Goal: Task Accomplishment & Management: Manage account settings

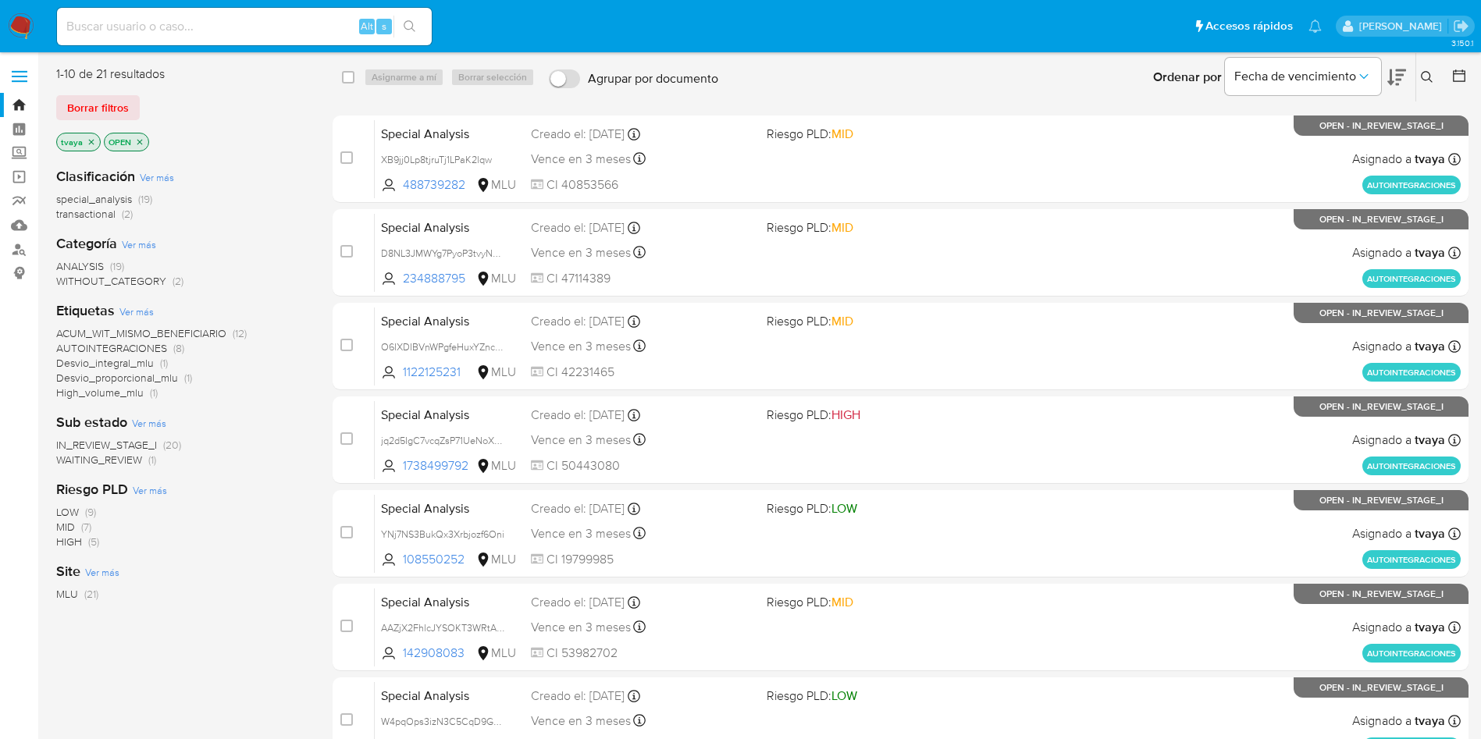
click at [89, 140] on icon "close-filter" at bounding box center [91, 141] width 9 height 9
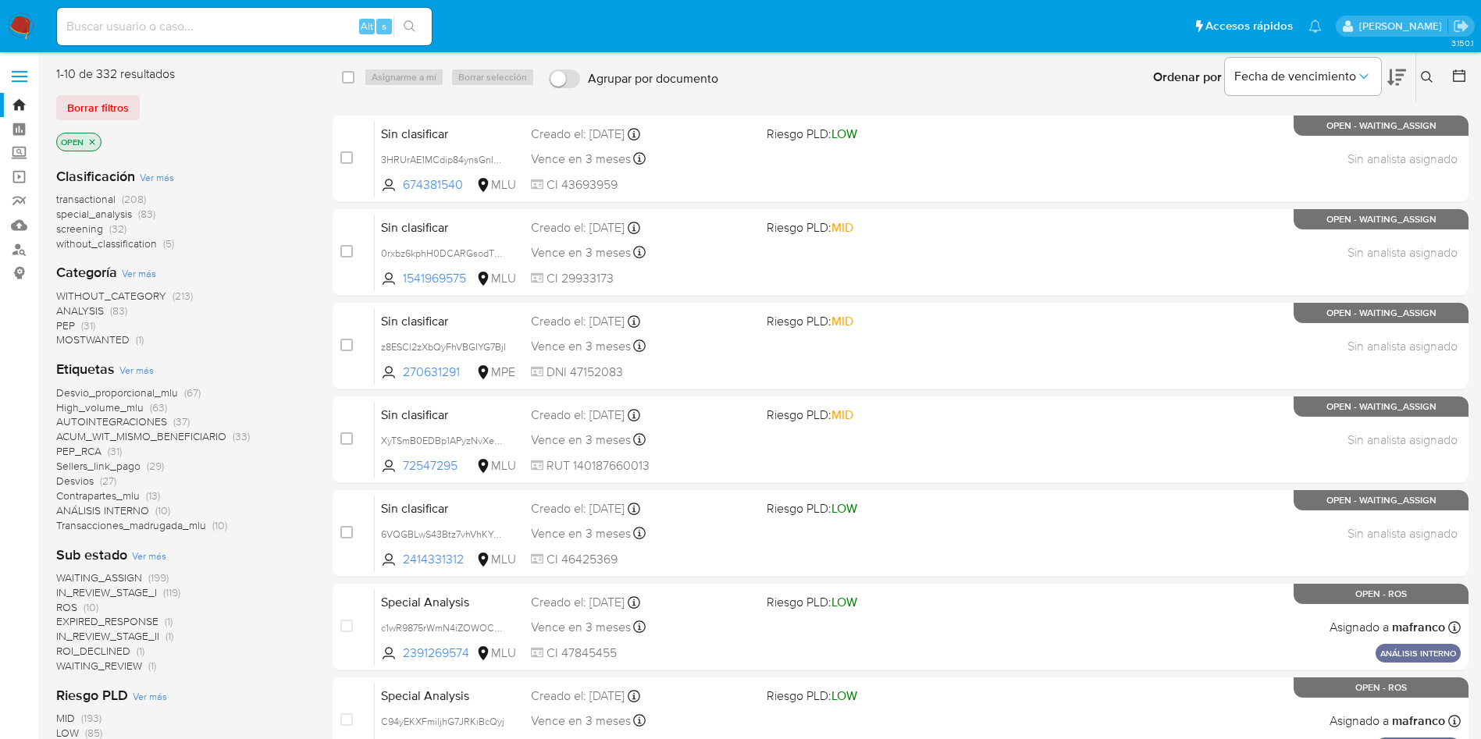
click at [1425, 74] on icon at bounding box center [1427, 77] width 12 height 12
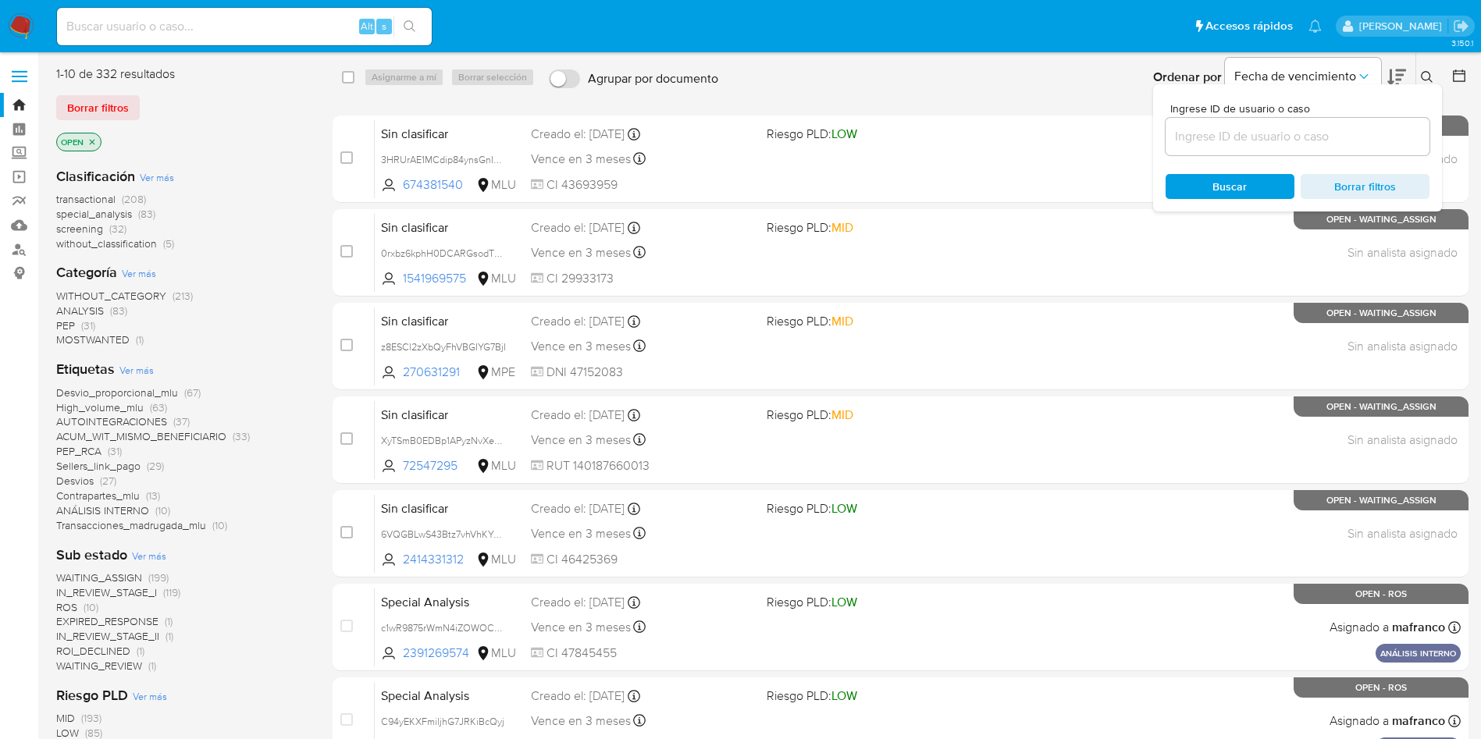
click at [1194, 145] on input at bounding box center [1298, 136] width 264 height 20
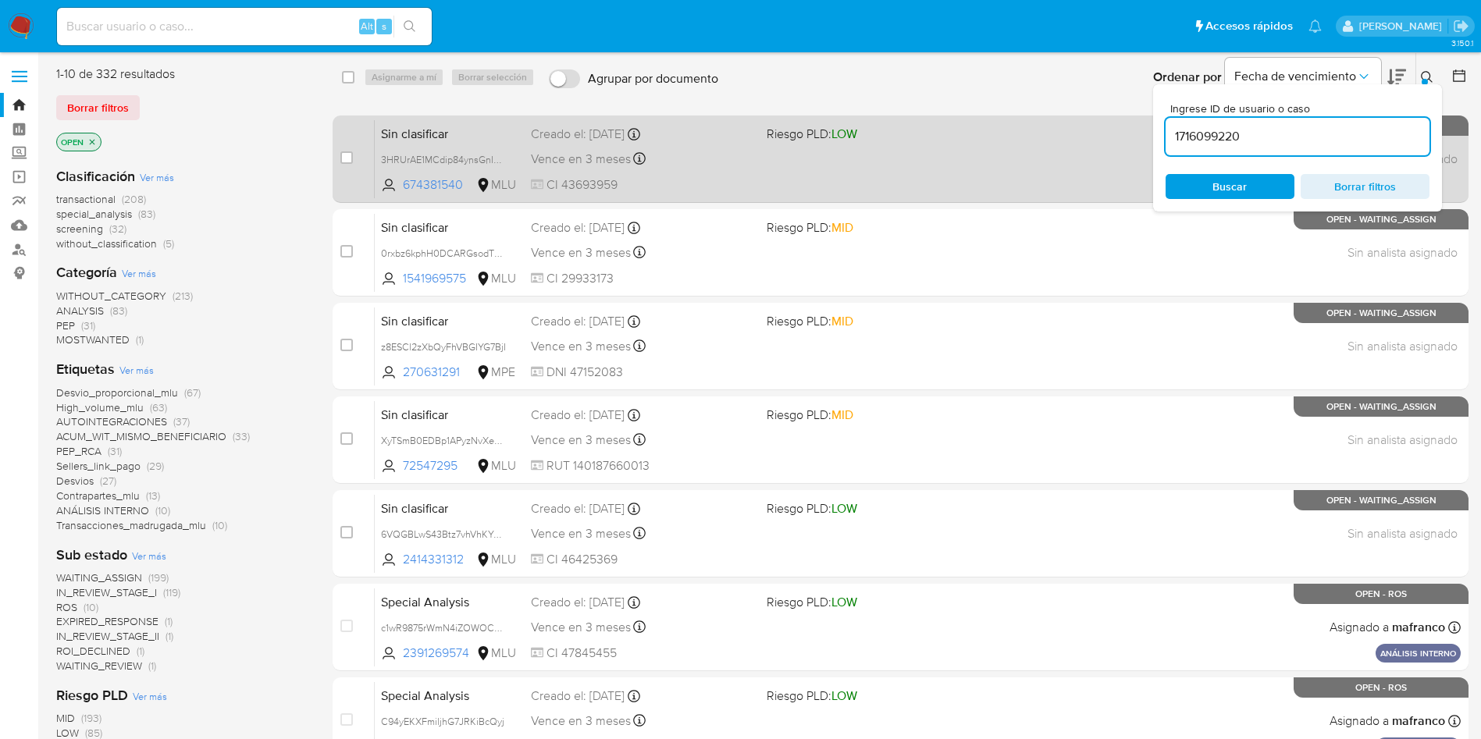
type input "1716099220"
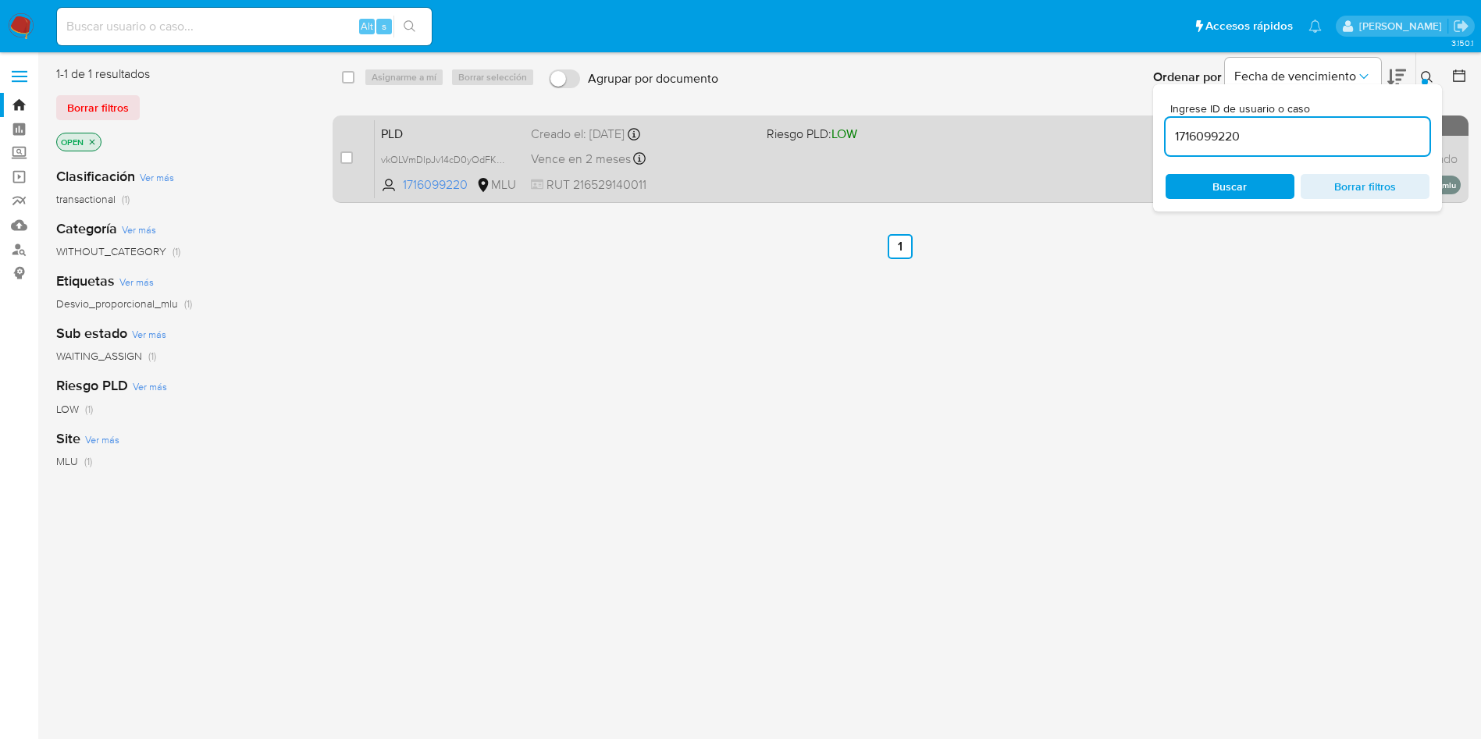
drag, startPoint x: 349, startPoint y: 159, endPoint x: 380, endPoint y: 118, distance: 51.8
click at [348, 159] on input "checkbox" at bounding box center [346, 157] width 12 height 12
checkbox input "true"
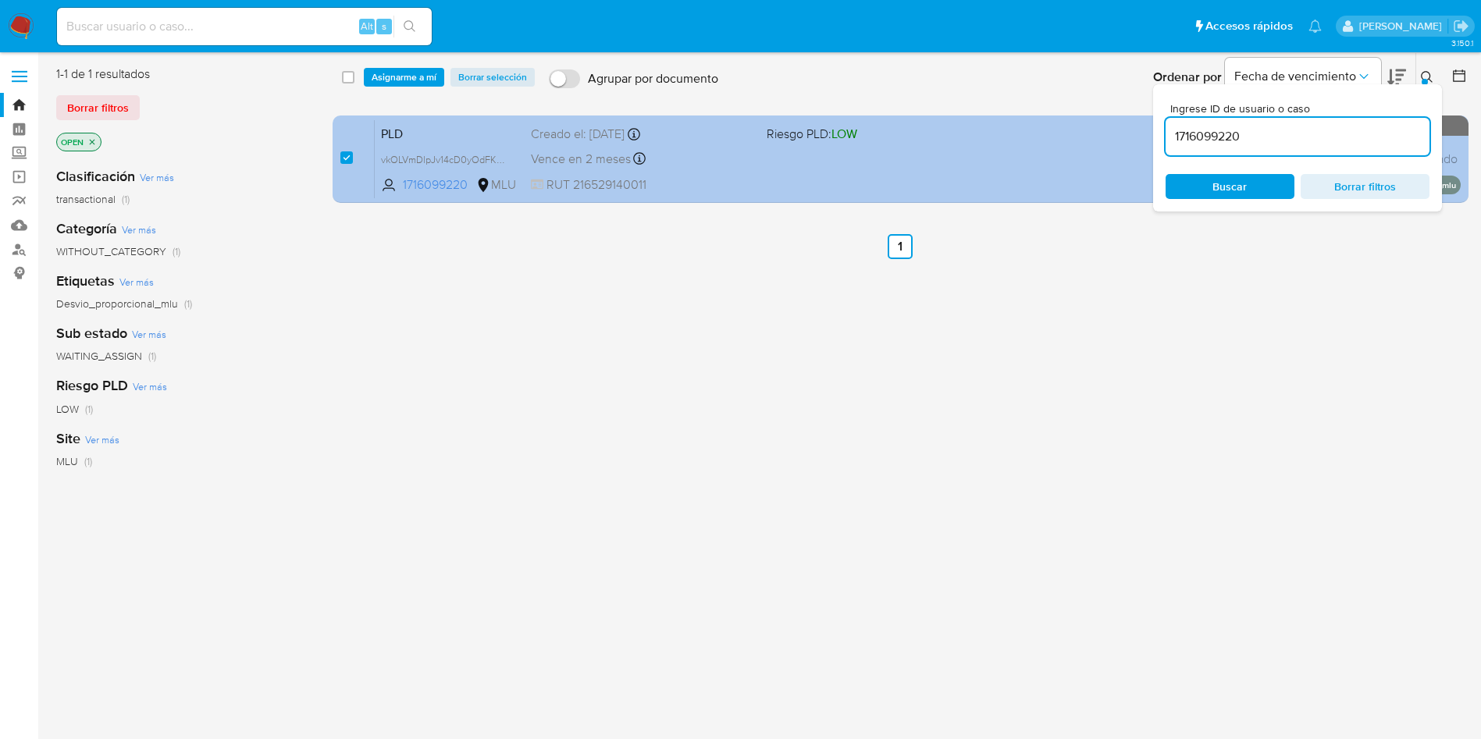
click at [826, 188] on div "PLD vkOLVmDlpJv14cD0yOdFKh4Y 1716099220 MLU Riesgo PLD: LOW Creado el: 12/07/20…" at bounding box center [918, 158] width 1086 height 79
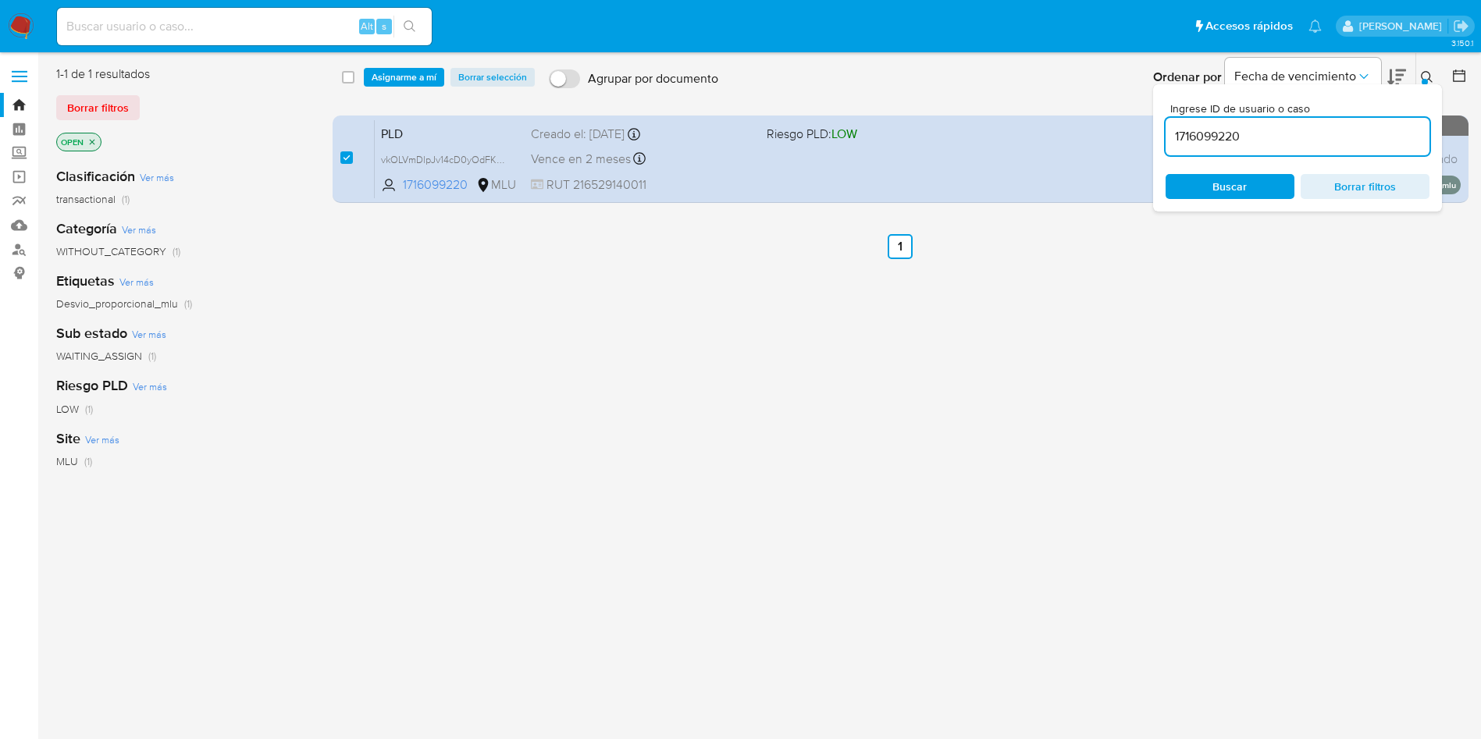
click at [418, 79] on span "Asignarme a mí" at bounding box center [404, 77] width 65 height 16
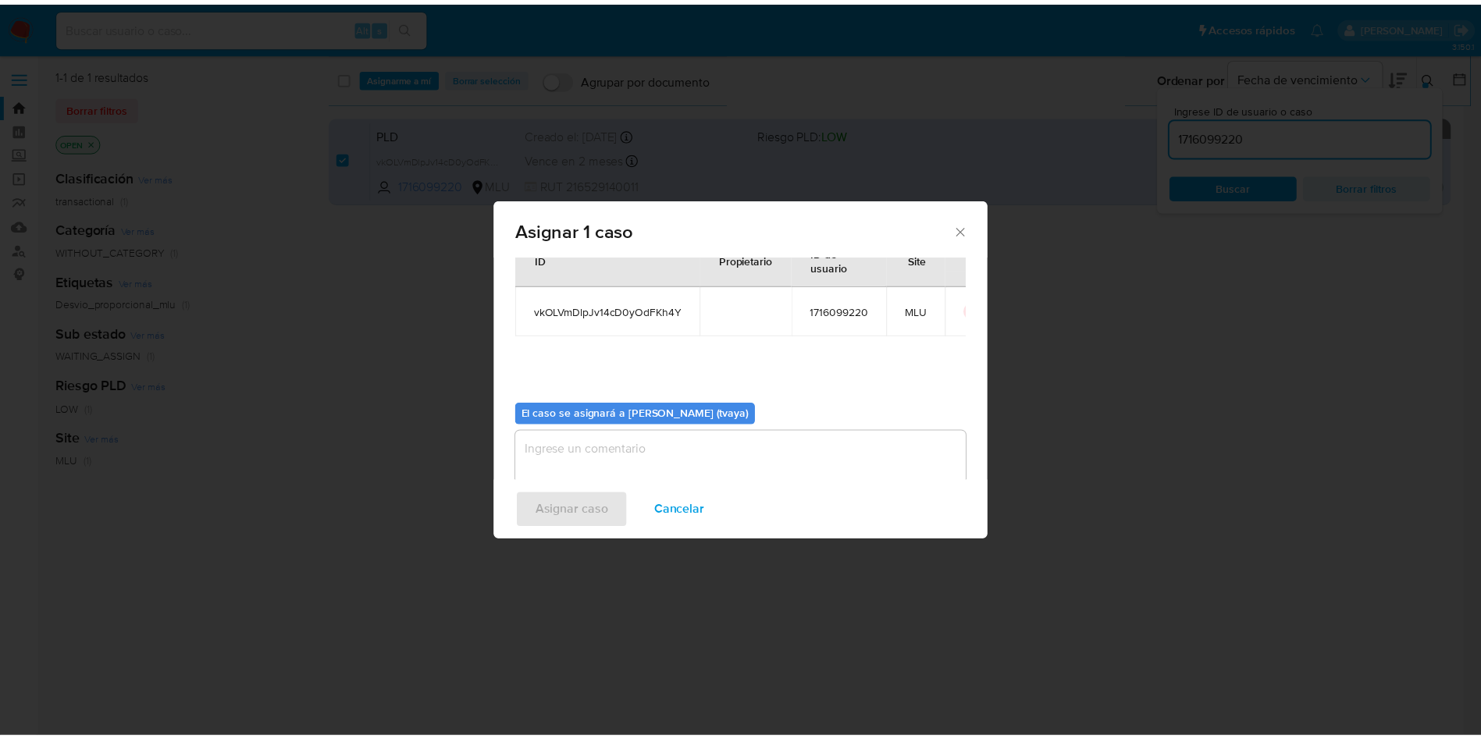
scroll to position [81, 0]
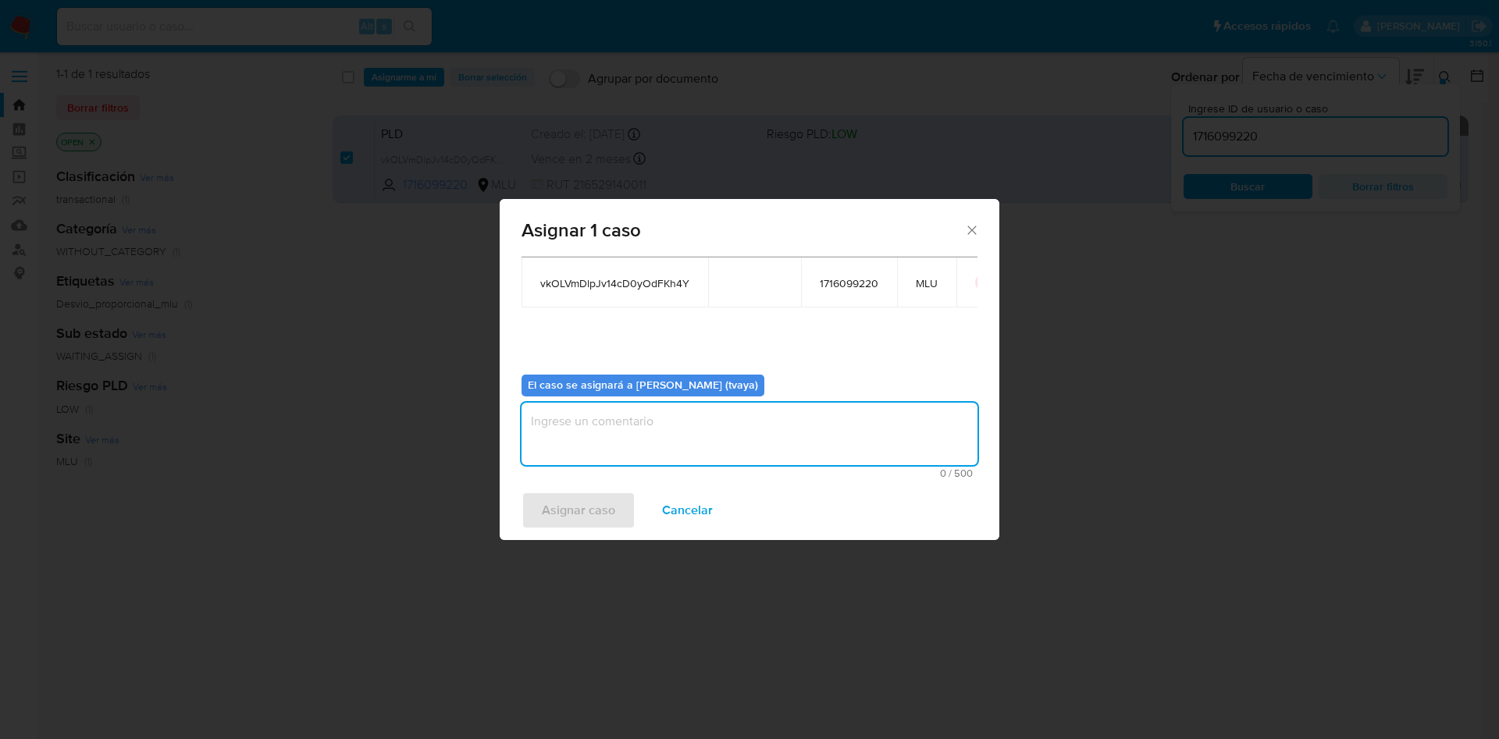
click at [624, 412] on textarea "assign-modal" at bounding box center [750, 434] width 456 height 62
type textarea "."
click at [614, 497] on span "Asignar caso" at bounding box center [578, 510] width 73 height 34
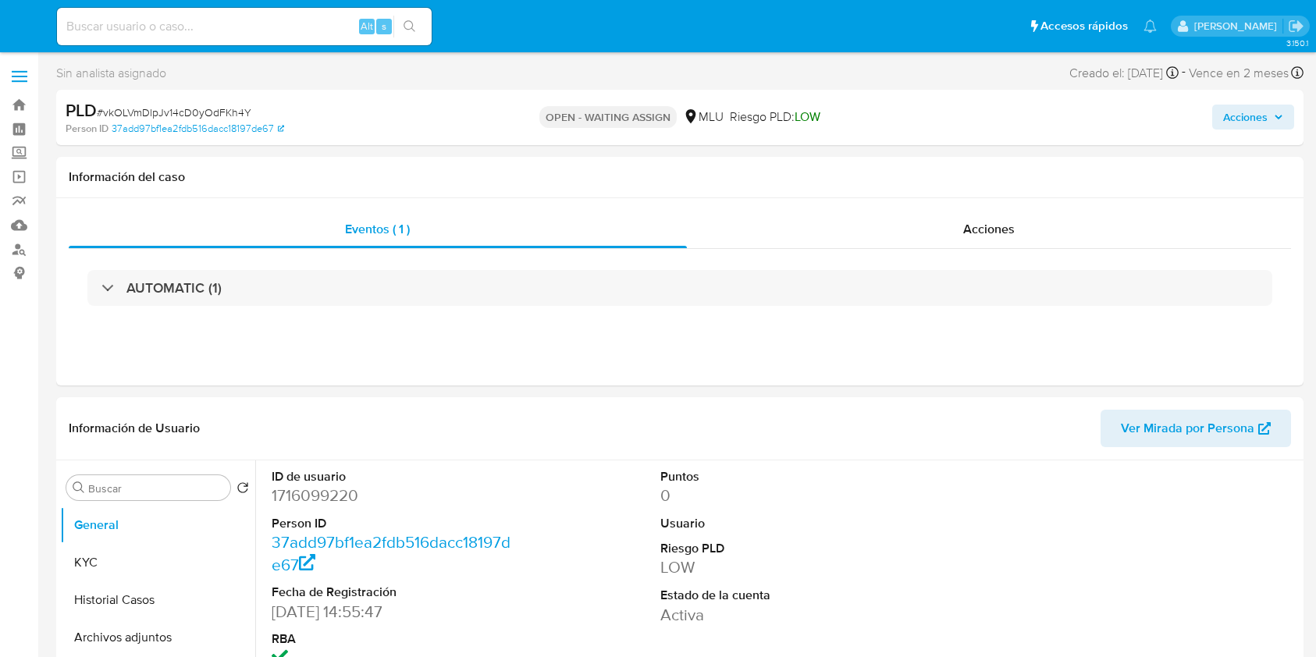
select select "10"
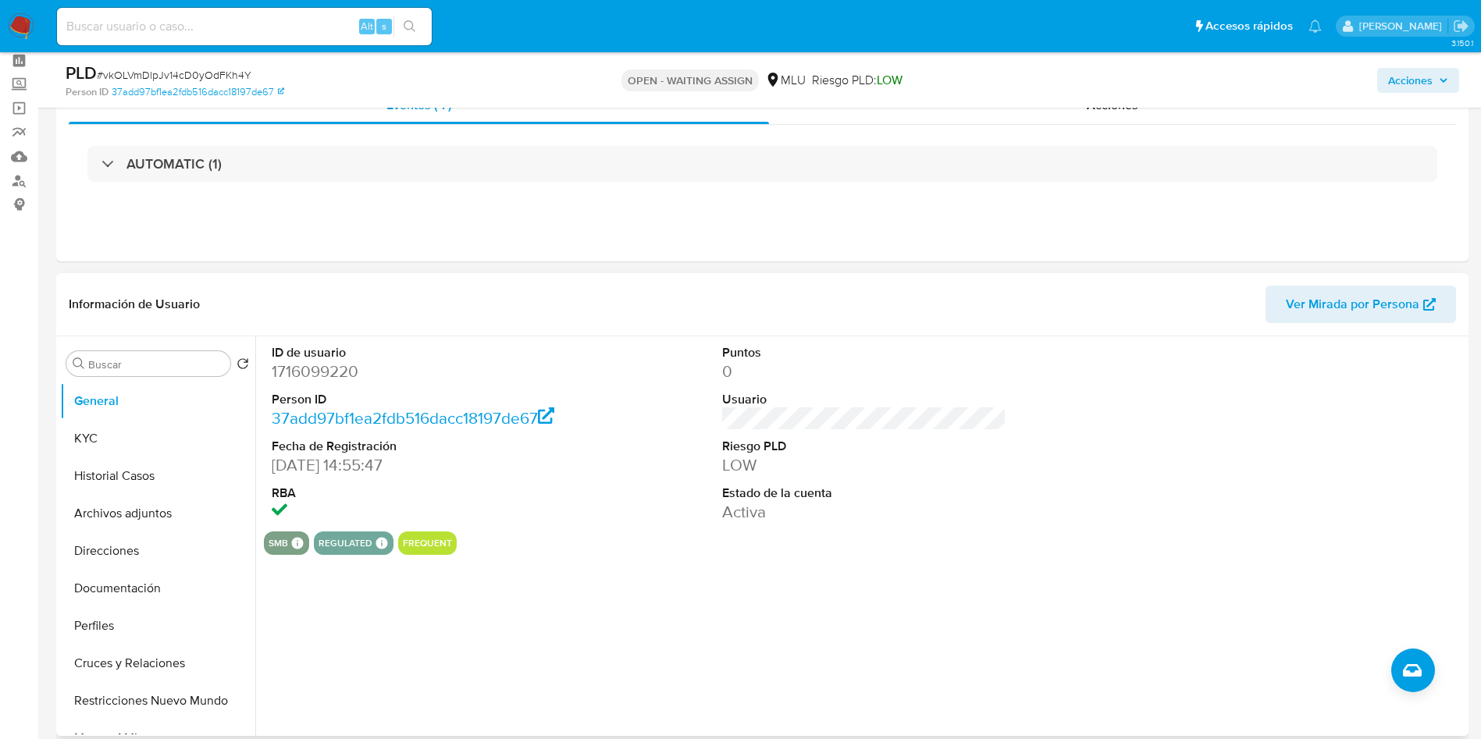
scroll to position [117, 0]
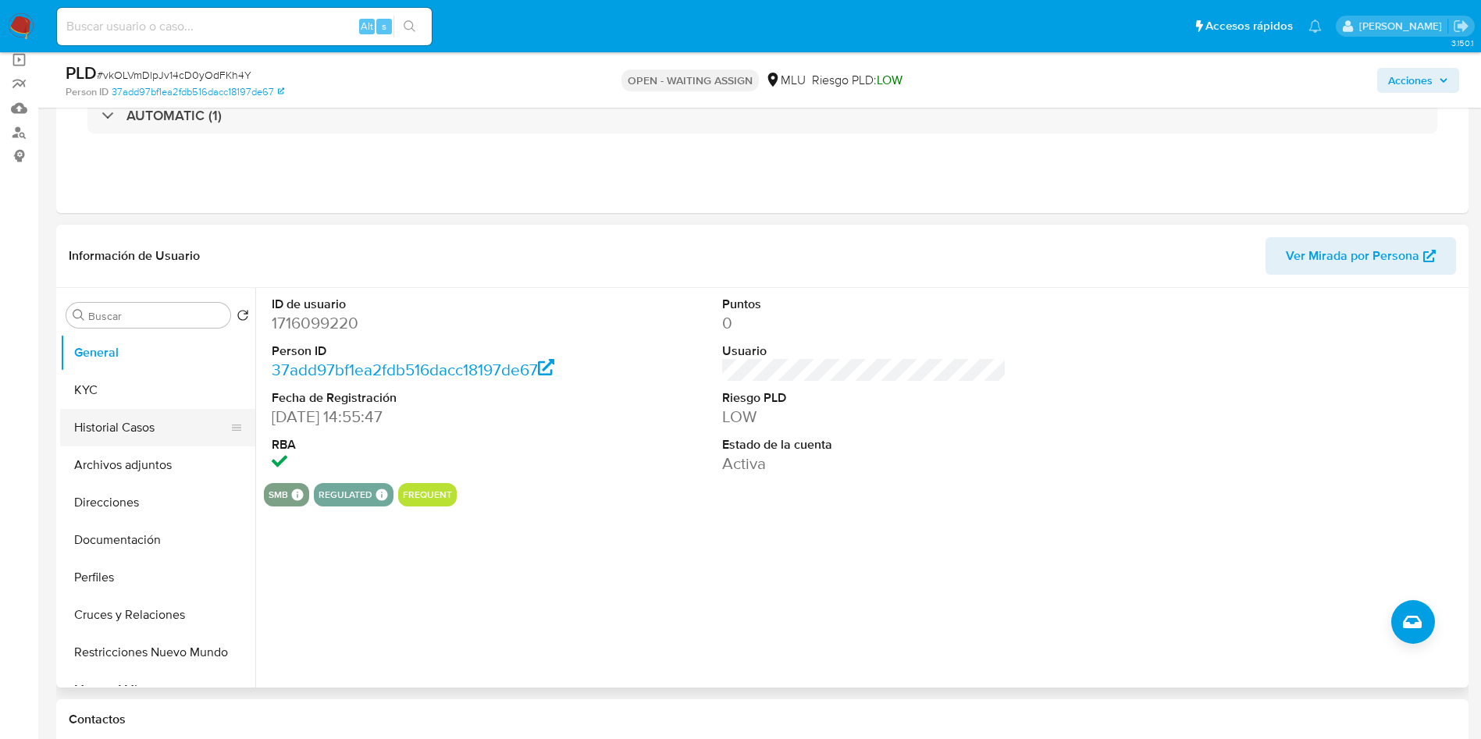
click at [162, 436] on button "Historial Casos" at bounding box center [151, 427] width 183 height 37
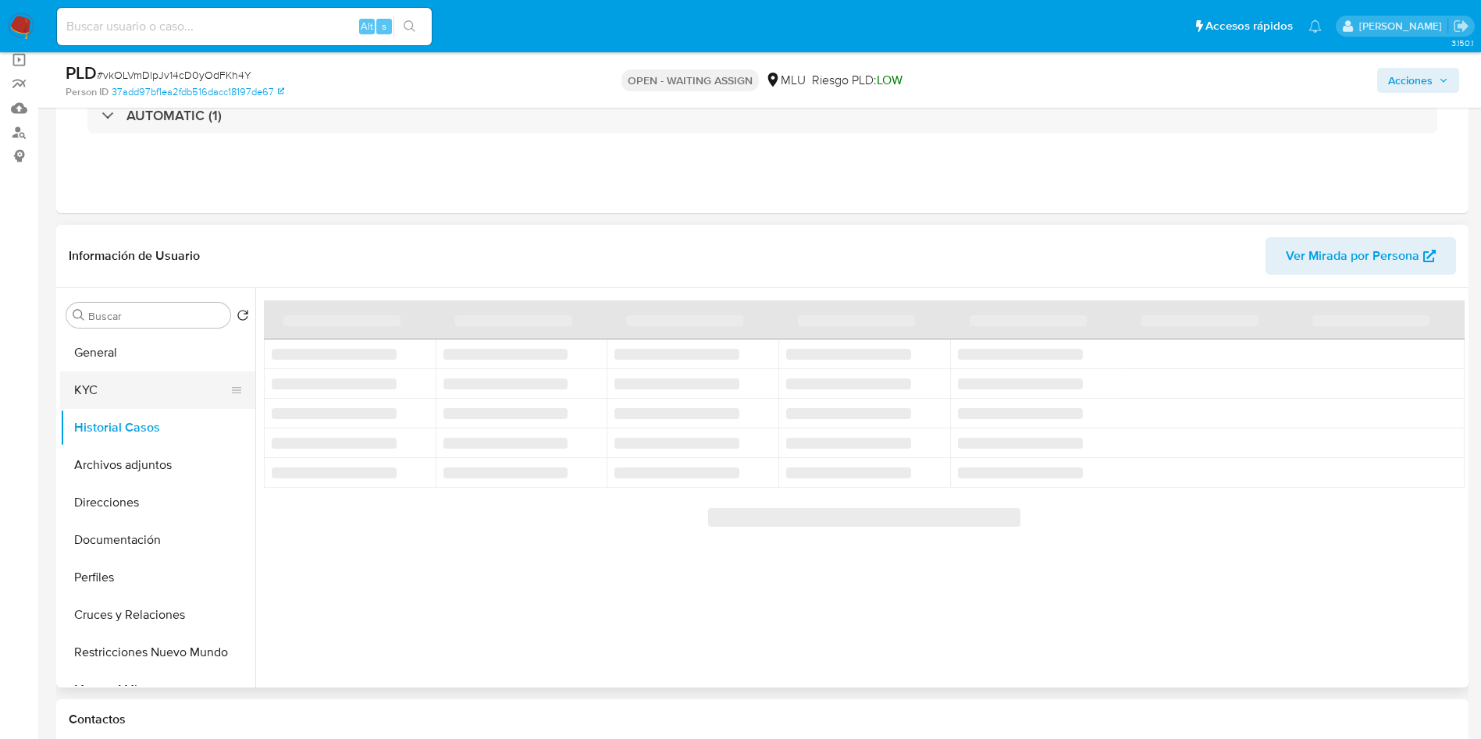
click at [99, 382] on button "KYC" at bounding box center [151, 390] width 183 height 37
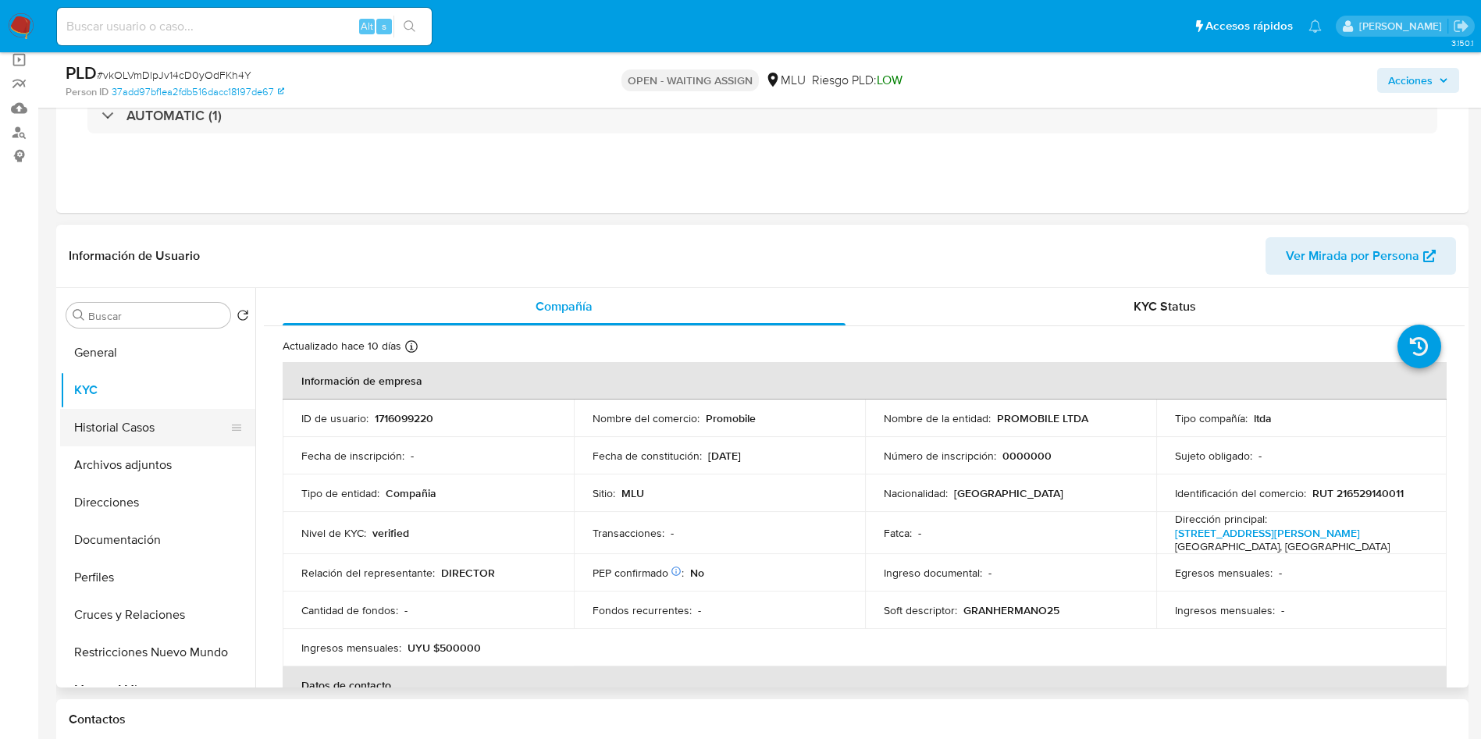
click at [136, 430] on button "Historial Casos" at bounding box center [151, 427] width 183 height 37
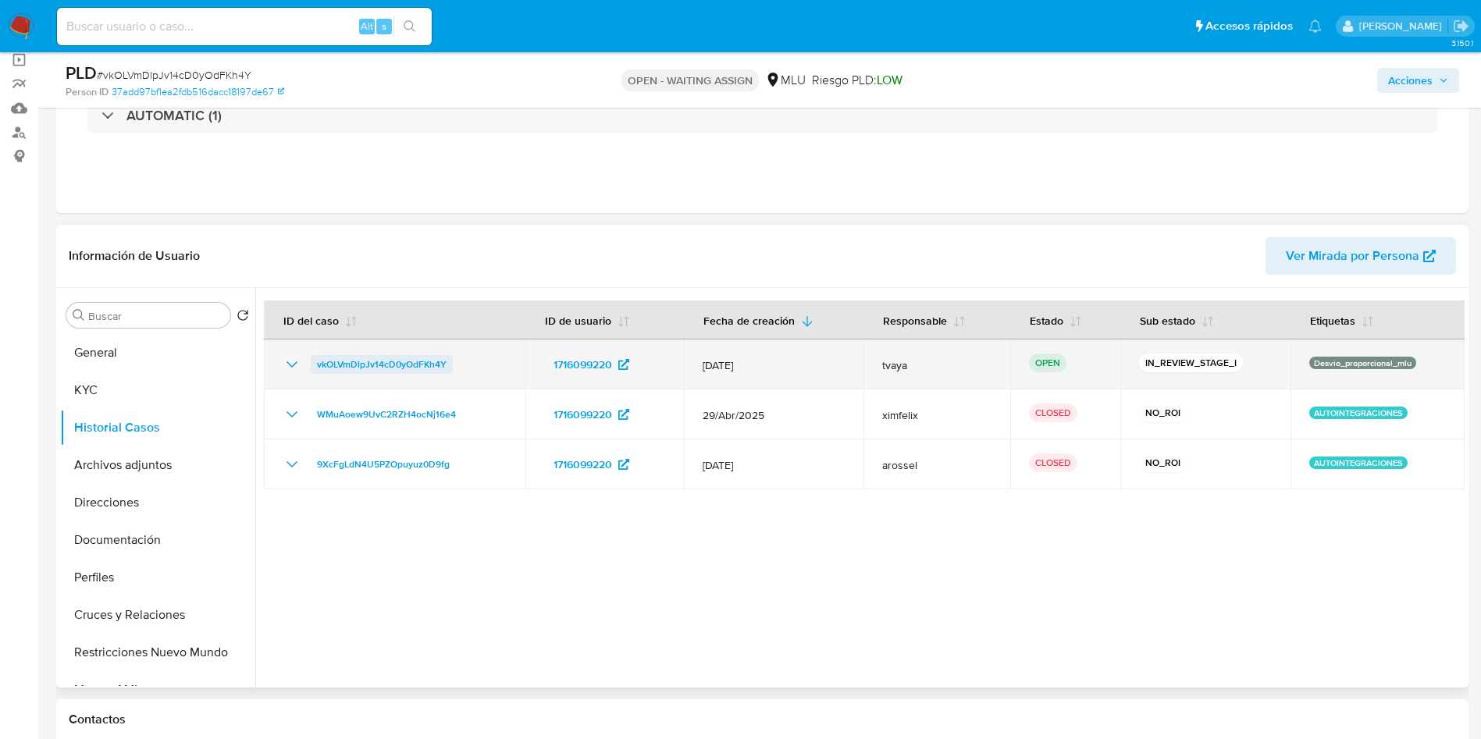
click at [418, 363] on span "vkOLVmDlpJv14cD0yOdFKh4Y" at bounding box center [382, 364] width 130 height 19
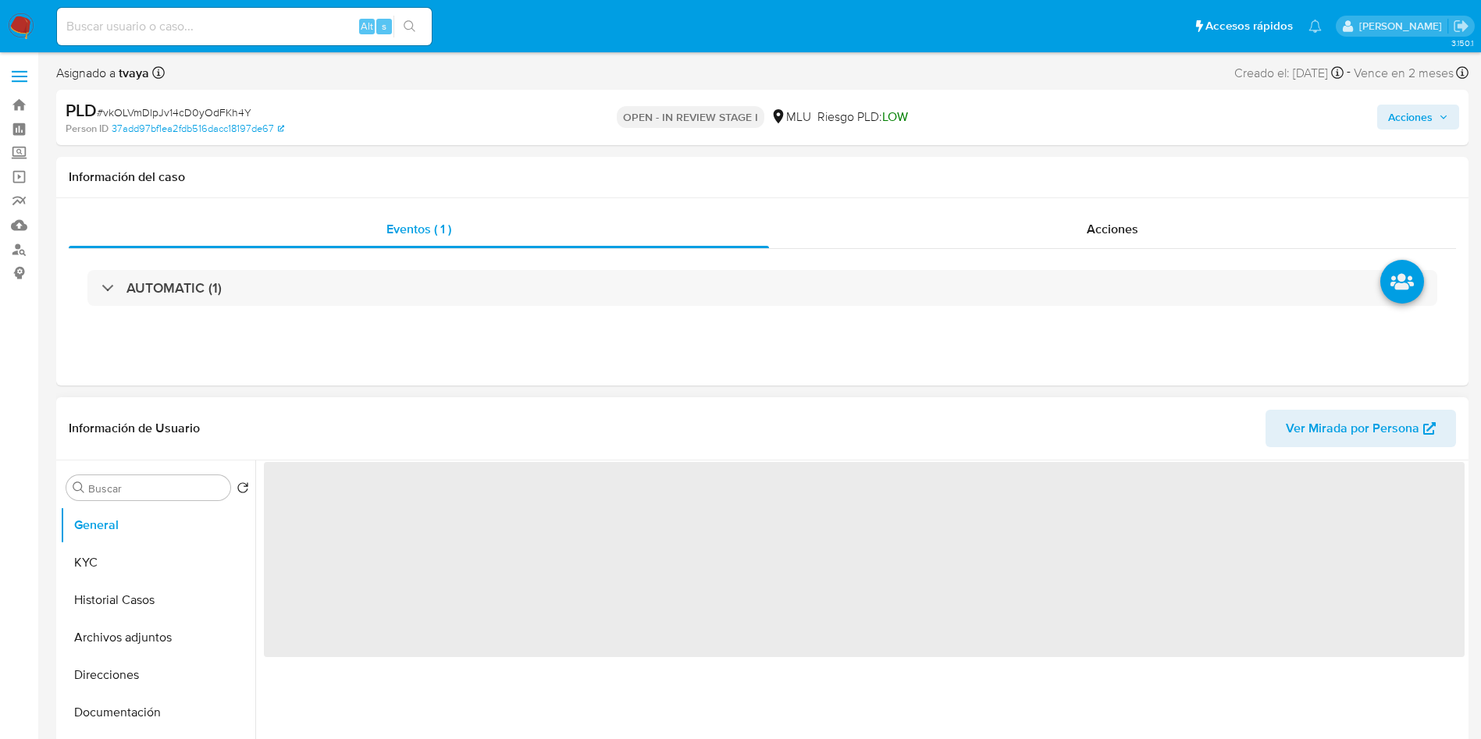
select select "10"
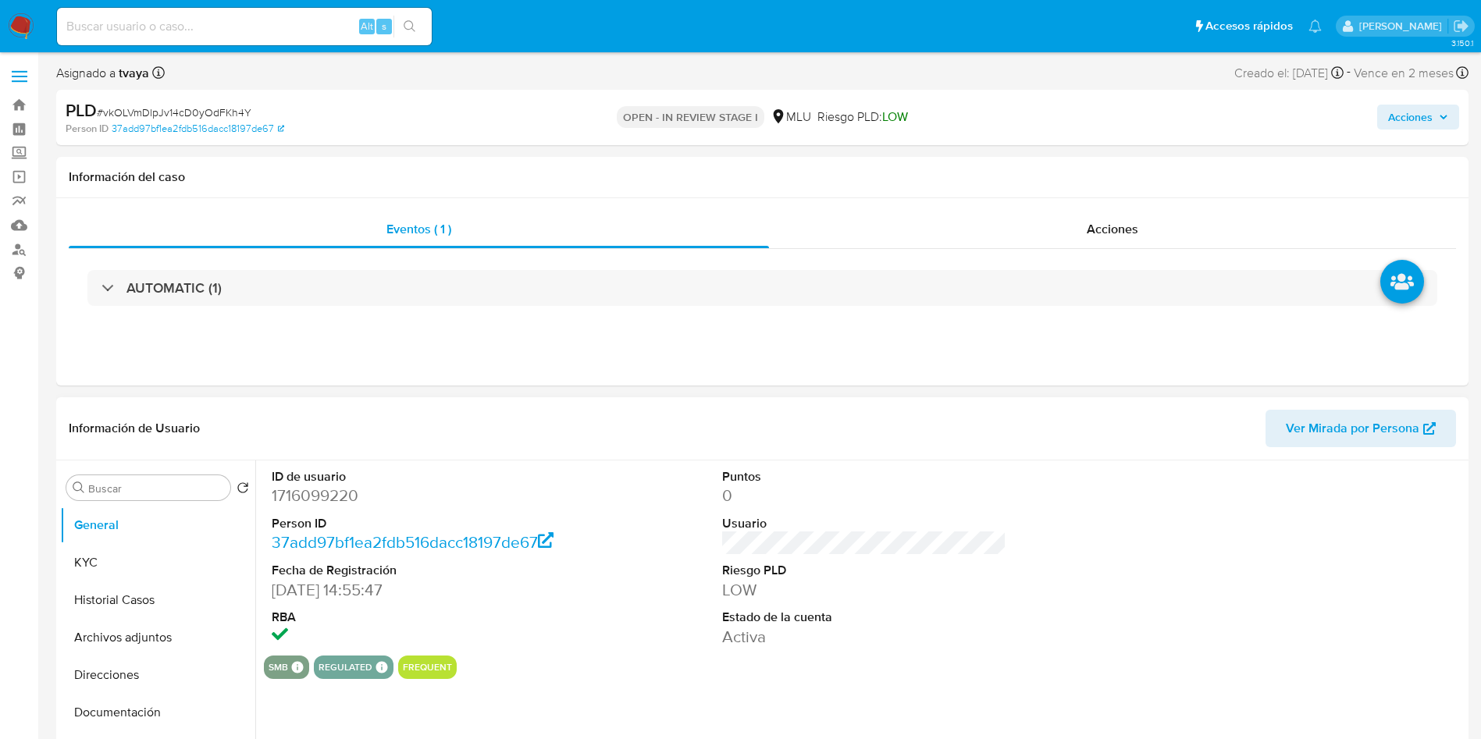
click at [322, 489] on dd "1716099220" at bounding box center [414, 496] width 285 height 22
copy dd "1716099220"
click at [329, 502] on dd "1716099220" at bounding box center [414, 496] width 285 height 22
click at [329, 503] on dd "1716099220" at bounding box center [414, 496] width 285 height 22
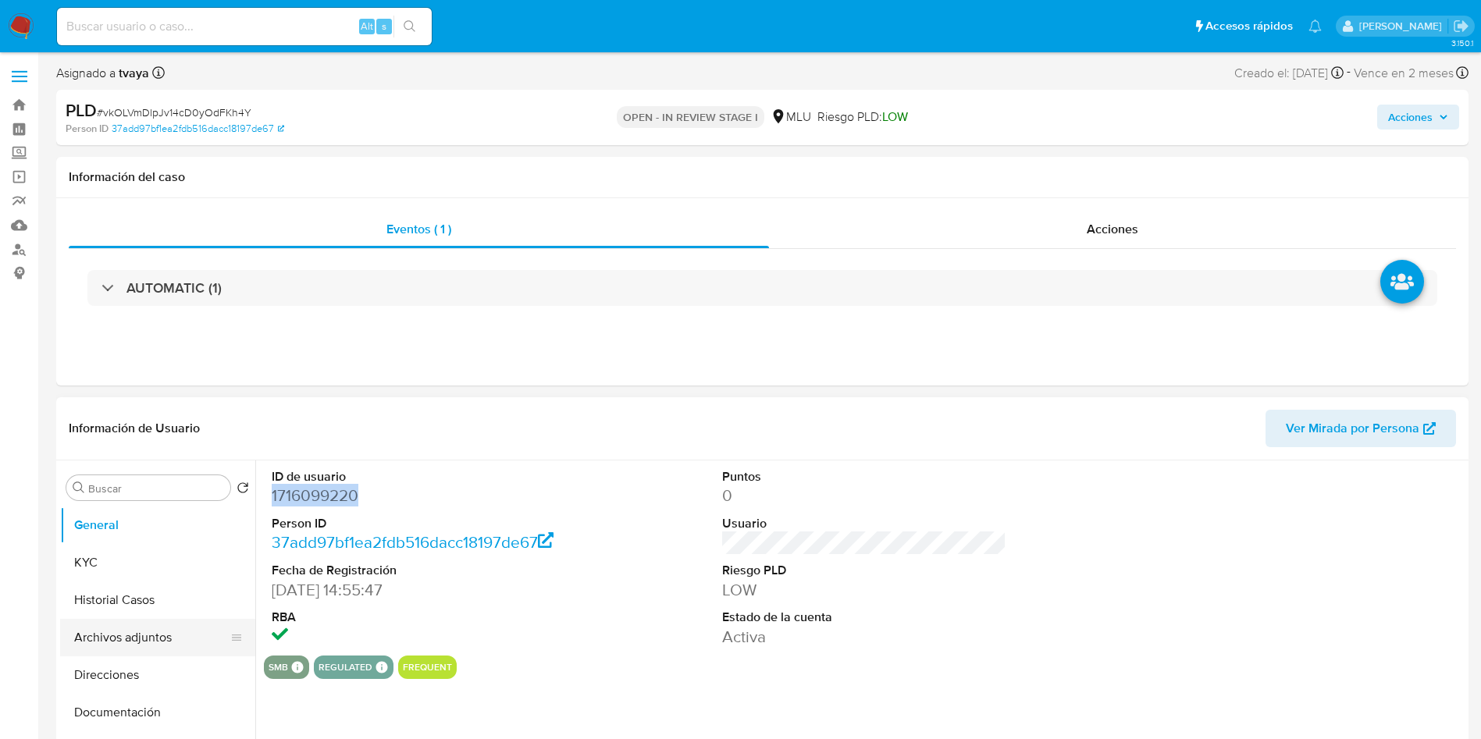
click at [100, 631] on button "Archivos adjuntos" at bounding box center [151, 637] width 183 height 37
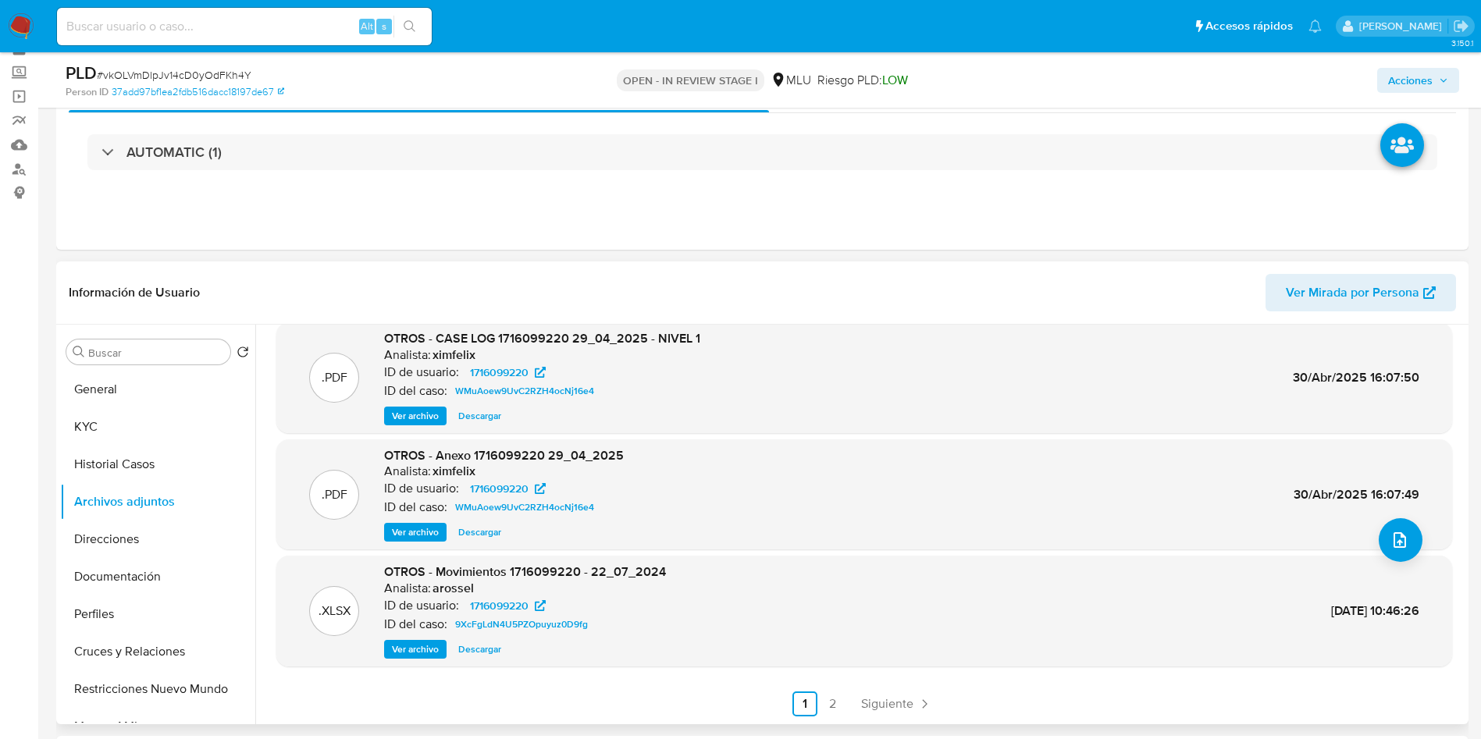
scroll to position [117, 0]
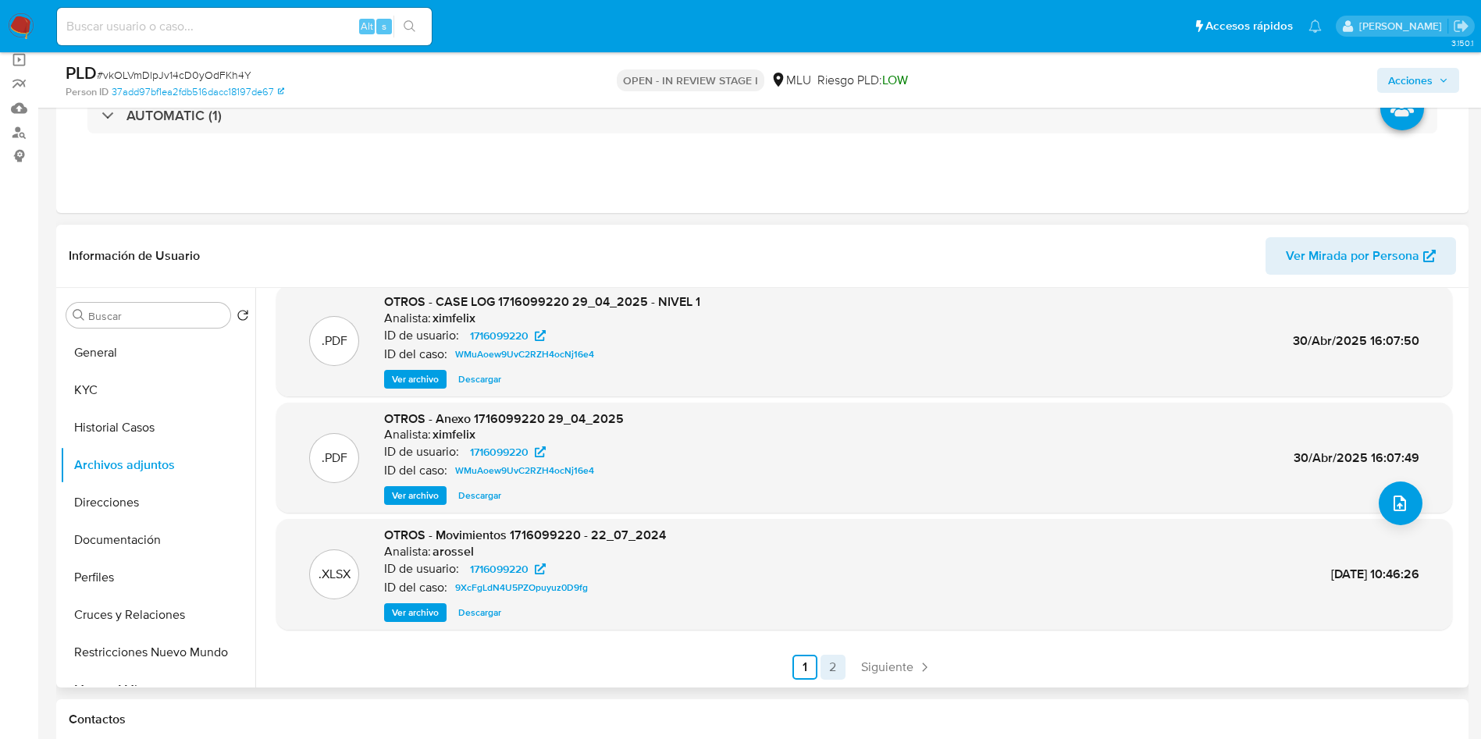
click at [821, 668] on link "2" at bounding box center [833, 667] width 25 height 25
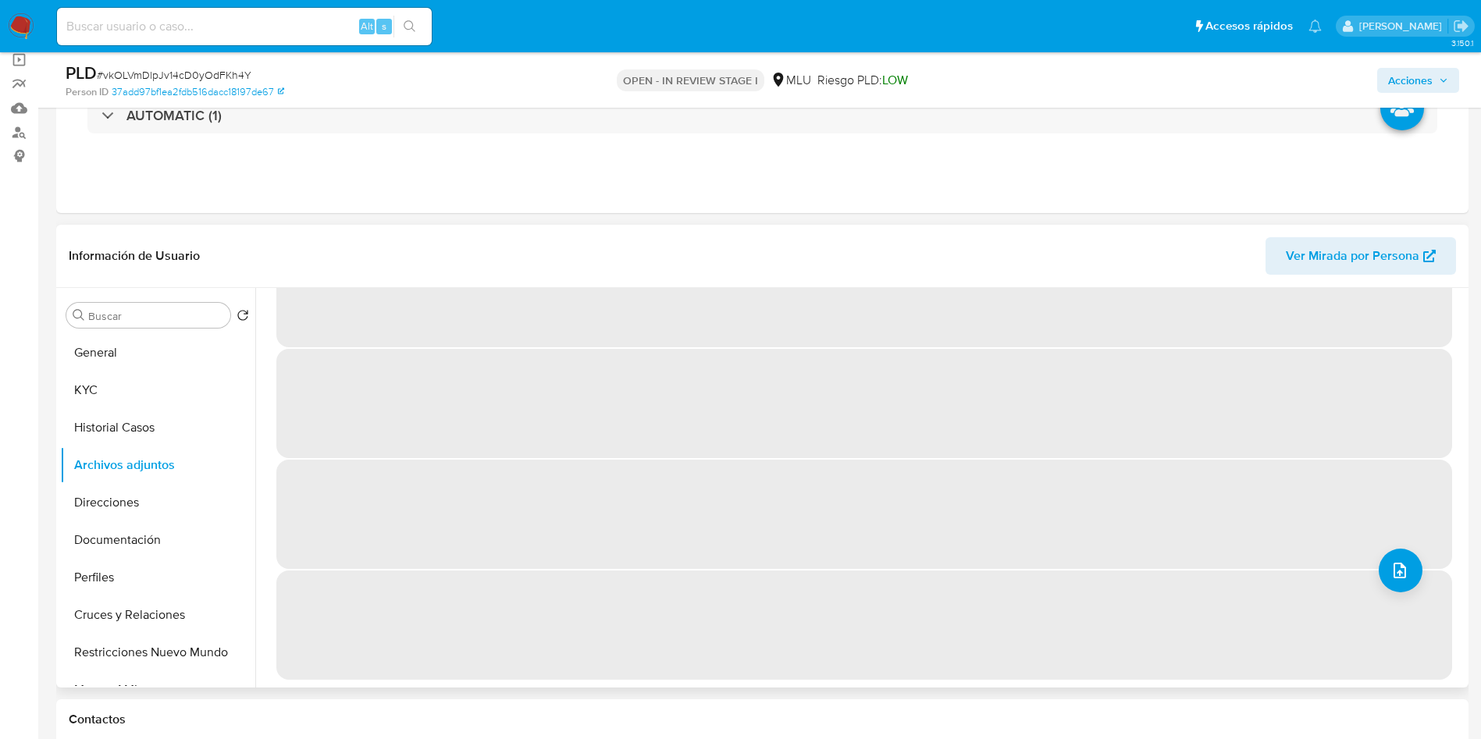
scroll to position [0, 0]
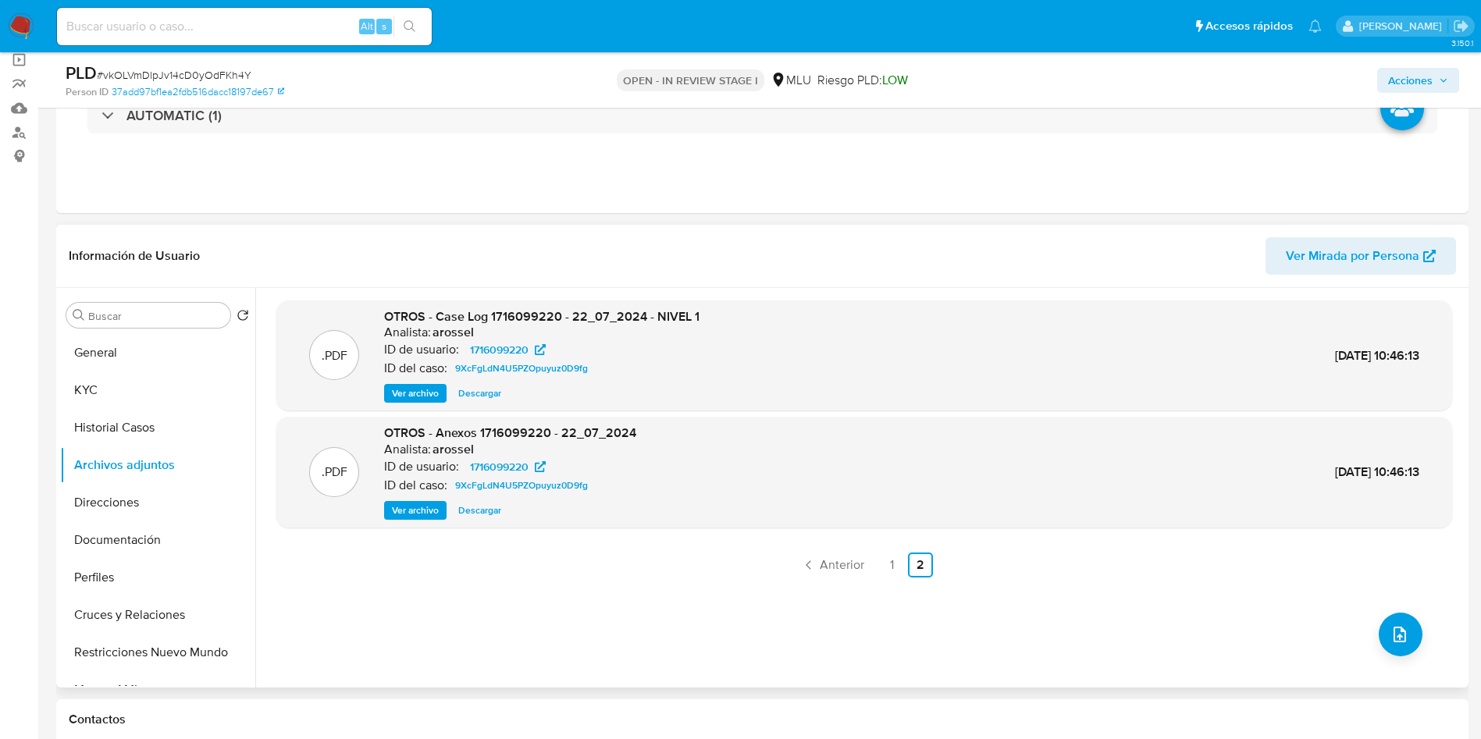
click at [441, 392] on button "Ver archivo" at bounding box center [415, 393] width 62 height 19
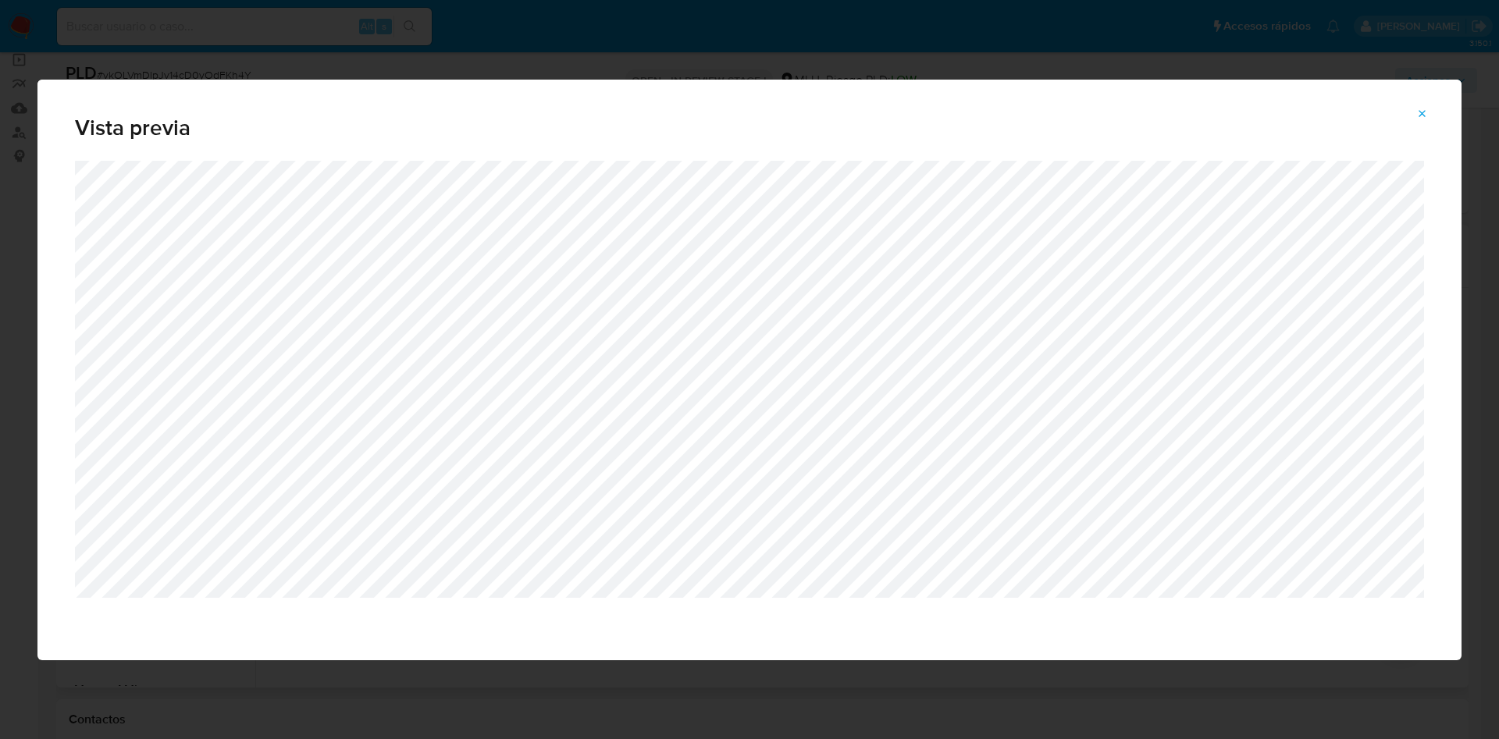
click at [835, 34] on div "Vista previa" at bounding box center [749, 369] width 1499 height 739
click at [1418, 119] on span "Attachment preview" at bounding box center [1422, 114] width 12 height 22
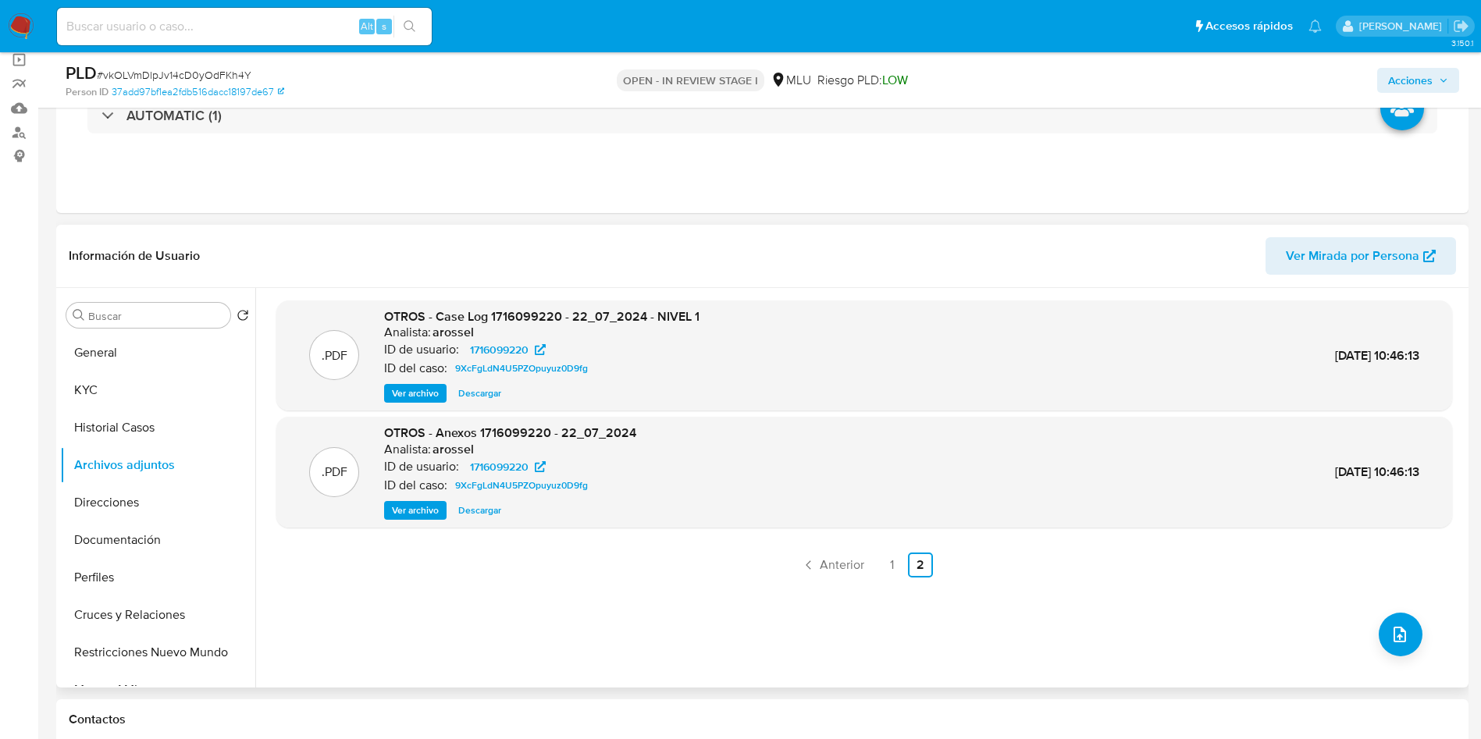
click at [430, 507] on span "Ver archivo" at bounding box center [415, 511] width 47 height 16
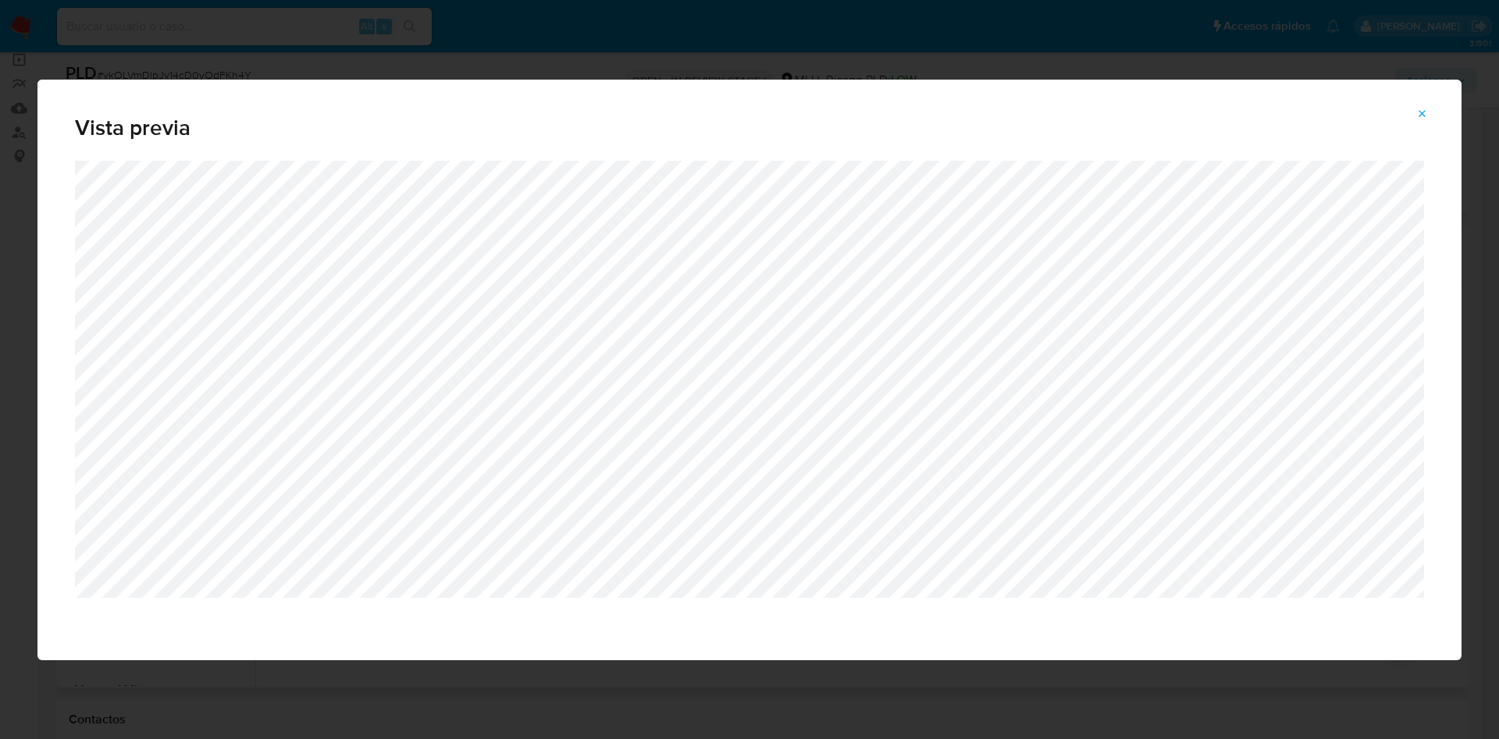
click at [922, 37] on div "Vista previa" at bounding box center [749, 369] width 1499 height 739
click at [1433, 108] on button "Attachment preview" at bounding box center [1422, 113] width 34 height 25
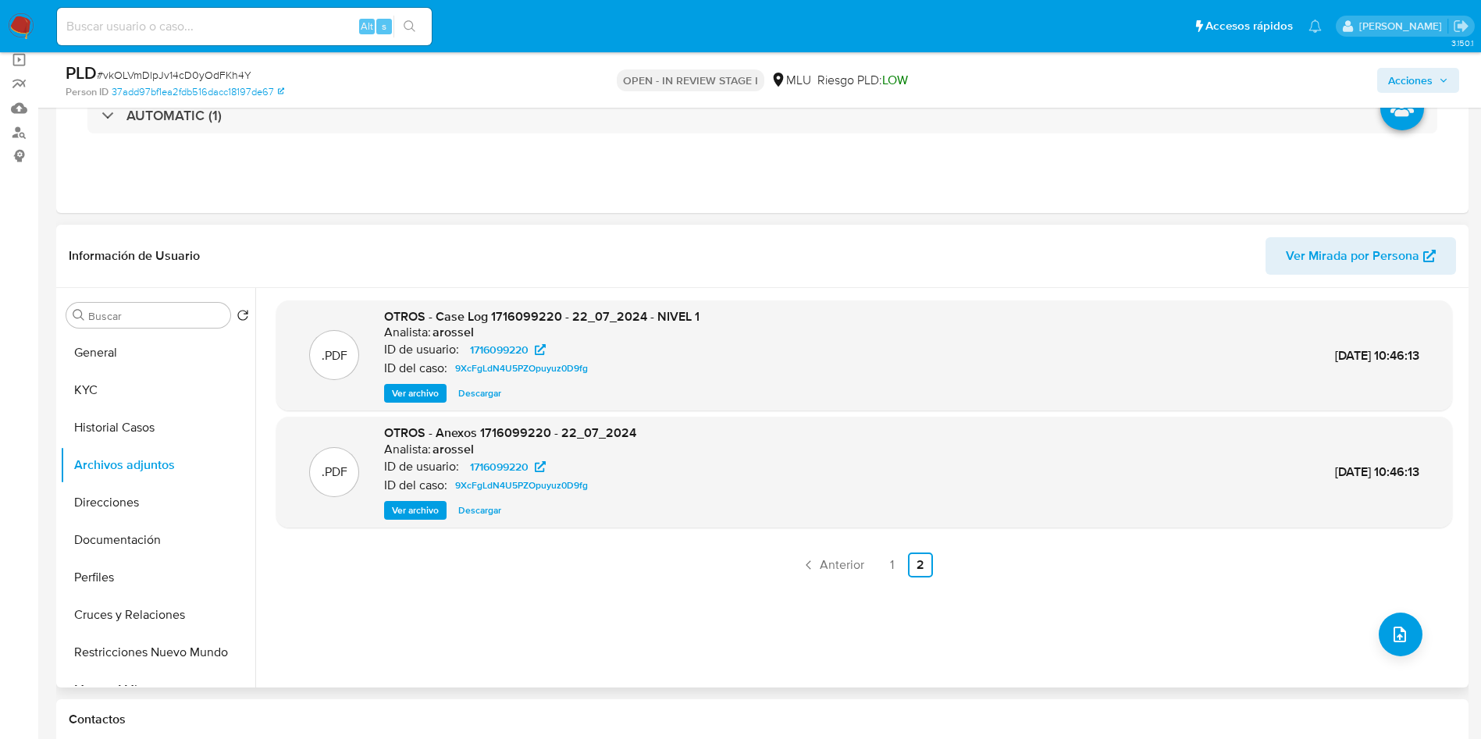
click at [400, 358] on p "ID de usuario:" at bounding box center [421, 350] width 75 height 16
click at [427, 389] on span "Ver archivo" at bounding box center [415, 394] width 47 height 16
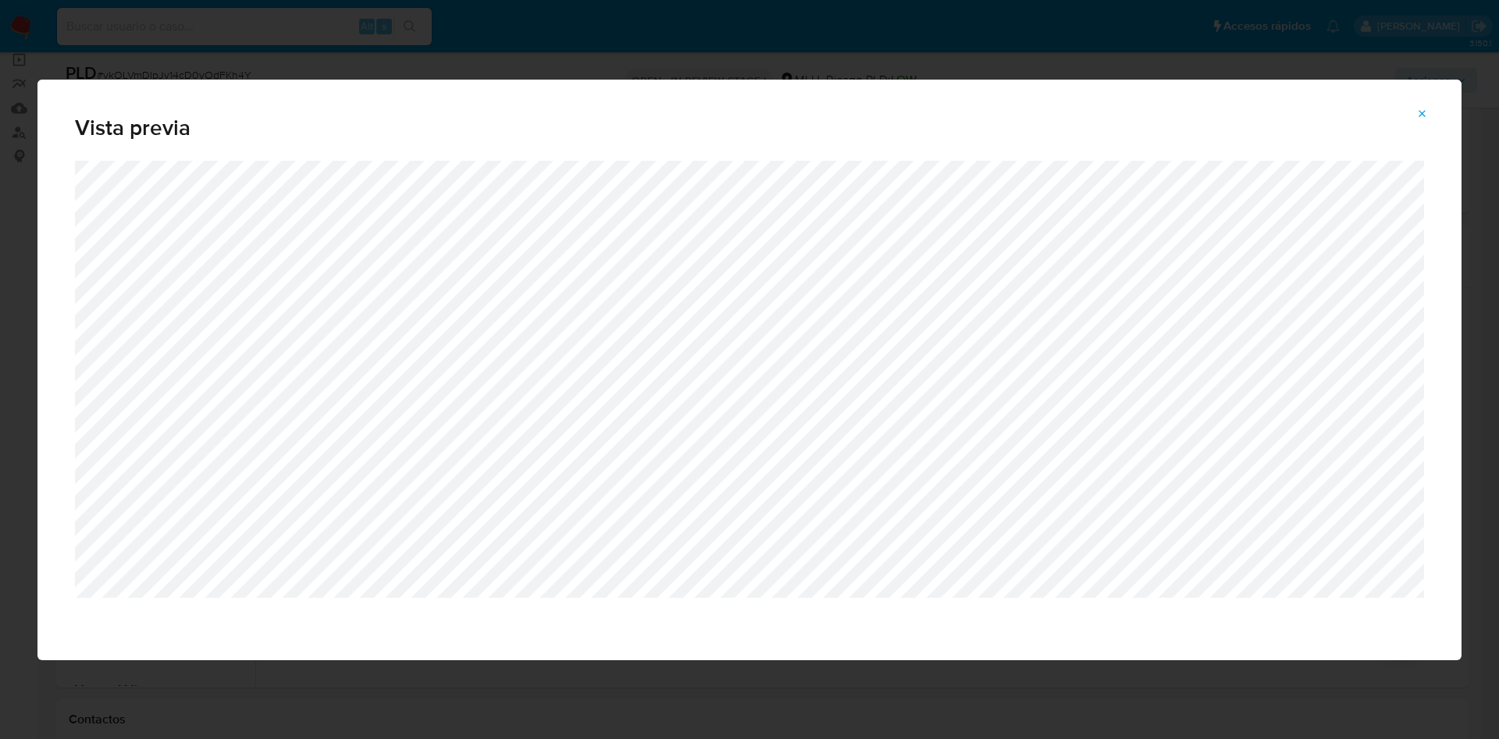
click at [729, 50] on div "Vista previa" at bounding box center [749, 369] width 1499 height 739
click at [1422, 116] on icon "Attachment preview" at bounding box center [1422, 114] width 12 height 12
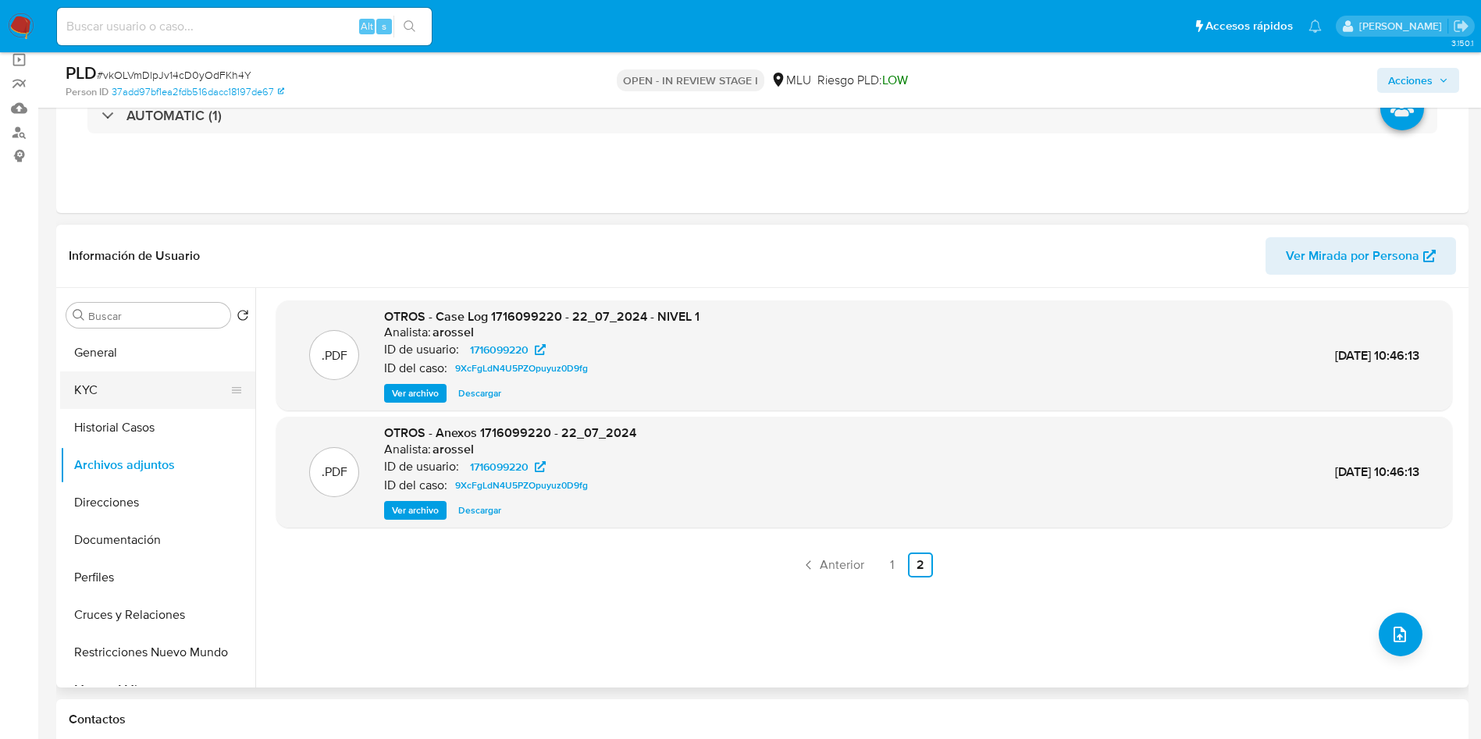
click at [125, 403] on button "KYC" at bounding box center [151, 390] width 183 height 37
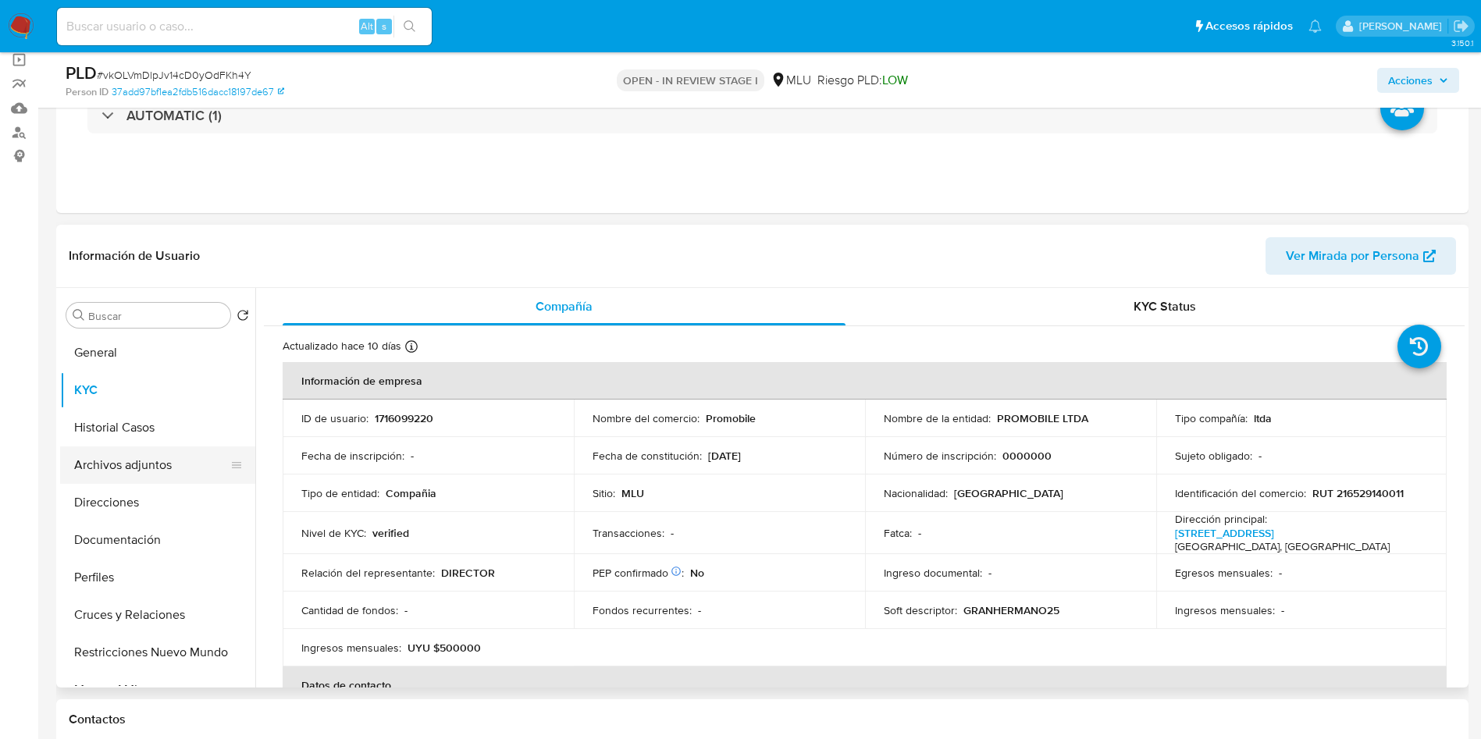
click at [140, 477] on button "Archivos adjuntos" at bounding box center [151, 465] width 183 height 37
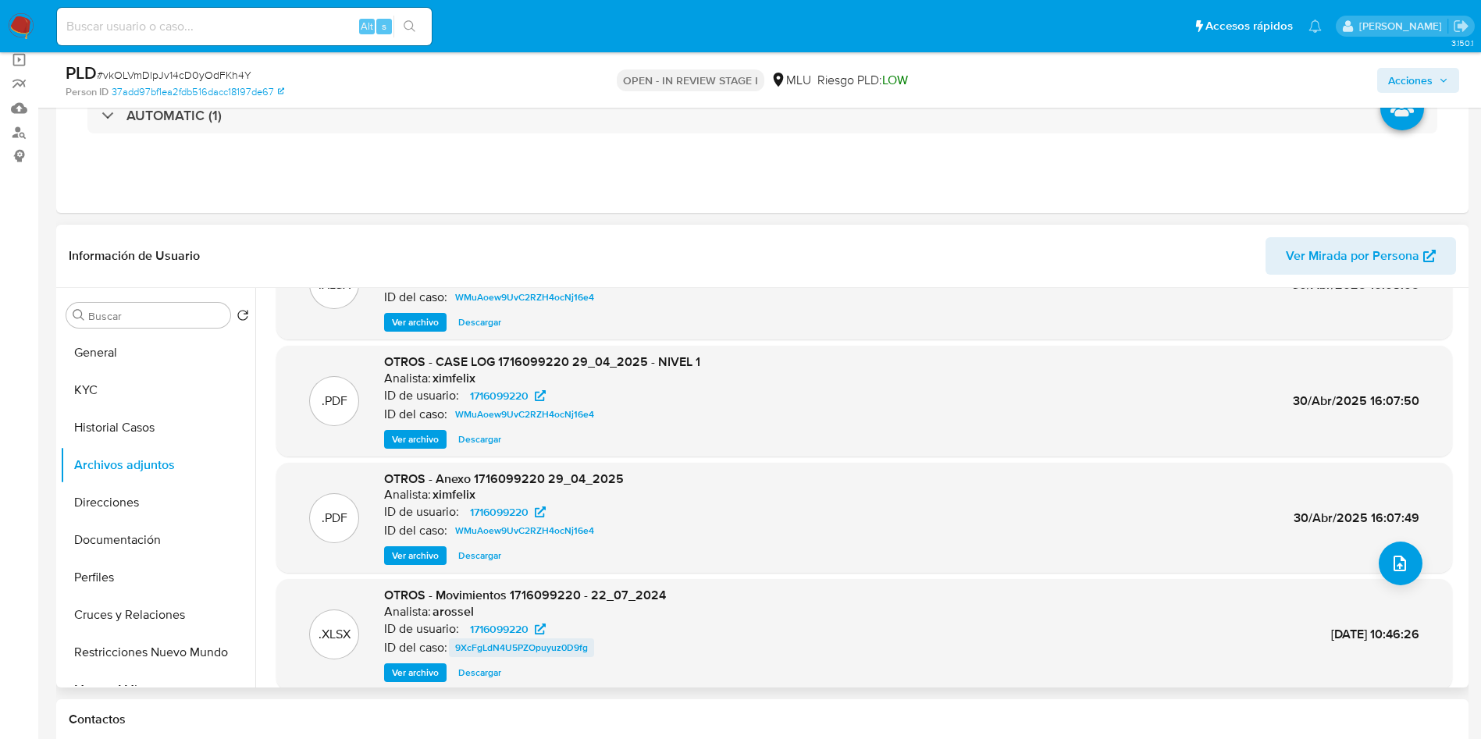
scroll to position [131, 0]
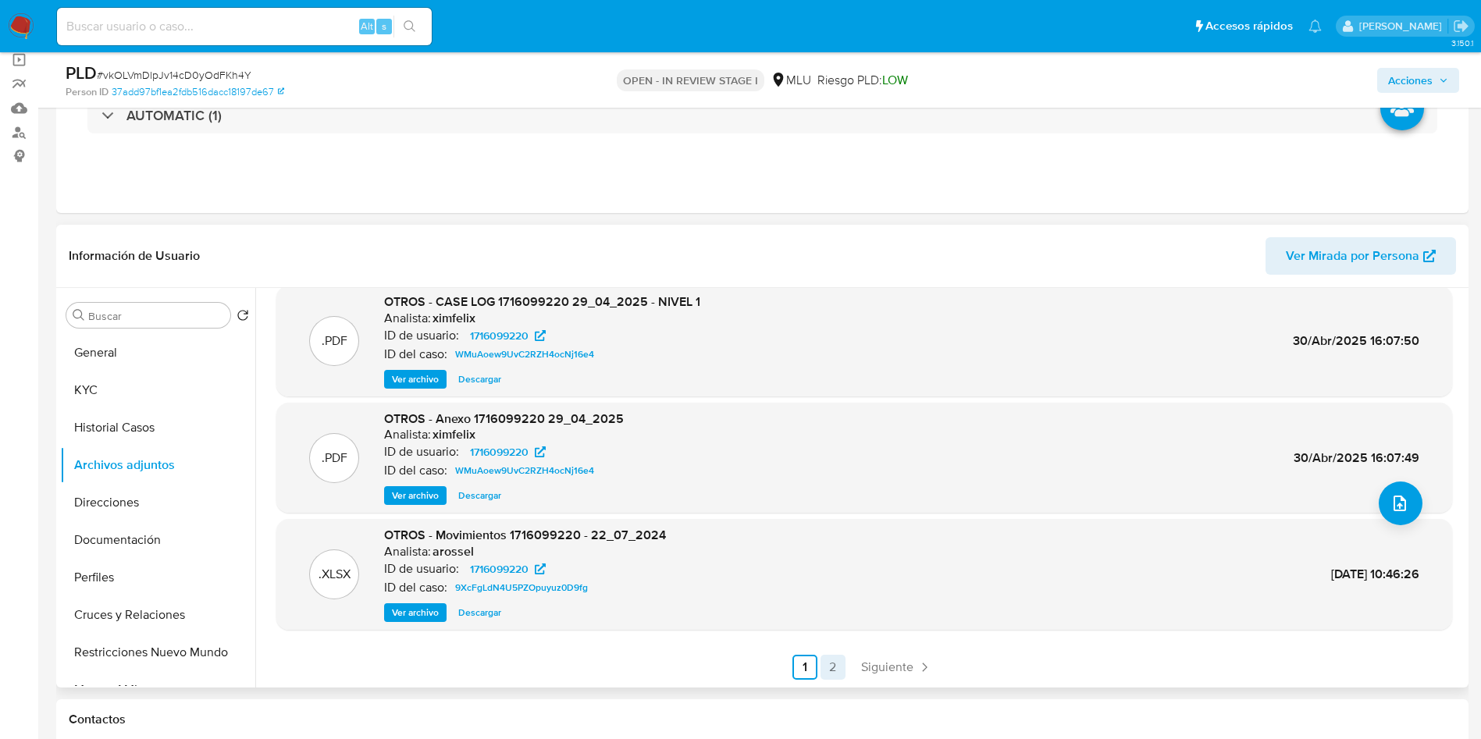
click at [825, 664] on link "2" at bounding box center [833, 667] width 25 height 25
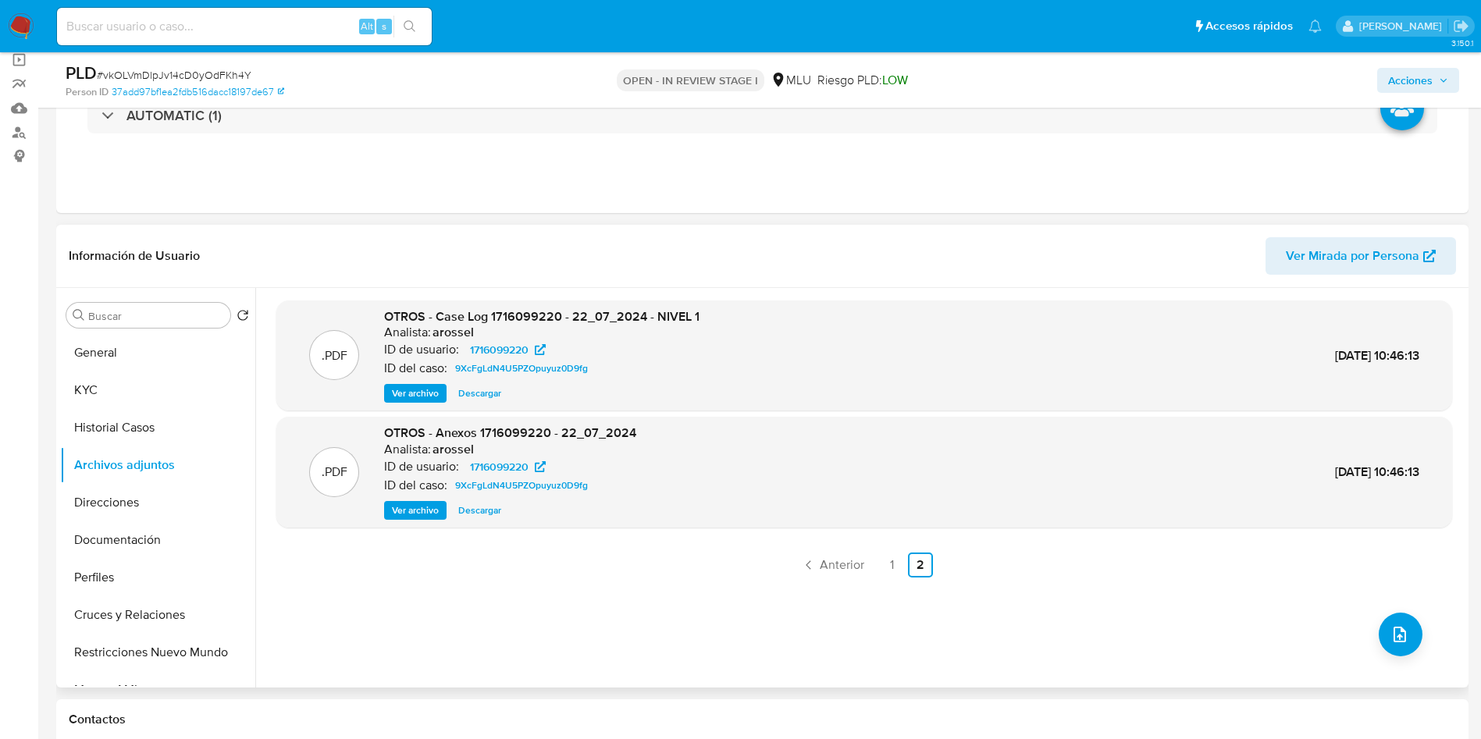
click at [422, 386] on span "Ver archivo" at bounding box center [415, 394] width 47 height 16
click at [422, 385] on div "Ver archivo Ver archivo Descargar" at bounding box center [541, 393] width 315 height 19
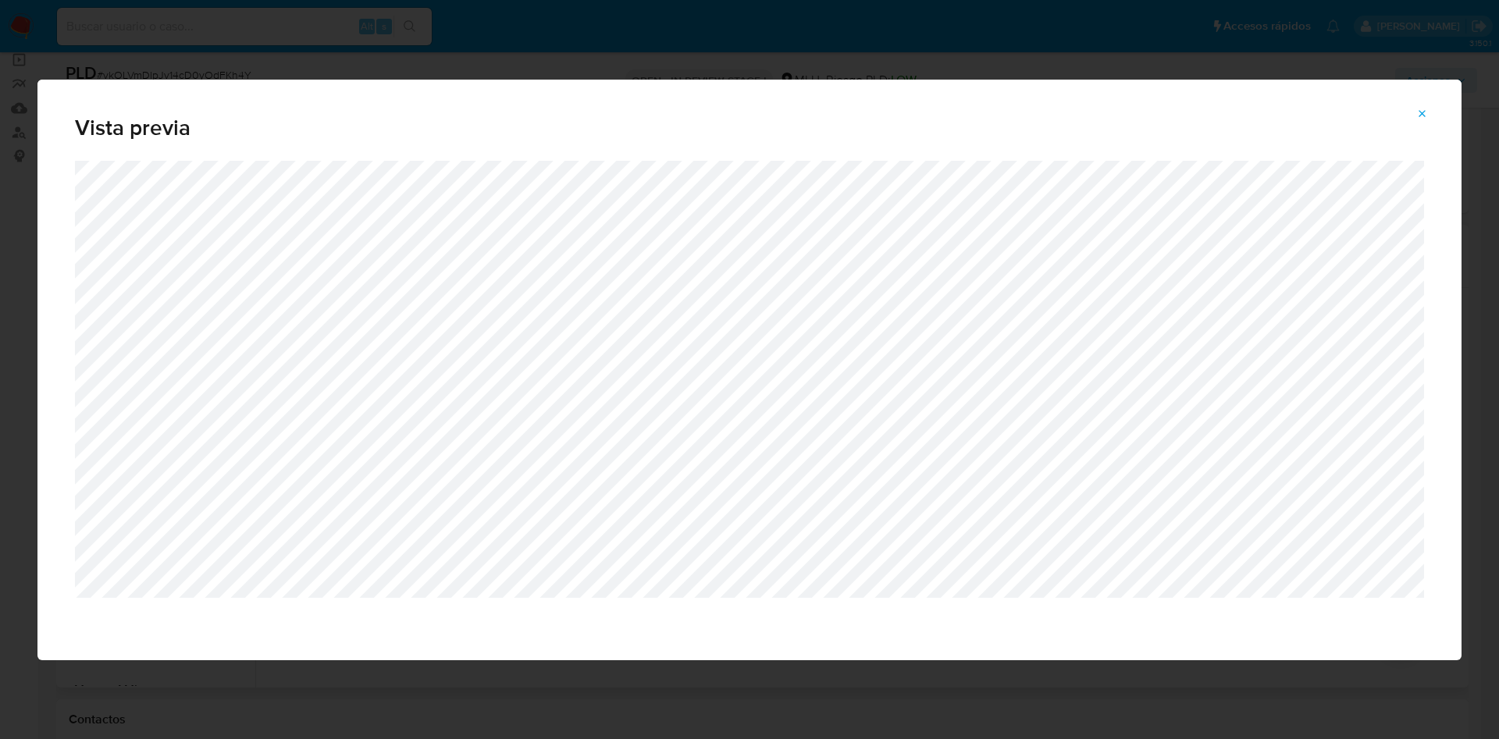
click at [1191, 45] on div "Vista previa" at bounding box center [749, 369] width 1499 height 739
click at [1425, 114] on icon "Attachment preview" at bounding box center [1422, 114] width 12 height 12
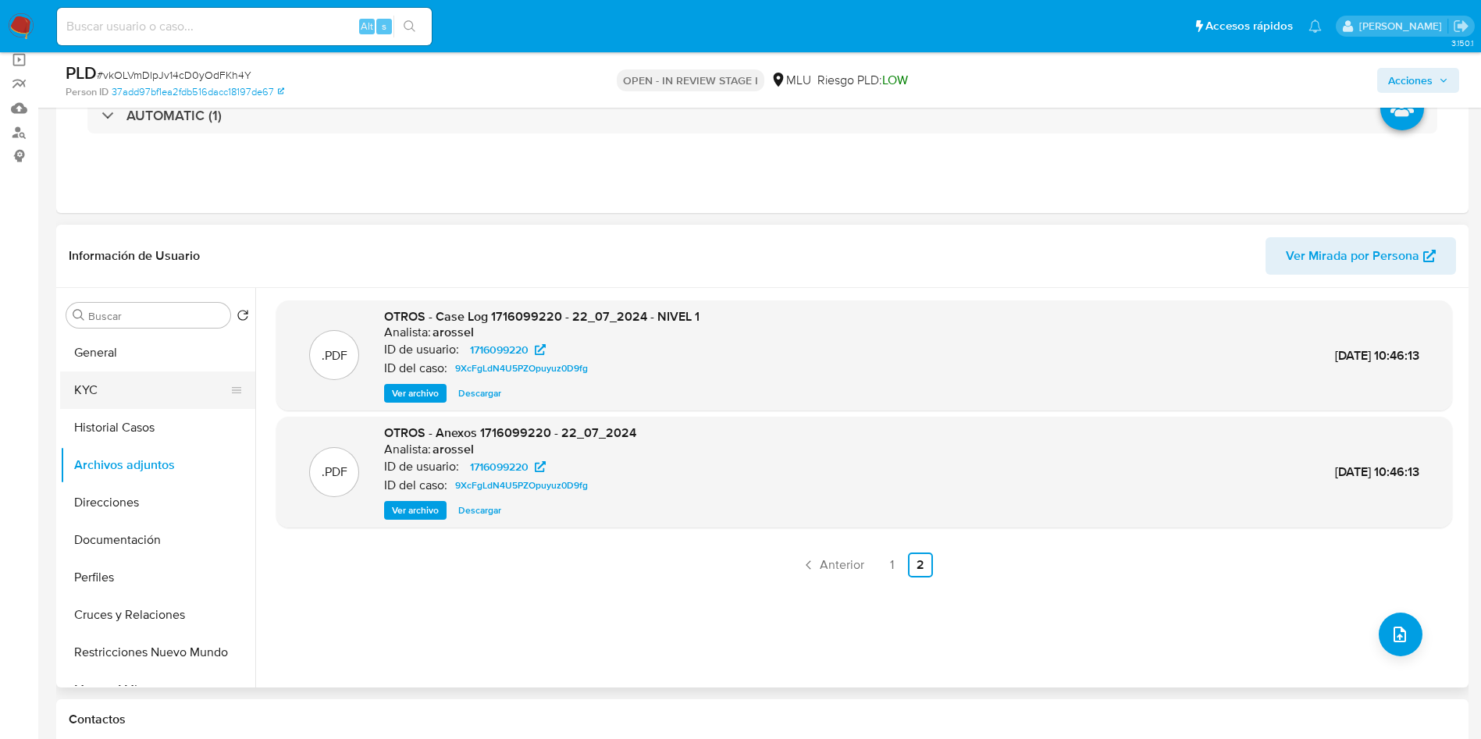
click at [111, 388] on button "KYC" at bounding box center [151, 390] width 183 height 37
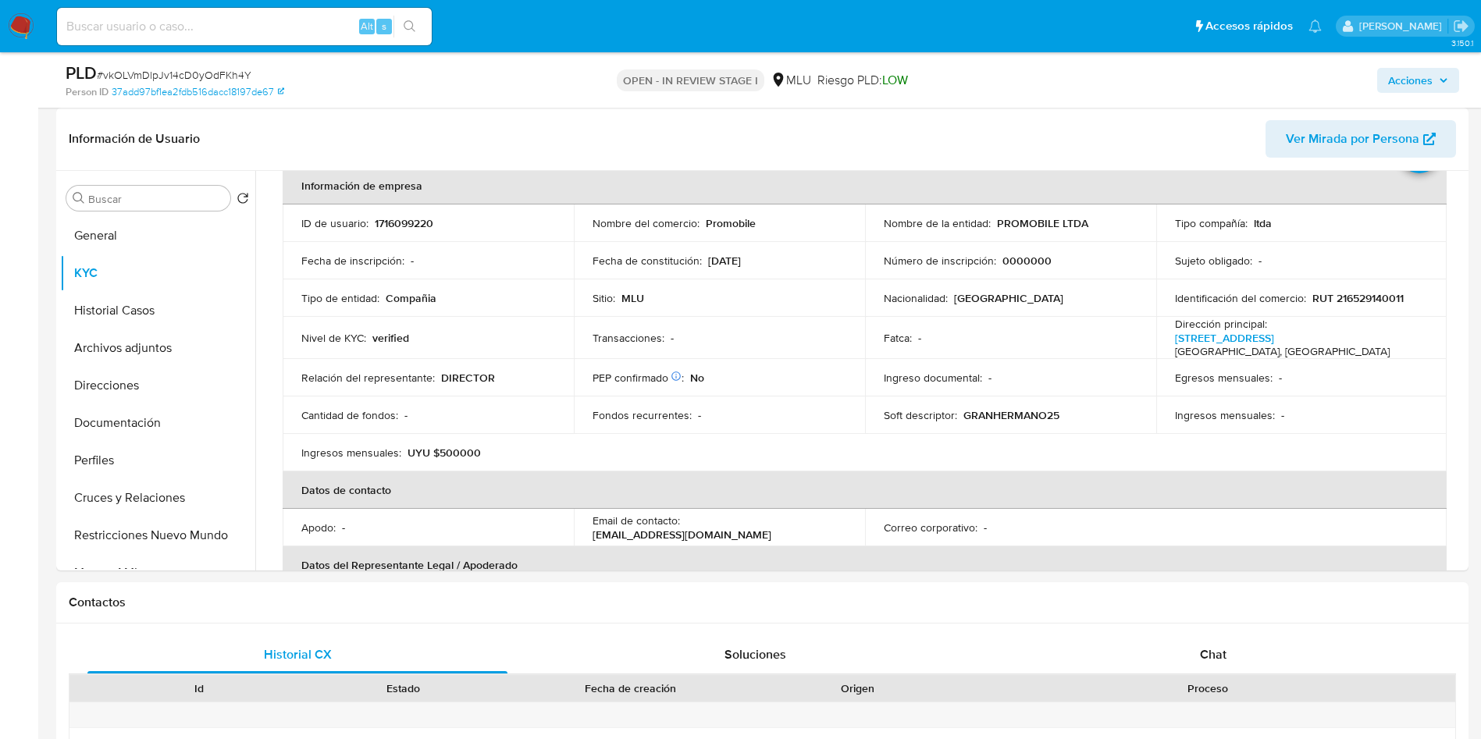
scroll to position [81, 0]
click at [105, 305] on button "Historial Casos" at bounding box center [151, 310] width 183 height 37
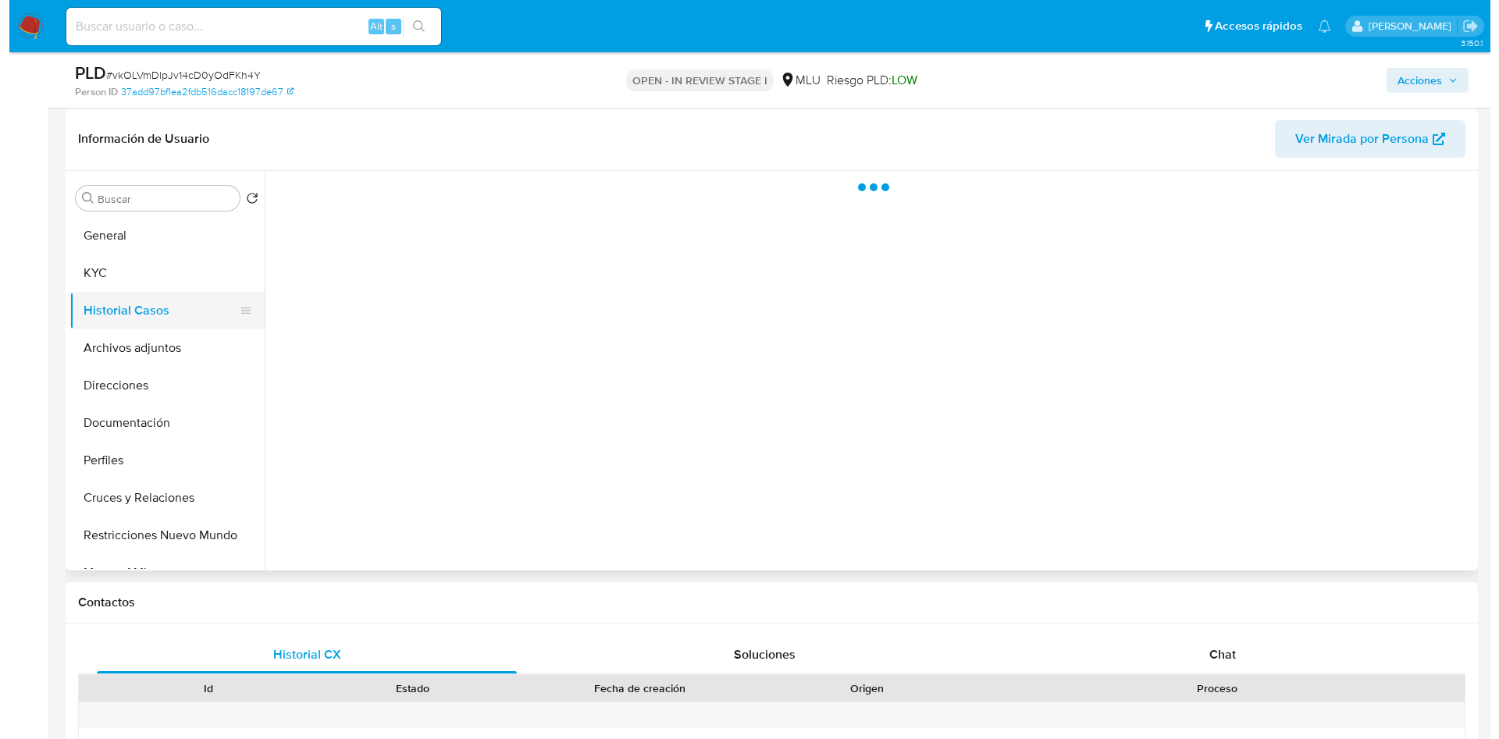
scroll to position [0, 0]
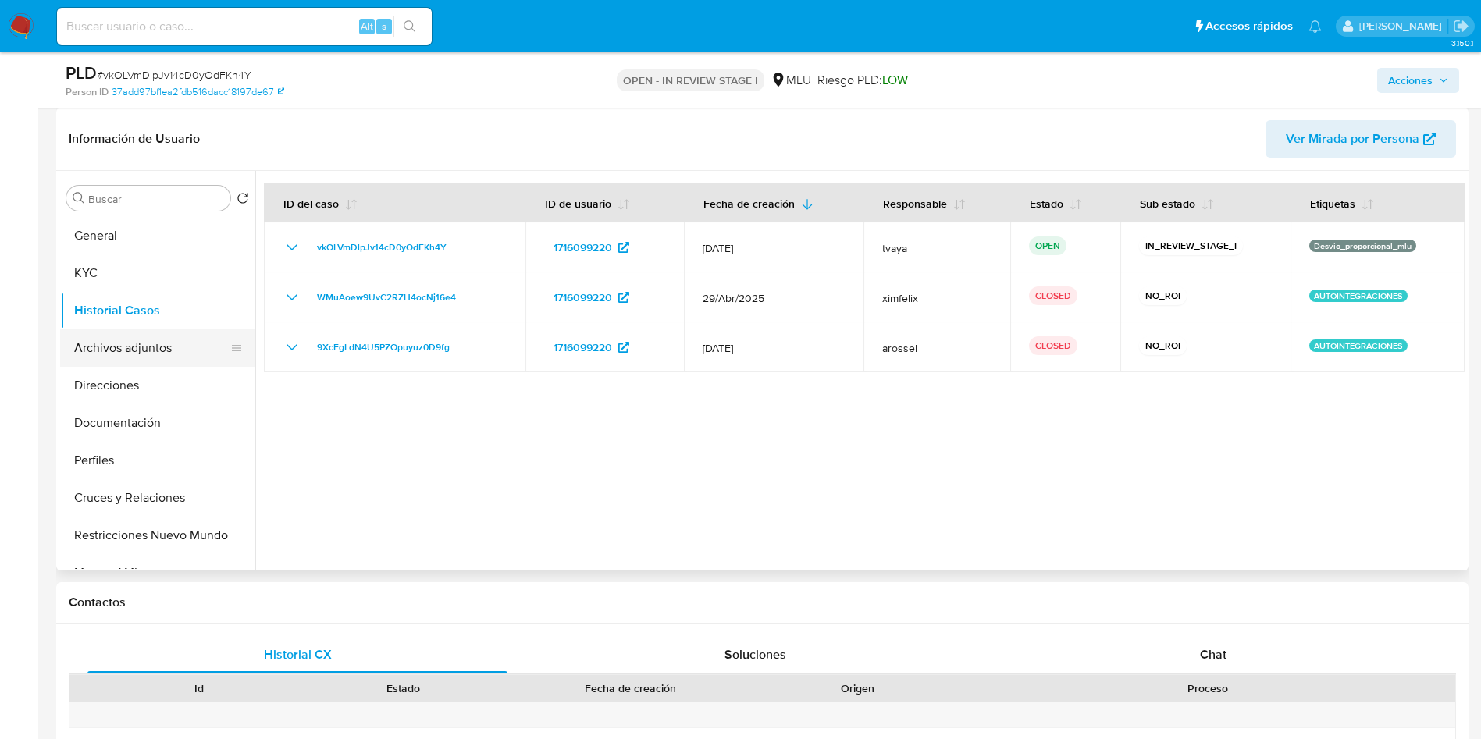
click at [146, 351] on button "Archivos adjuntos" at bounding box center [151, 347] width 183 height 37
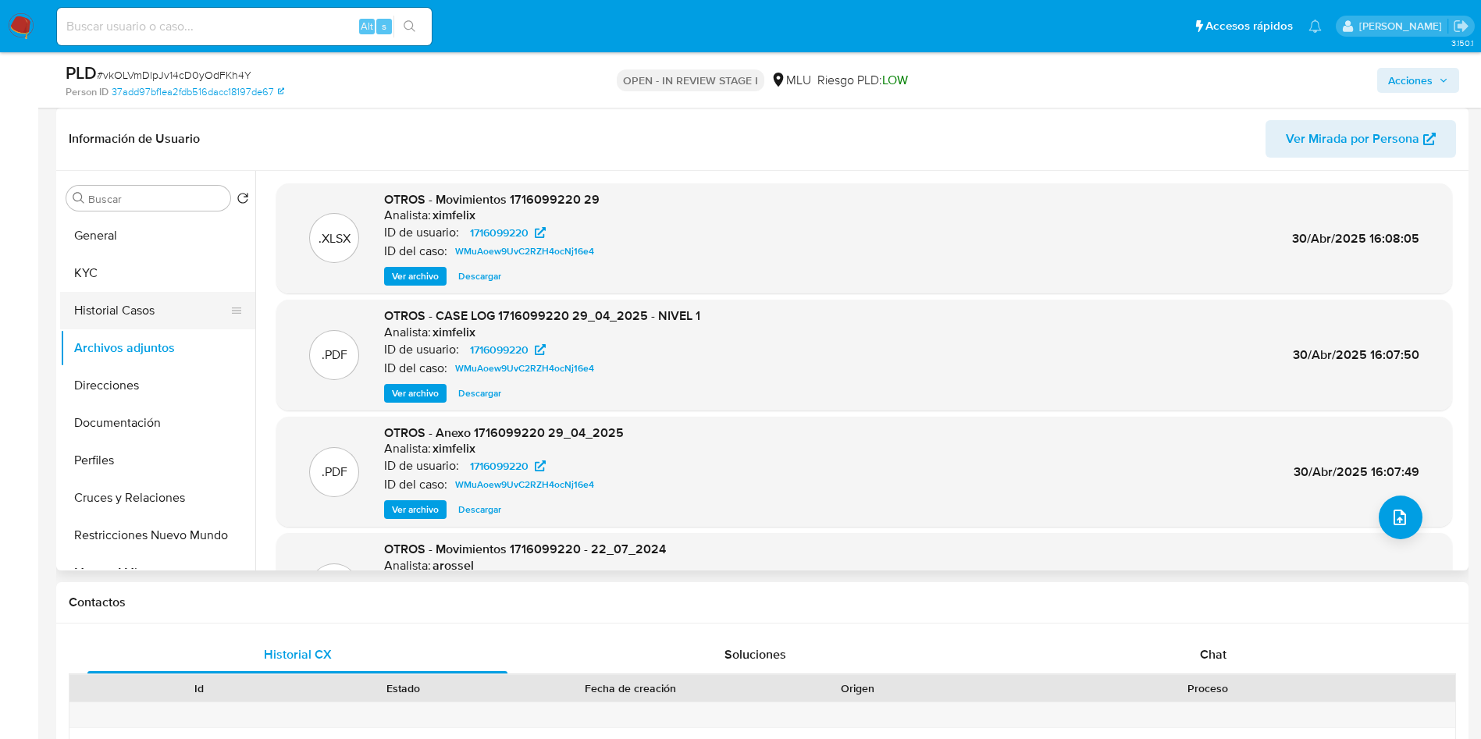
click at [101, 326] on button "Historial Casos" at bounding box center [151, 310] width 183 height 37
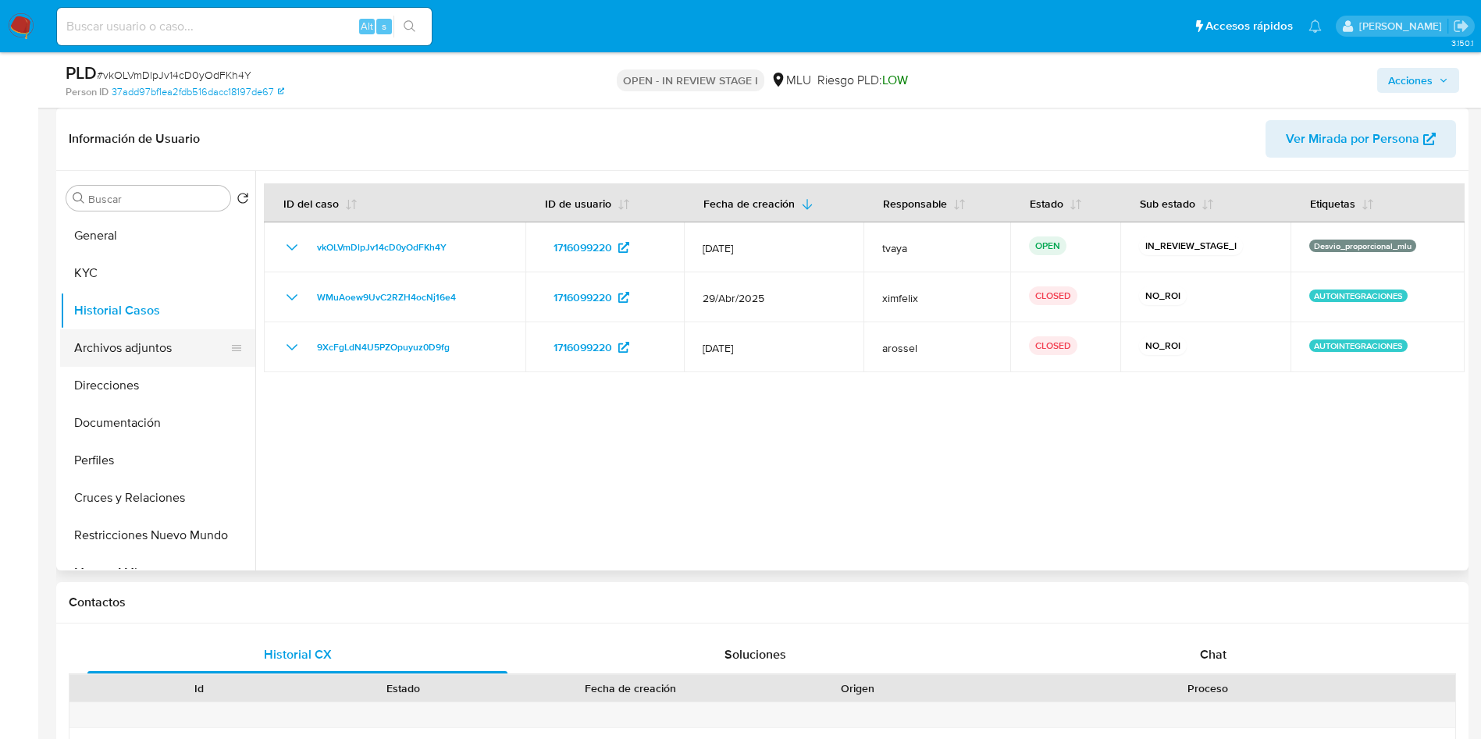
click at [105, 347] on button "Archivos adjuntos" at bounding box center [151, 347] width 183 height 37
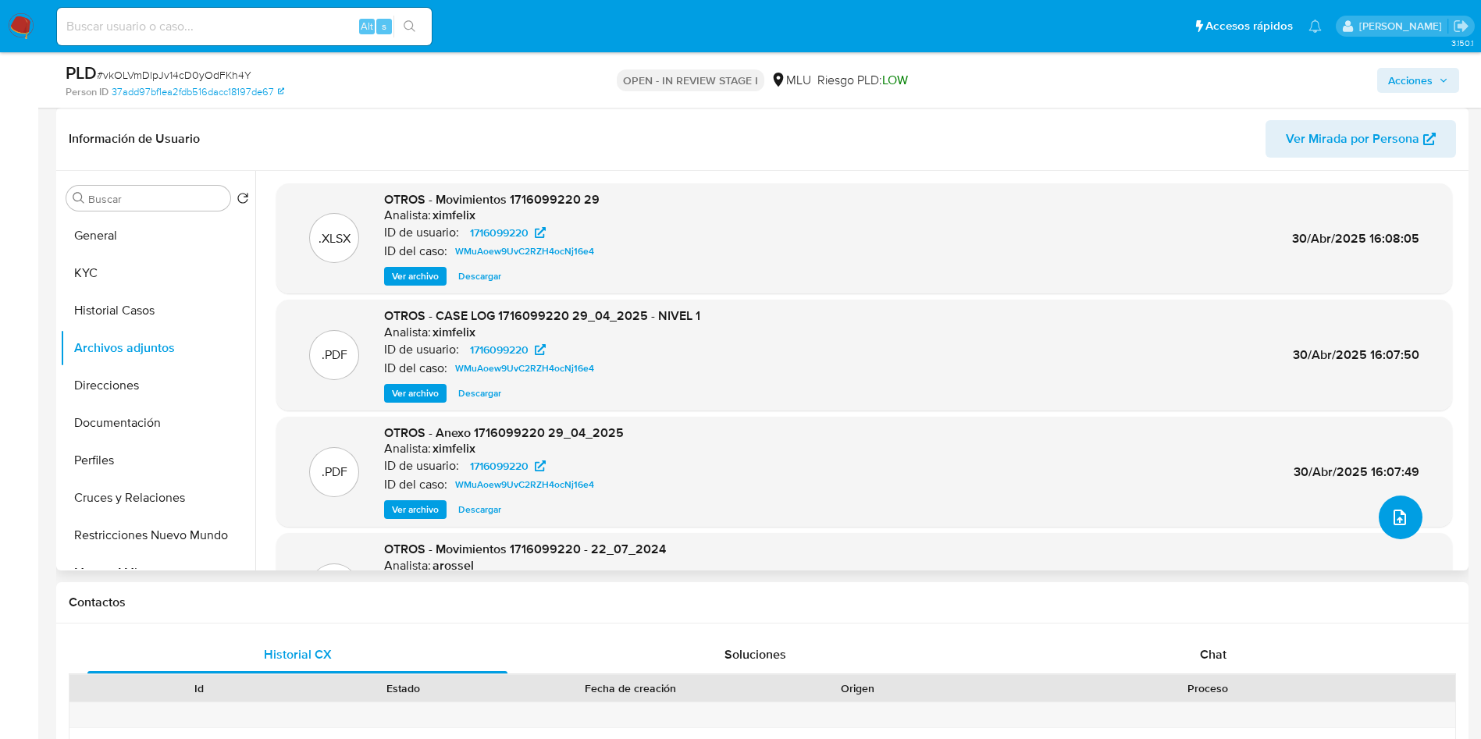
click at [1401, 513] on icon "upload-file" at bounding box center [1399, 517] width 19 height 19
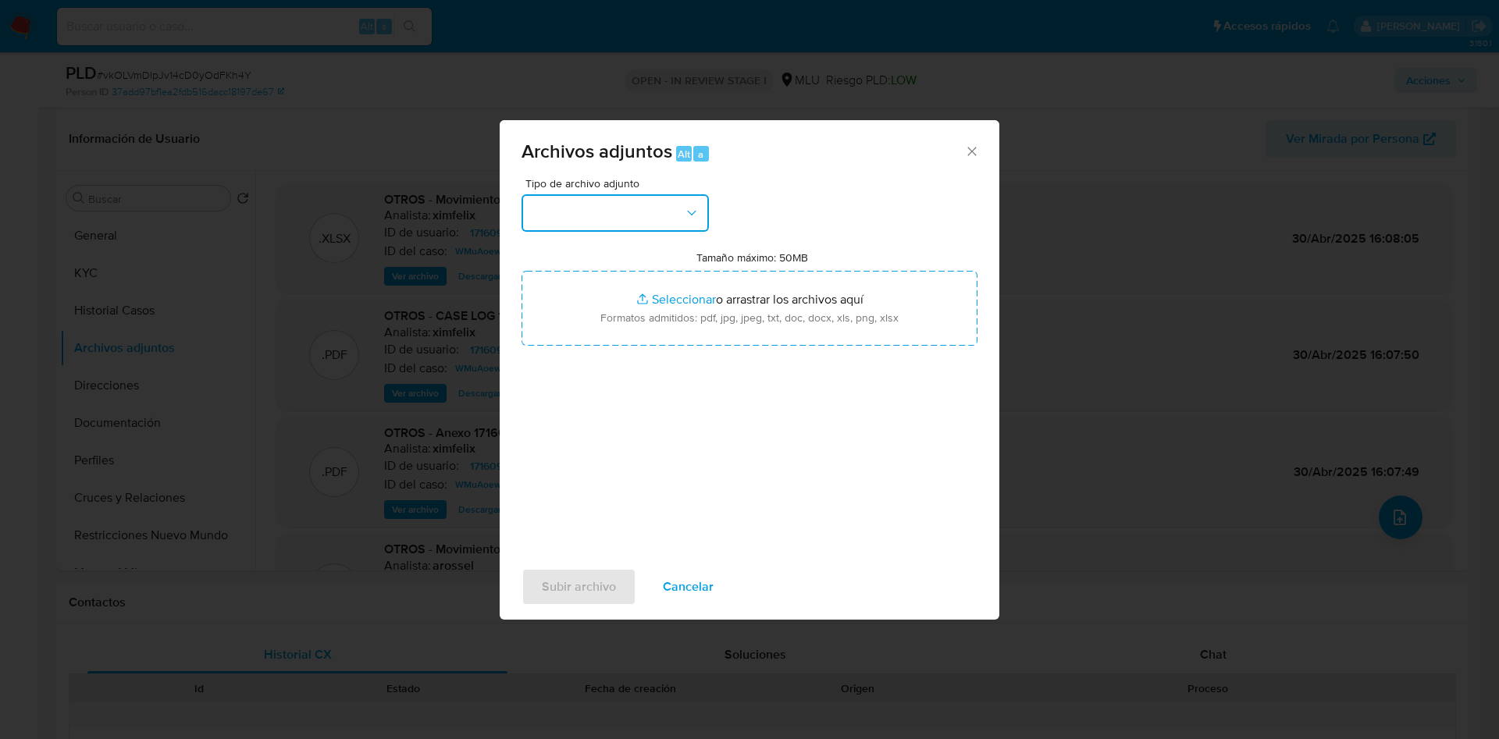
click at [596, 197] on button "button" at bounding box center [615, 212] width 187 height 37
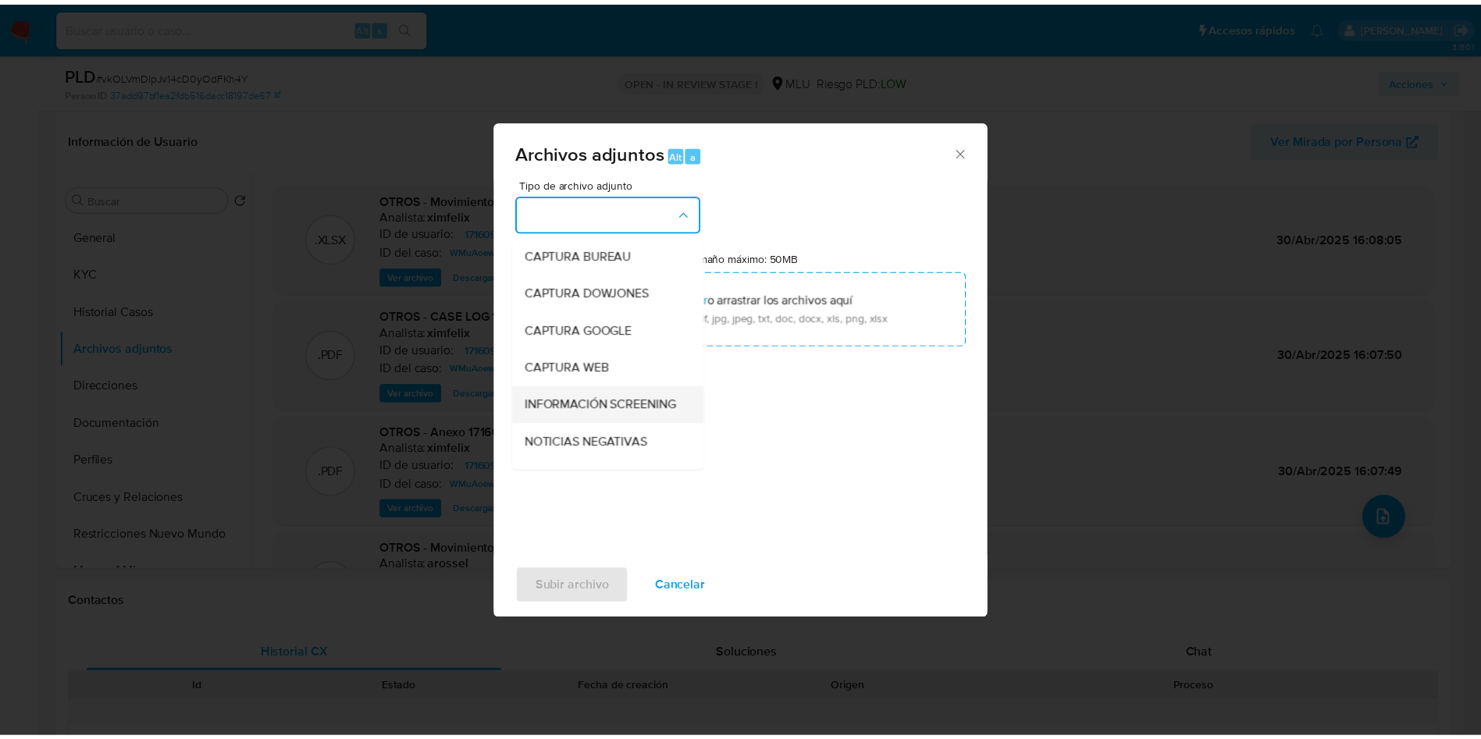
scroll to position [117, 0]
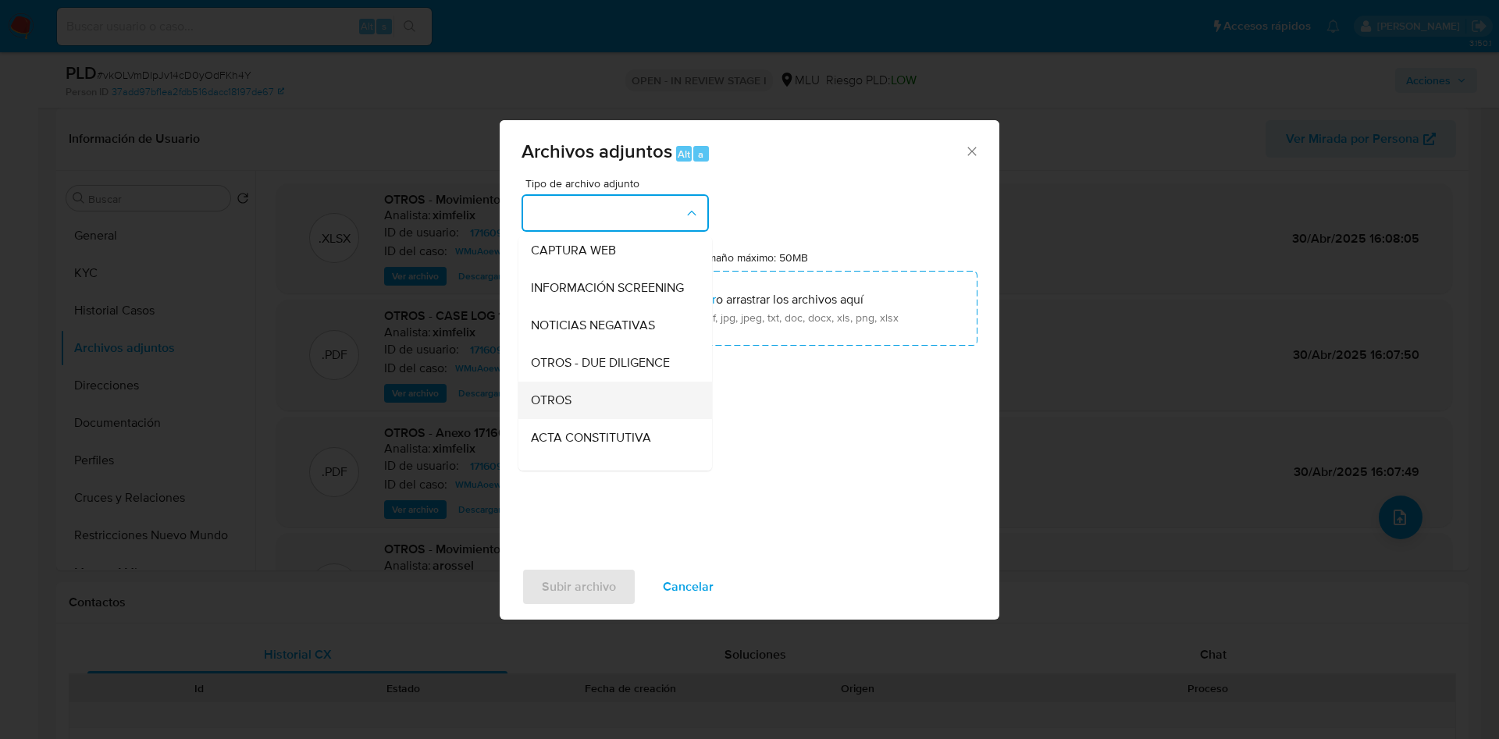
click at [571, 406] on span "OTROS" at bounding box center [551, 401] width 41 height 16
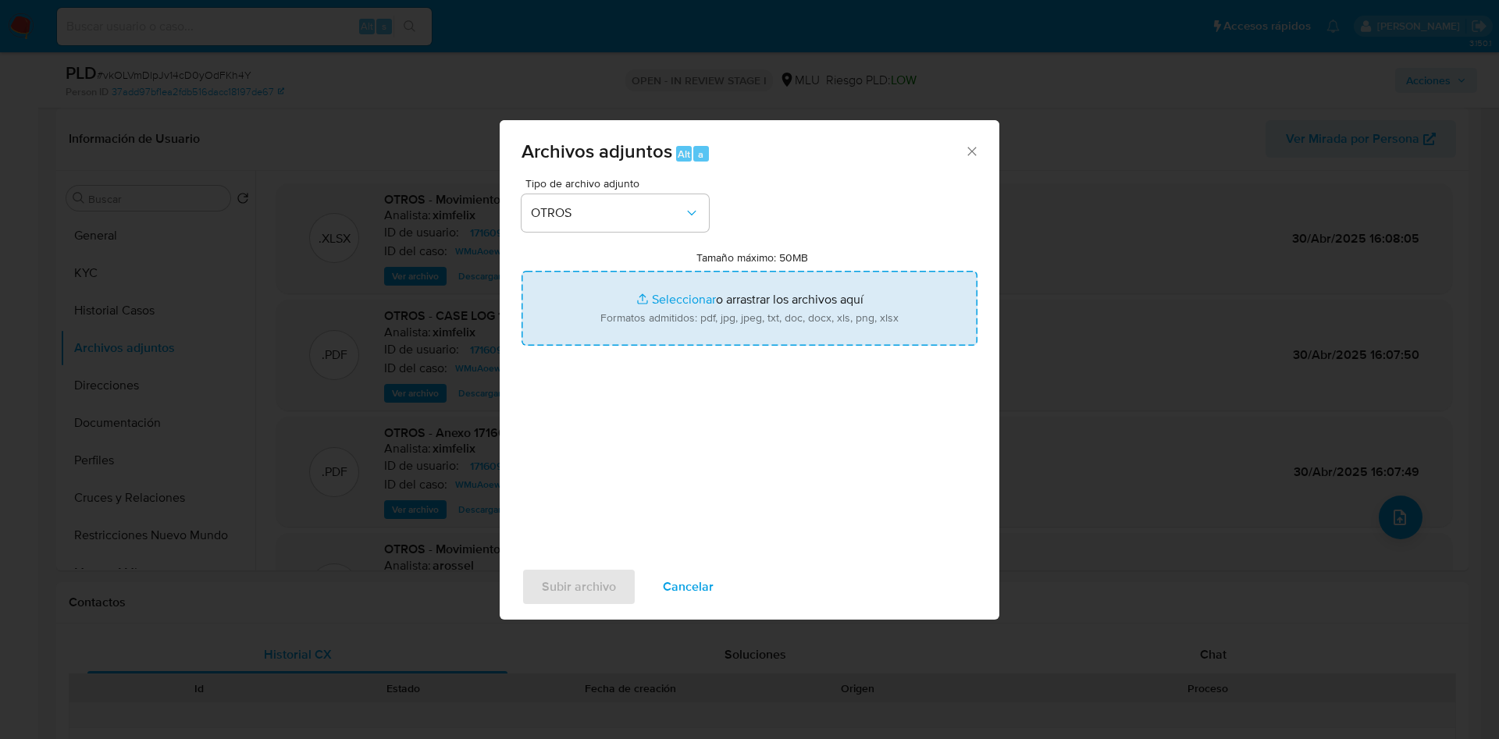
click at [632, 290] on input "Tamaño máximo: 50MB Seleccionar archivos" at bounding box center [750, 308] width 456 height 75
type input "C:\fakepath\1716099220 - Movimientos.xlsx"
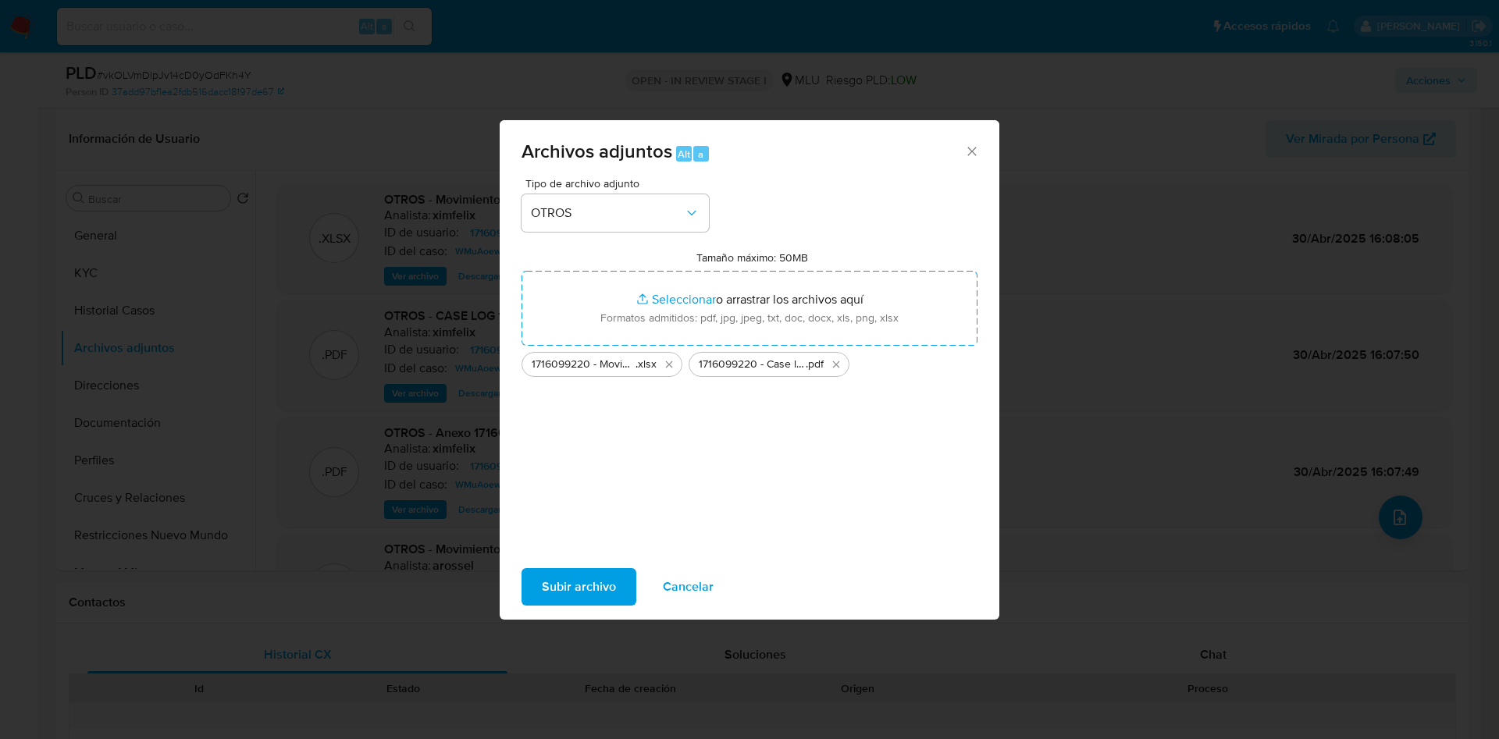
click at [562, 594] on span "Subir archivo" at bounding box center [579, 587] width 74 height 34
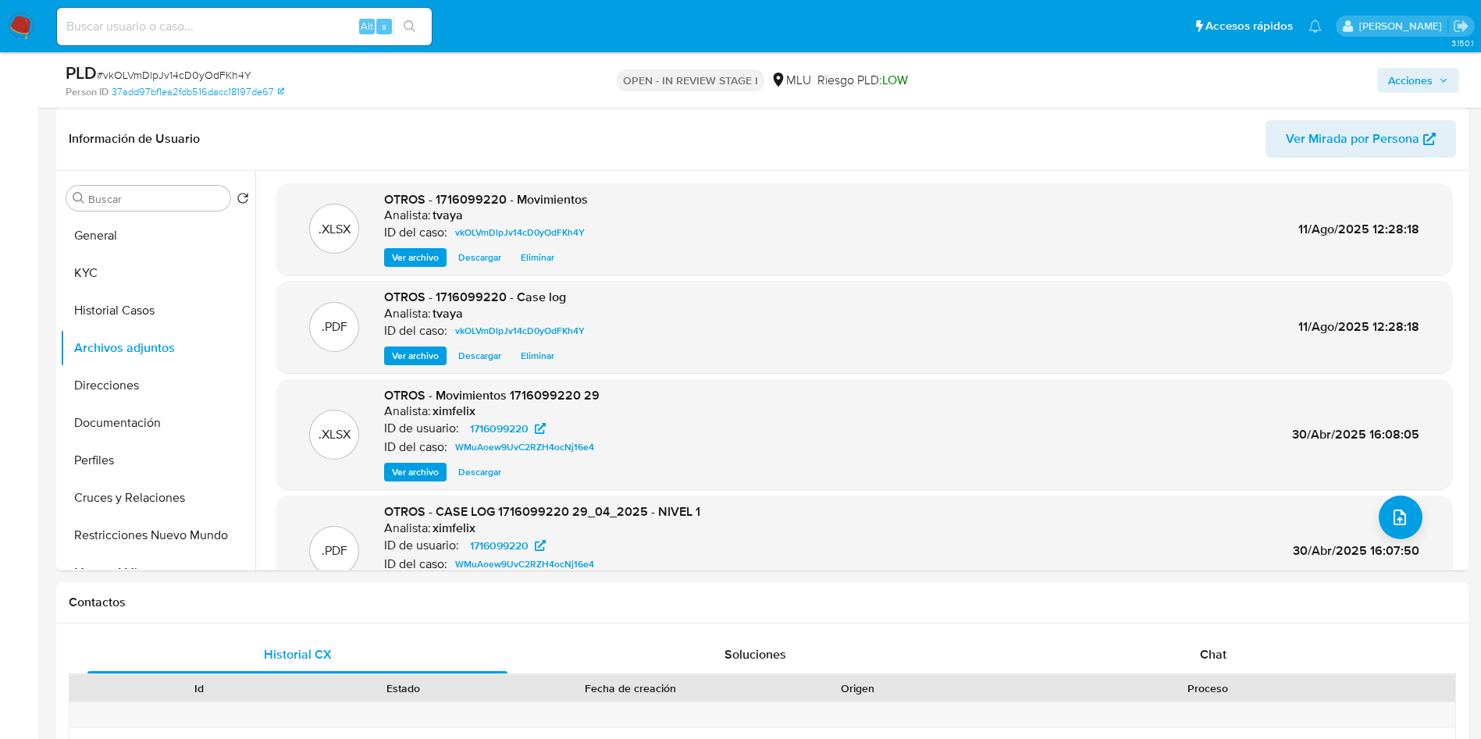
click at [1403, 77] on span "Acciones" at bounding box center [1410, 80] width 45 height 25
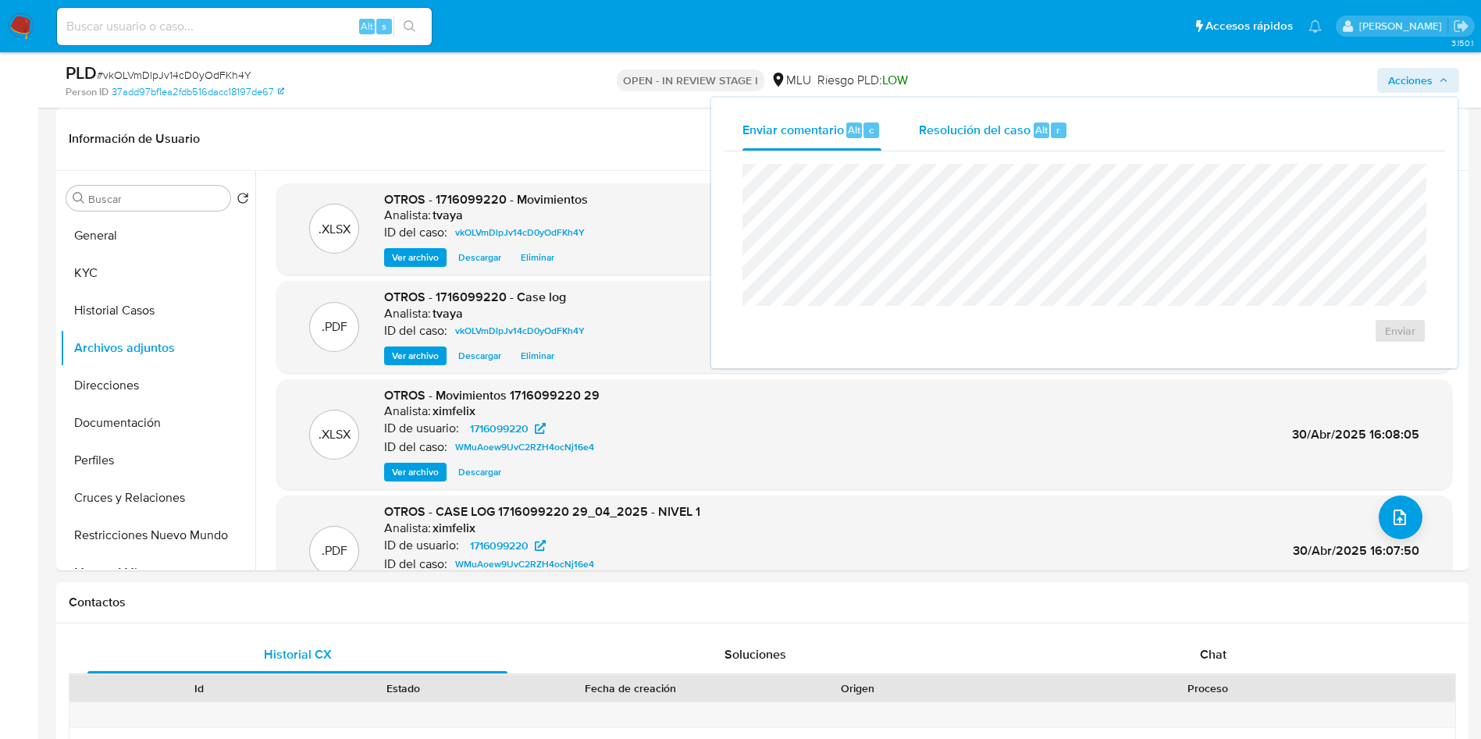
click at [973, 138] on div "Resolución del caso Alt r" at bounding box center [993, 130] width 149 height 41
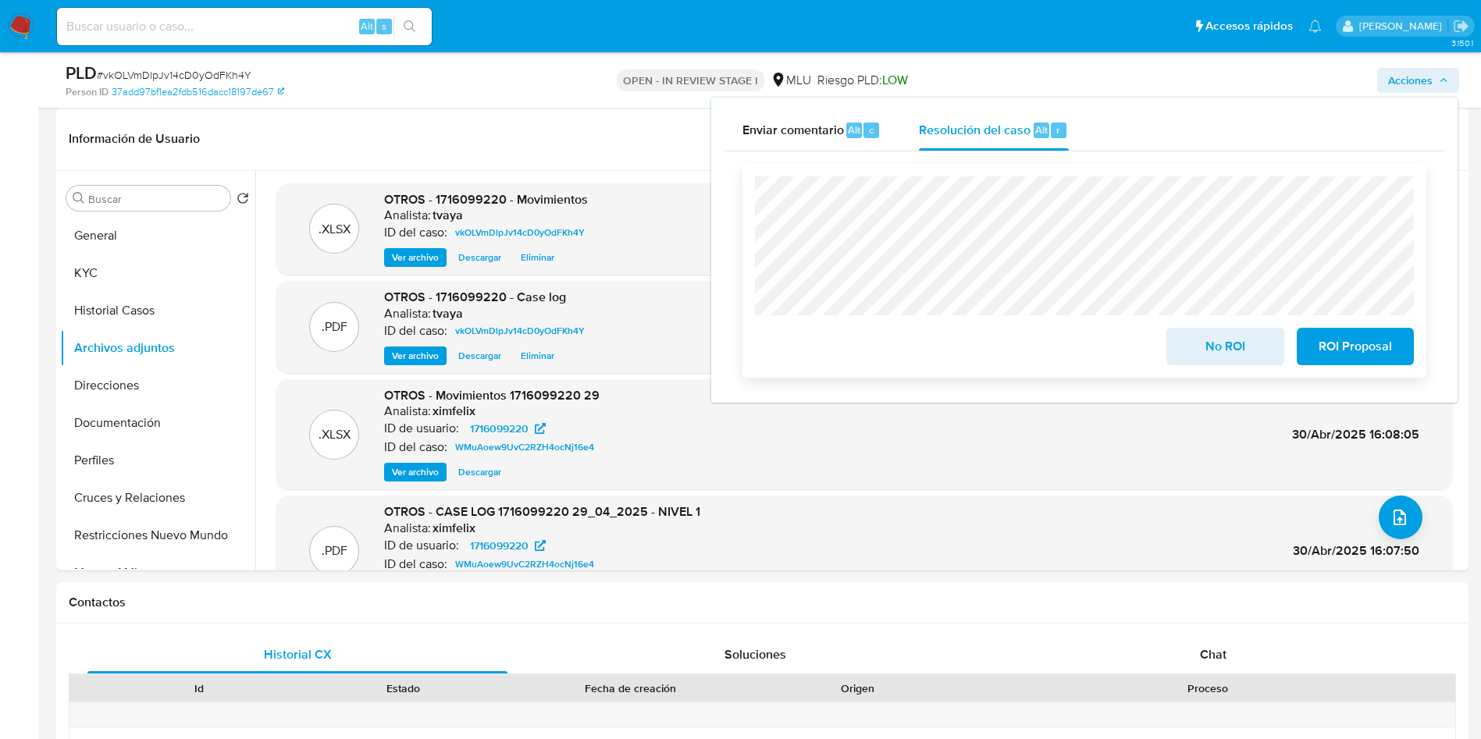
click at [1212, 349] on span "No ROI" at bounding box center [1225, 346] width 77 height 34
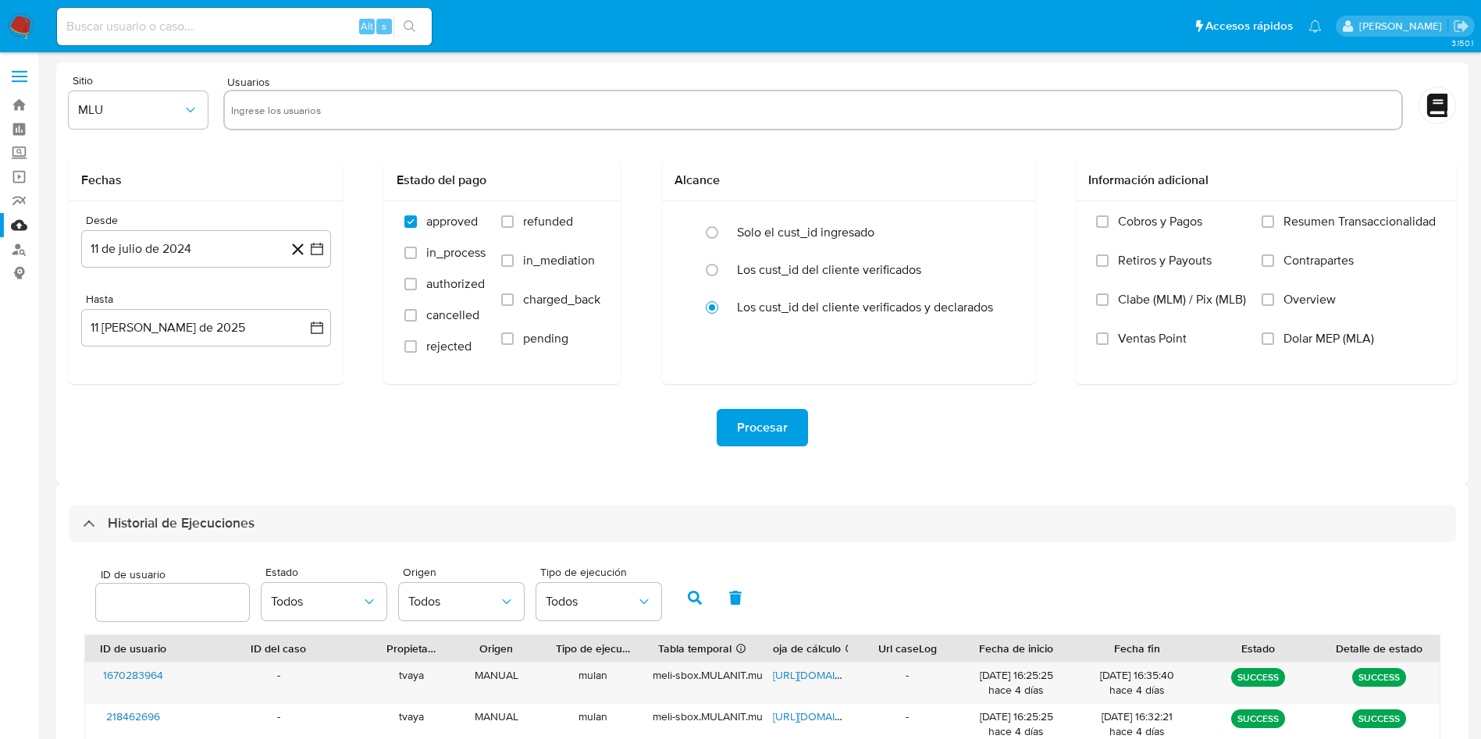
select select "10"
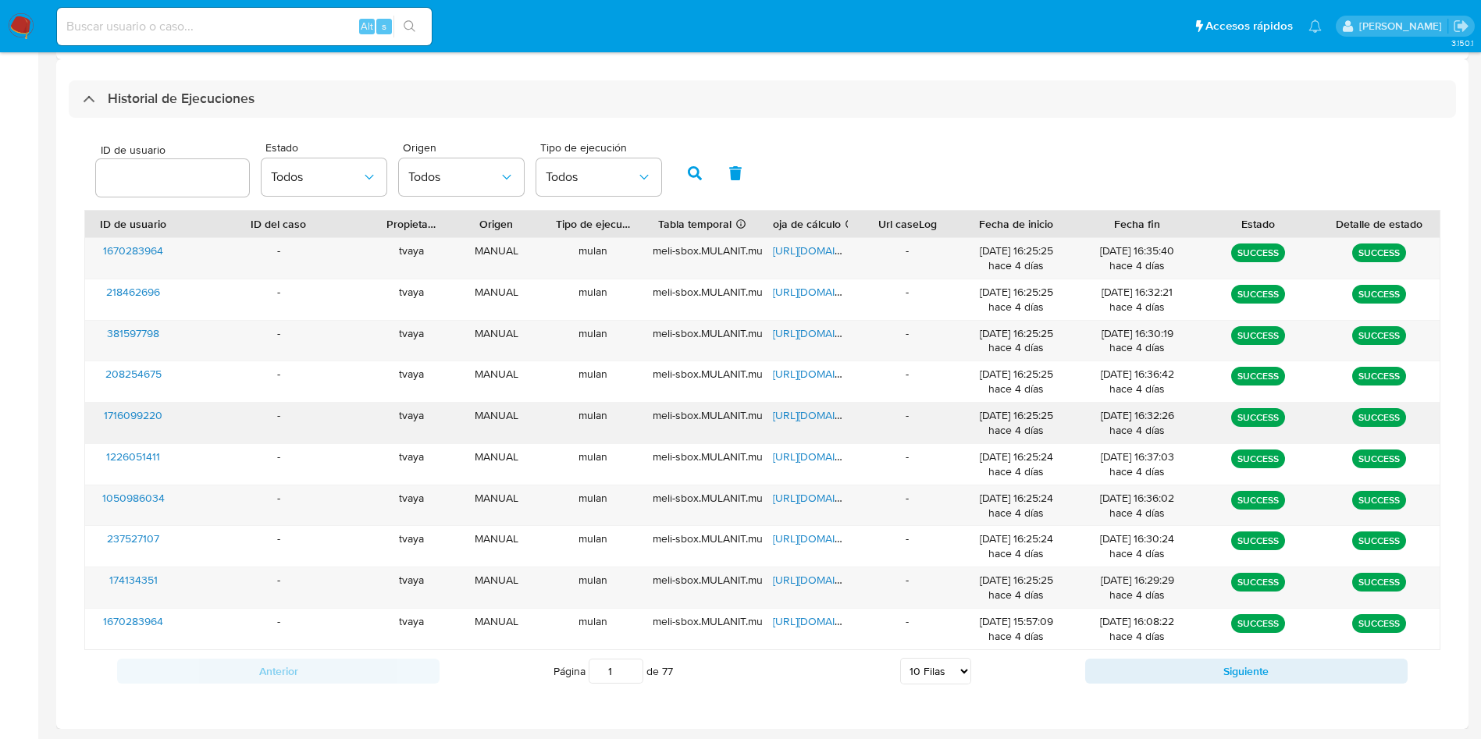
click at [796, 413] on span "https://docs.google.com/spreadsheets/d/1hDL9J1Q-HDbDJBLk45OoisW9qwtRuDpdKTrvO6L…" at bounding box center [827, 416] width 108 height 16
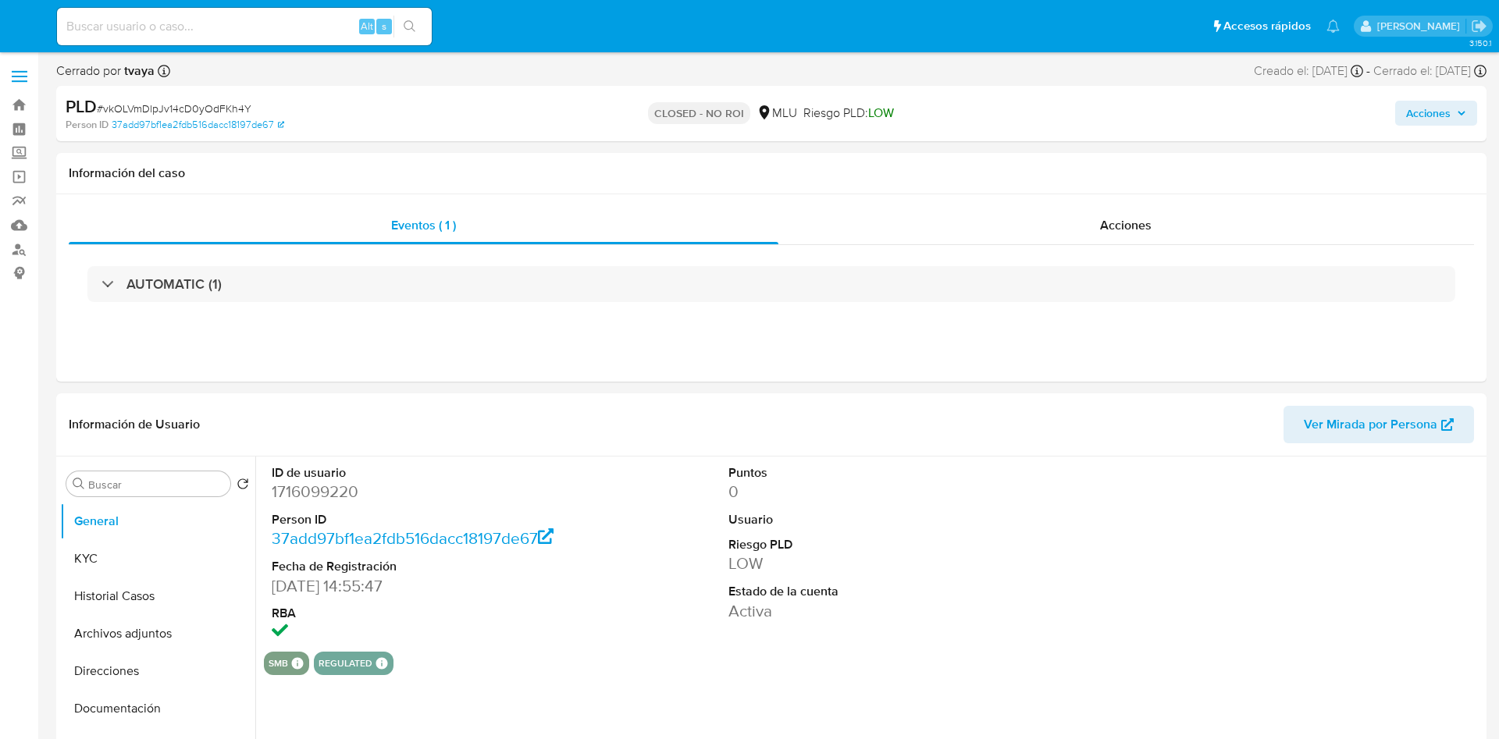
select select "10"
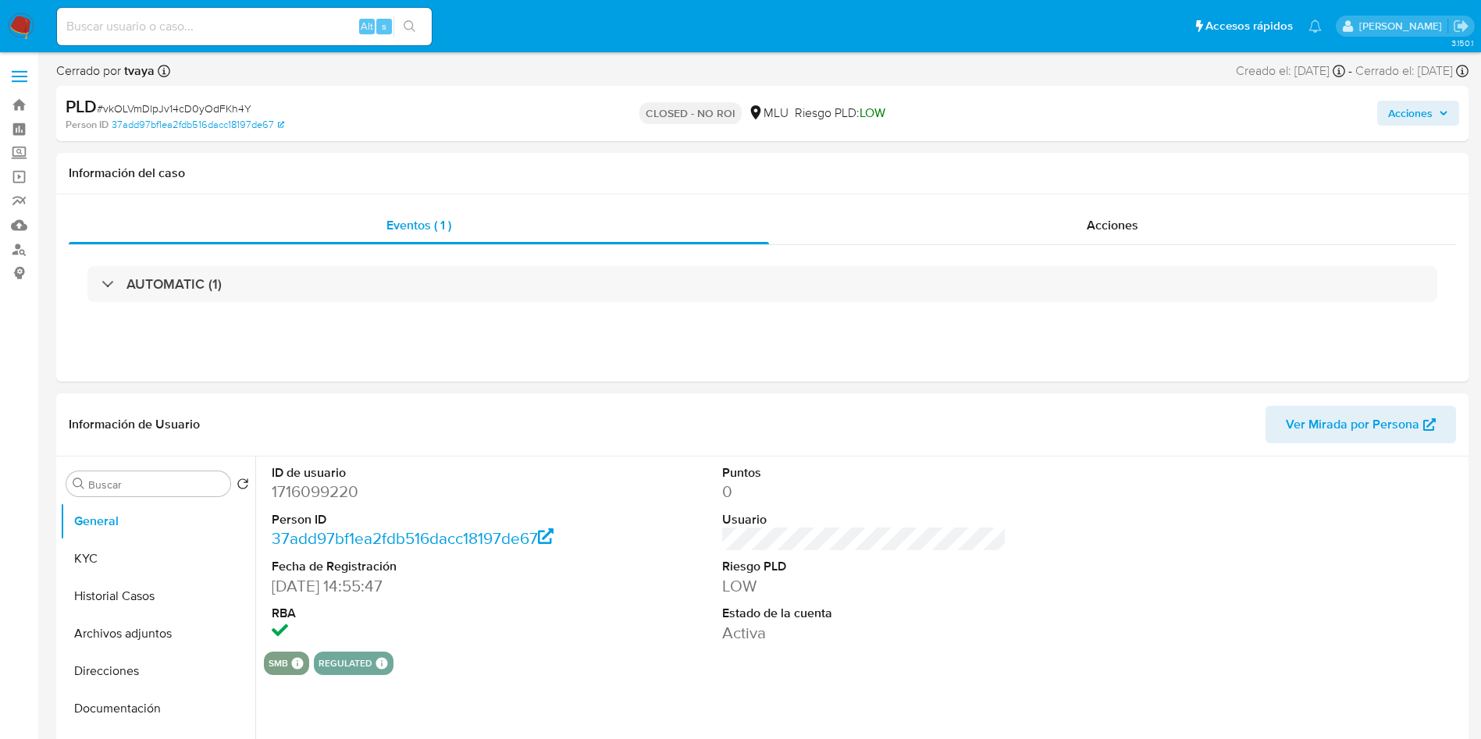
click at [308, 493] on dd "1716099220" at bounding box center [414, 492] width 285 height 22
copy dd "1716099220"
drag, startPoint x: 142, startPoint y: 574, endPoint x: 140, endPoint y: 585, distance: 11.2
click at [141, 583] on ul "General KYC Historial Casos Archivos adjuntos Direcciones Documentación Perfile…" at bounding box center [157, 679] width 195 height 352
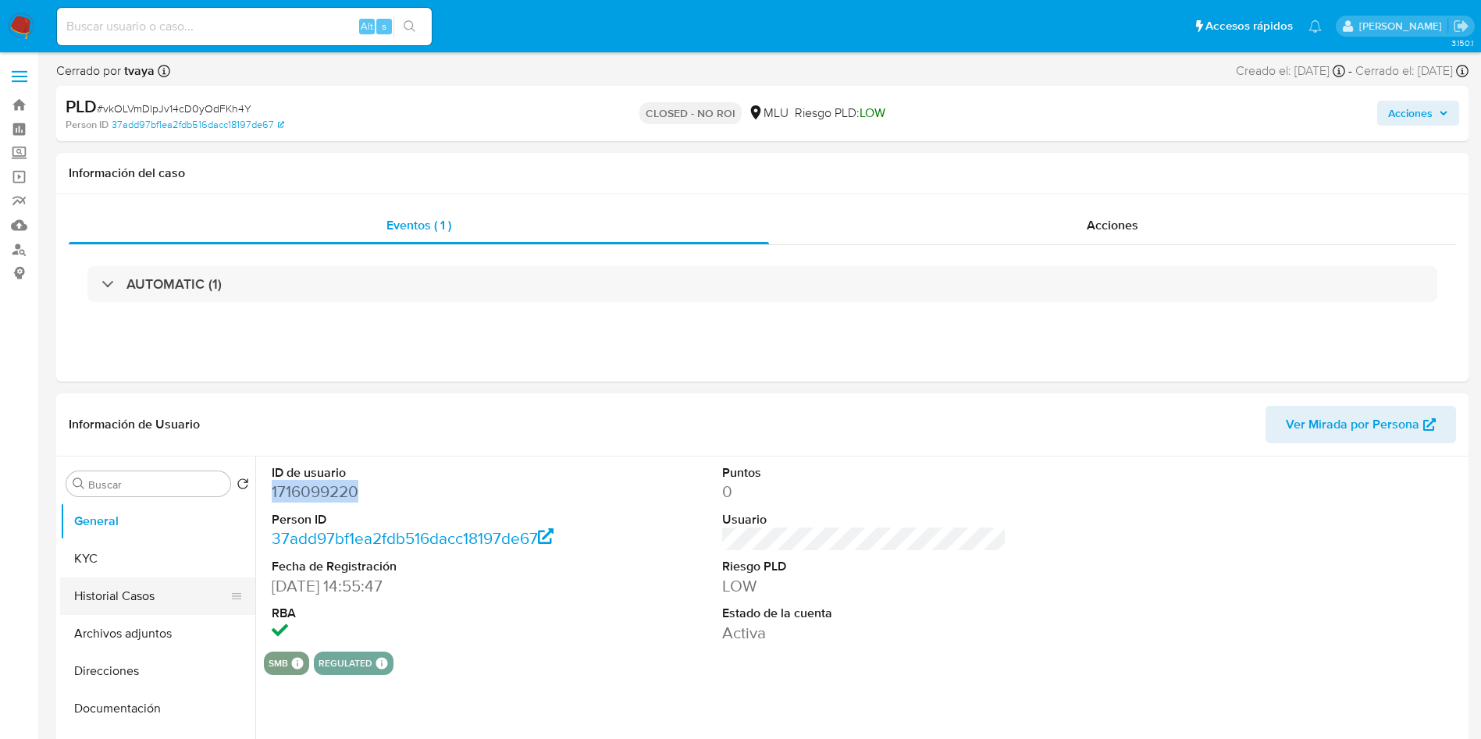
click at [141, 586] on button "Historial Casos" at bounding box center [151, 596] width 183 height 37
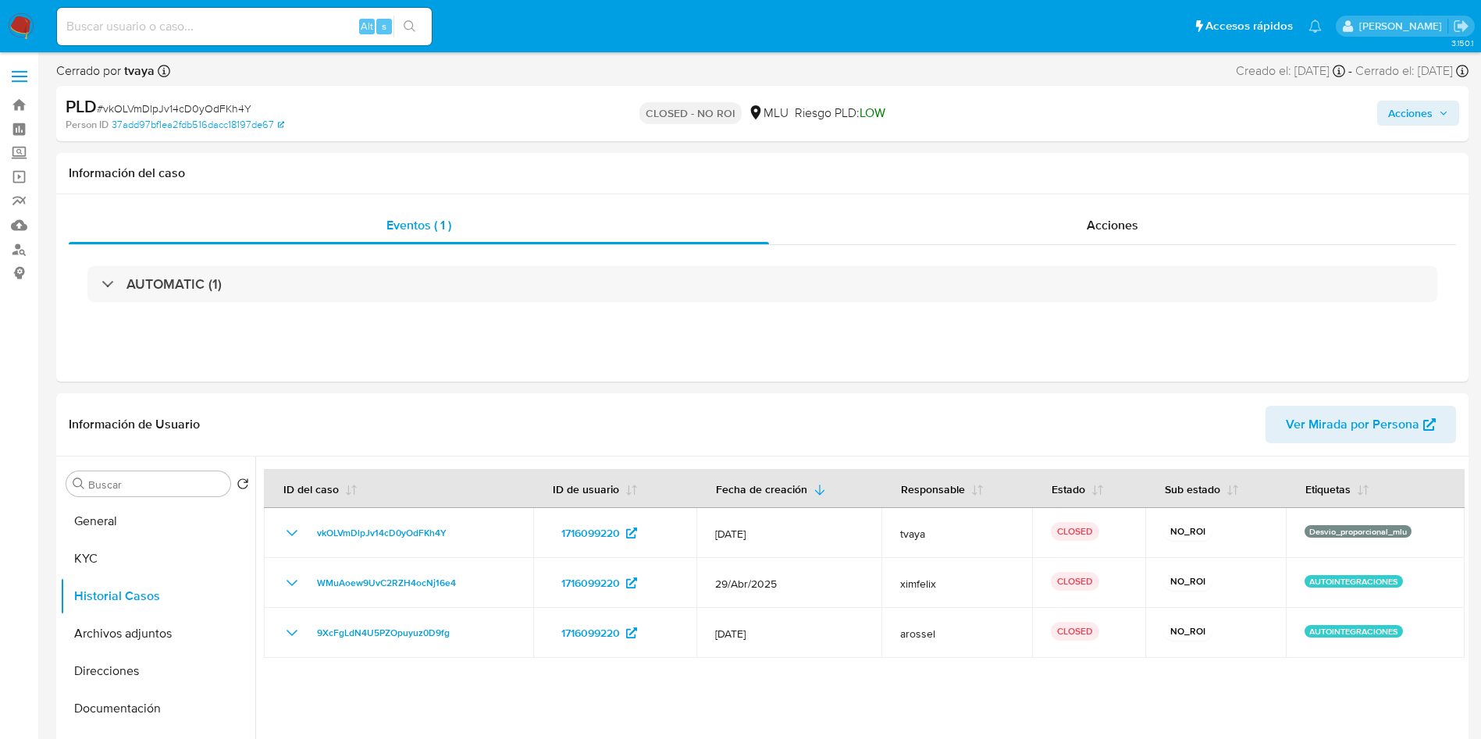
click at [19, 32] on img at bounding box center [21, 26] width 27 height 27
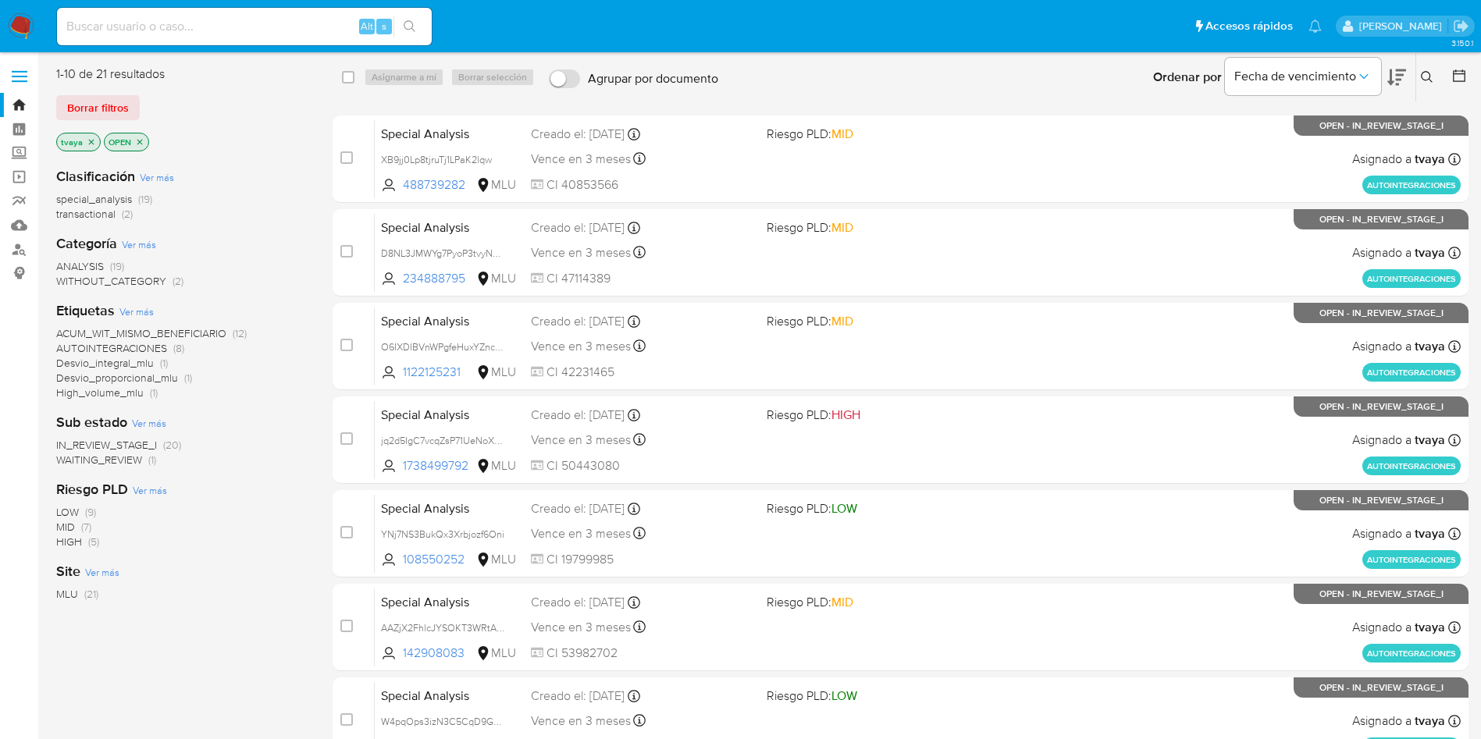
click at [121, 462] on span "WAITING_REVIEW" at bounding box center [99, 460] width 86 height 16
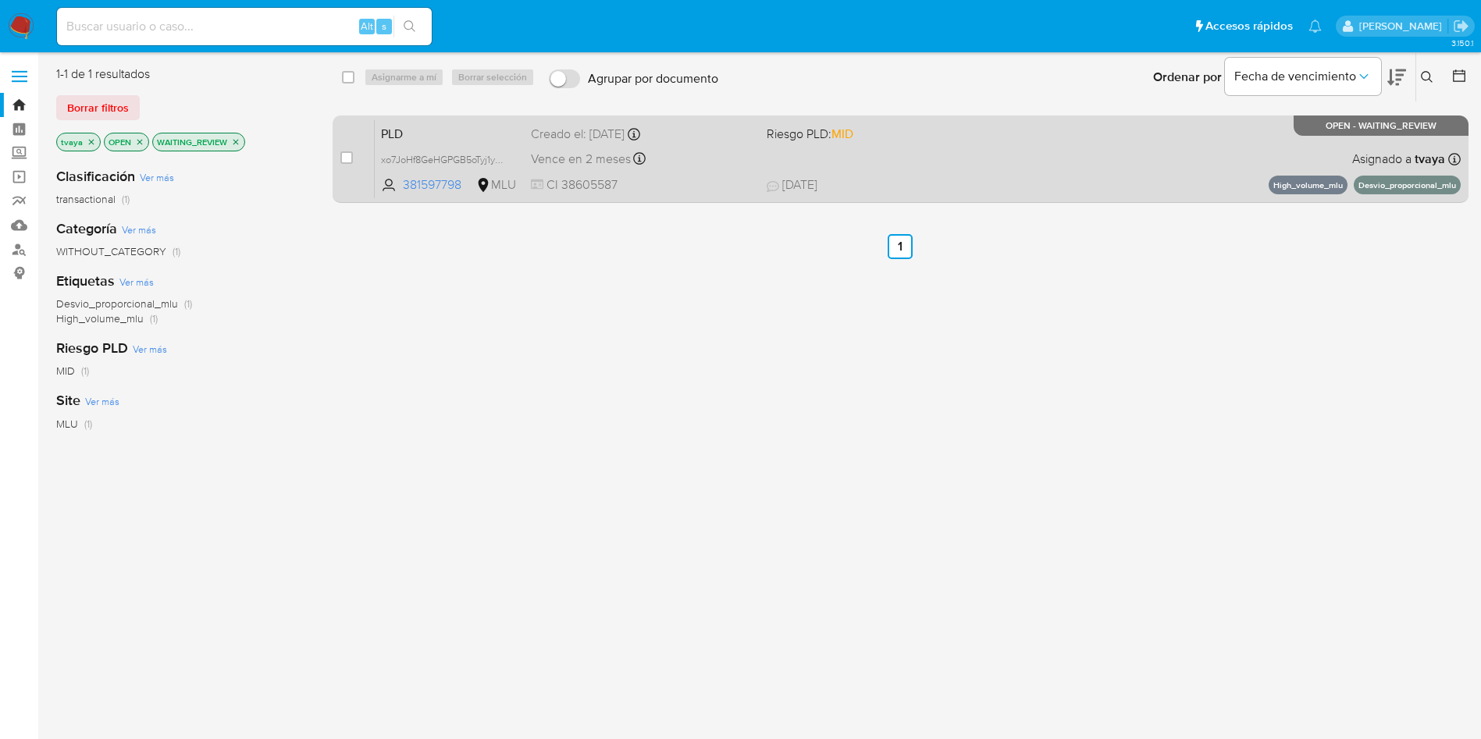
click at [745, 151] on div "Vence en 2 meses Vence el 10/10/2025 06:33:03" at bounding box center [642, 158] width 223 height 21
click at [353, 156] on div "case-item-checkbox No es posible asignar el caso" at bounding box center [357, 158] width 34 height 79
click at [347, 157] on input "checkbox" at bounding box center [346, 157] width 12 height 12
checkbox input "true"
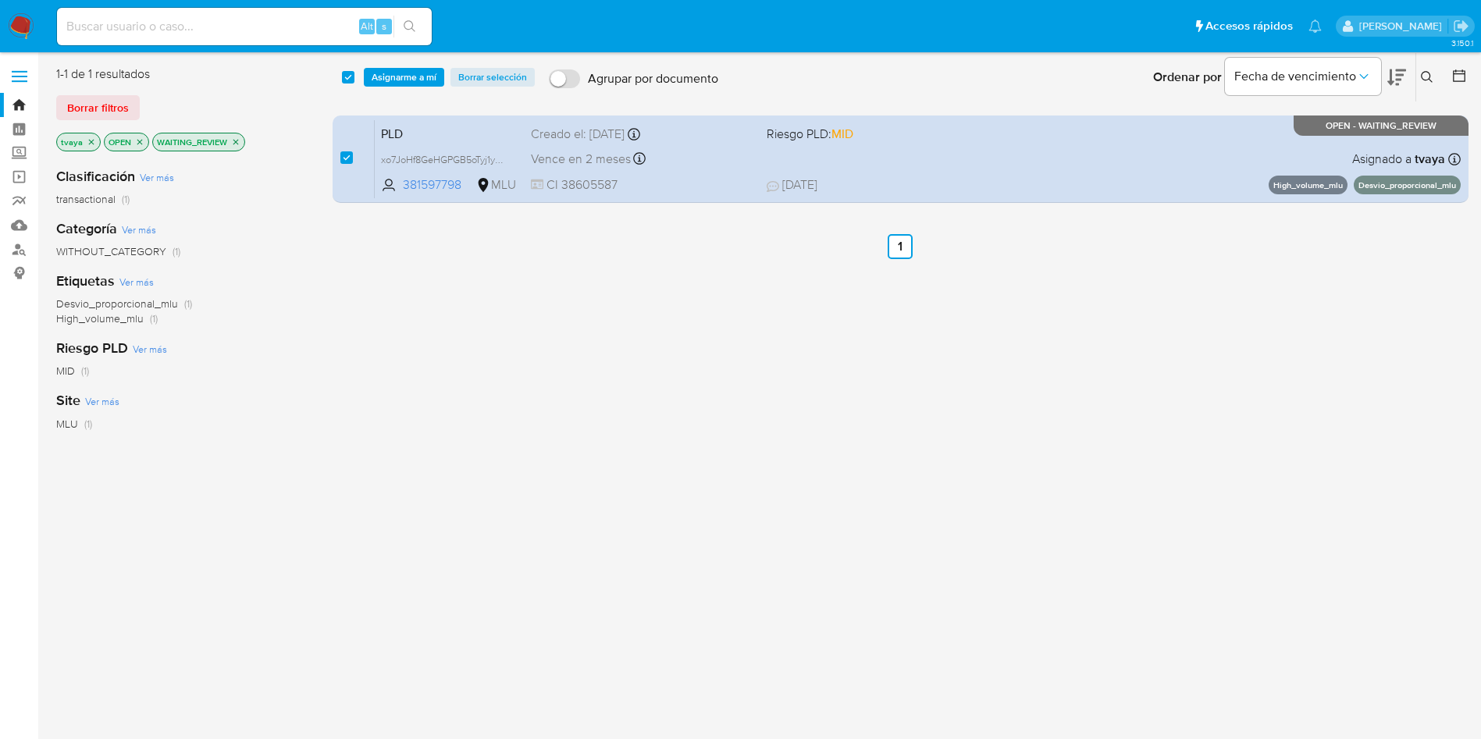
checkbox input "true"
click at [411, 76] on span "Asignarme a mí" at bounding box center [404, 77] width 65 height 16
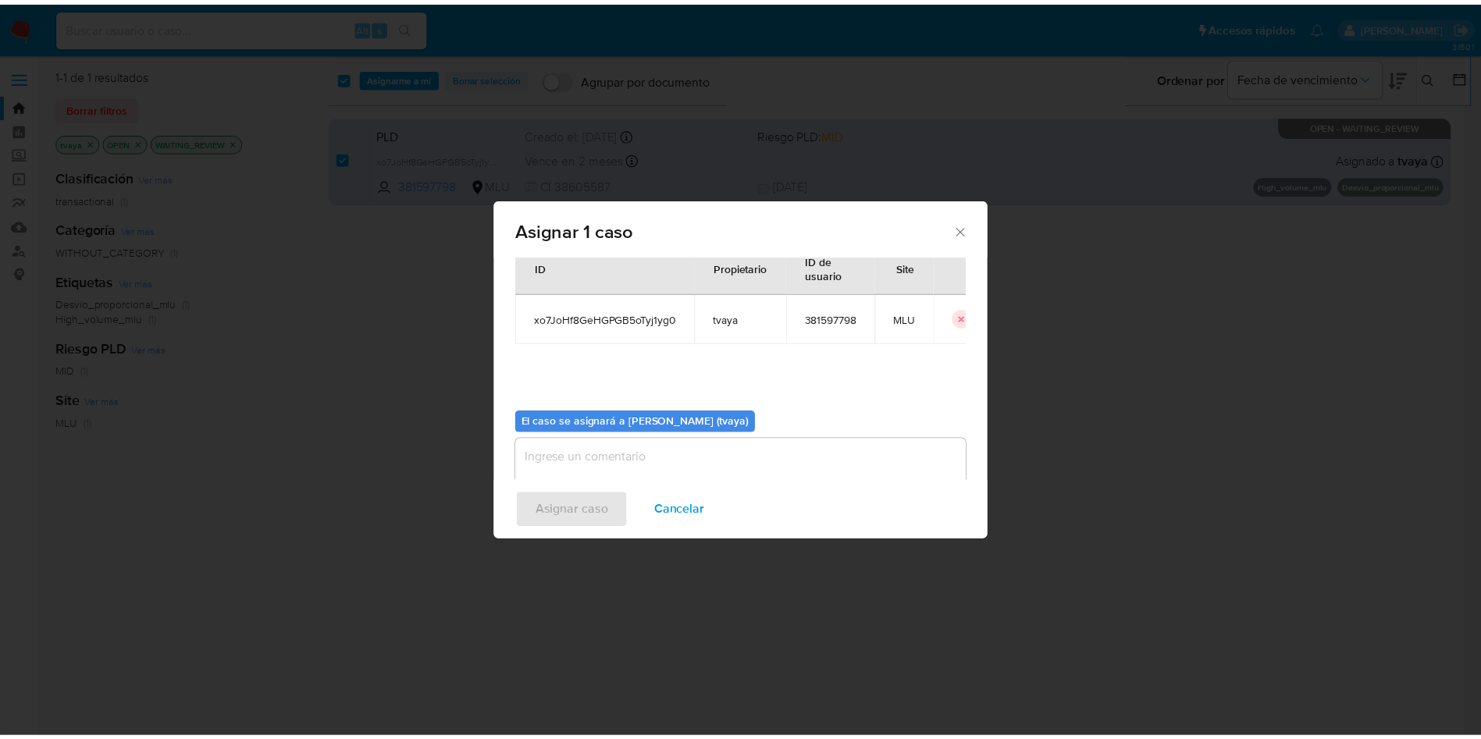
scroll to position [81, 0]
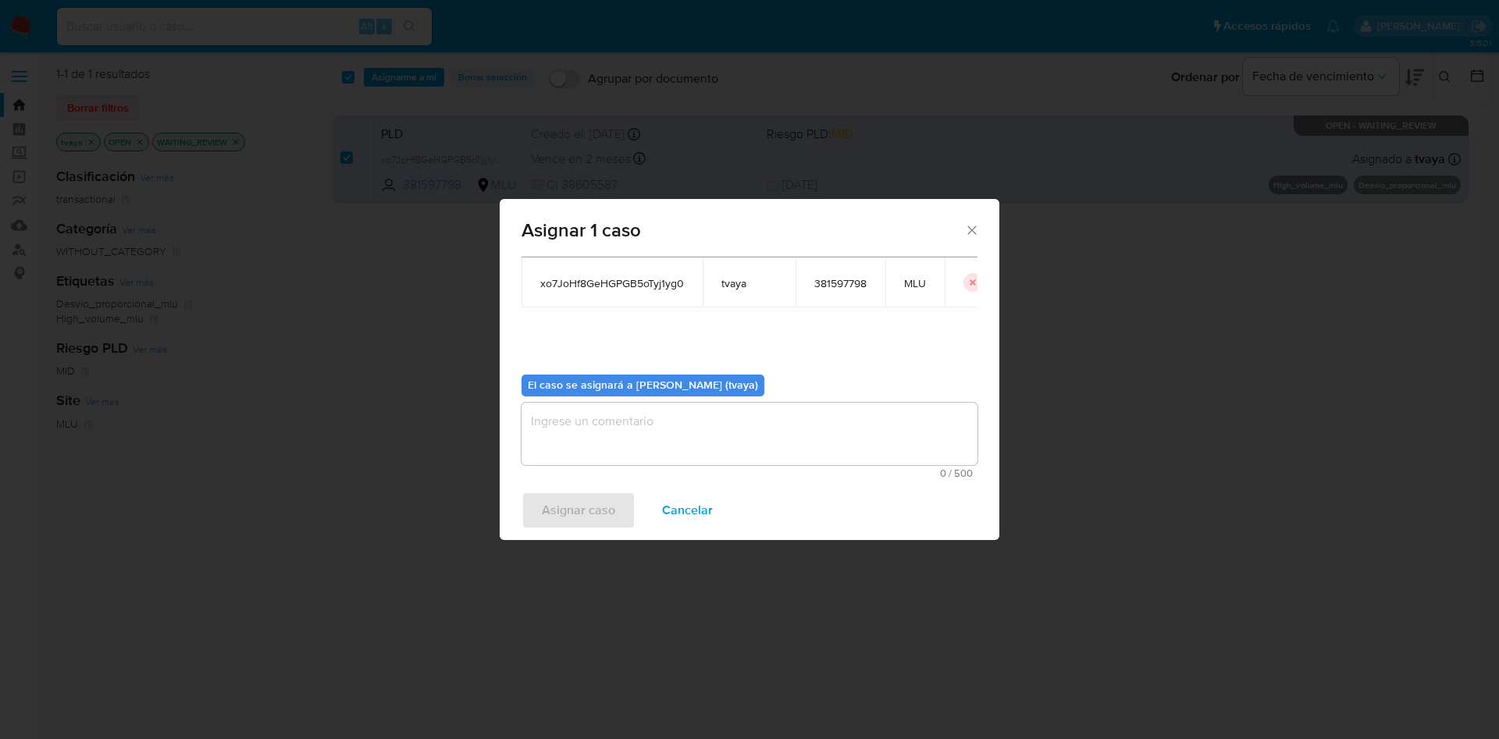
click at [600, 422] on textarea "assign-modal" at bounding box center [750, 434] width 456 height 62
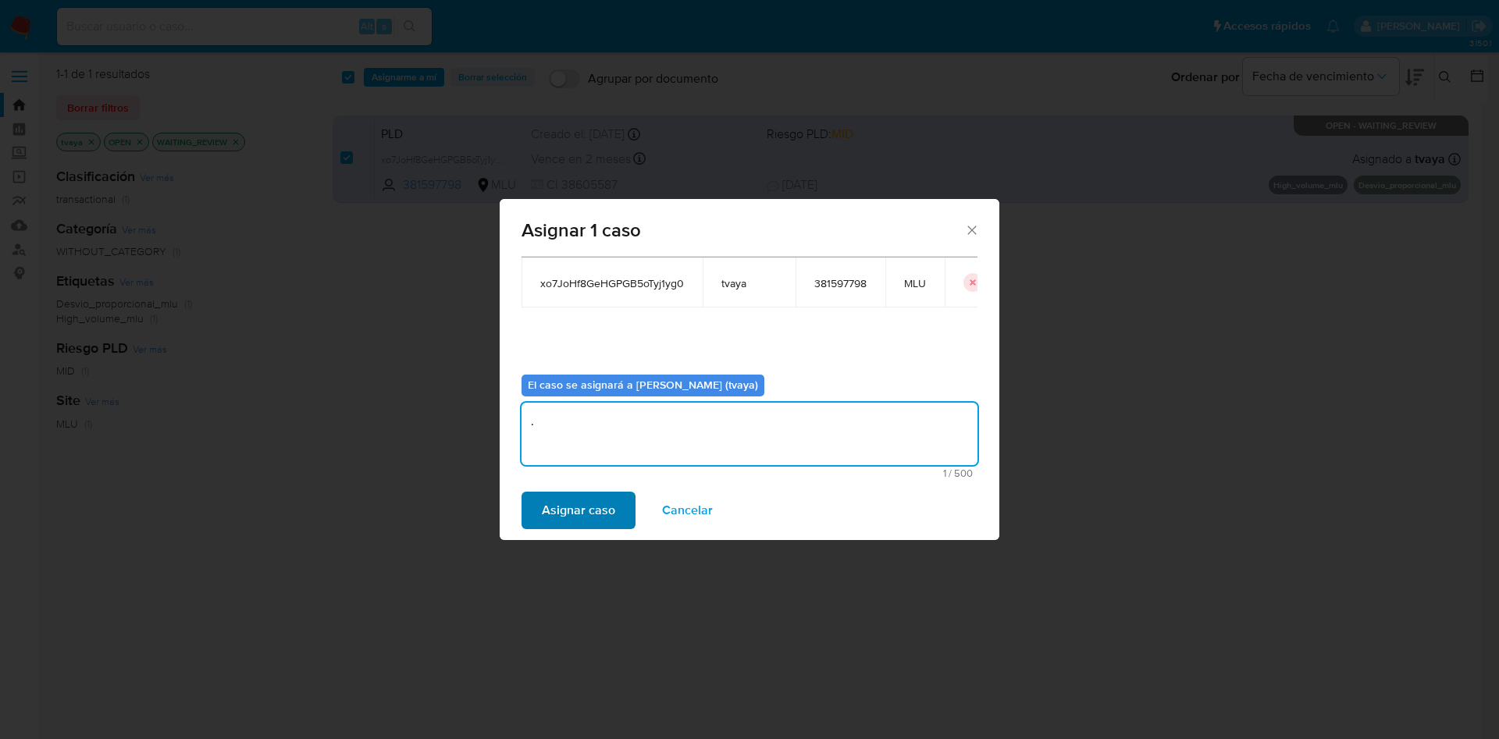
type textarea "."
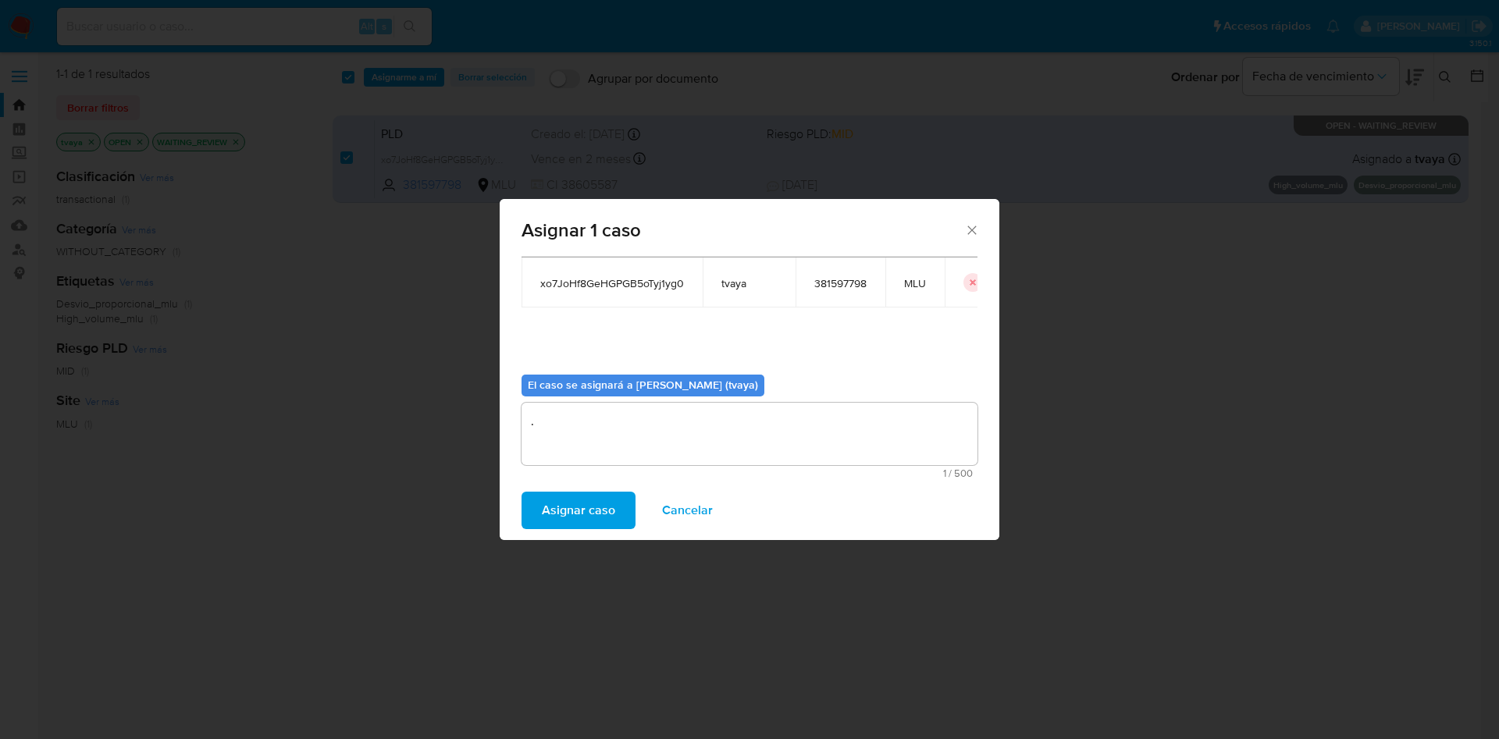
click at [576, 514] on span "Asignar caso" at bounding box center [578, 510] width 73 height 34
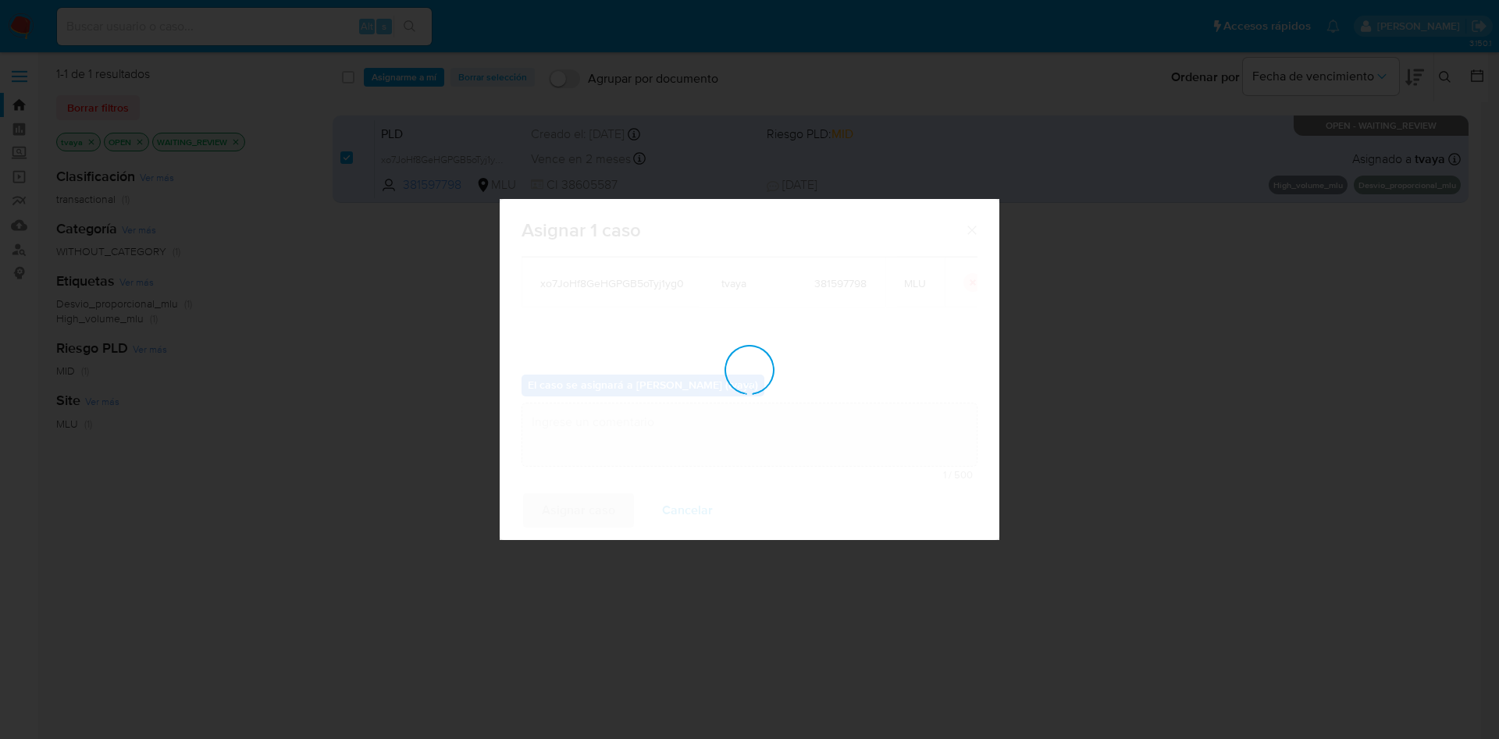
checkbox input "false"
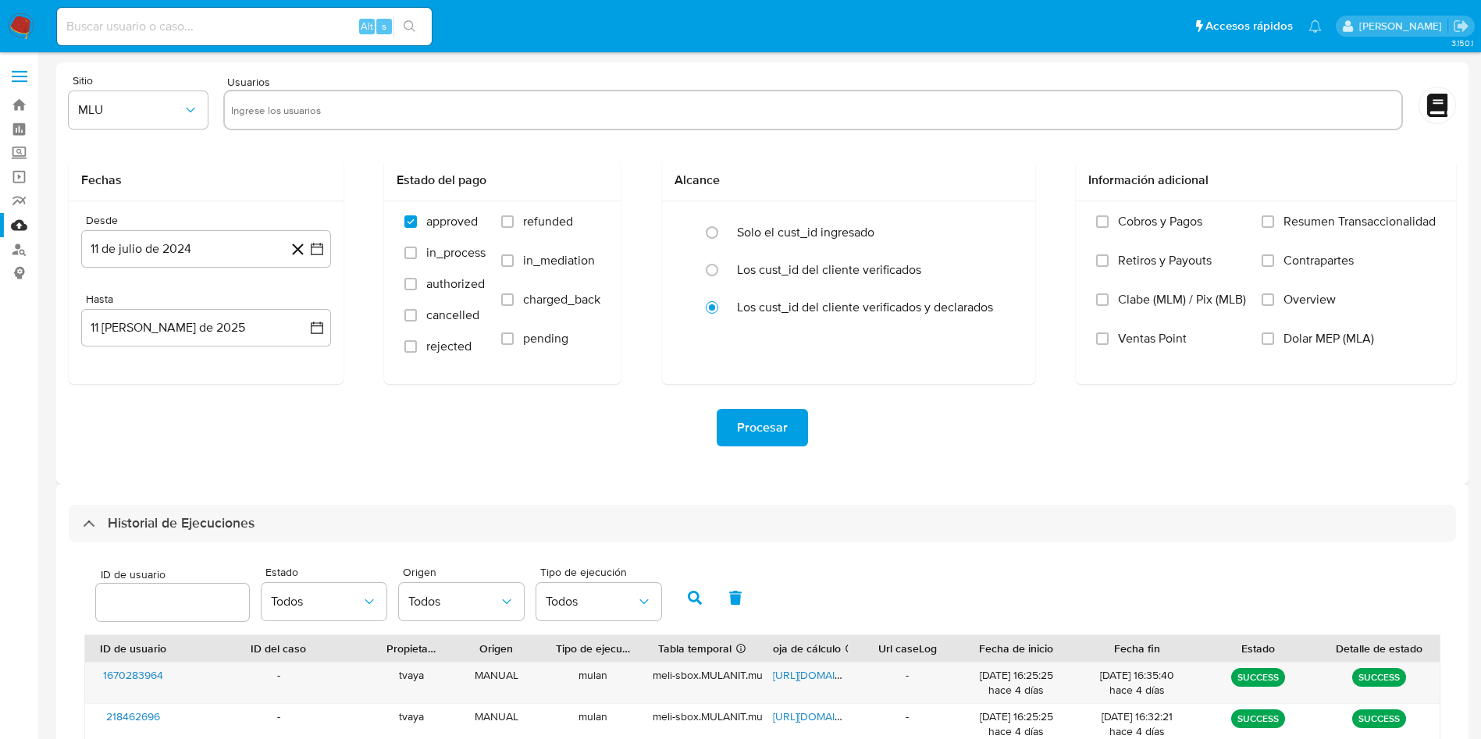
select select "10"
click at [1091, 558] on div "ID de usuario Estado Todos Origen Todos Tipo de ejecución Todos" at bounding box center [762, 596] width 1356 height 77
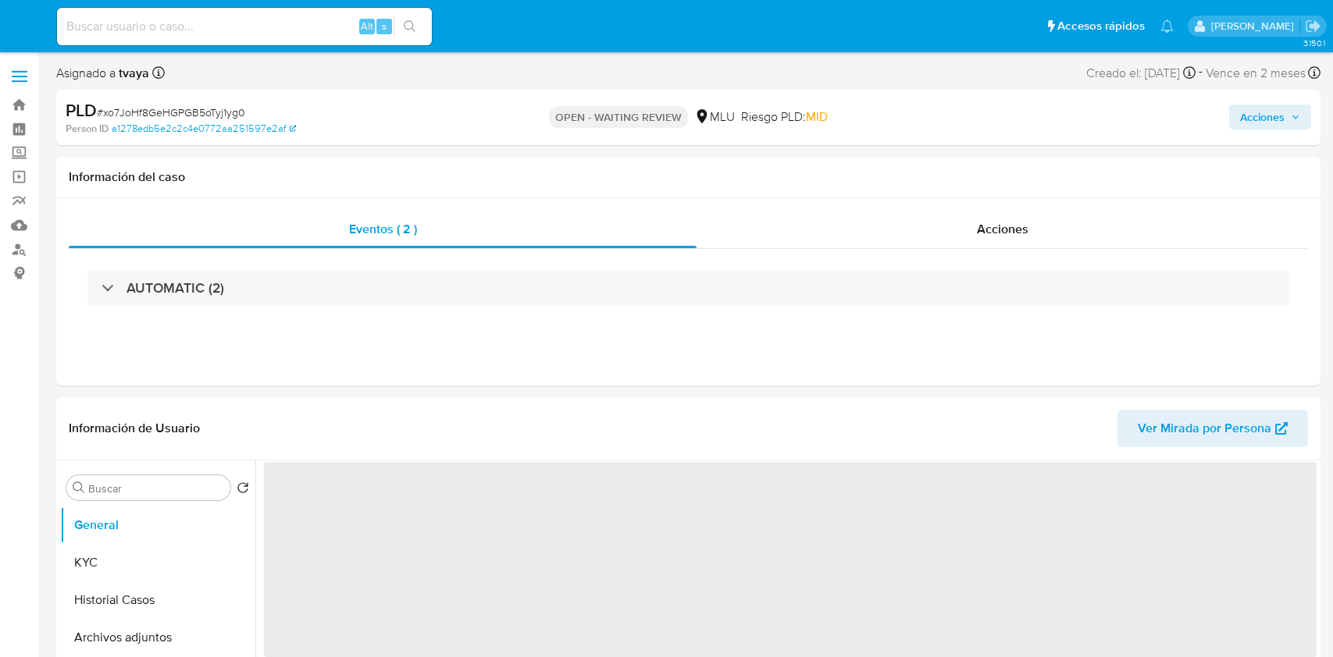
select select "10"
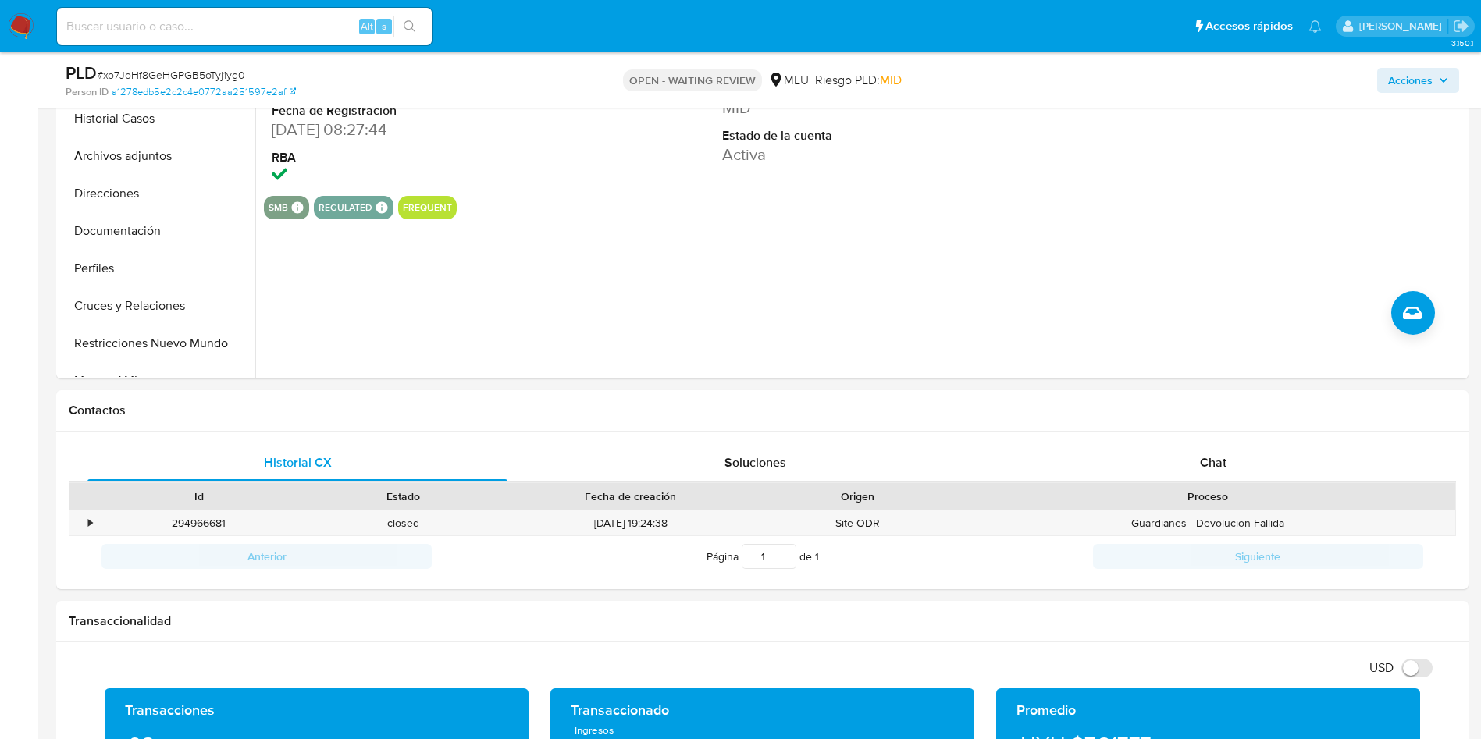
scroll to position [586, 0]
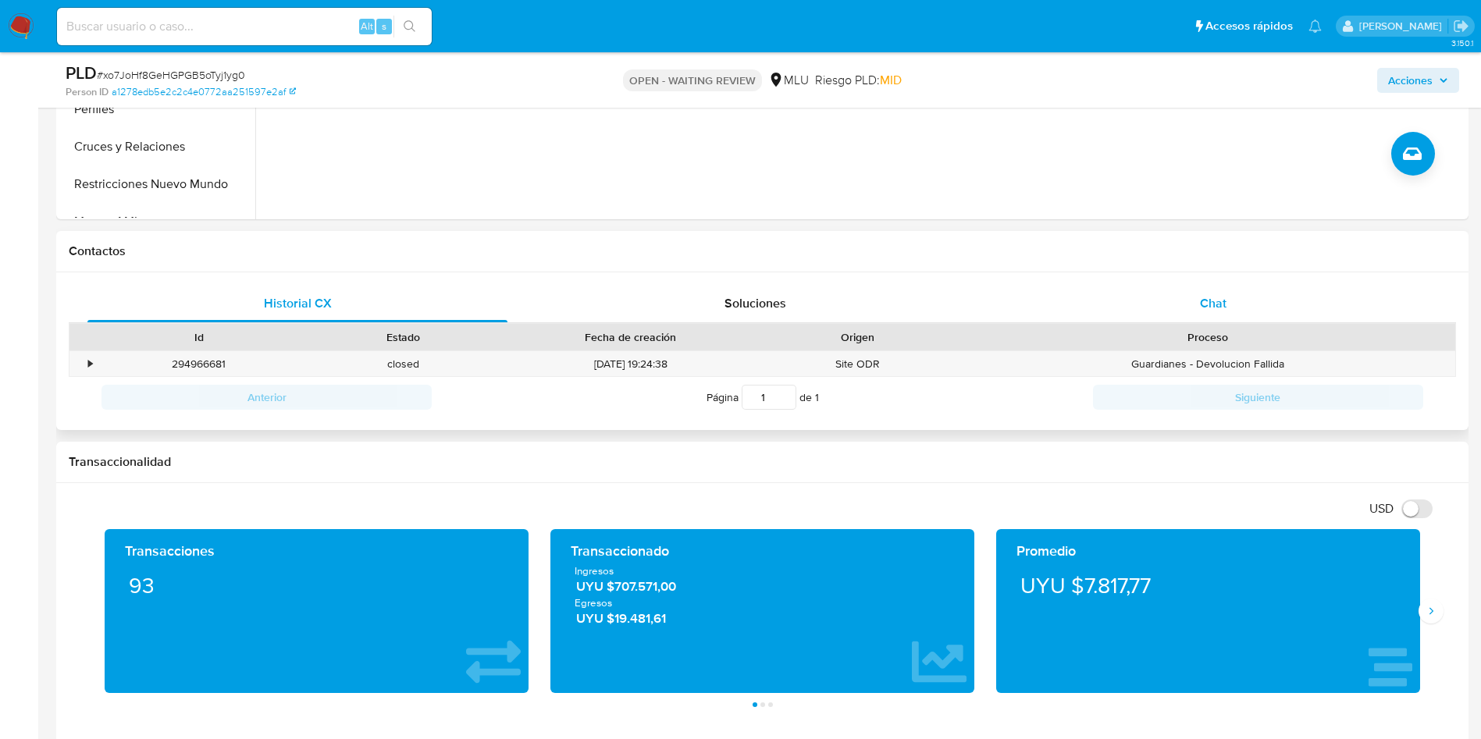
click at [1244, 312] on div "Chat" at bounding box center [1213, 303] width 420 height 37
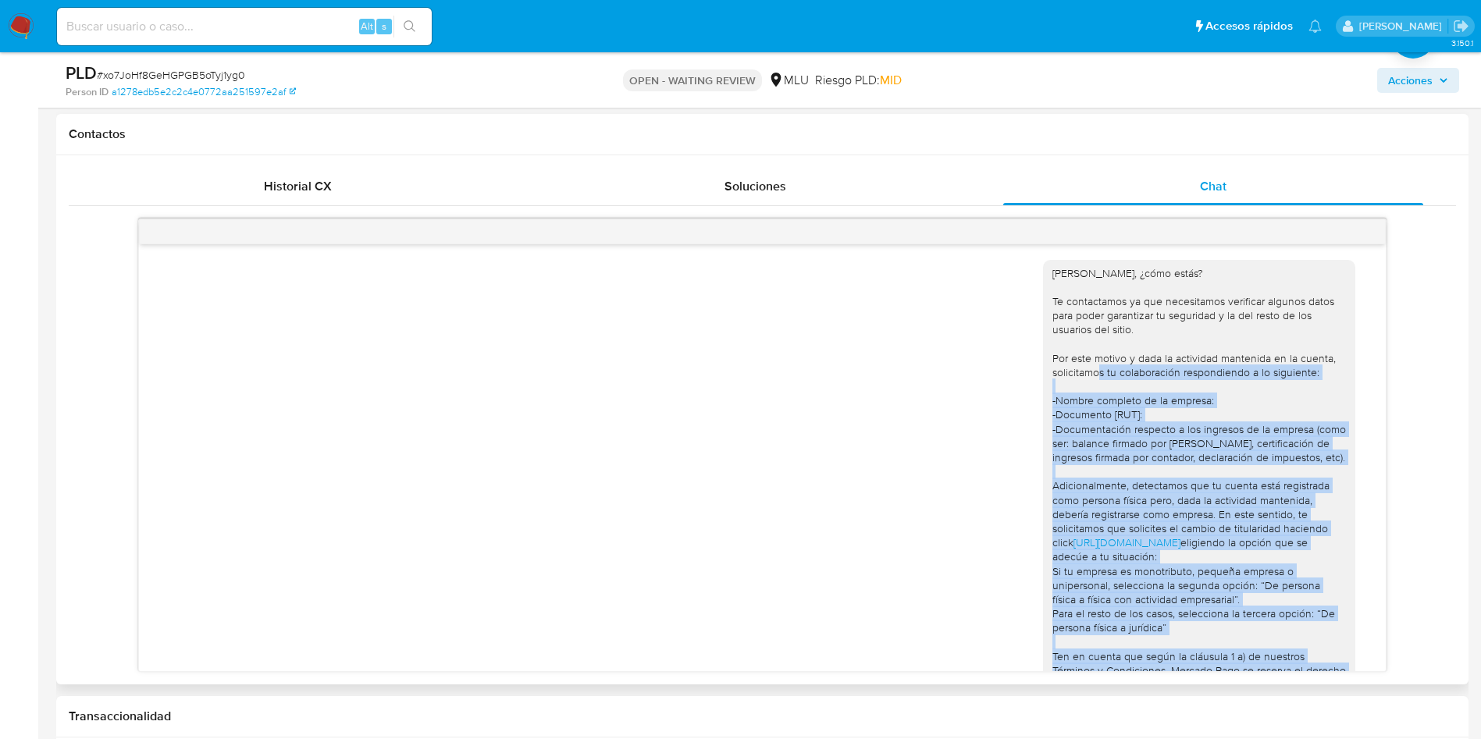
scroll to position [0, 0]
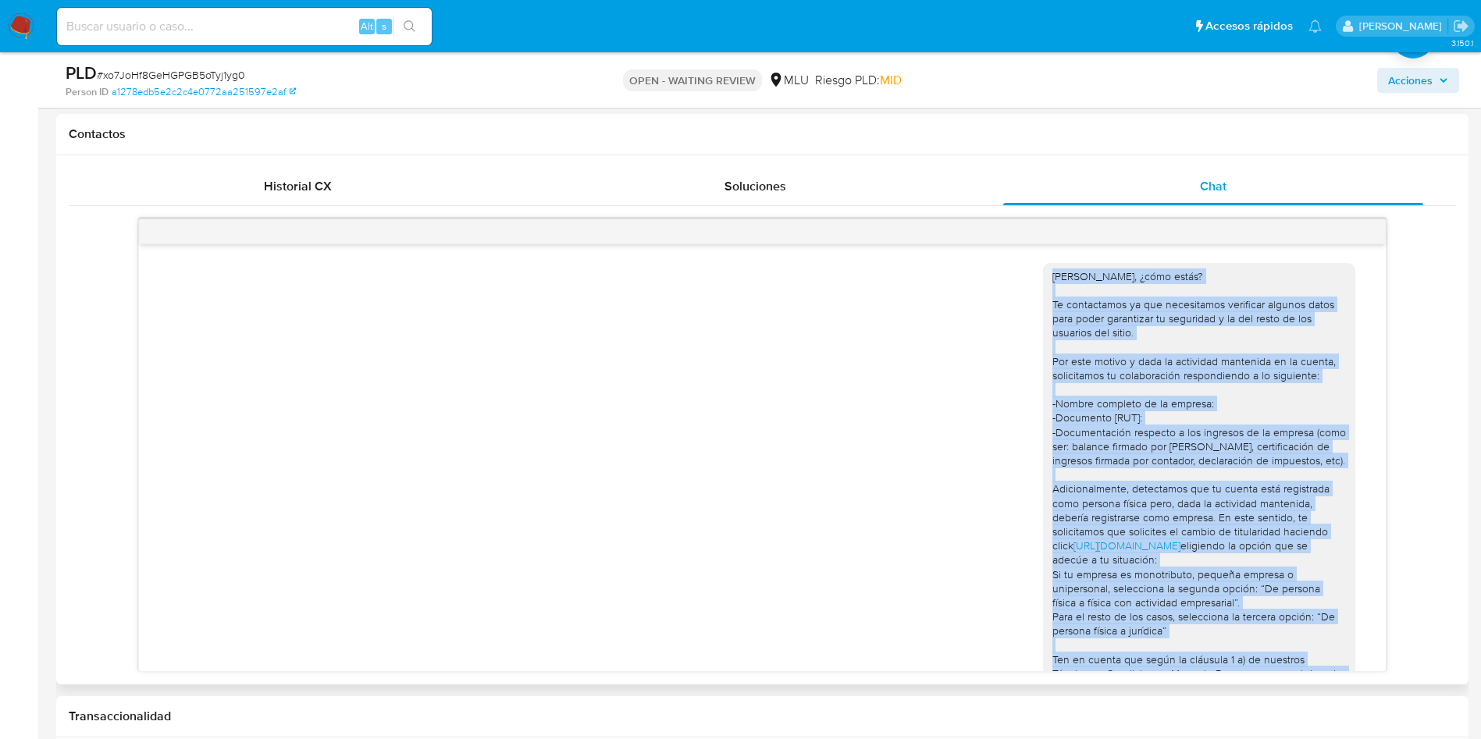
drag, startPoint x: 1166, startPoint y: 580, endPoint x: 1019, endPoint y: 279, distance: 335.5
click at [1019, 279] on div "Hola Alejandro, ¿cómo estás? Te contactamos ya que necesitamos verificar alguno…" at bounding box center [762, 537] width 1208 height 571
copy div "Lore Ipsumdolo, ¿sita conse? Ad elitseddoei te inc utlaboreetd magnaaliq enimad…"
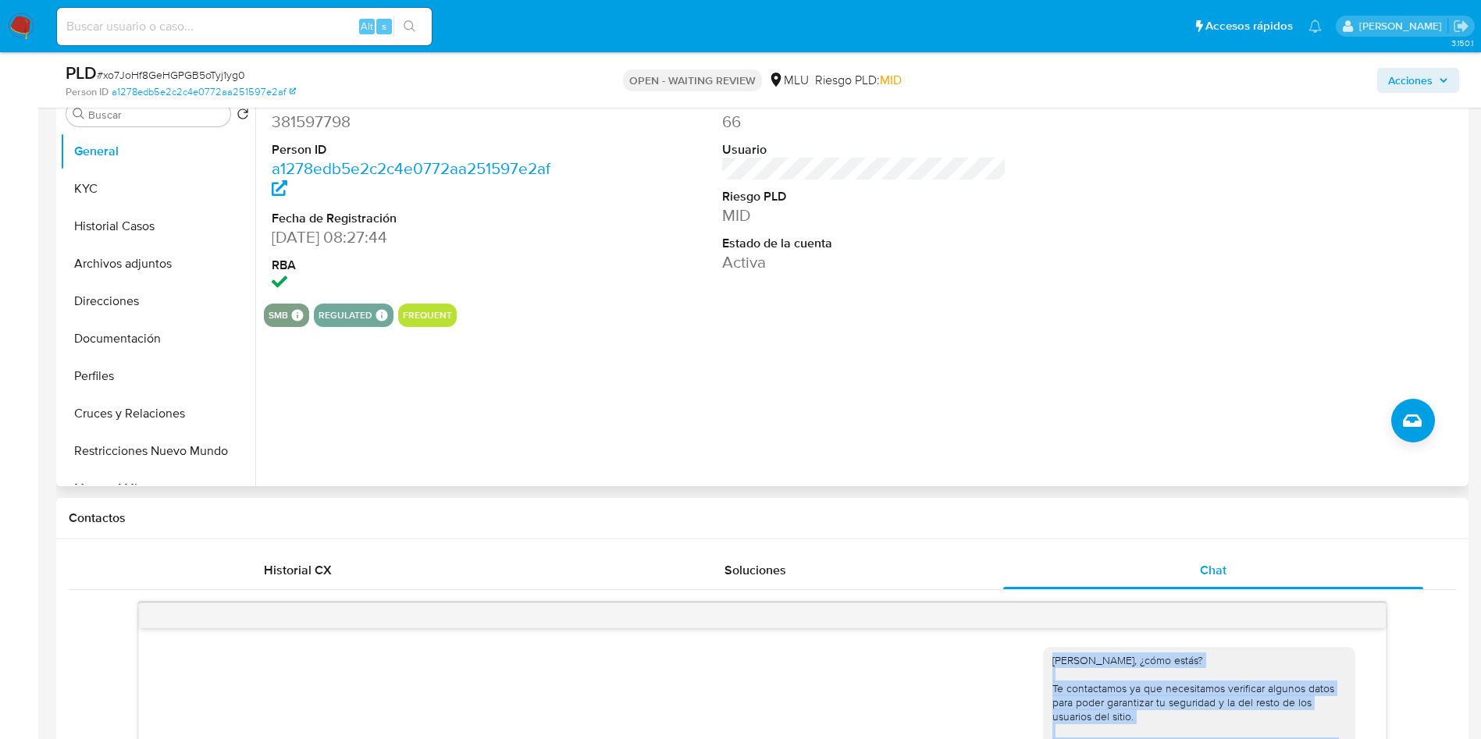
scroll to position [234, 0]
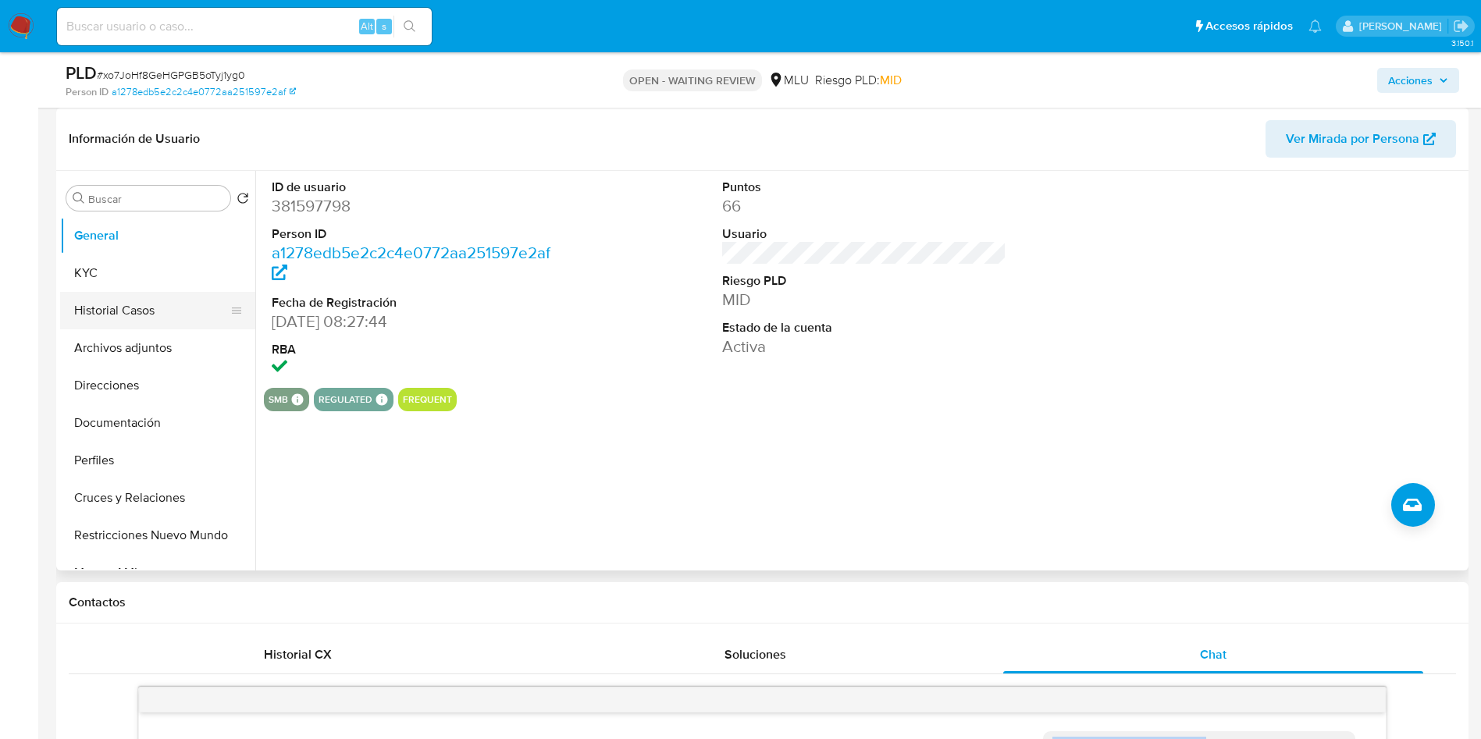
click at [144, 304] on button "Historial Casos" at bounding box center [151, 310] width 183 height 37
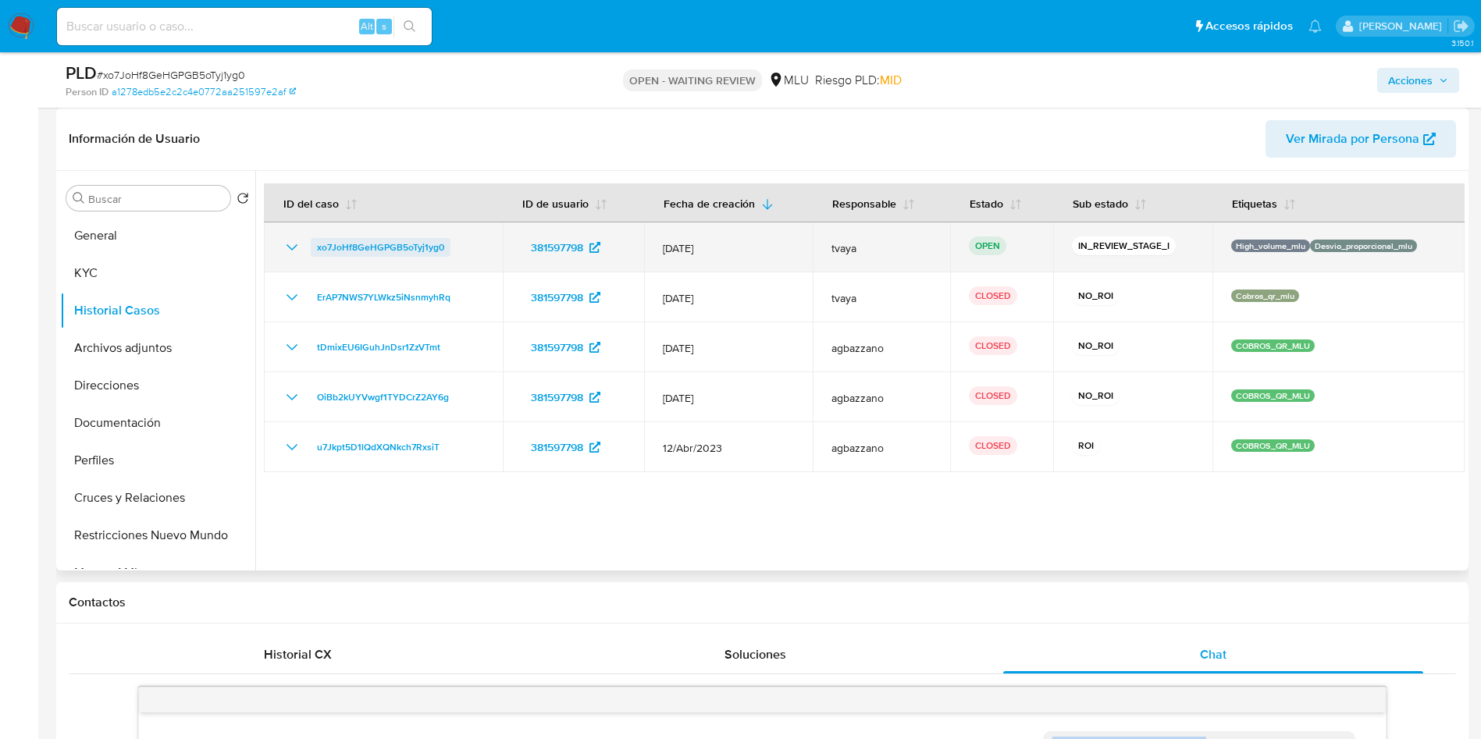
click at [396, 239] on span "xo7JoHf8GeHGPGB5oTyj1yg0" at bounding box center [380, 247] width 127 height 19
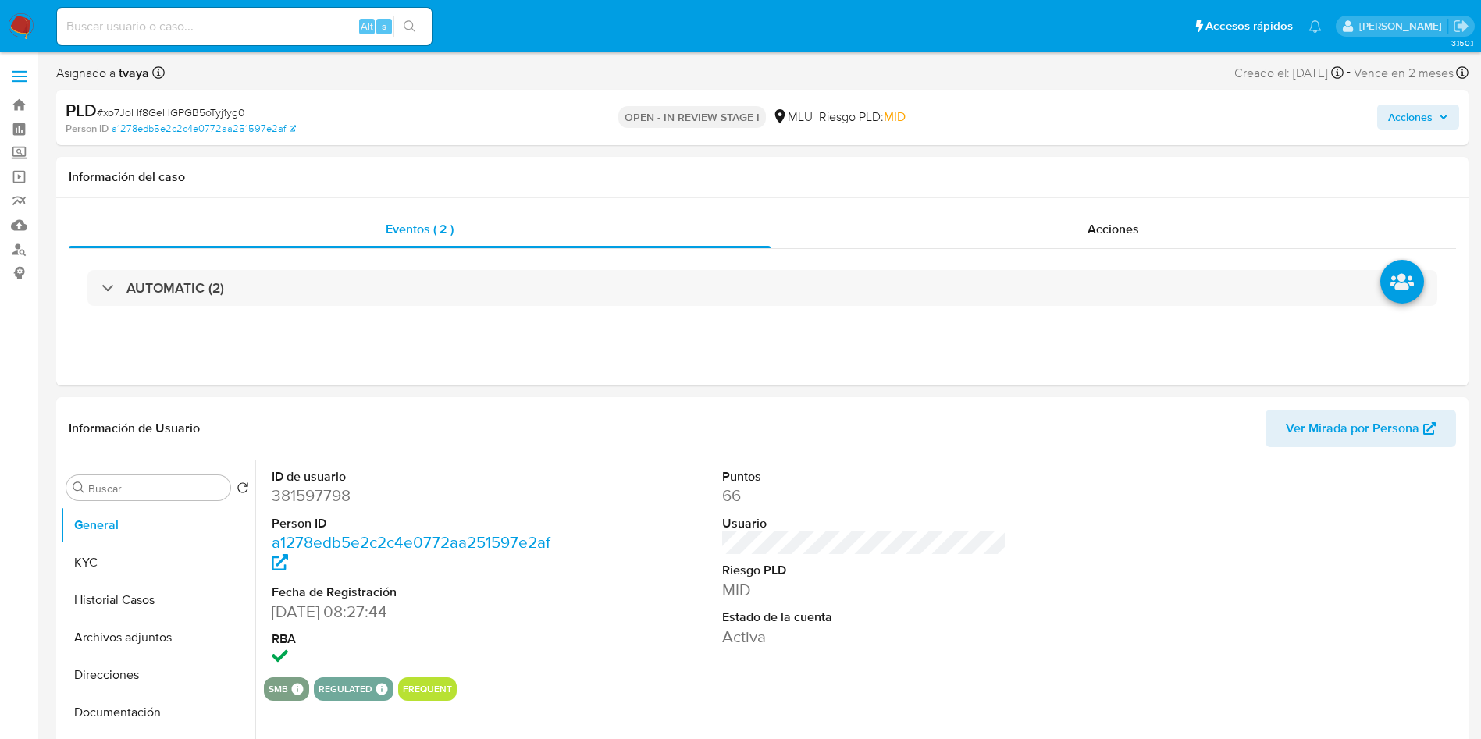
select select "10"
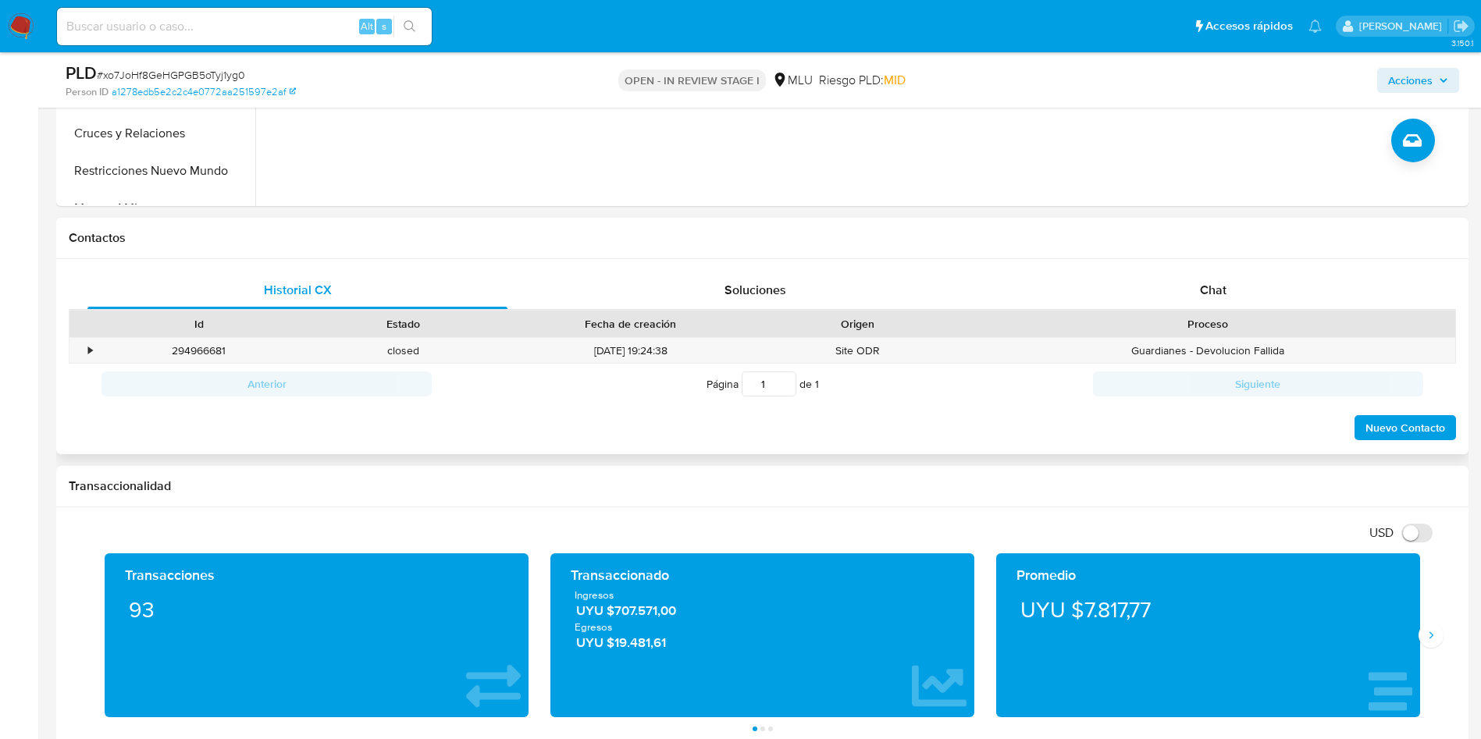
scroll to position [468, 0]
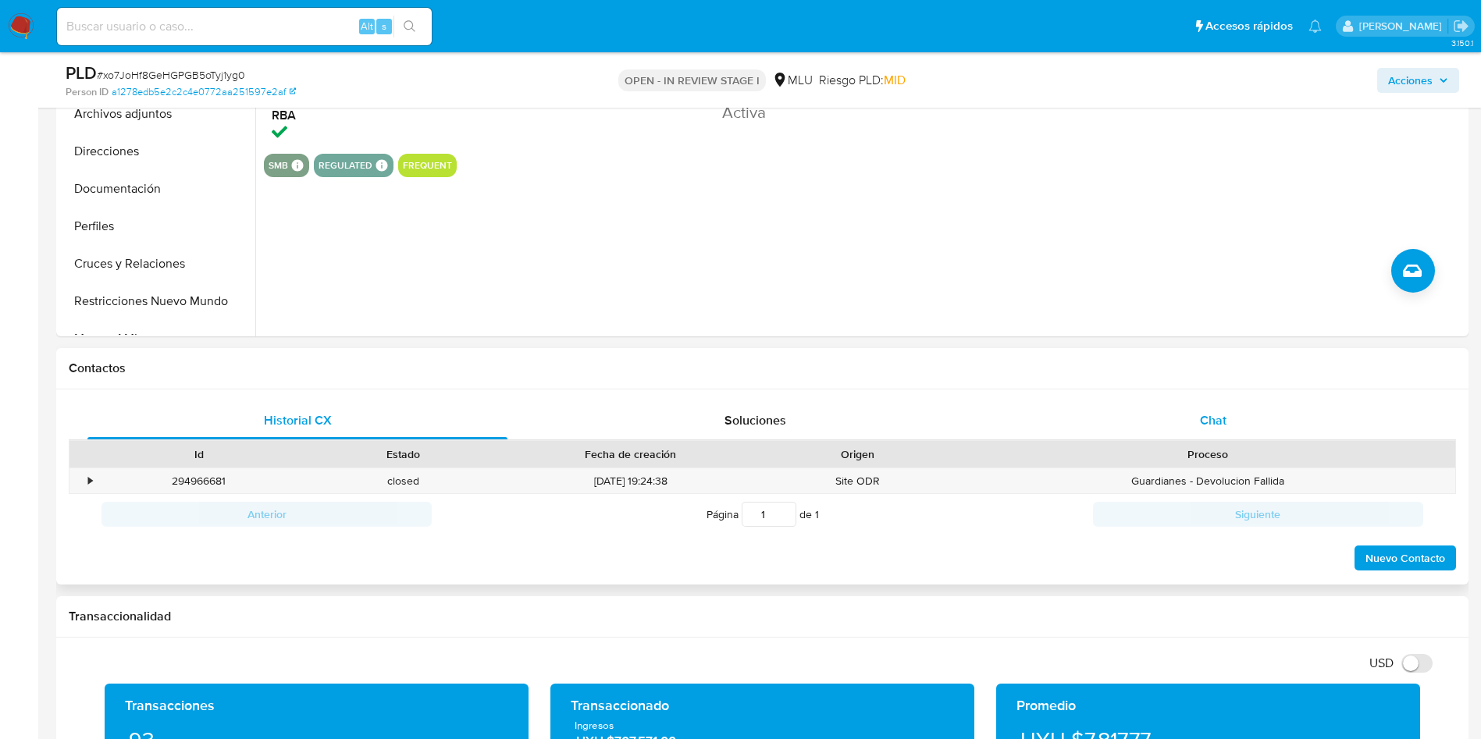
click at [1166, 417] on div "Chat" at bounding box center [1213, 420] width 420 height 37
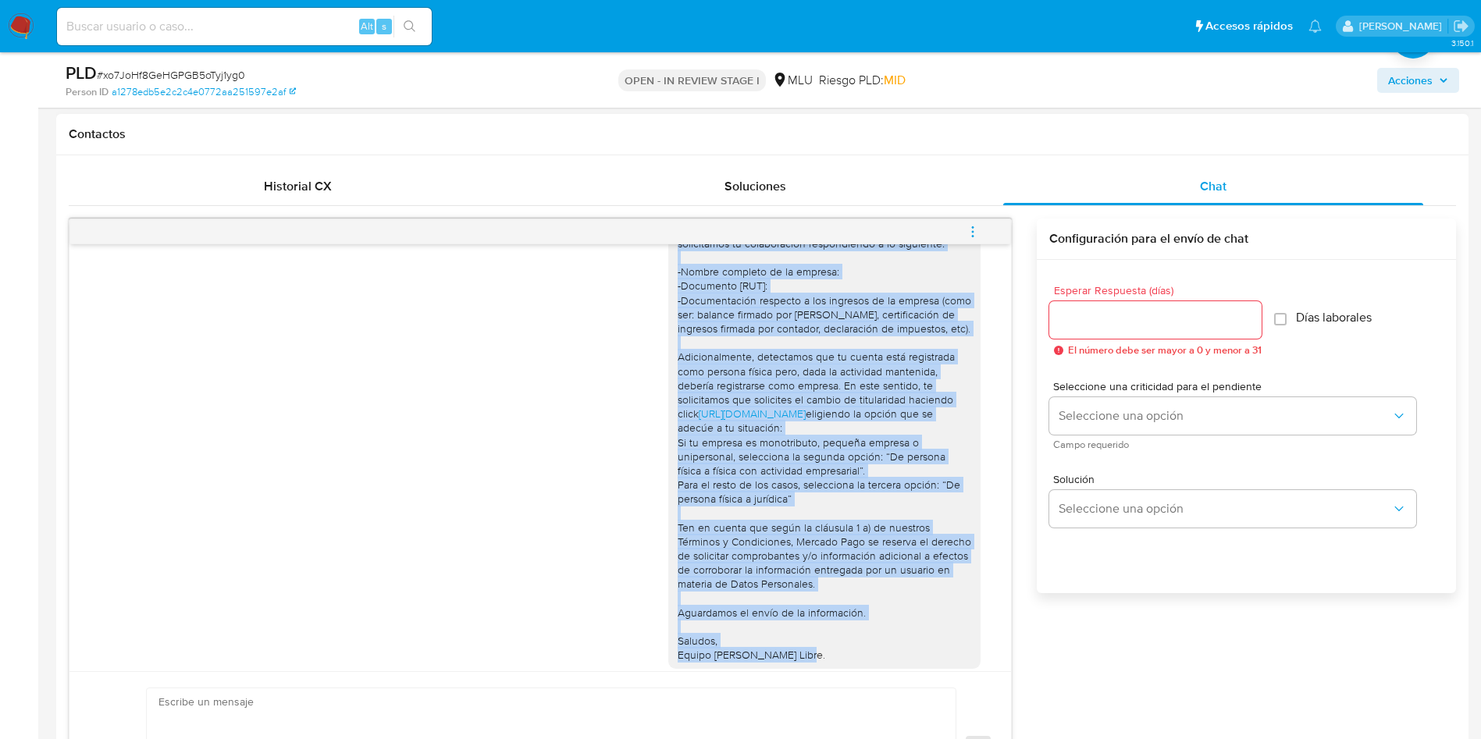
scroll to position [0, 0]
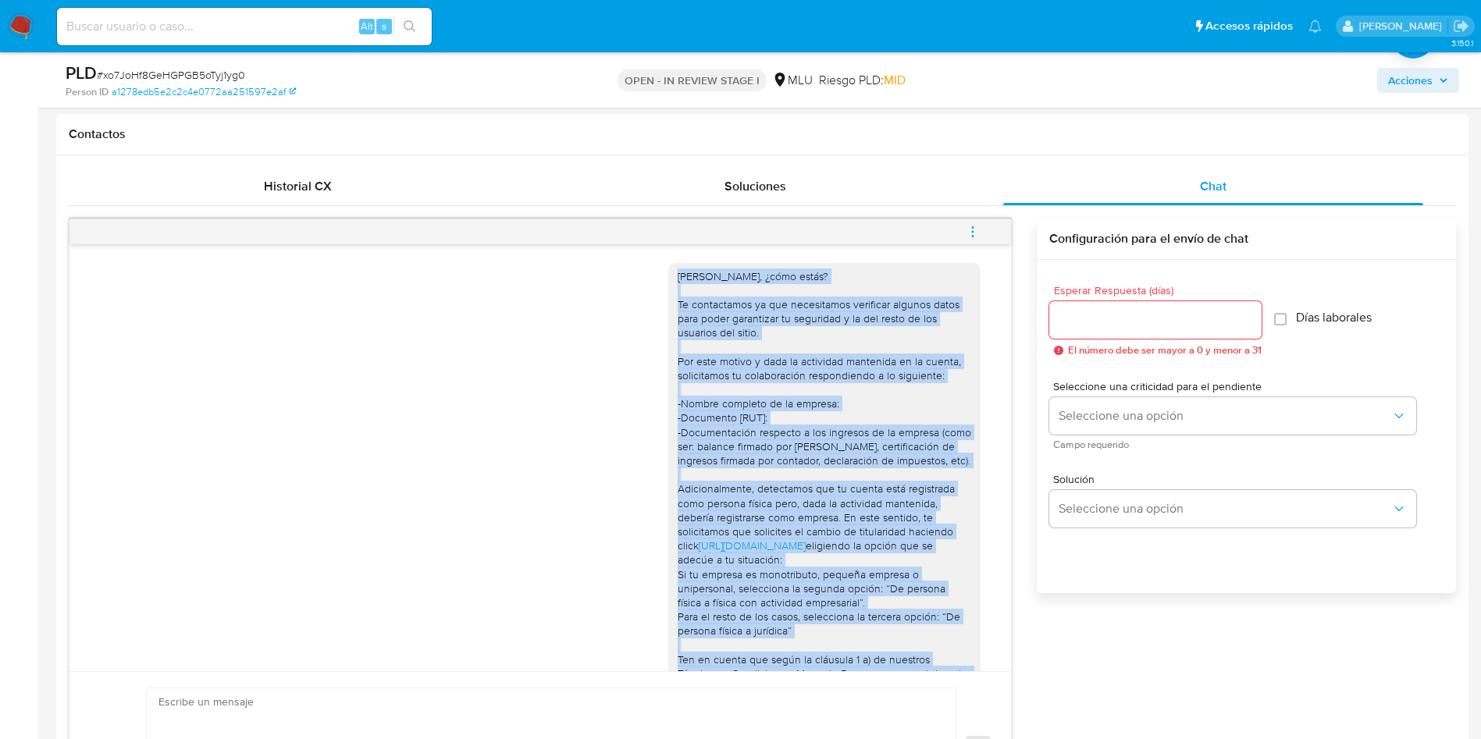
drag, startPoint x: 786, startPoint y: 582, endPoint x: 655, endPoint y: 279, distance: 330.1
click at [668, 279] on div "[PERSON_NAME], ¿cómo estás? Te contactamos ya que necesitamos verificar algunos…" at bounding box center [824, 532] width 312 height 538
copy div "Lore Ipsumdolo, ¿sita conse? Ad elitseddoei te inc utlaboreetd magnaaliq enimad…"
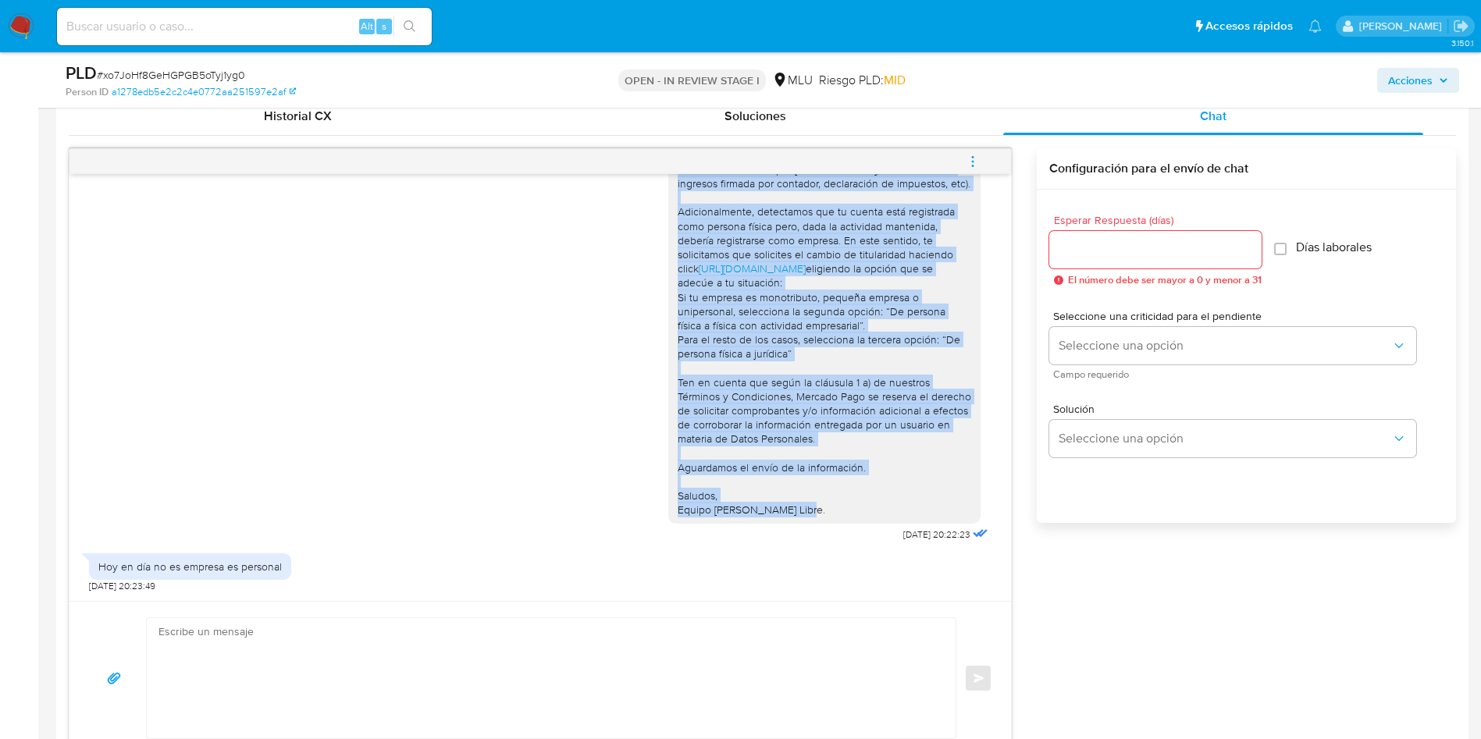
scroll to position [820, 0]
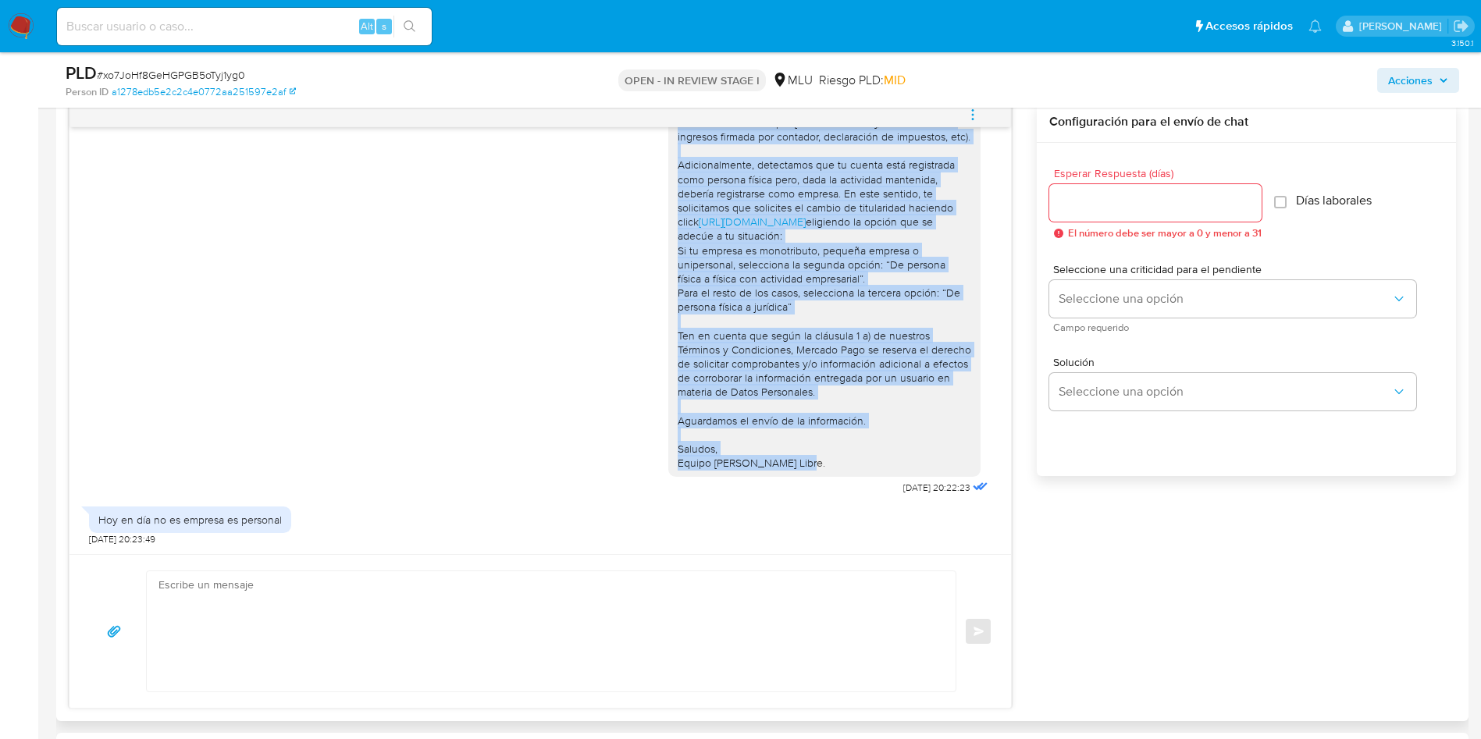
click at [298, 648] on textarea at bounding box center [547, 631] width 778 height 120
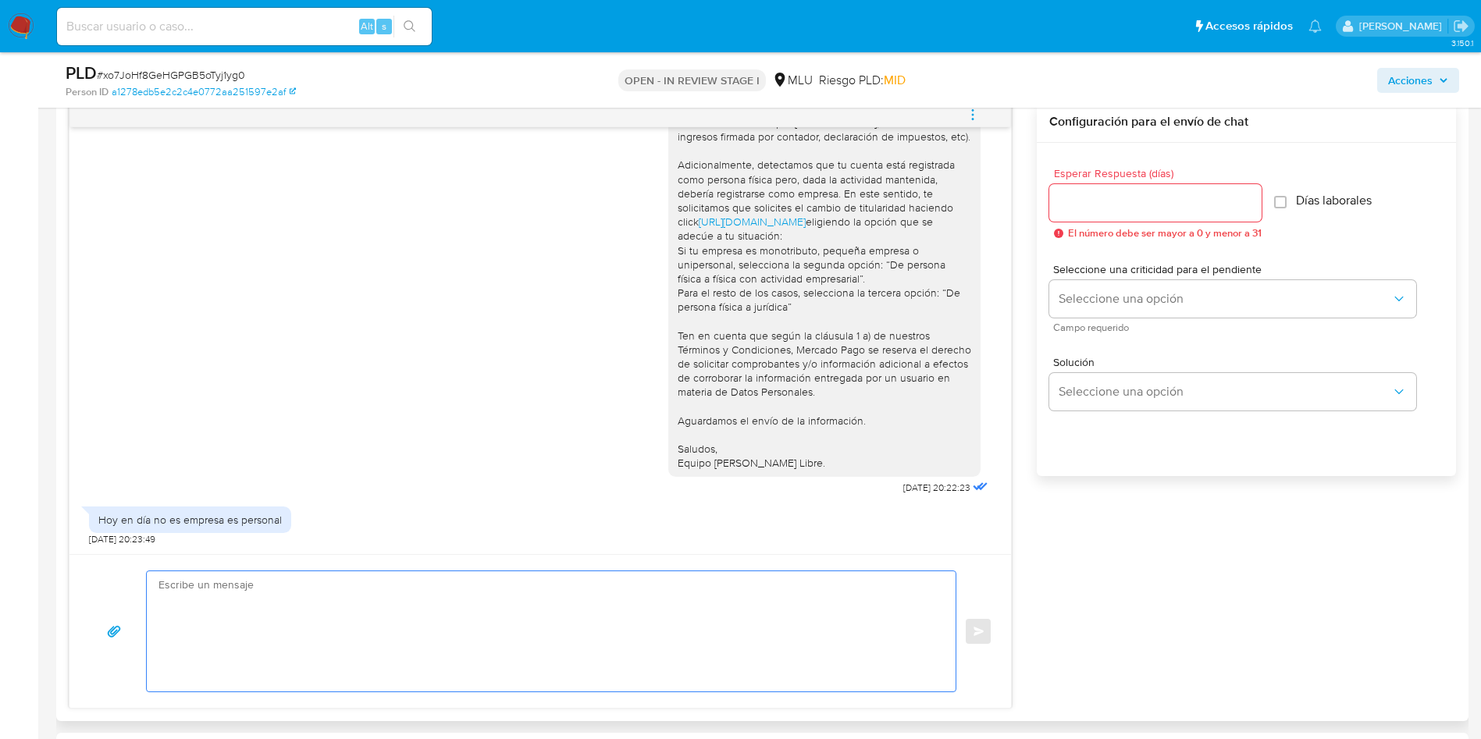
paste textarea "Lore Ipsumdolo, ¿sita conse? Ad elitseddoei te inc utlaboreetd magnaaliq enimad…"
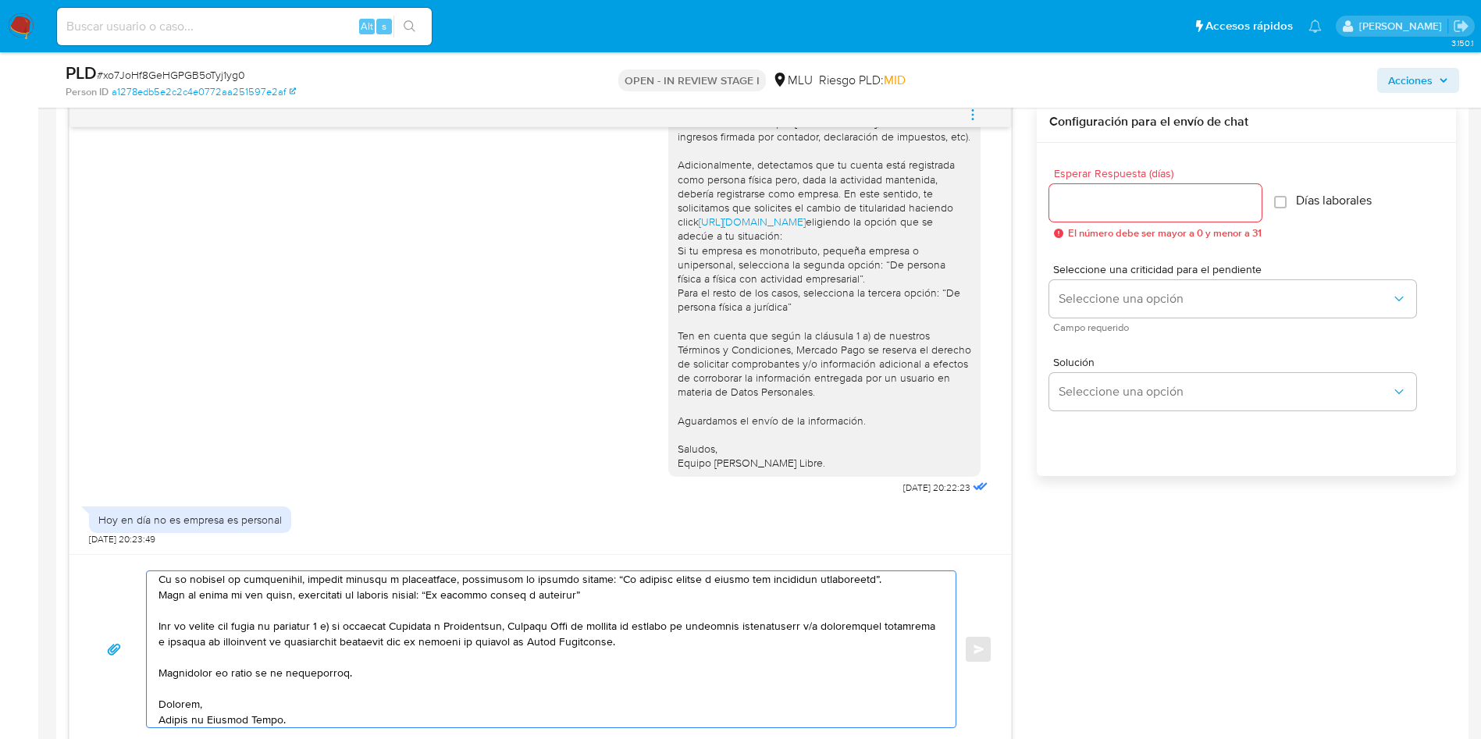
scroll to position [0, 0]
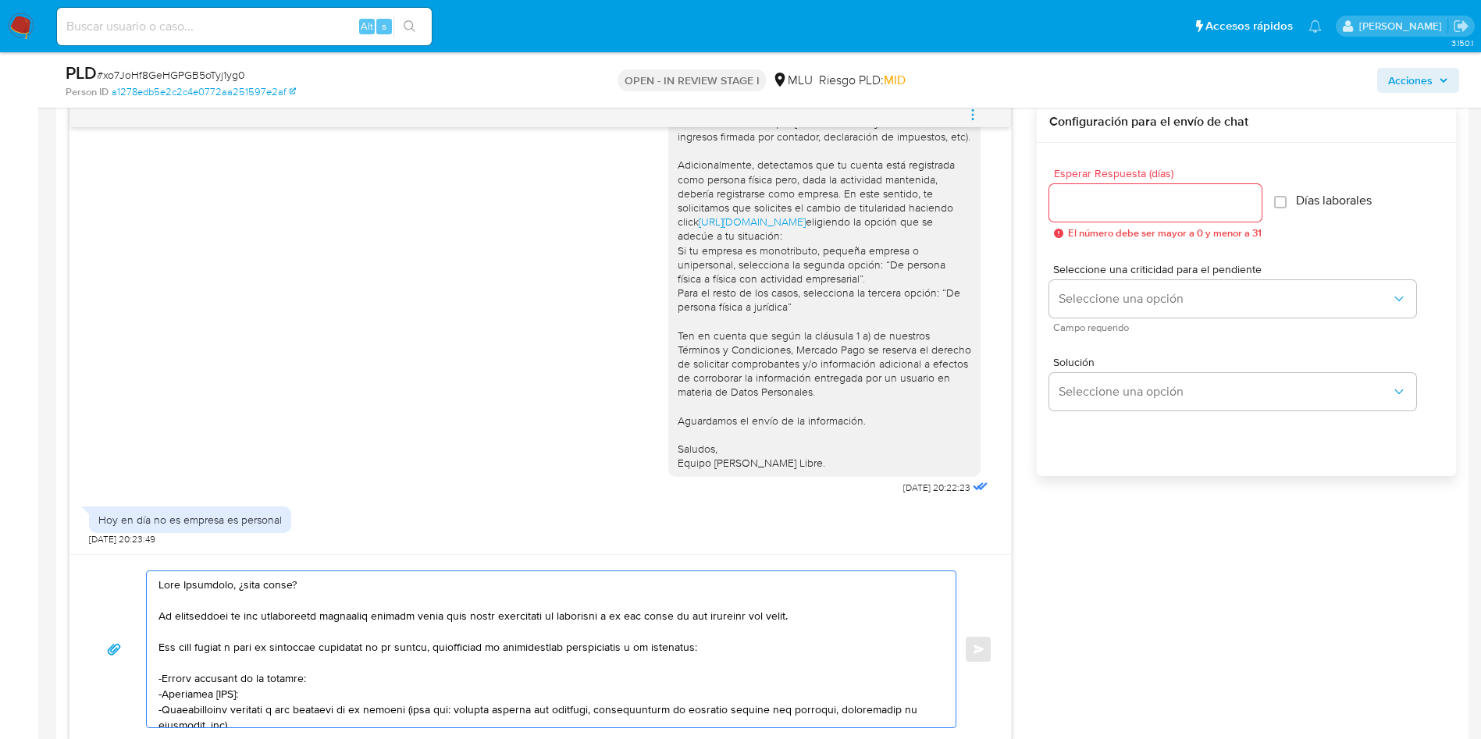
click at [230, 587] on textarea at bounding box center [547, 649] width 778 height 156
drag, startPoint x: 234, startPoint y: 586, endPoint x: 308, endPoint y: 584, distance: 74.2
click at [308, 584] on textarea at bounding box center [547, 649] width 778 height 156
drag, startPoint x: 251, startPoint y: 646, endPoint x: 156, endPoint y: 621, distance: 98.5
click at [156, 621] on div at bounding box center [547, 649] width 801 height 156
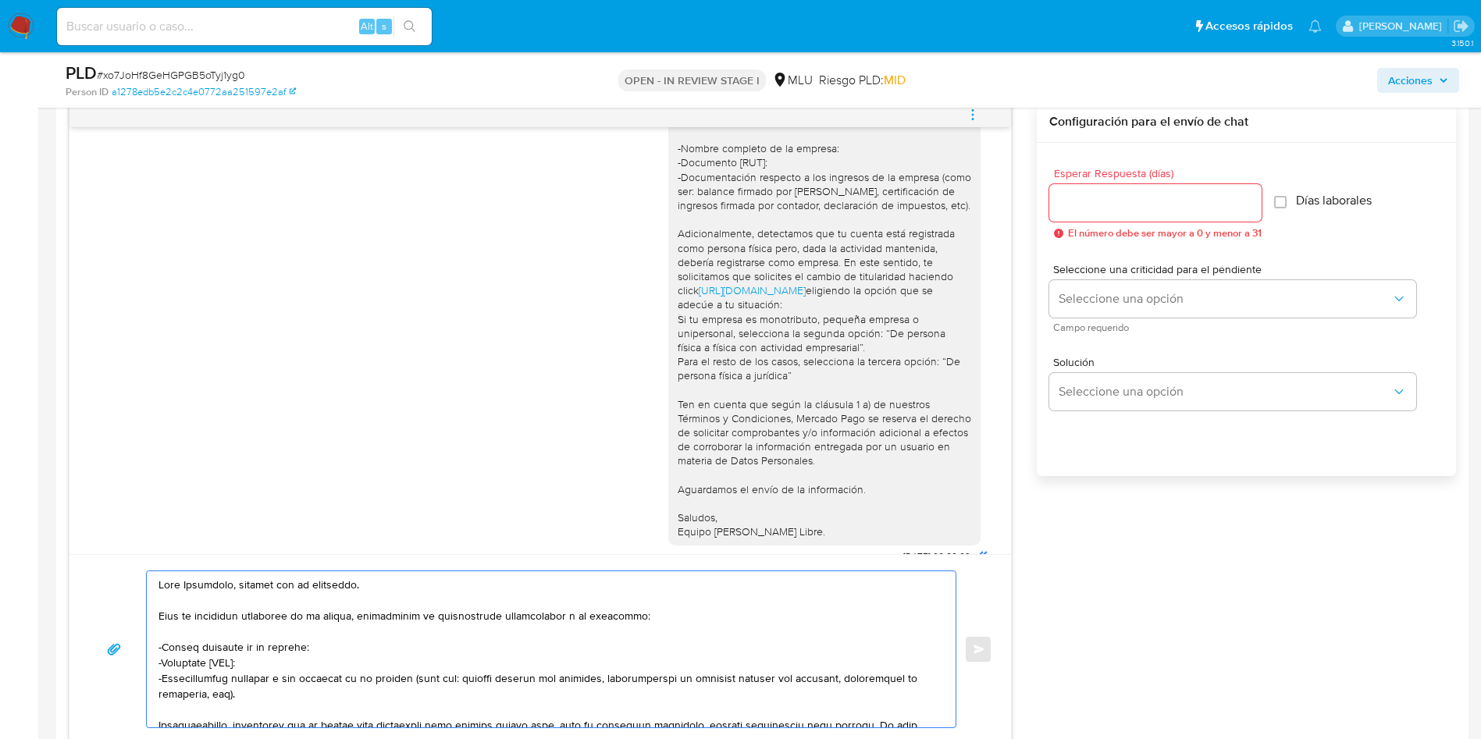
scroll to position [103, 0]
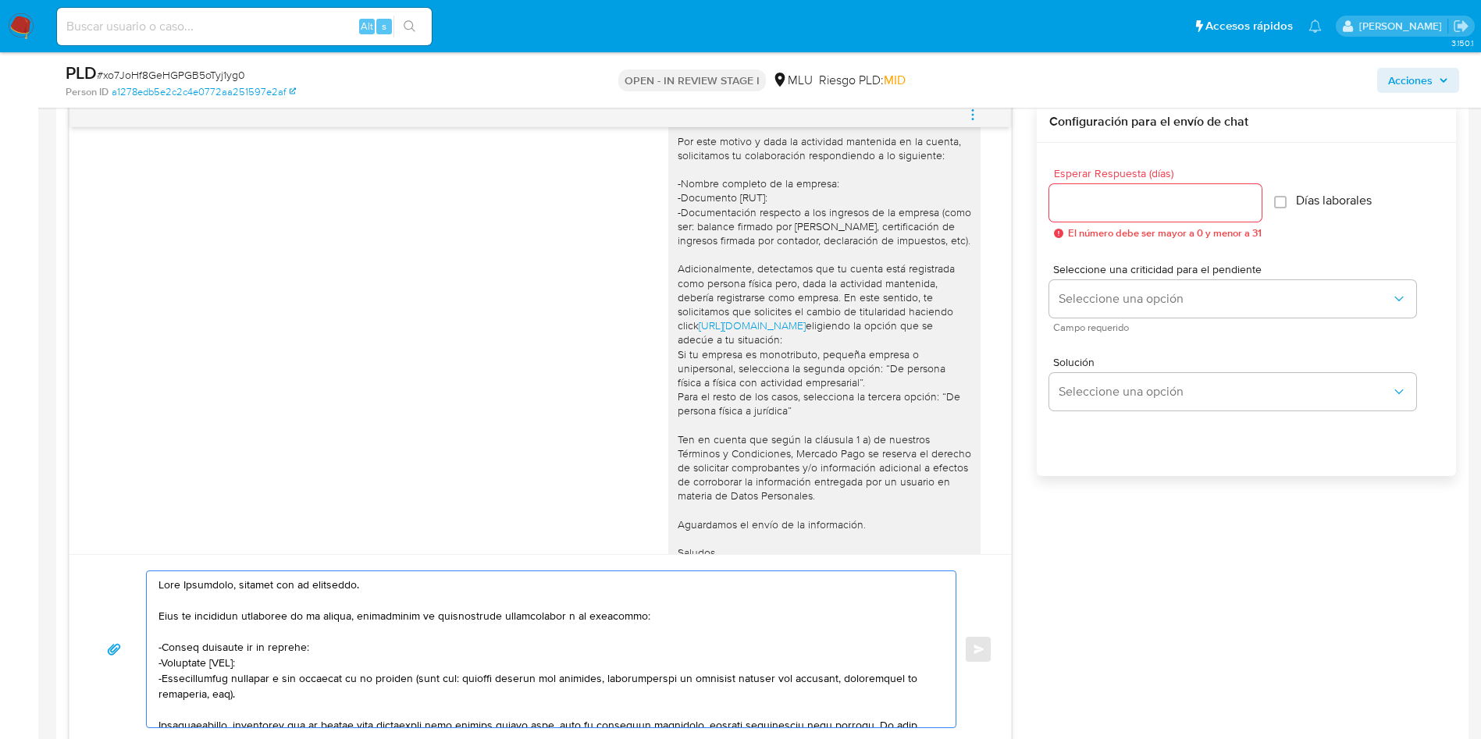
click at [298, 614] on textarea at bounding box center [547, 649] width 778 height 156
click at [299, 617] on textarea at bounding box center [547, 649] width 778 height 156
click at [535, 611] on textarea at bounding box center [547, 649] width 778 height 156
click at [405, 614] on textarea at bounding box center [547, 649] width 778 height 156
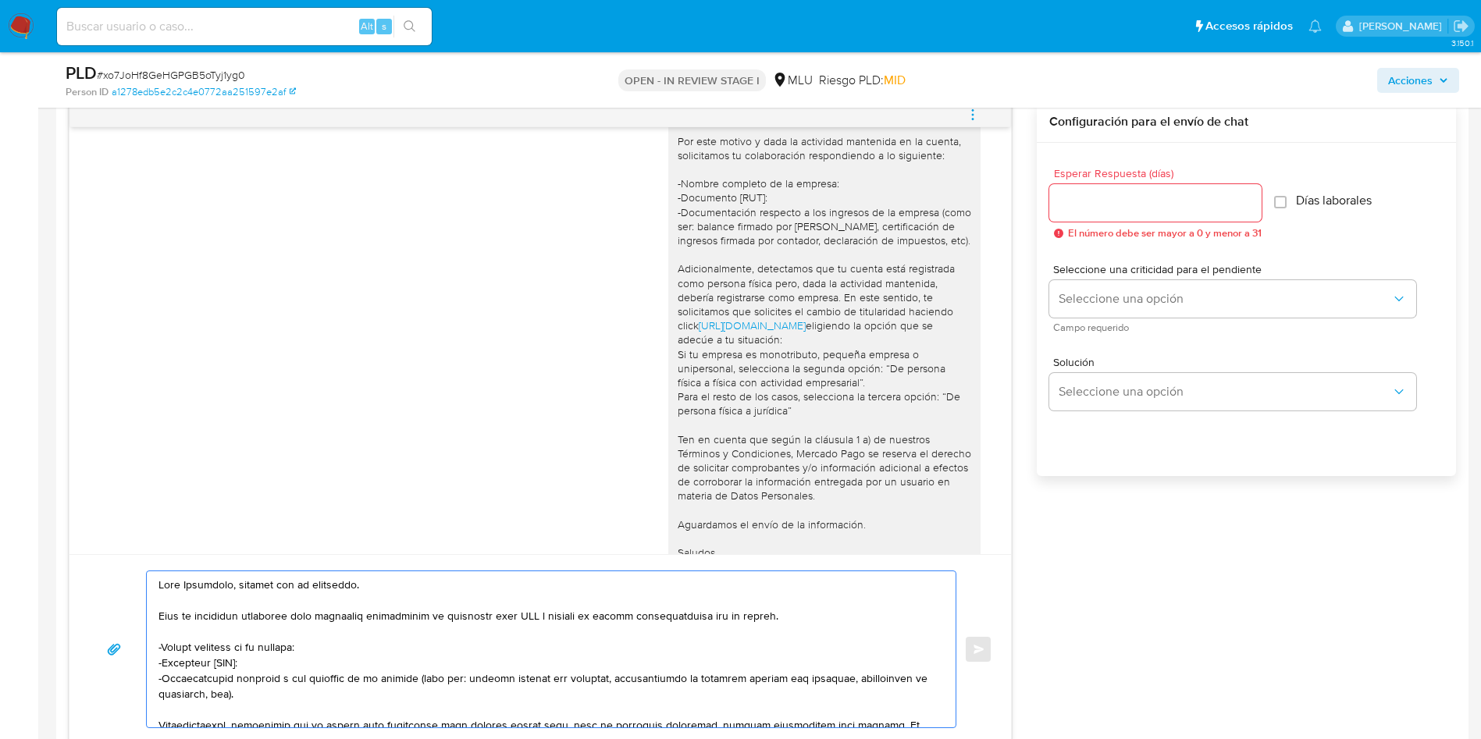
click at [525, 615] on textarea at bounding box center [547, 649] width 778 height 156
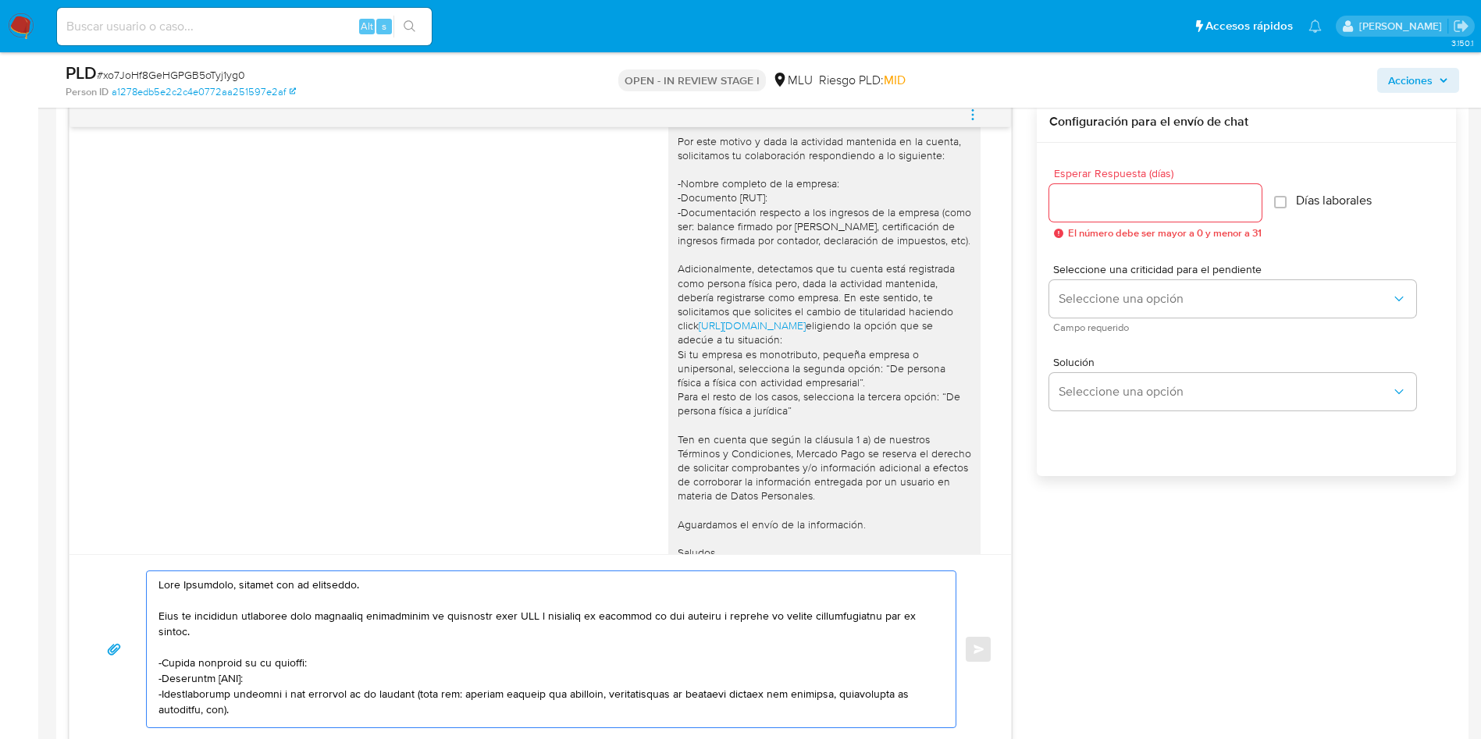
click at [213, 624] on textarea at bounding box center [547, 649] width 778 height 156
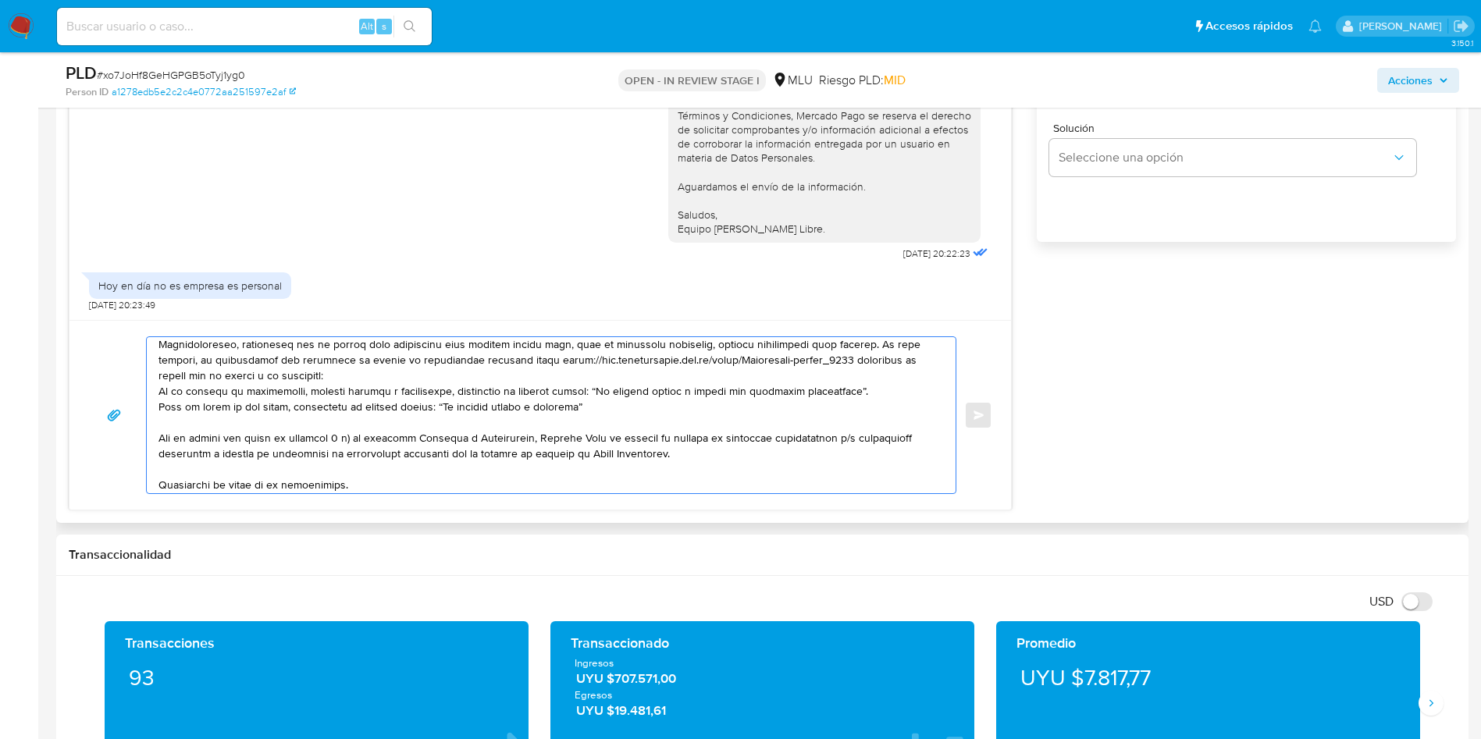
scroll to position [230, 0]
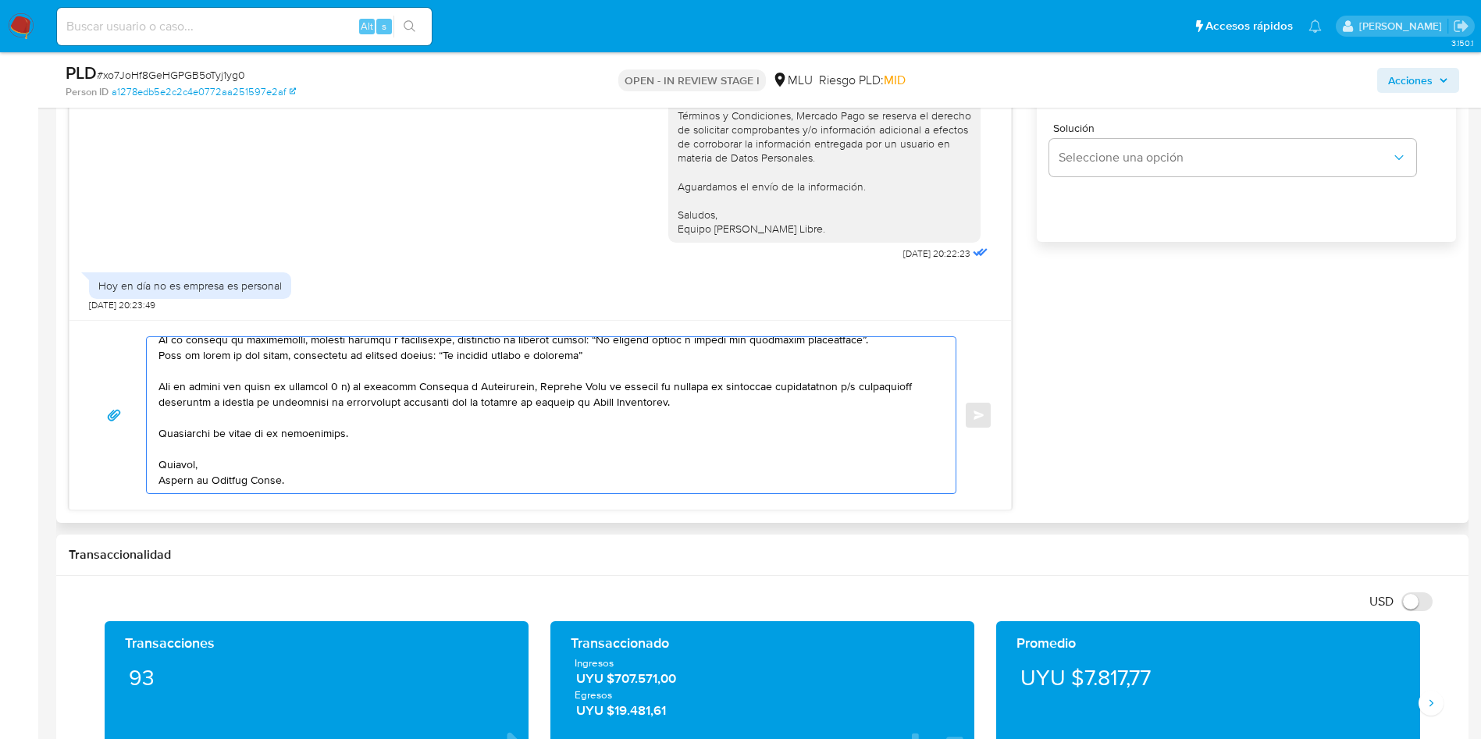
drag, startPoint x: 370, startPoint y: 436, endPoint x: 223, endPoint y: 436, distance: 147.6
click at [223, 436] on textarea at bounding box center [547, 415] width 778 height 156
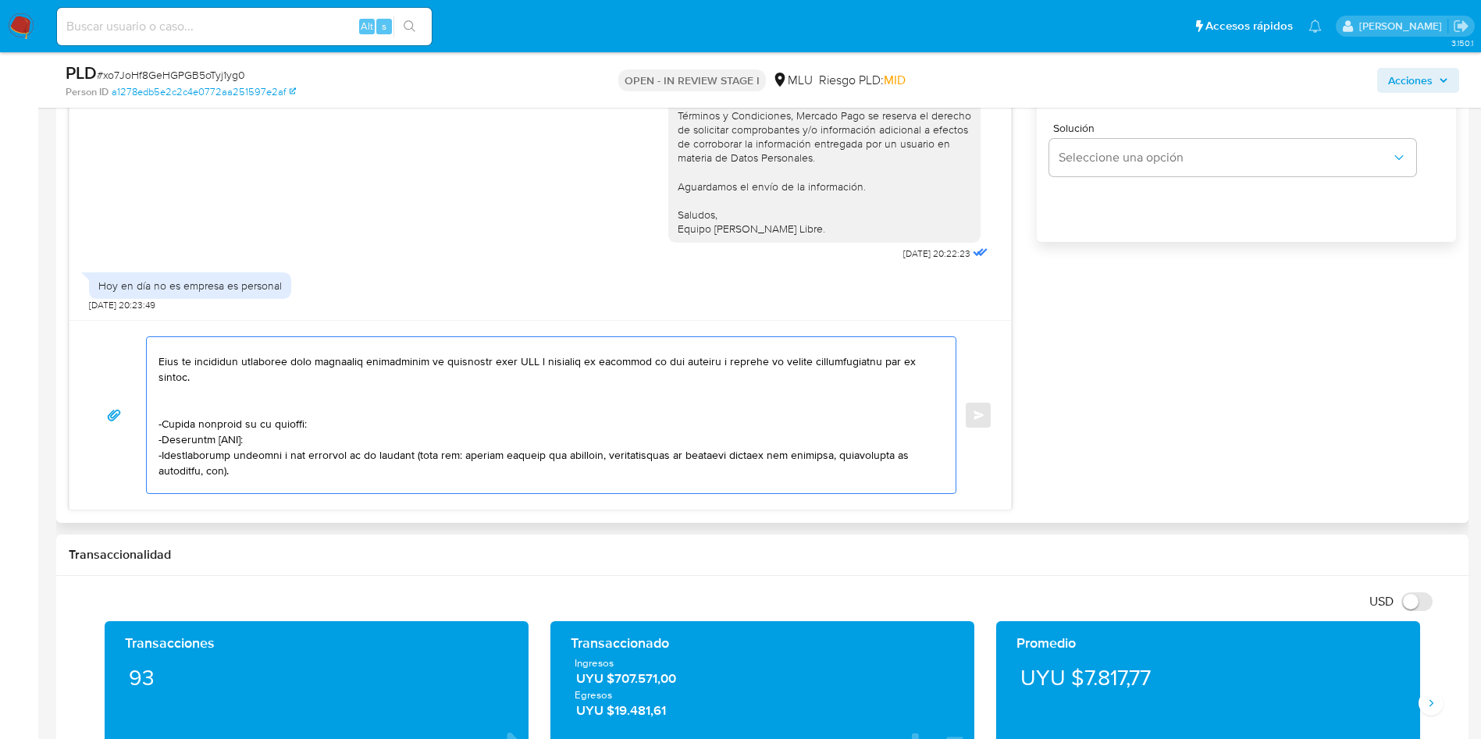
scroll to position [0, 0]
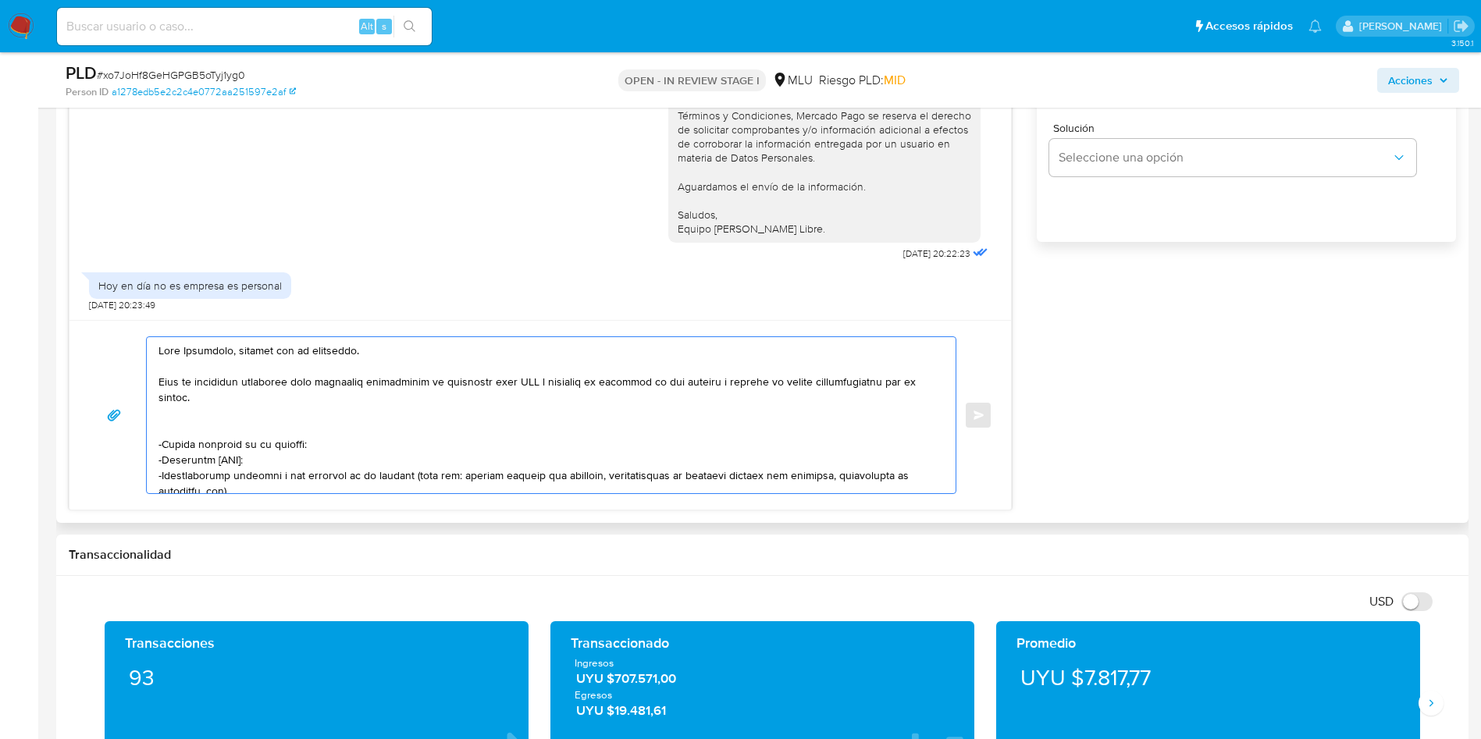
drag, startPoint x: 555, startPoint y: 394, endPoint x: 150, endPoint y: 408, distance: 405.4
click at [150, 408] on div at bounding box center [547, 415] width 801 height 156
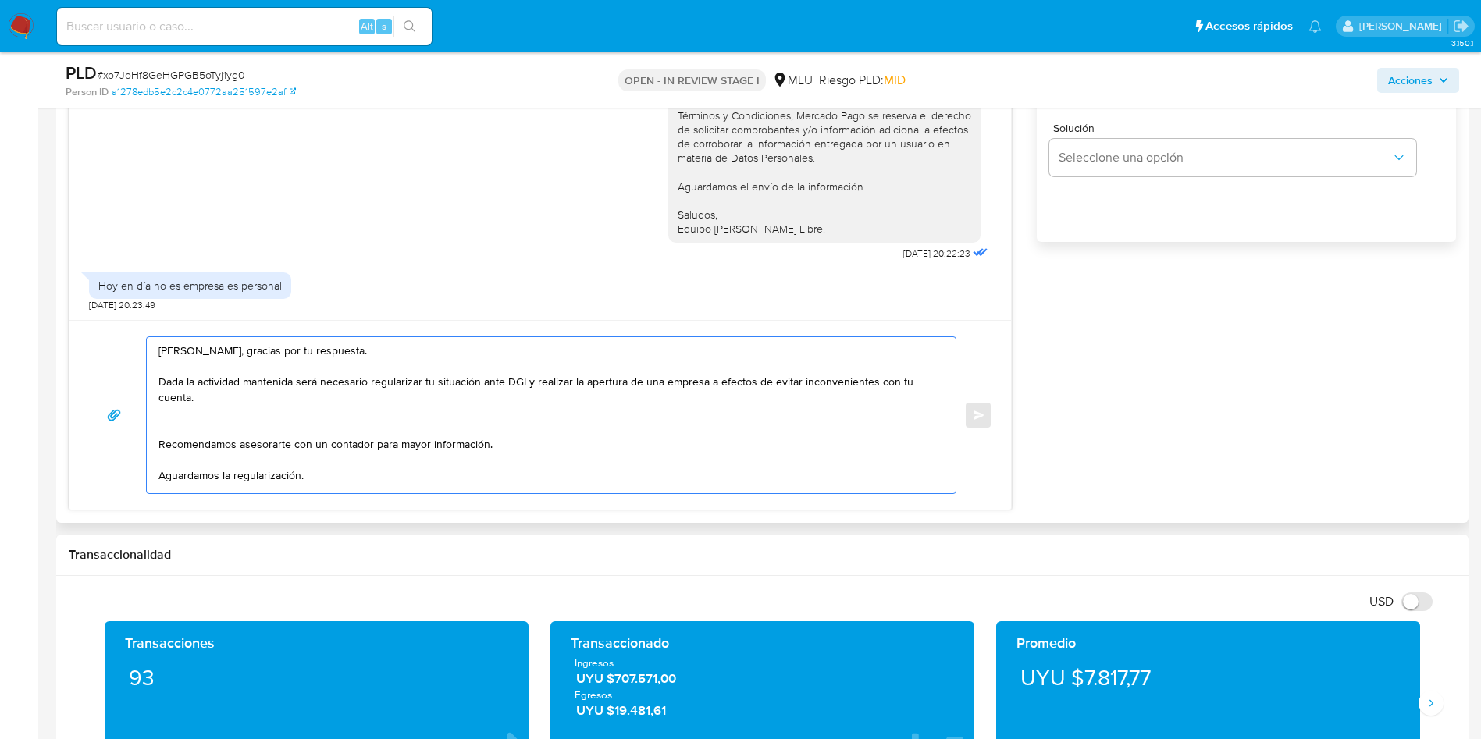
click at [240, 420] on textarea "Hola Alejandro, gracias por tu respuesta. Dada la actividad mantenida será nece…" at bounding box center [547, 415] width 778 height 156
click at [217, 411] on textarea "Hola Alejandro, gracias por tu respuesta. Dada la actividad mantenida será nece…" at bounding box center [547, 415] width 778 height 156
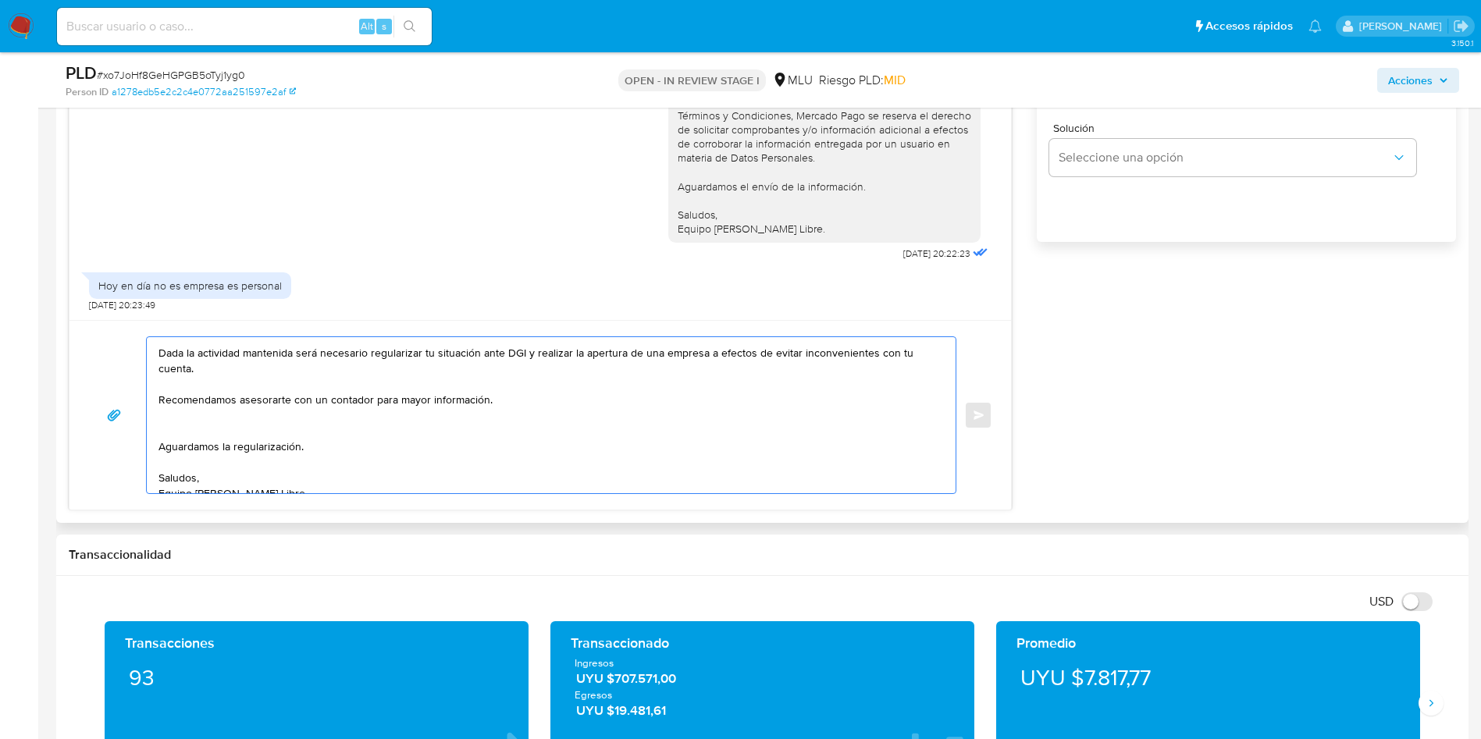
scroll to position [42, 0]
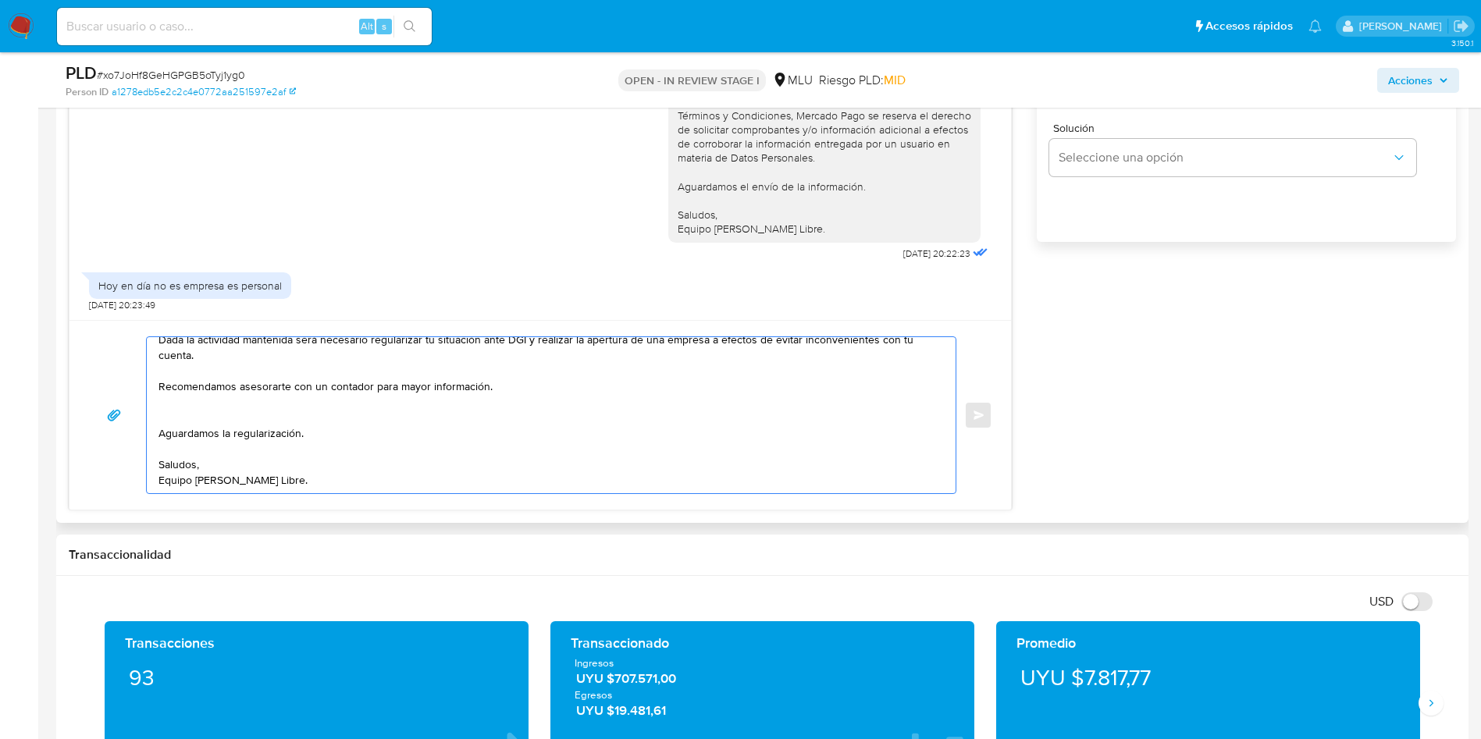
click at [548, 389] on textarea "Hola Alejandro, gracias por tu respuesta. Dada la actividad mantenida será nece…" at bounding box center [547, 415] width 778 height 156
click at [402, 382] on textarea "Hola Alejandro, gracias por tu respuesta. Dada la actividad mantenida será nece…" at bounding box center [547, 415] width 778 height 156
click at [399, 390] on textarea "Hola Alejandro, gracias por tu respuesta. Dada la actividad mantenida será nece…" at bounding box center [547, 415] width 778 height 156
click at [280, 372] on textarea "Hola Alejandro, gracias por tu respuesta. Dada la actividad mantenida será nece…" at bounding box center [547, 415] width 778 height 156
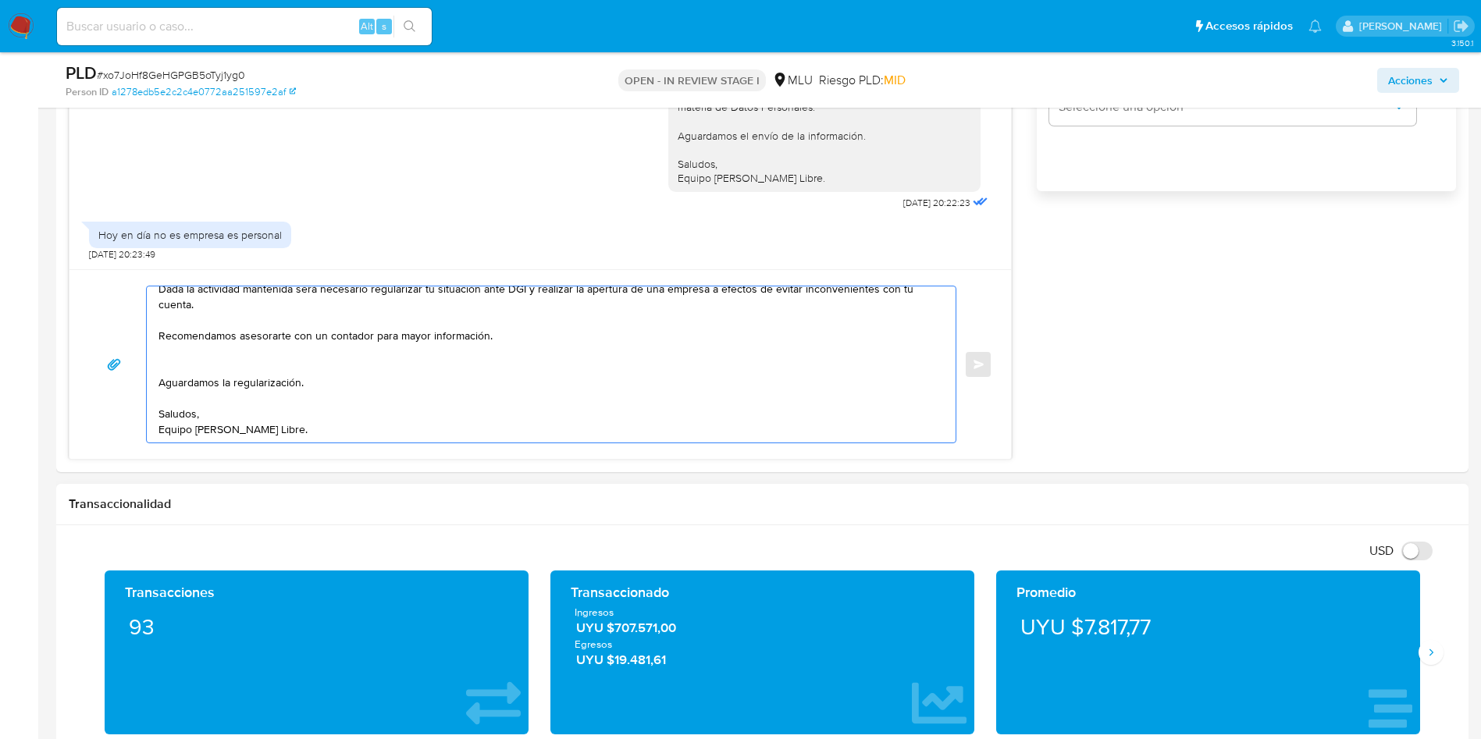
scroll to position [1171, 0]
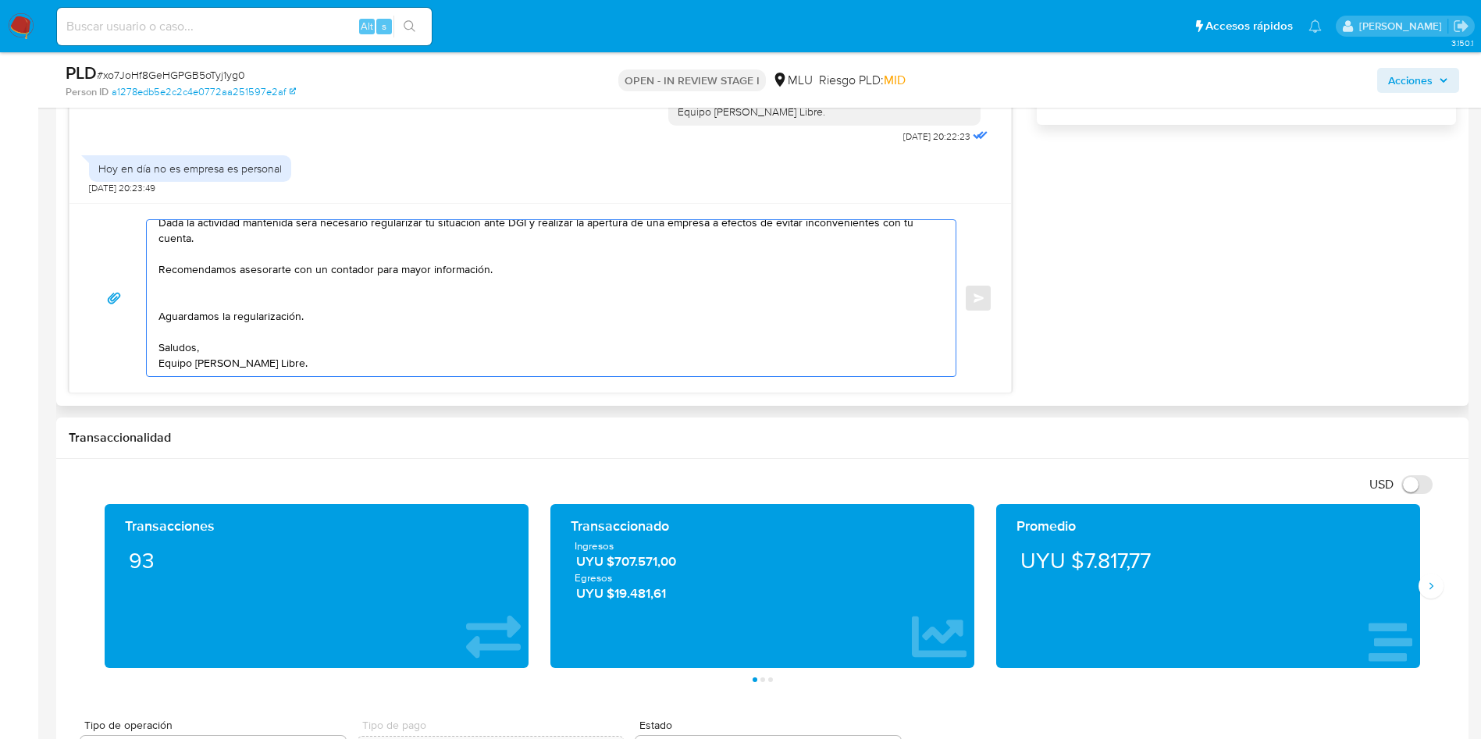
click at [291, 296] on textarea "Hola Alejandro, gracias por tu respuesta. Dada la actividad mantenida será nece…" at bounding box center [547, 298] width 778 height 156
click at [510, 267] on textarea "Hola Alejandro, gracias por tu respuesta. Dada la actividad mantenida será nece…" at bounding box center [547, 298] width 778 height 156
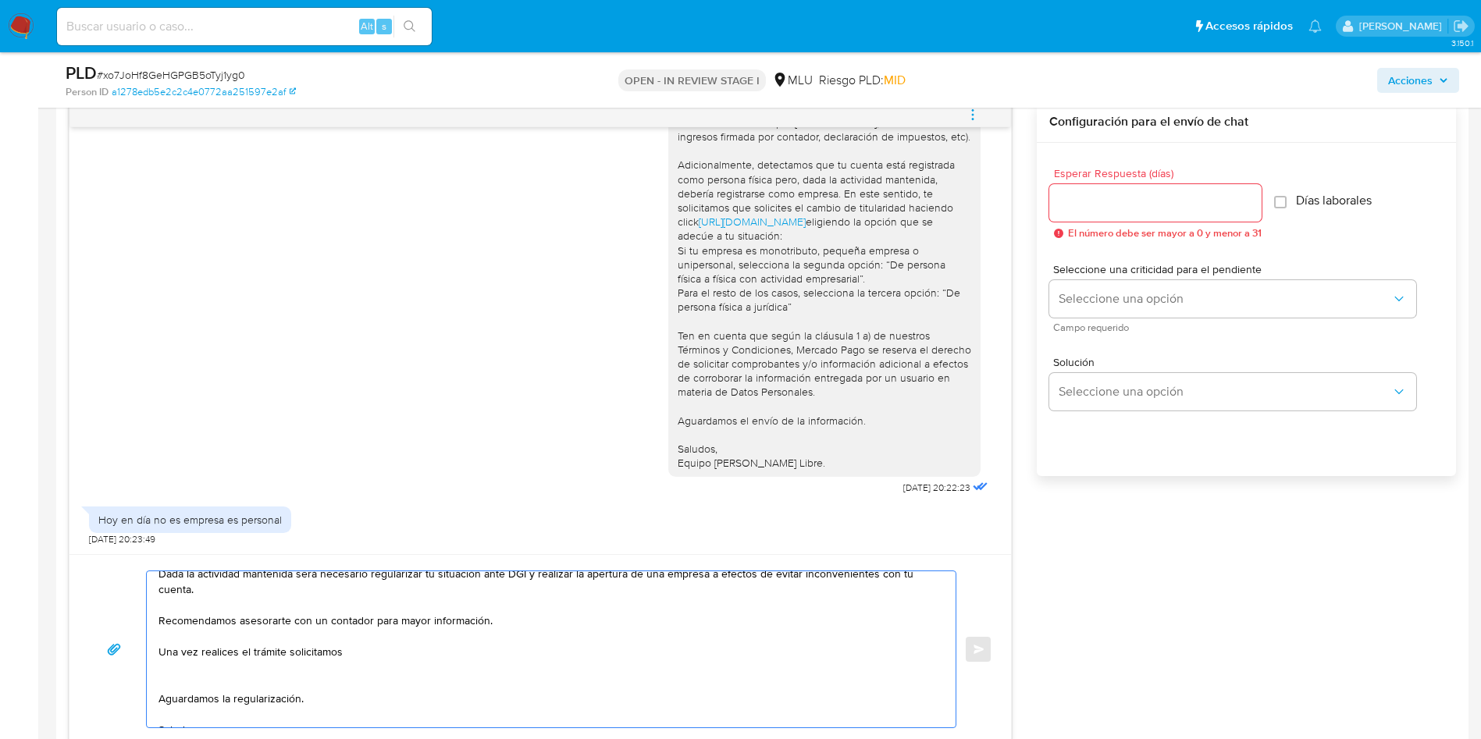
scroll to position [103, 0]
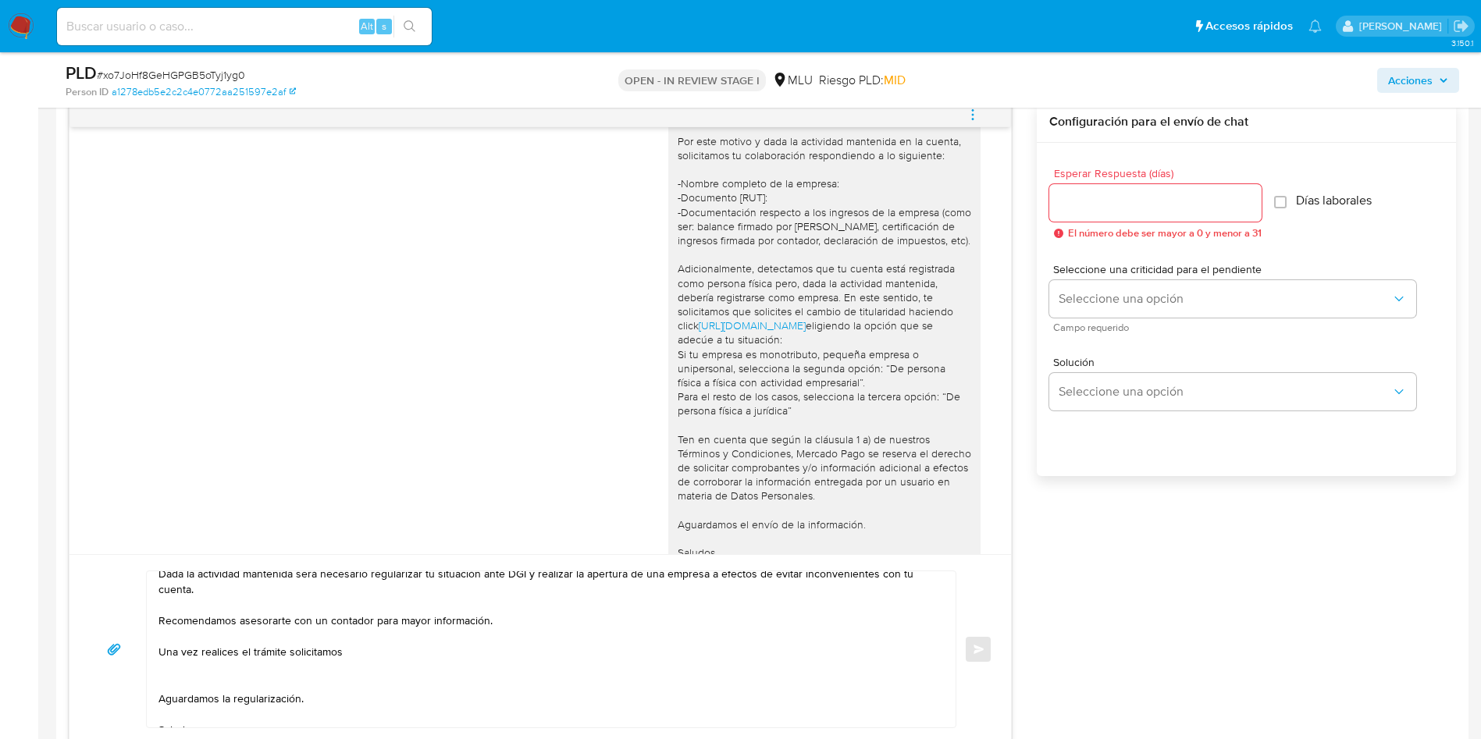
click at [668, 311] on div "Hola Alejandro, ¿cómo estás? Te contactamos ya que necesitamos verificar alguno…" at bounding box center [824, 312] width 312 height 538
drag, startPoint x: 660, startPoint y: 312, endPoint x: 724, endPoint y: 338, distance: 69.3
click at [724, 338] on div "Hola Alejandro, ¿cómo estás? Te contactamos ya que necesitamos verificar alguno…" at bounding box center [825, 311] width 294 height 525
copy div "solicitamos que solicites el cambio de titularidad haciendo click https://www.m…"
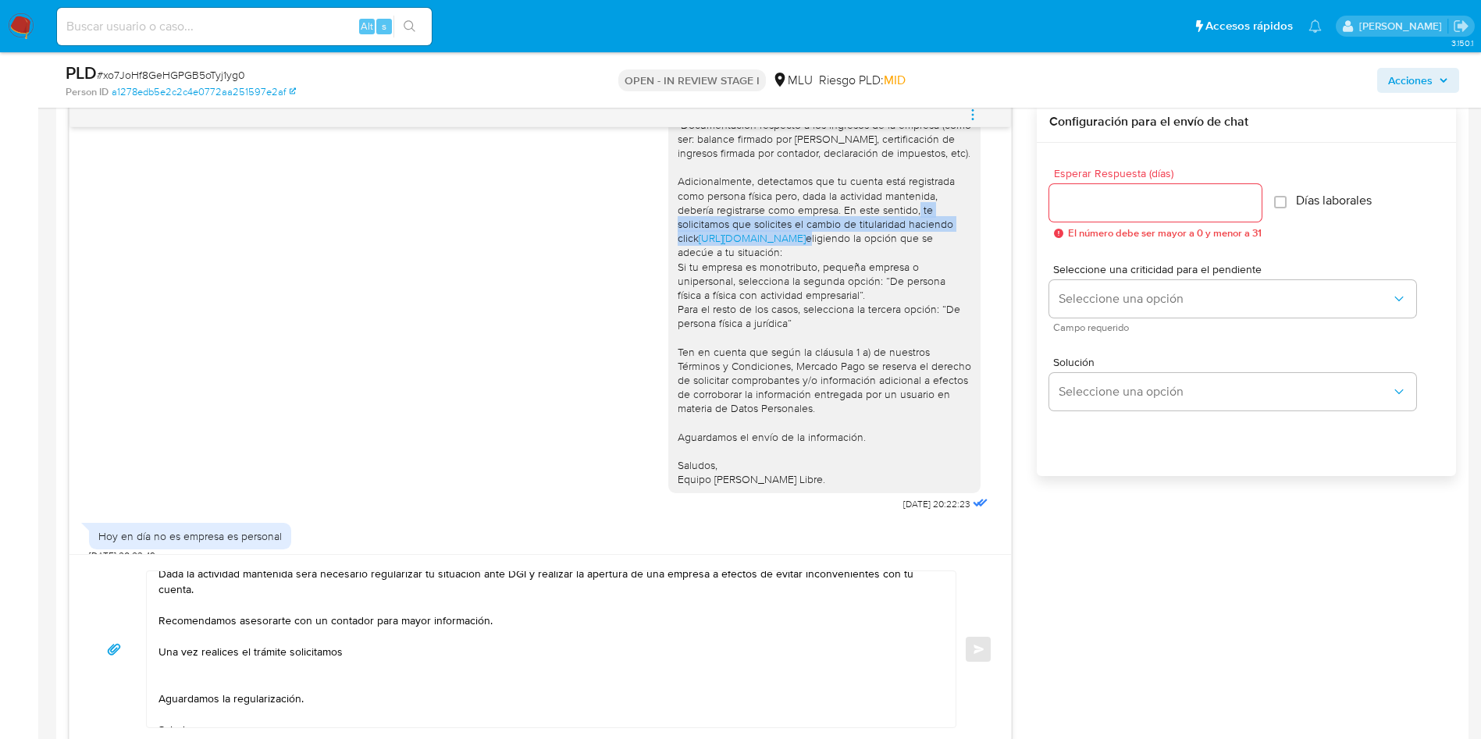
scroll to position [220, 0]
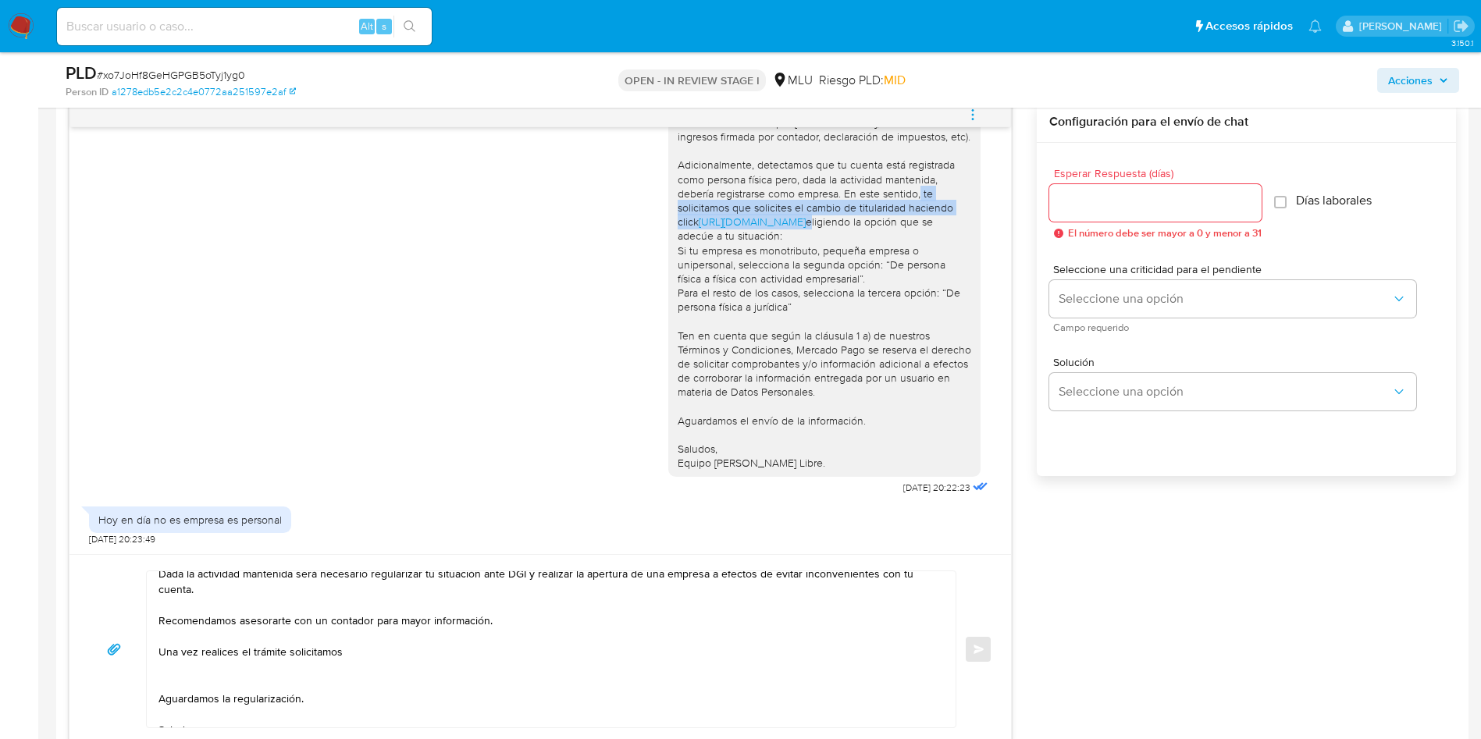
click at [378, 657] on textarea "Hola Alejandro, gracias por tu respuesta. Dada la actividad mantenida será nece…" at bounding box center [547, 649] width 778 height 156
paste textarea "solicitamos que solicites el cambio de titularidad haciendo click https://www.m…"
click at [378, 657] on textarea "Hola Alejandro, gracias por tu respuesta. Dada la actividad mantenida será nece…" at bounding box center [547, 649] width 778 height 156
click at [586, 653] on textarea "Hola Alejandro, gracias por tu respuesta. Dada la actividad mantenida será nece…" at bounding box center [547, 649] width 778 height 156
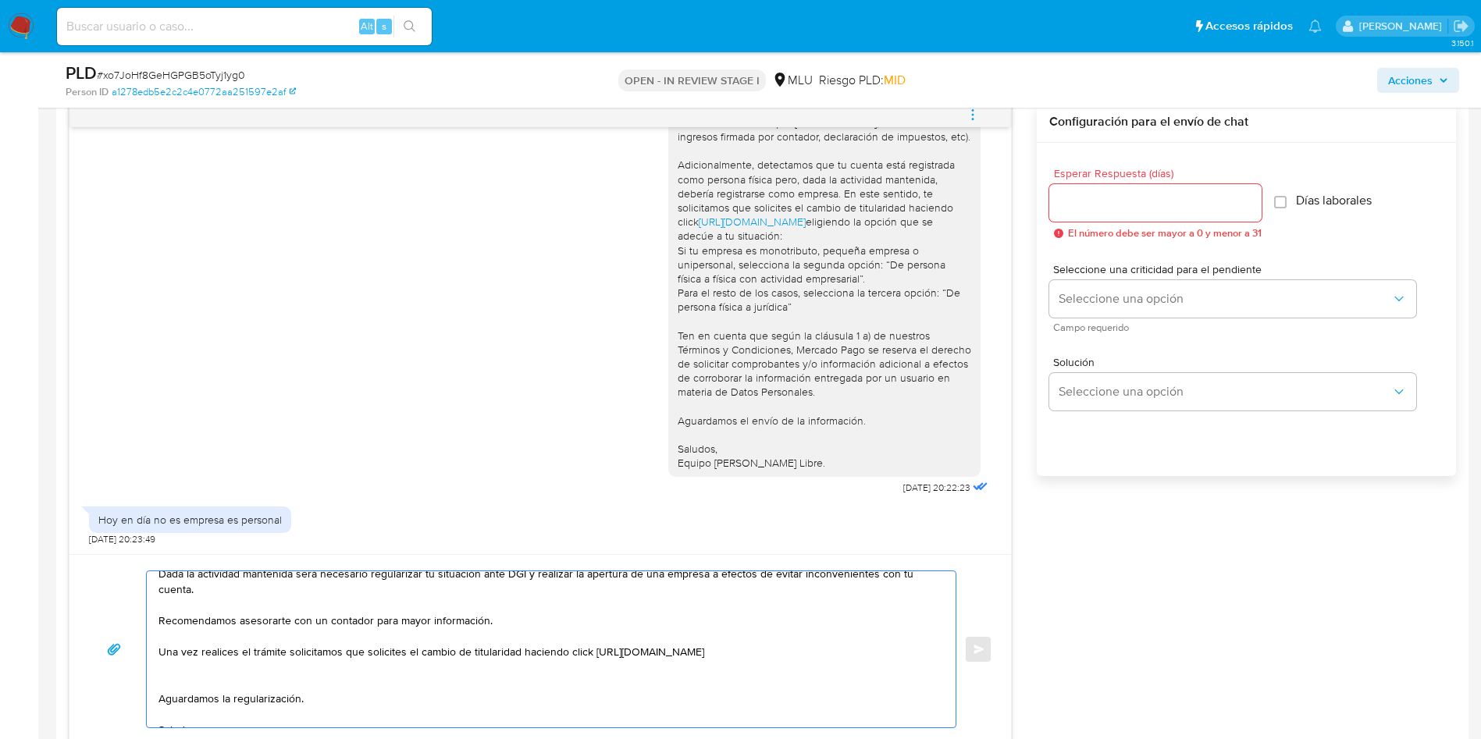
click at [596, 654] on textarea "Hola Alejandro, gracias por tu respuesta. Dada la actividad mantenida será nece…" at bounding box center [547, 649] width 778 height 156
click at [383, 650] on textarea "Hola Alejandro, gracias por tu respuesta. Dada la actividad mantenida será nece…" at bounding box center [547, 649] width 778 height 156
click at [233, 614] on textarea "Hola Alejandro, gracias por tu respuesta. Dada la actividad mantenida será nece…" at bounding box center [547, 649] width 778 height 156
click at [230, 603] on textarea "Hola Alejandro, gracias por tu respuesta. Dada la actividad mantenida será nece…" at bounding box center [547, 649] width 778 height 156
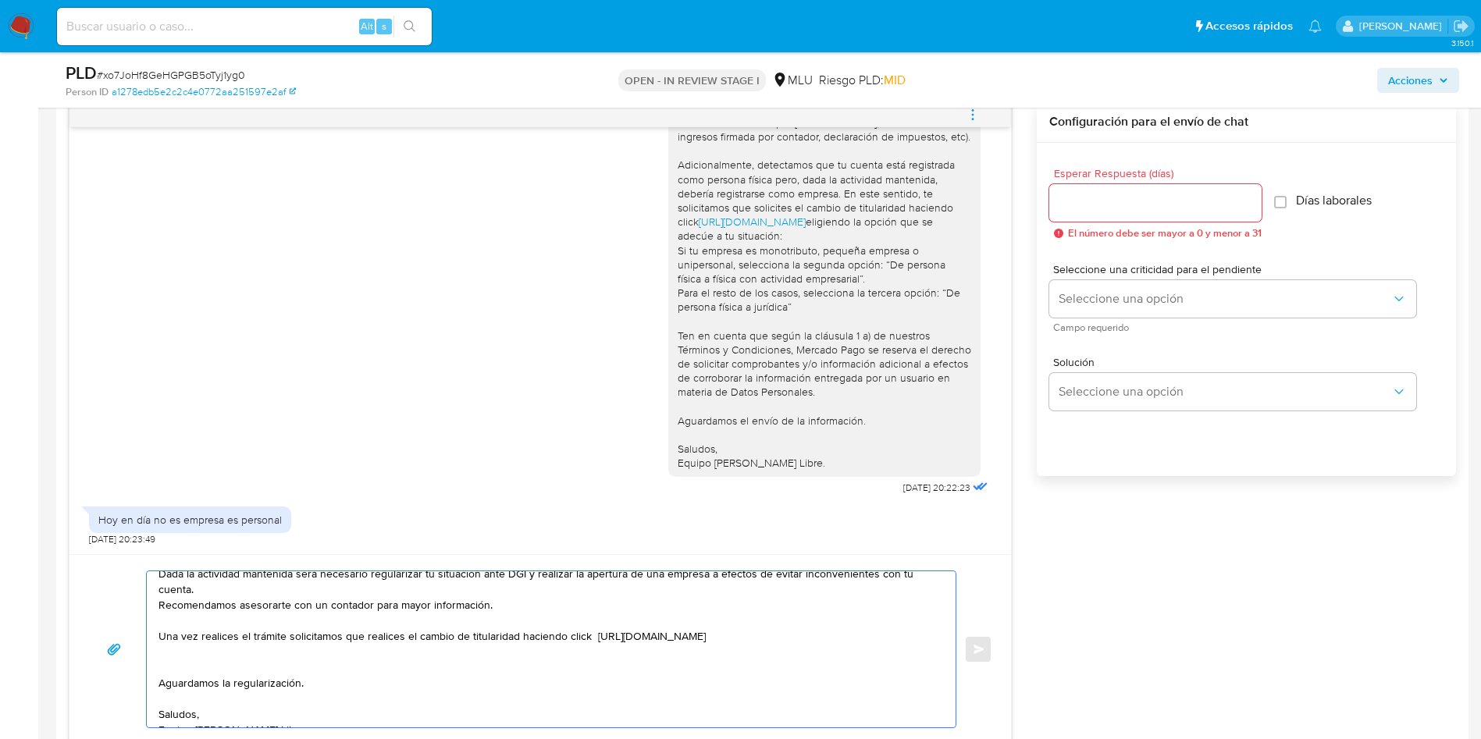
scroll to position [27, 0]
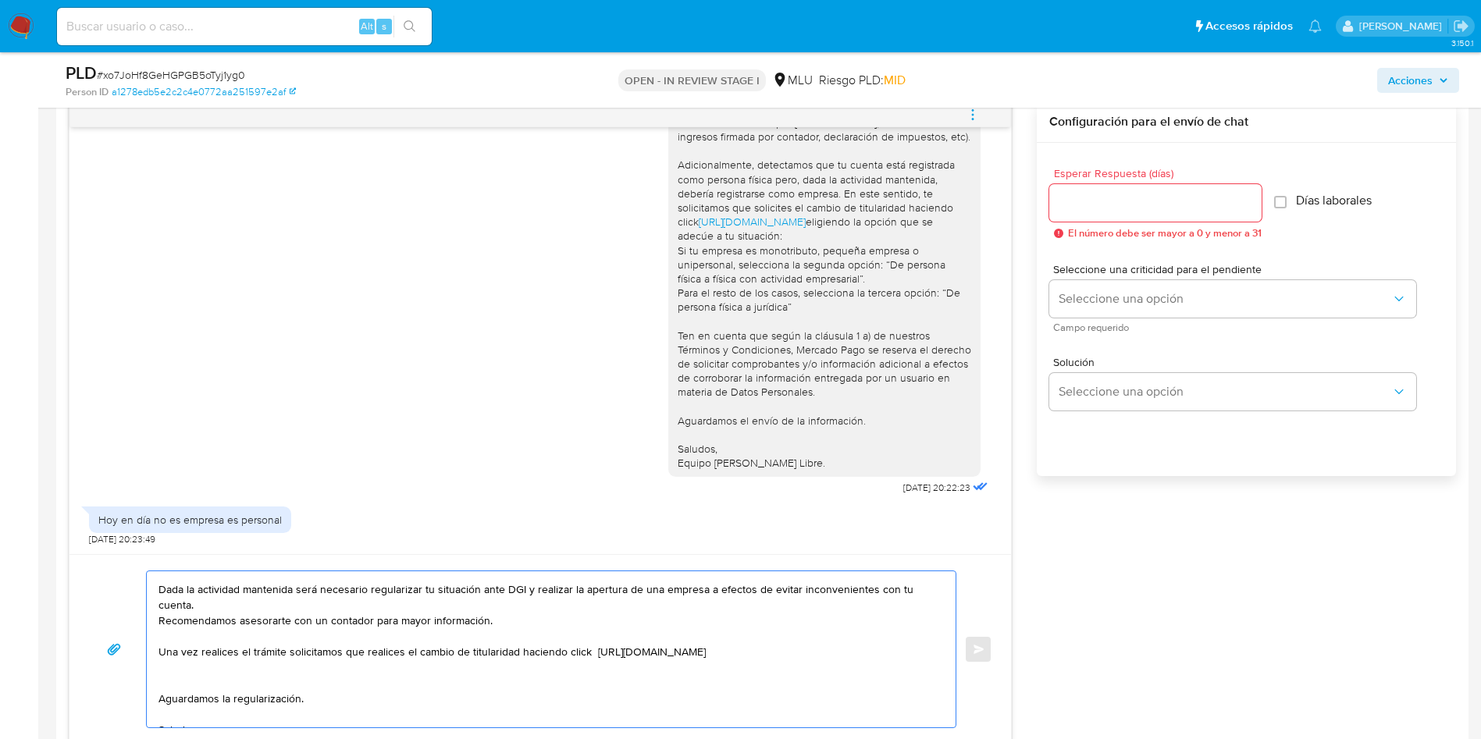
click at [380, 664] on textarea "Hola Alejandro, gracias por tu respuesta. Dada la actividad mantenida será nece…" at bounding box center [547, 649] width 778 height 156
click at [368, 648] on textarea "Hola Alejandro, gracias por tu respuesta. Dada la actividad mantenida será nece…" at bounding box center [547, 649] width 778 height 156
click at [389, 656] on textarea "Hola Alejandro, gracias por tu respuesta. Dada la actividad mantenida será nece…" at bounding box center [547, 649] width 778 height 156
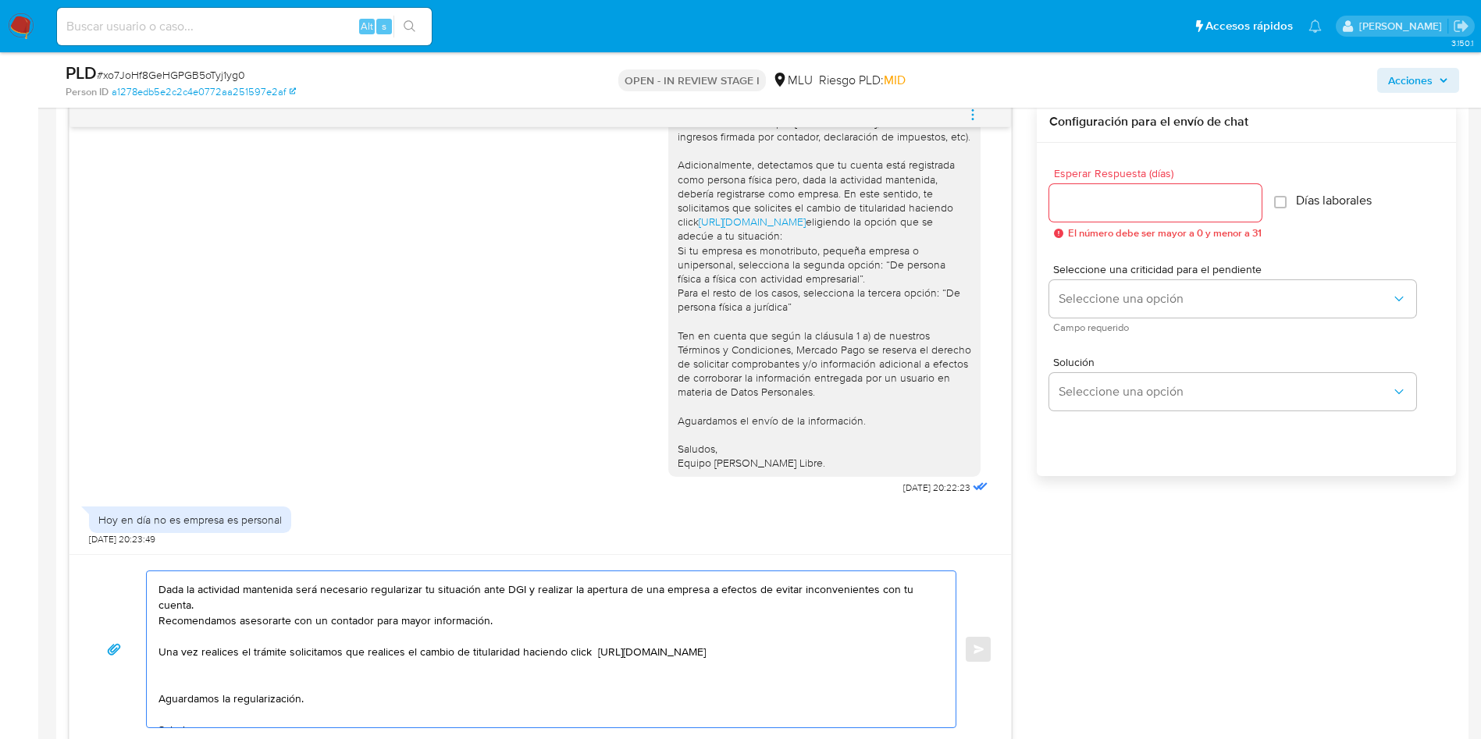
click at [389, 656] on textarea "Hola Alejandro, gracias por tu respuesta. Dada la actividad mantenida será nece…" at bounding box center [547, 649] width 778 height 156
click at [525, 650] on textarea "Hola Alejandro, gracias por tu respuesta. Dada la actividad mantenida será nece…" at bounding box center [547, 649] width 778 height 156
click at [183, 665] on textarea "Hola Alejandro, gracias por tu respuesta. Dada la actividad mantenida será nece…" at bounding box center [547, 649] width 778 height 156
click at [356, 668] on textarea "Hola Alejandro, gracias por tu respuesta. Dada la actividad mantenida será nece…" at bounding box center [547, 649] width 778 height 156
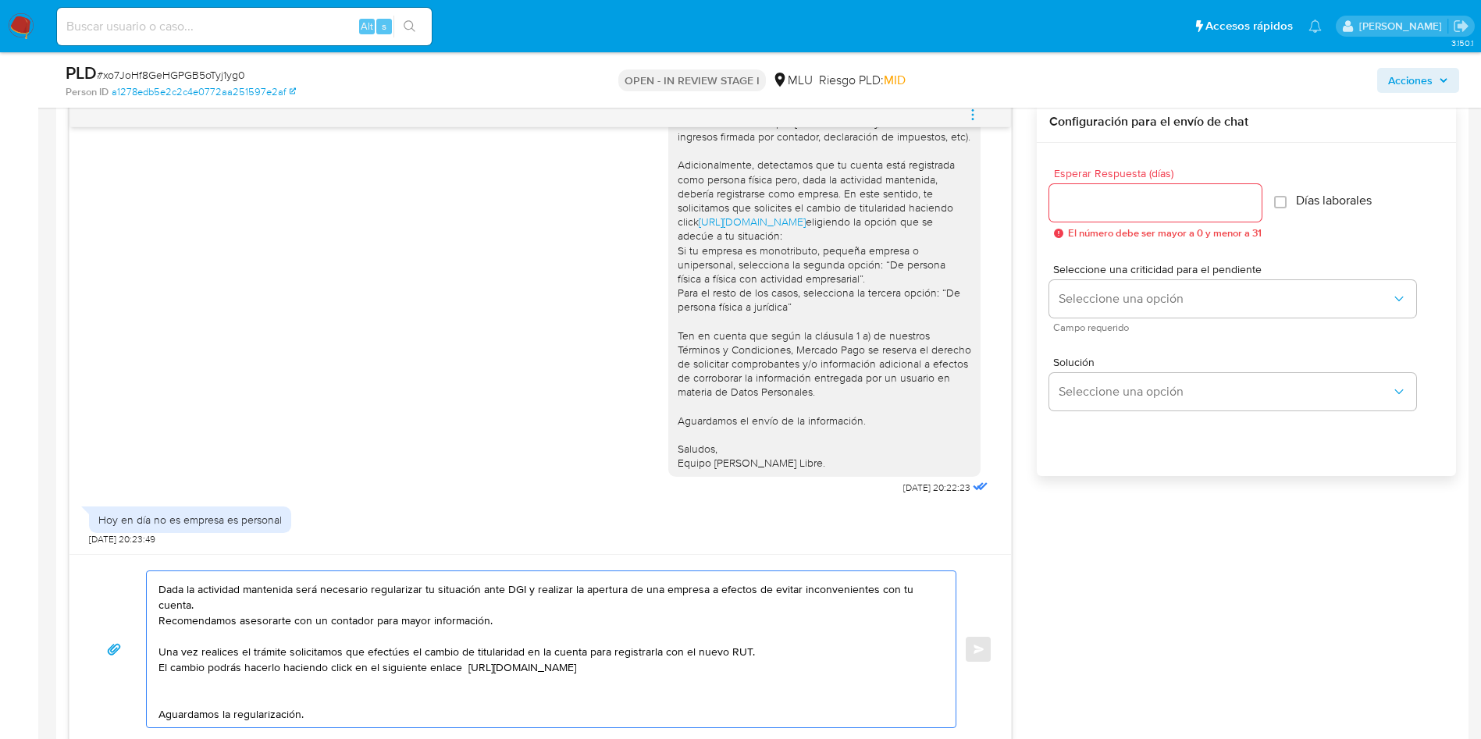
click at [799, 669] on textarea "Hola Alejandro, gracias por tu respuesta. Dada la actividad mantenida será nece…" at bounding box center [547, 649] width 778 height 156
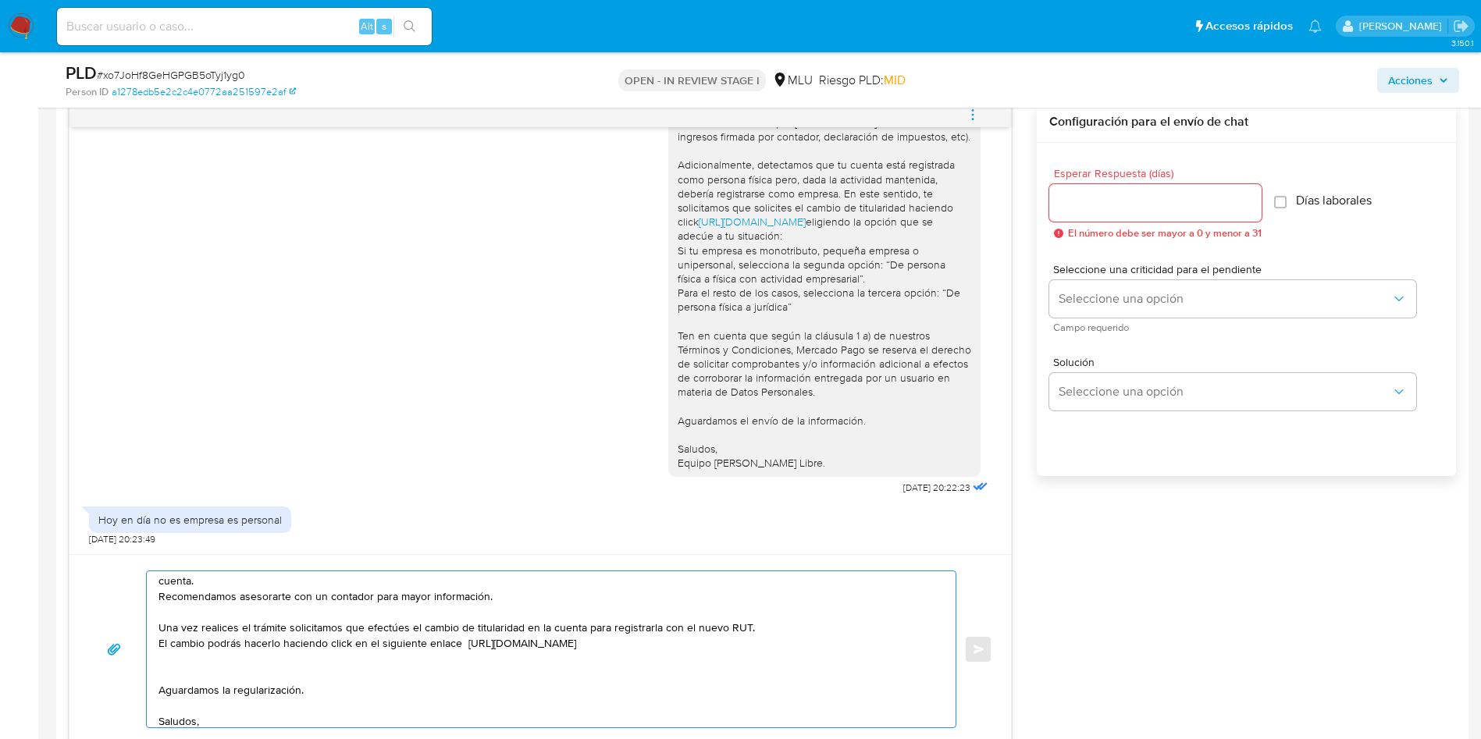
scroll to position [73, 0]
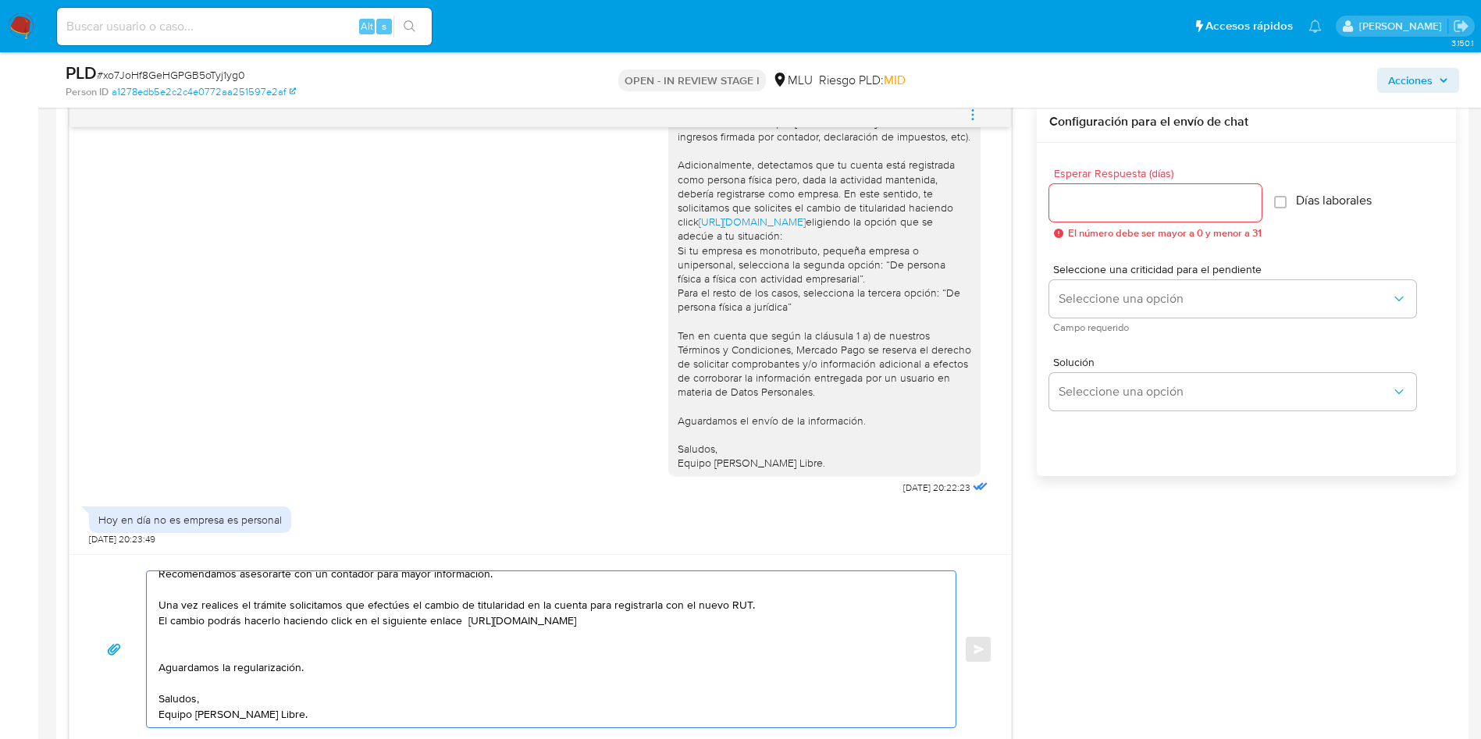
click at [267, 627] on textarea "Hola Alejandro, gracias por tu respuesta. Dada la actividad mantenida será nece…" at bounding box center [547, 649] width 778 height 156
click at [244, 636] on textarea "Hola Alejandro, gracias por tu respuesta. Dada la actividad mantenida será nece…" at bounding box center [547, 649] width 778 height 156
click at [307, 666] on textarea "Hola Alejandro, gracias por tu respuesta. Dada la actividad mantenida será nece…" at bounding box center [547, 649] width 778 height 156
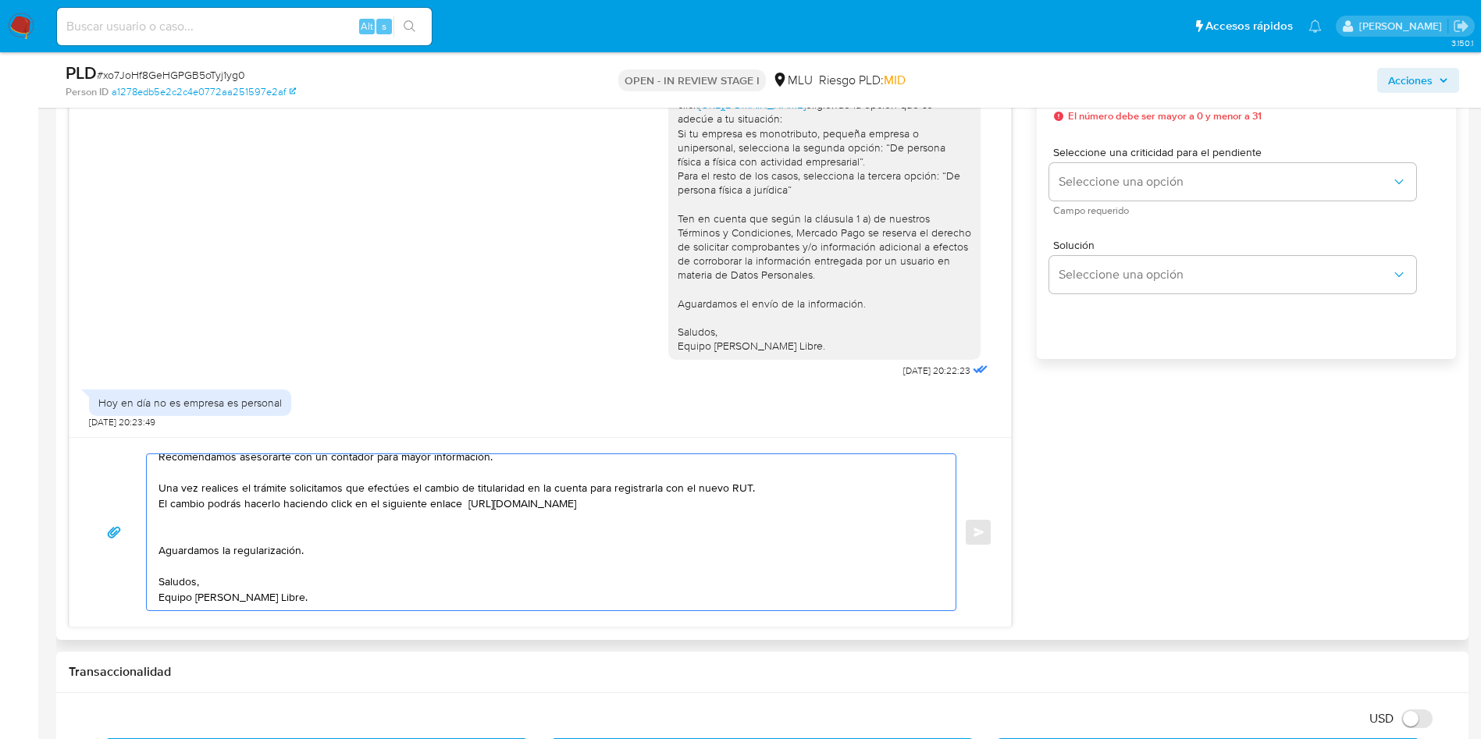
drag, startPoint x: 160, startPoint y: 466, endPoint x: 339, endPoint y: 619, distance: 235.3
click at [339, 619] on div "Hola Alejandro, gracias por tu respuesta. Dada la actividad mantenida será nece…" at bounding box center [540, 532] width 942 height 190
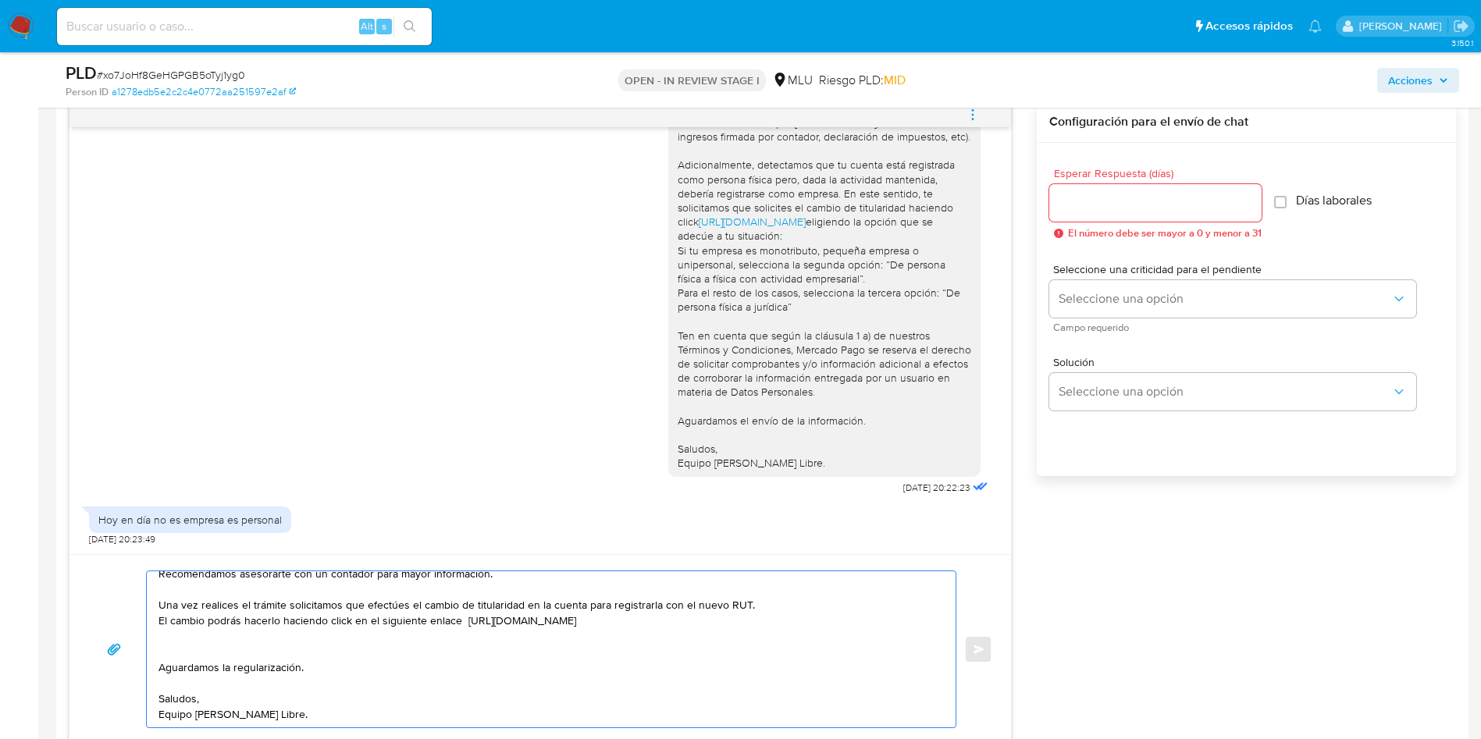
type textarea "Hola Alejandro, gracias por tu respuesta. Dada la actividad mantenida será nece…"
click at [1136, 201] on input "Esperar Respuesta (días)" at bounding box center [1155, 203] width 212 height 20
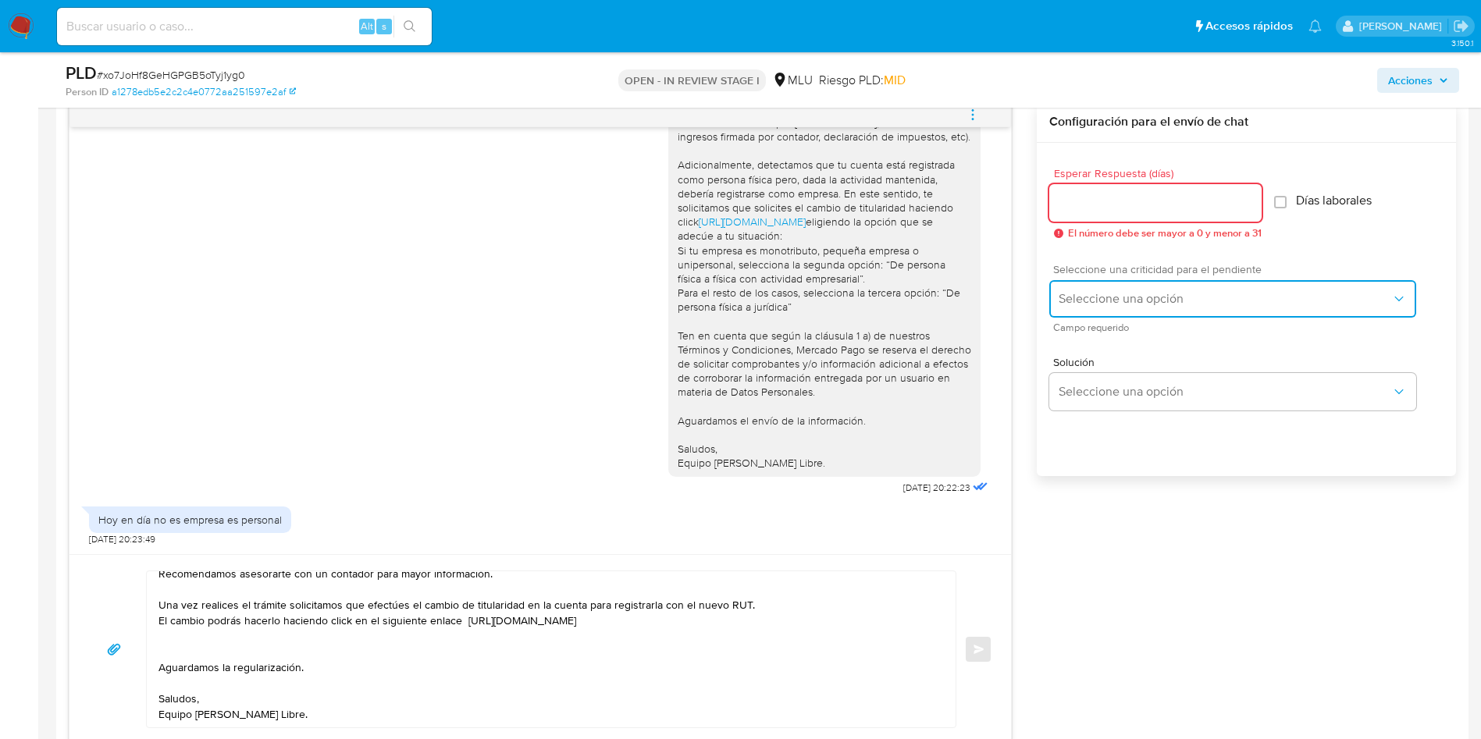
click at [1117, 303] on span "Seleccione una opción" at bounding box center [1225, 299] width 333 height 16
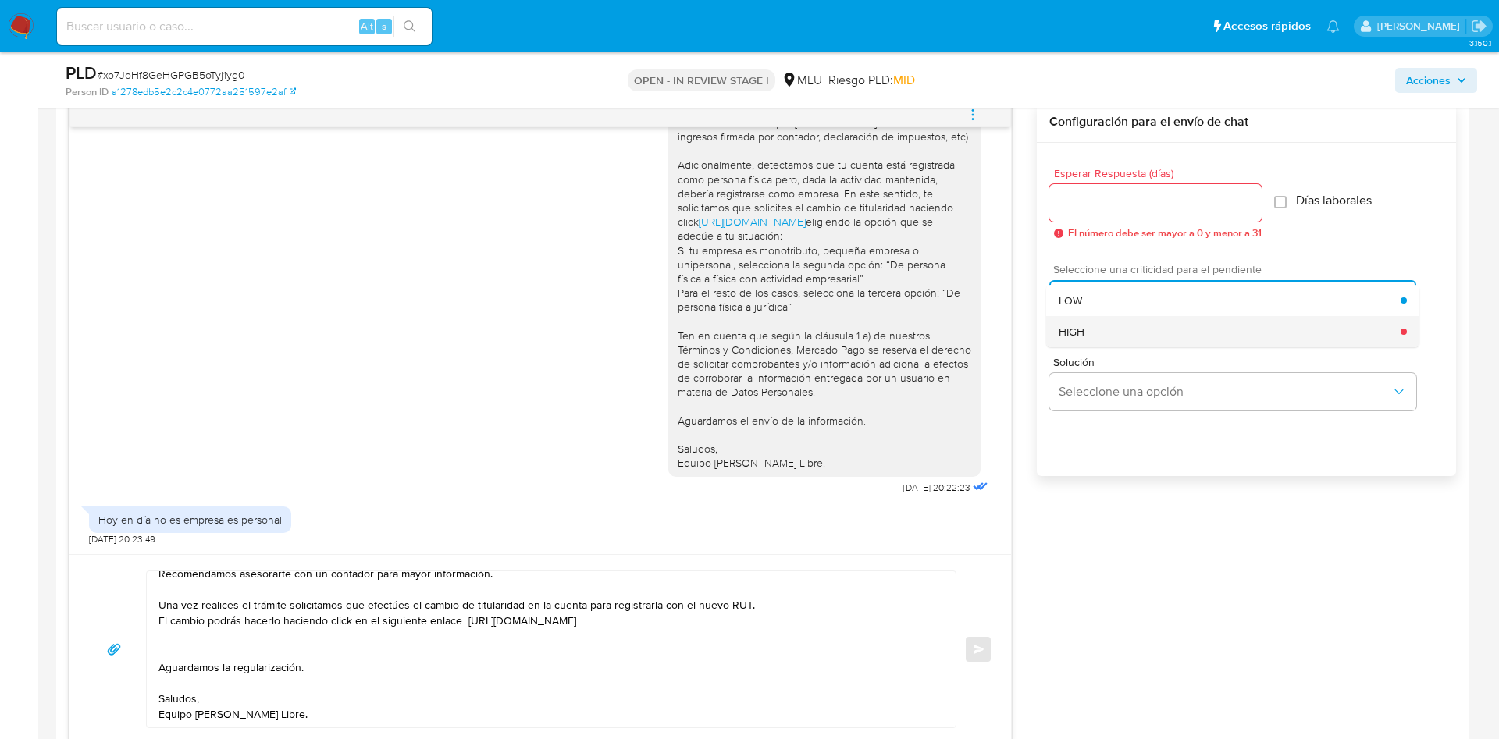
click at [1091, 333] on div "HIGH" at bounding box center [1230, 331] width 342 height 31
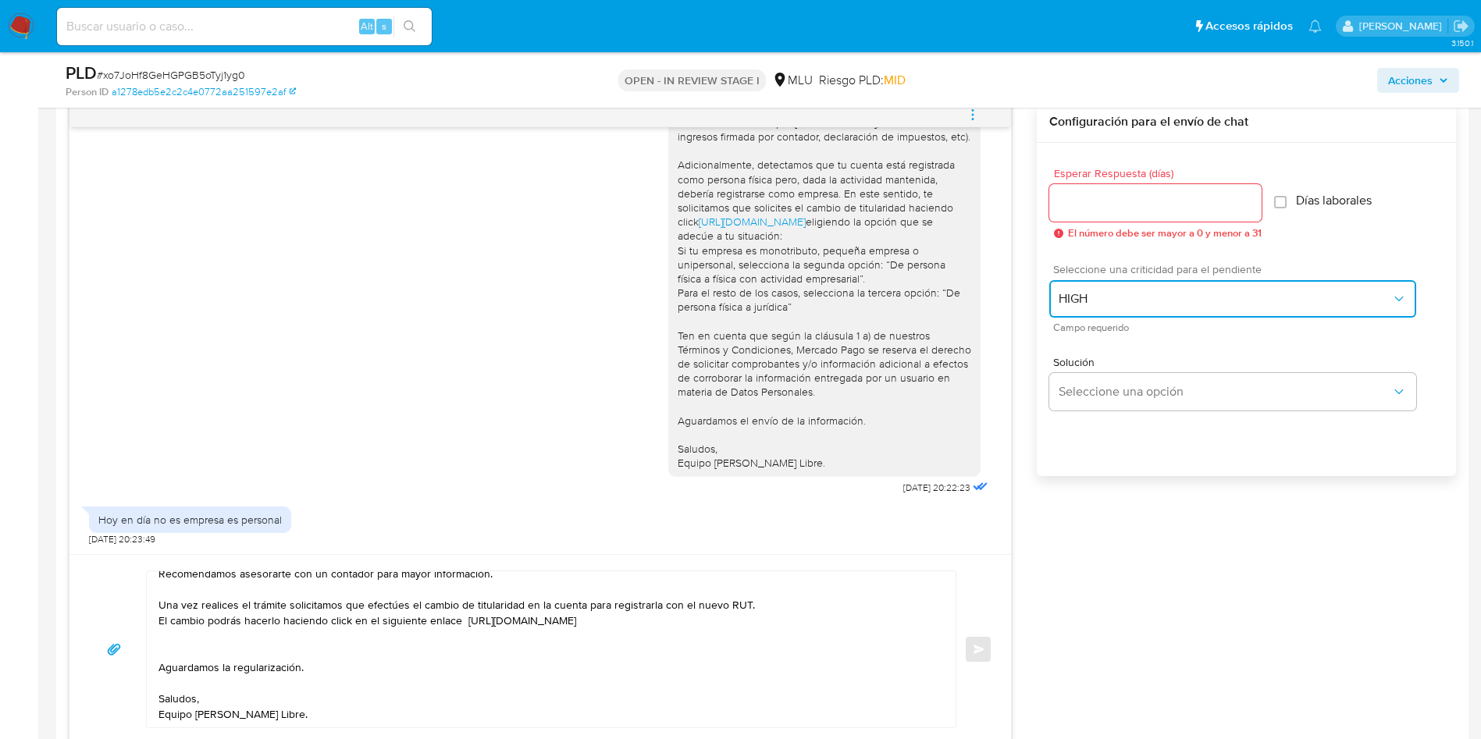
click at [1064, 292] on span "HIGH" at bounding box center [1225, 299] width 333 height 16
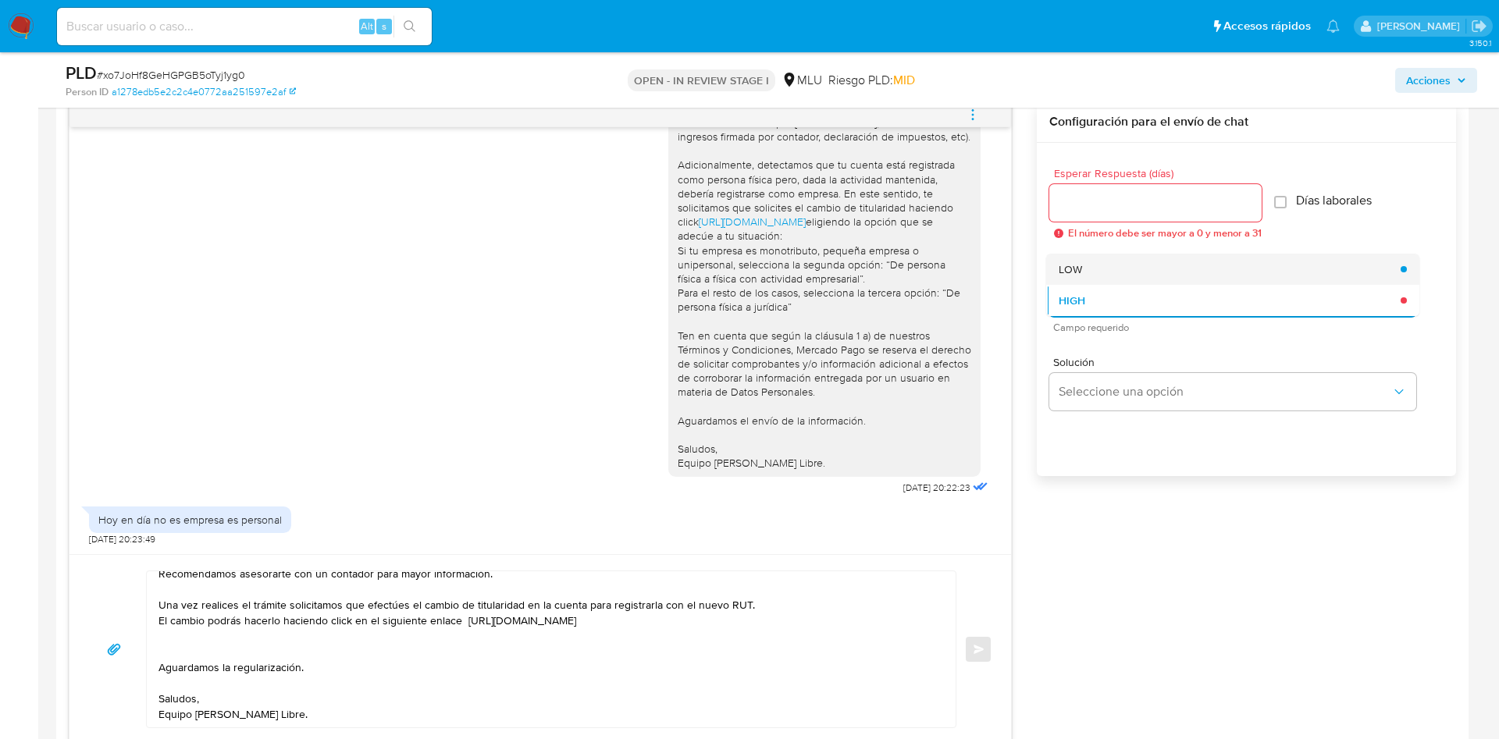
click at [1091, 255] on div "LOW" at bounding box center [1230, 269] width 342 height 31
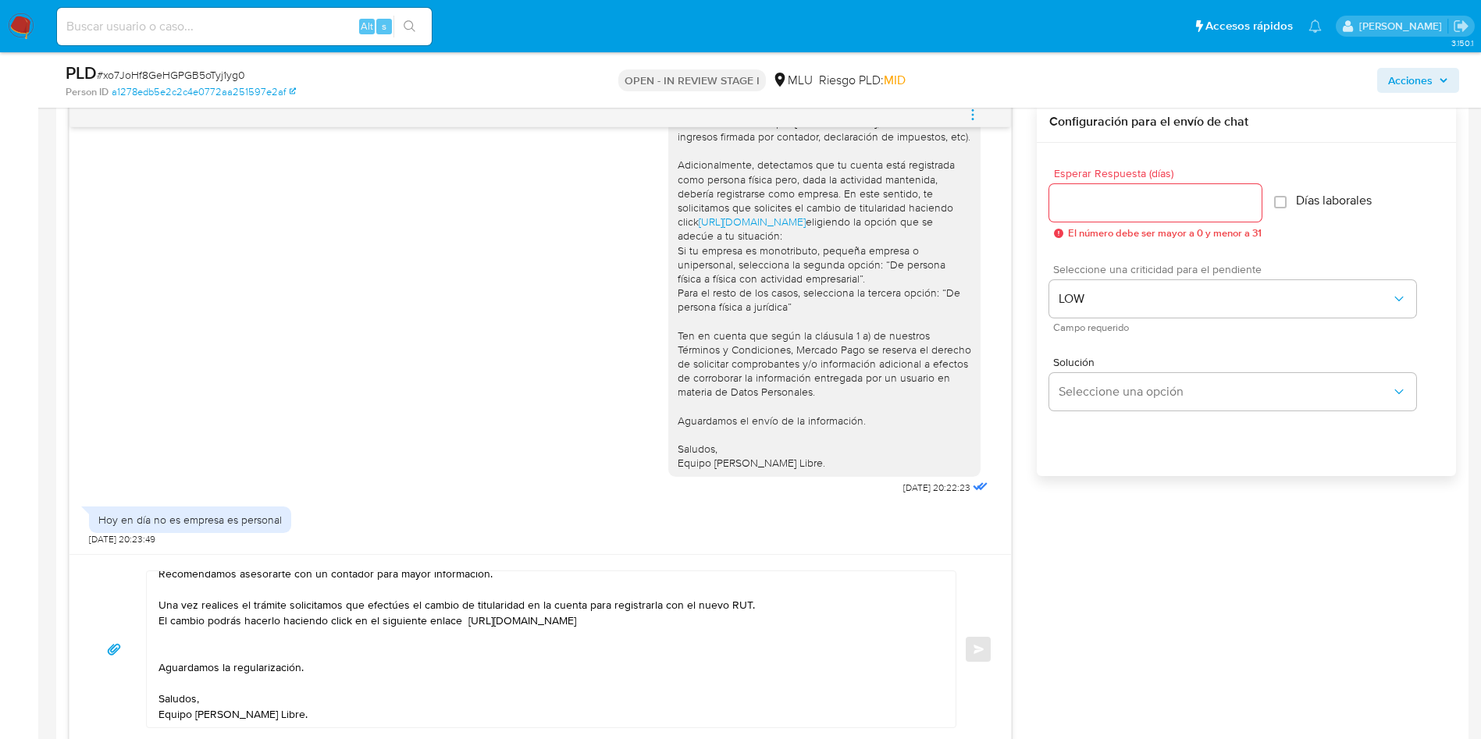
click at [1090, 214] on div at bounding box center [1155, 202] width 212 height 37
click at [1087, 200] on input "Esperar Respuesta (días)" at bounding box center [1155, 203] width 212 height 20
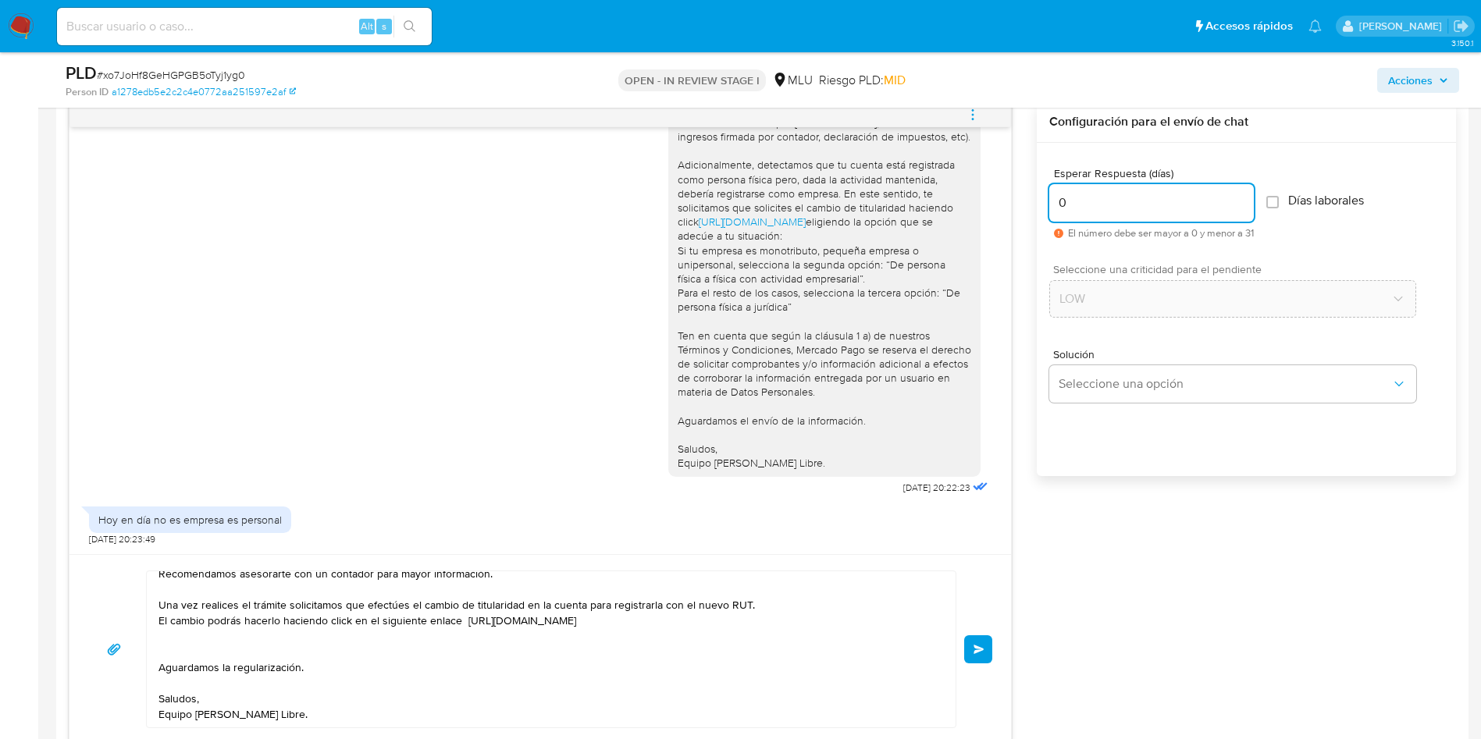
type input "0"
click at [1084, 404] on div "Solución Seleccione una opción" at bounding box center [1246, 378] width 394 height 85
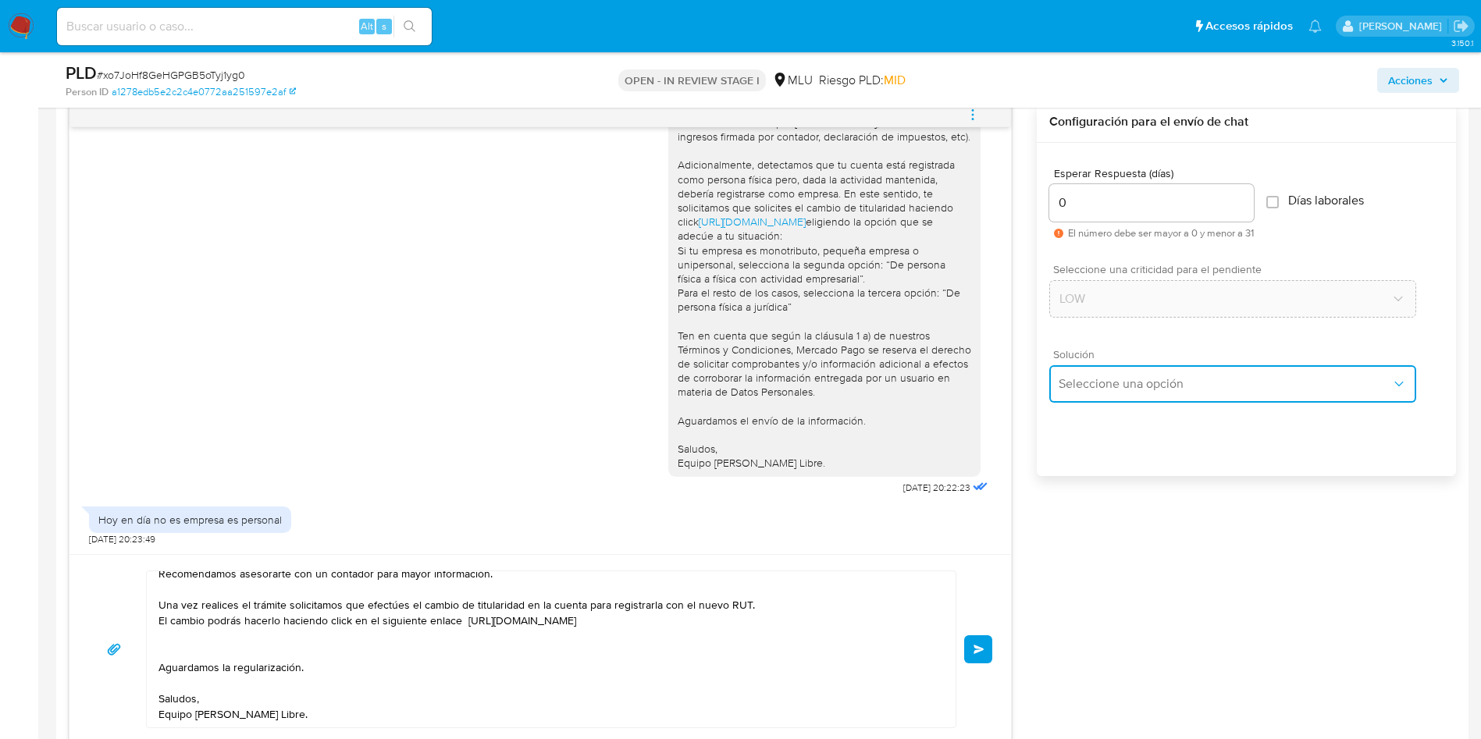
click at [1096, 379] on span "Seleccione una opción" at bounding box center [1225, 384] width 333 height 16
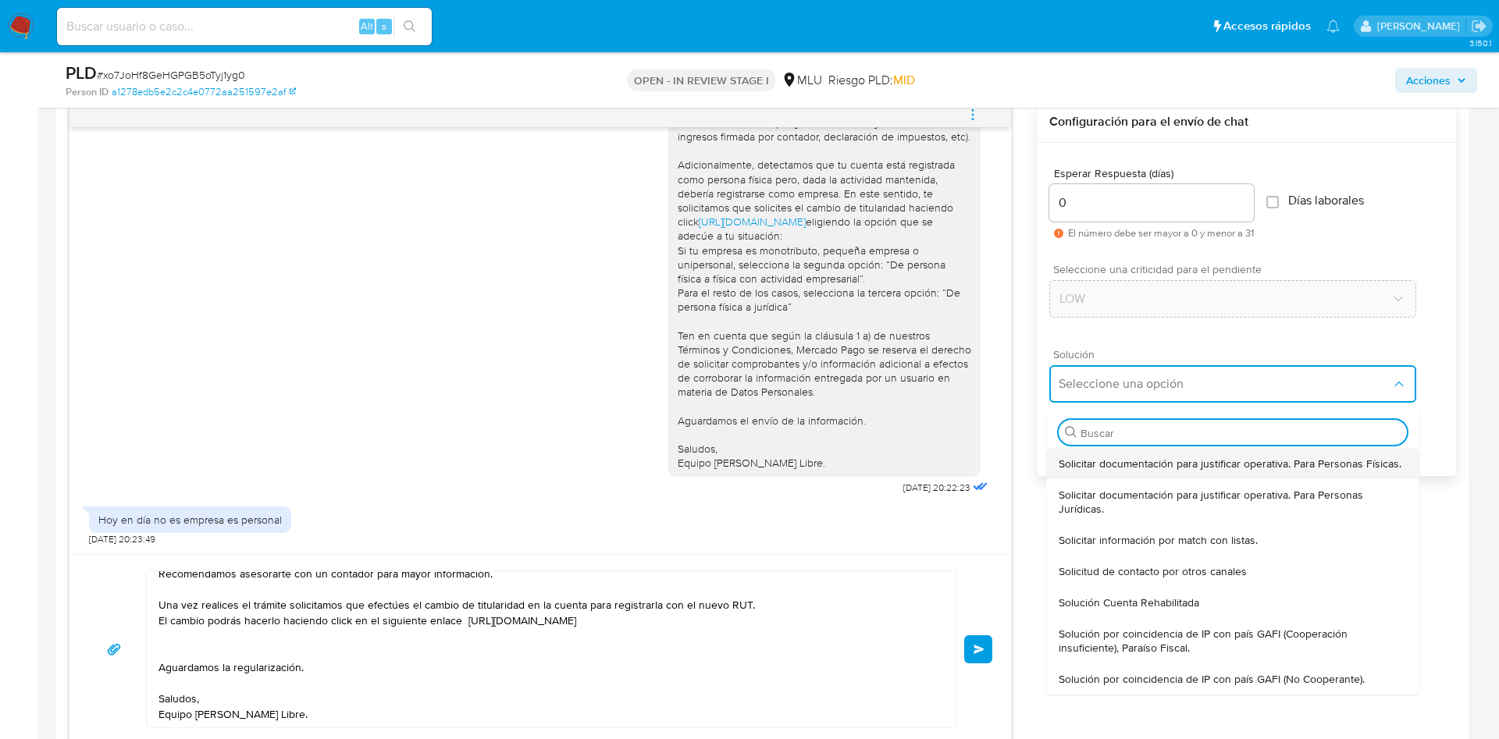
click at [1119, 470] on span "Solicitar documentación para justificar operativa. Para Personas Físicas." at bounding box center [1230, 464] width 343 height 14
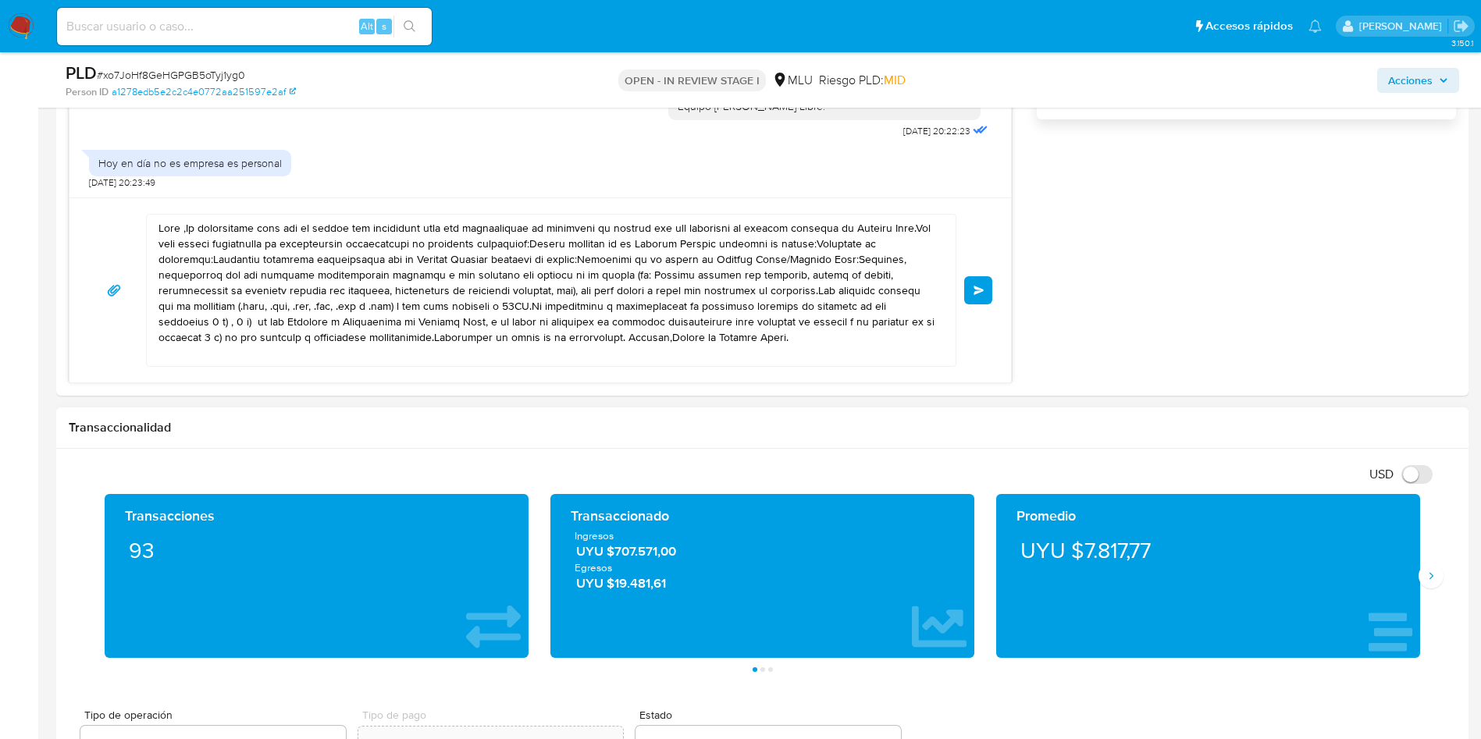
scroll to position [1288, 0]
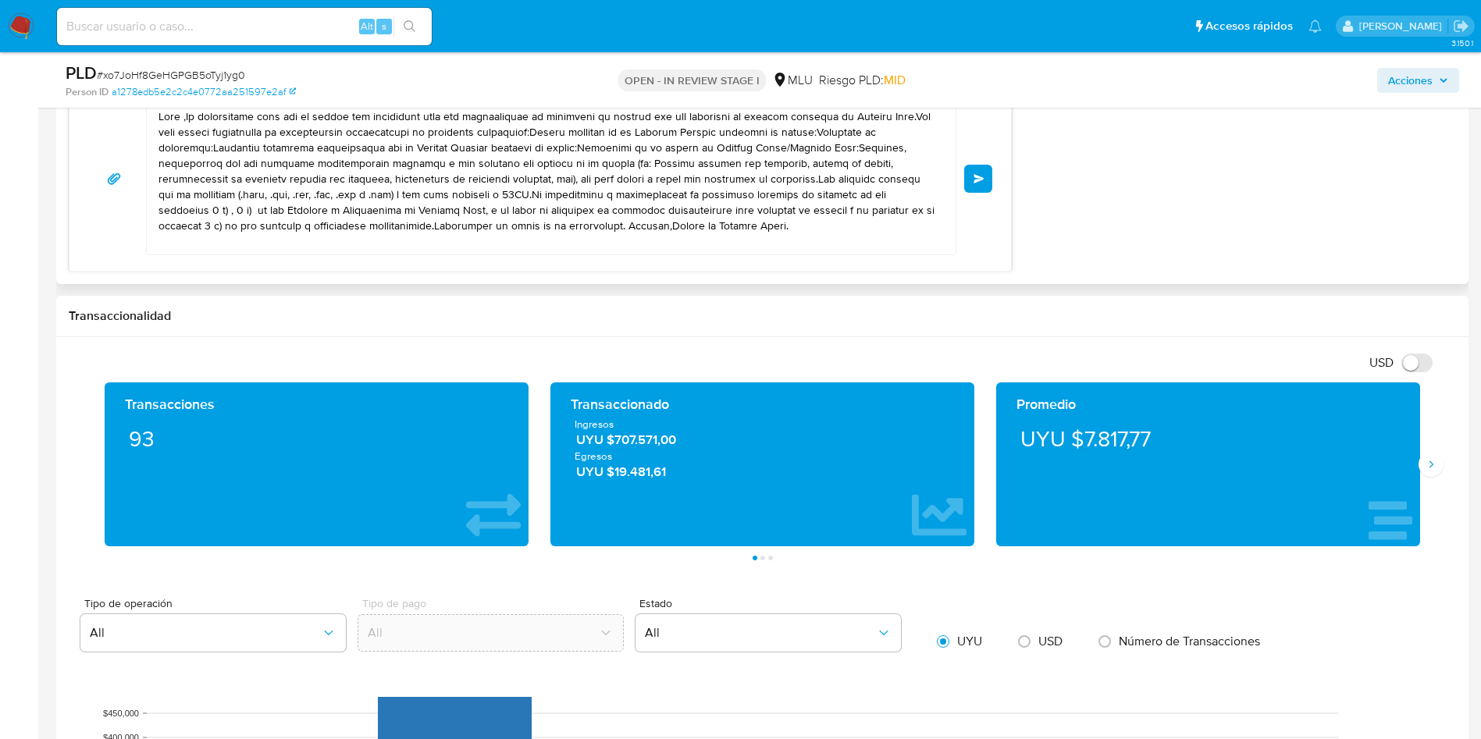
click at [442, 209] on textarea at bounding box center [547, 178] width 778 height 151
paste textarea "Alejandro, gracias por tu respuesta. Dada la actividad mantenida será necesario…"
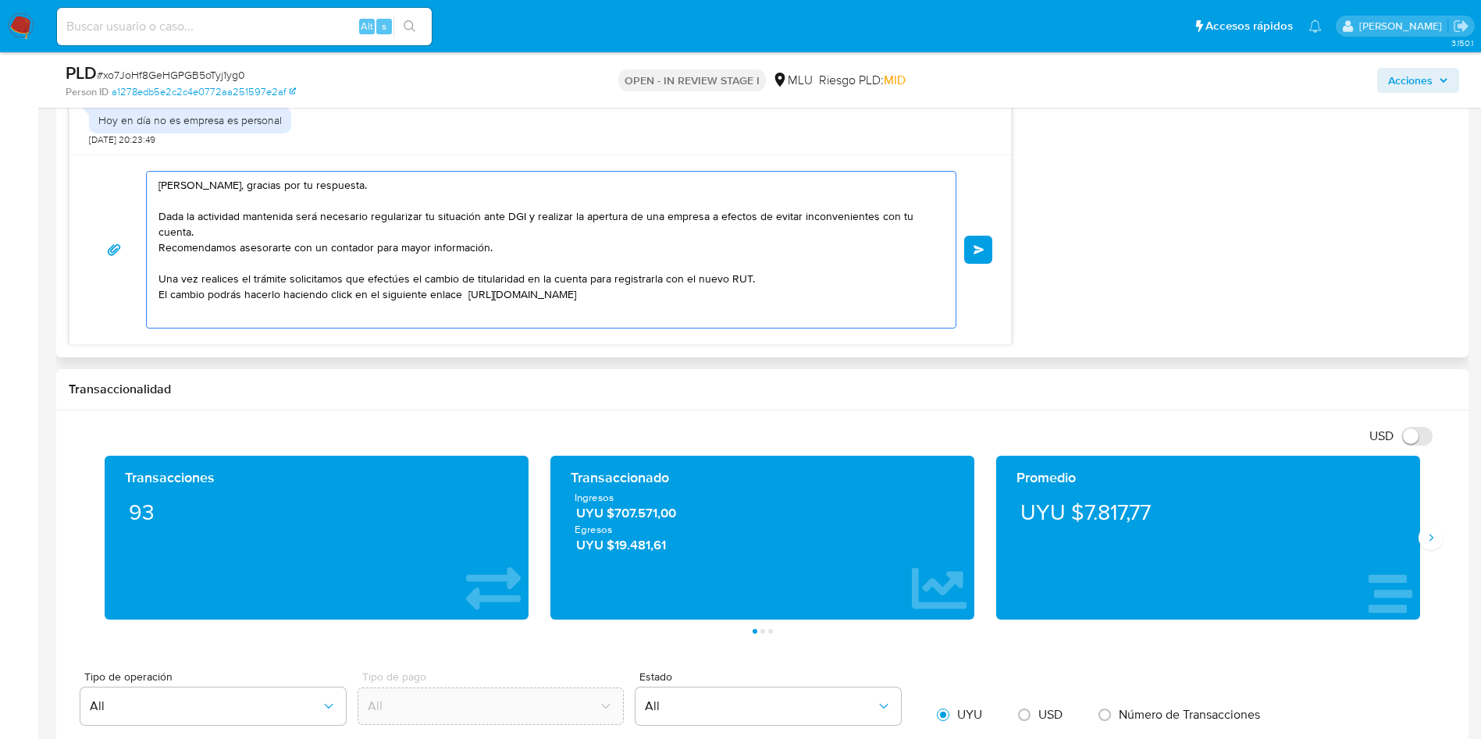
scroll to position [1171, 0]
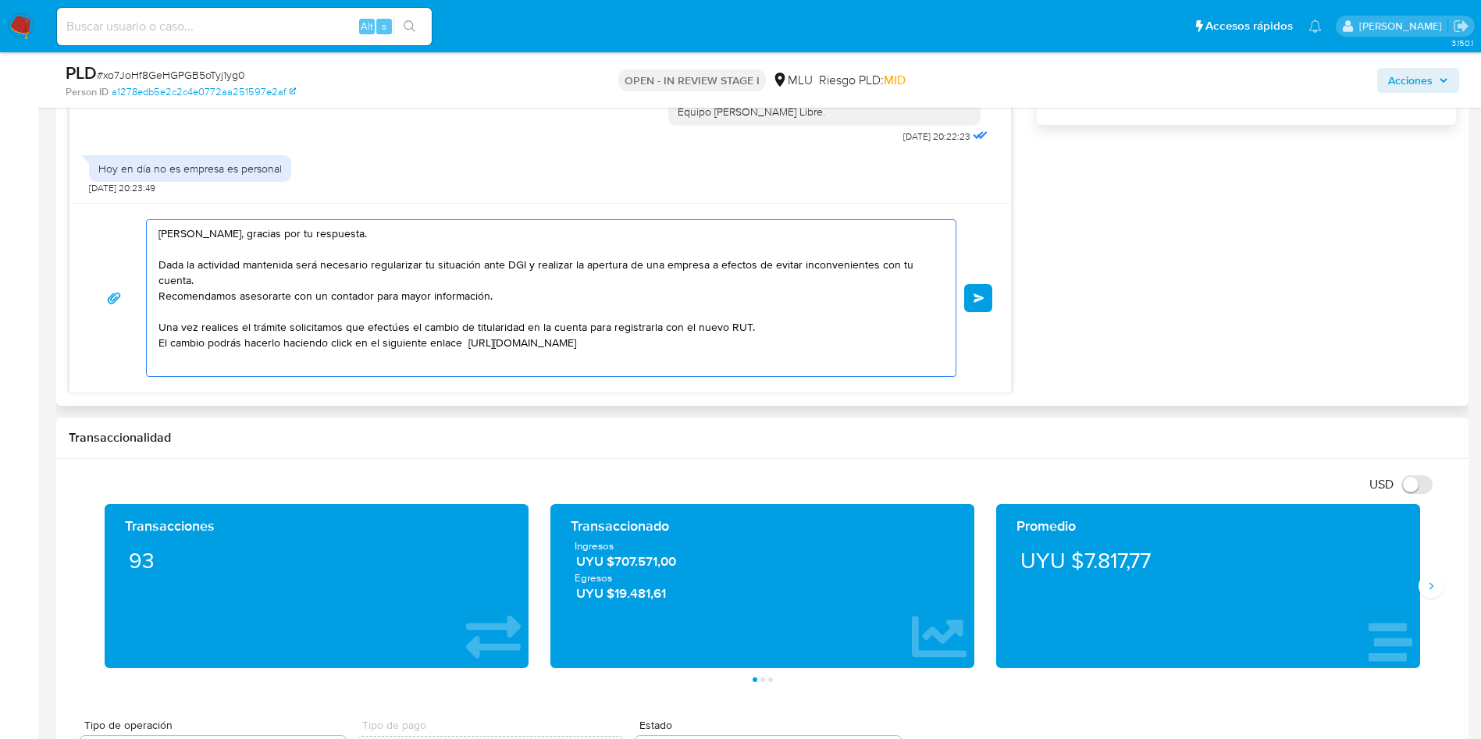
click at [438, 275] on textarea "Hola Alejandro, gracias por tu respuesta. Dada la actividad mantenida será nece…" at bounding box center [547, 298] width 778 height 156
click at [241, 269] on textarea "Hola Alejandro, gracias por tu respuesta. Dada la actividad mantenida será nece…" at bounding box center [547, 298] width 778 height 156
click at [239, 282] on textarea "Hola Alejandro, gracias por tu respuesta. Dada la actividad mantenida será nece…" at bounding box center [547, 298] width 778 height 156
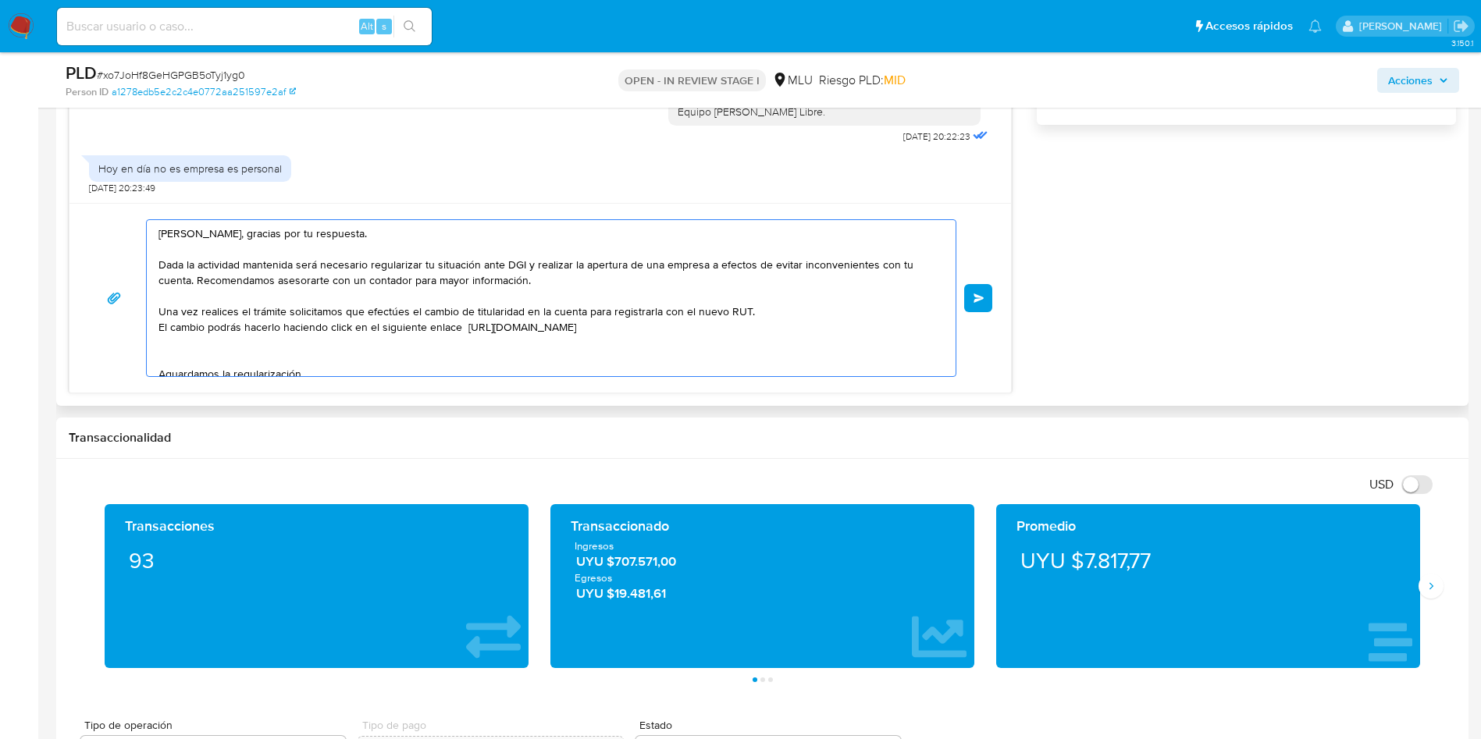
scroll to position [58, 0]
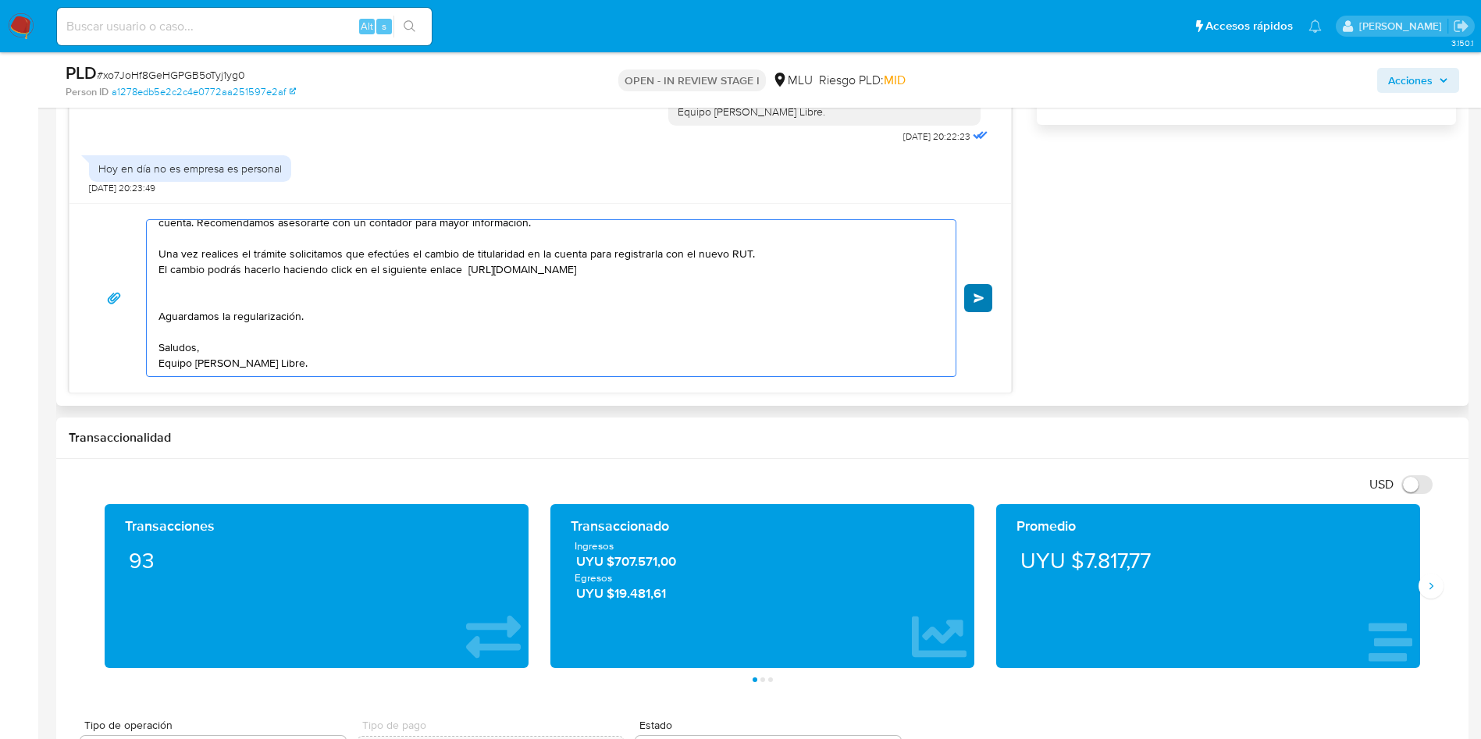
type textarea "Hola Alejandro, gracias por tu respuesta. Dada la actividad mantenida será nece…"
click at [969, 305] on button "Enviar" at bounding box center [978, 298] width 28 height 28
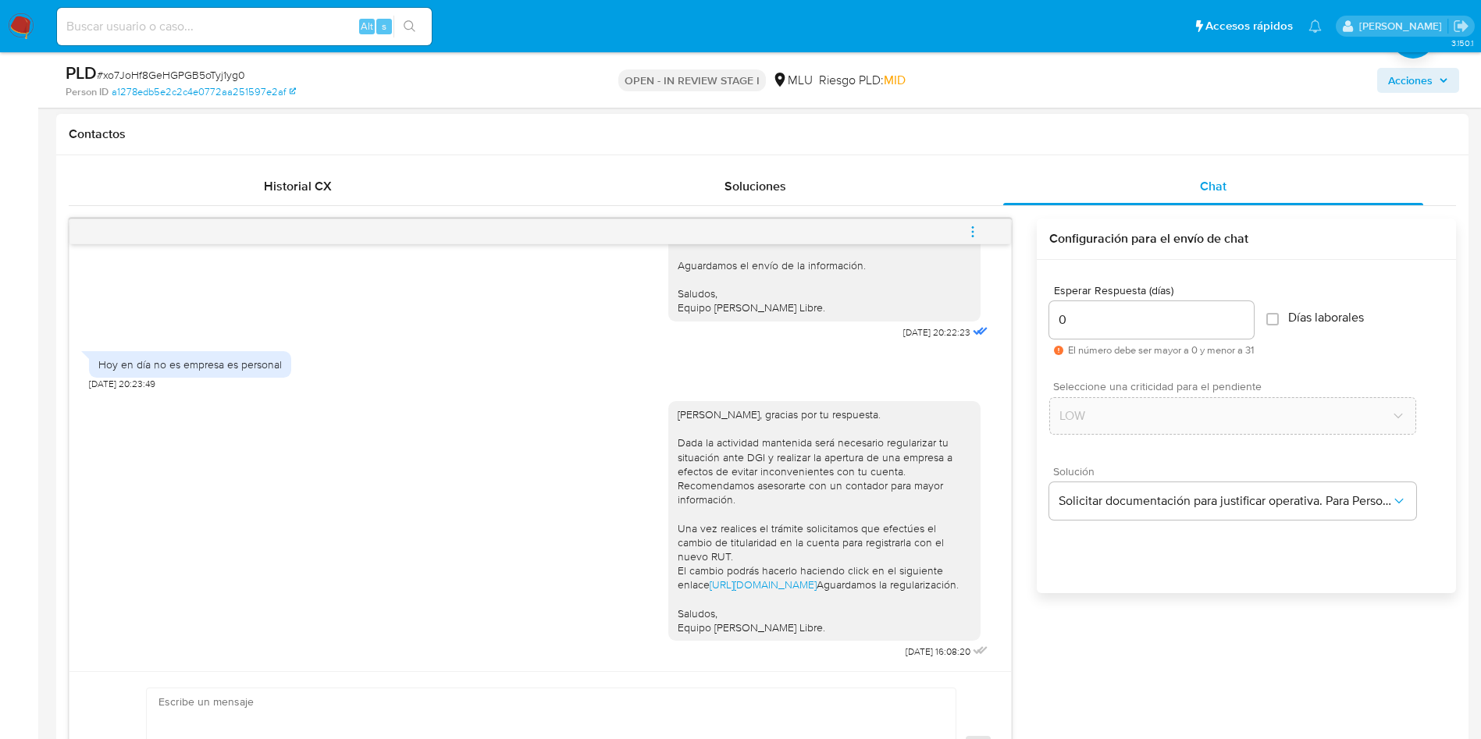
scroll to position [166, 0]
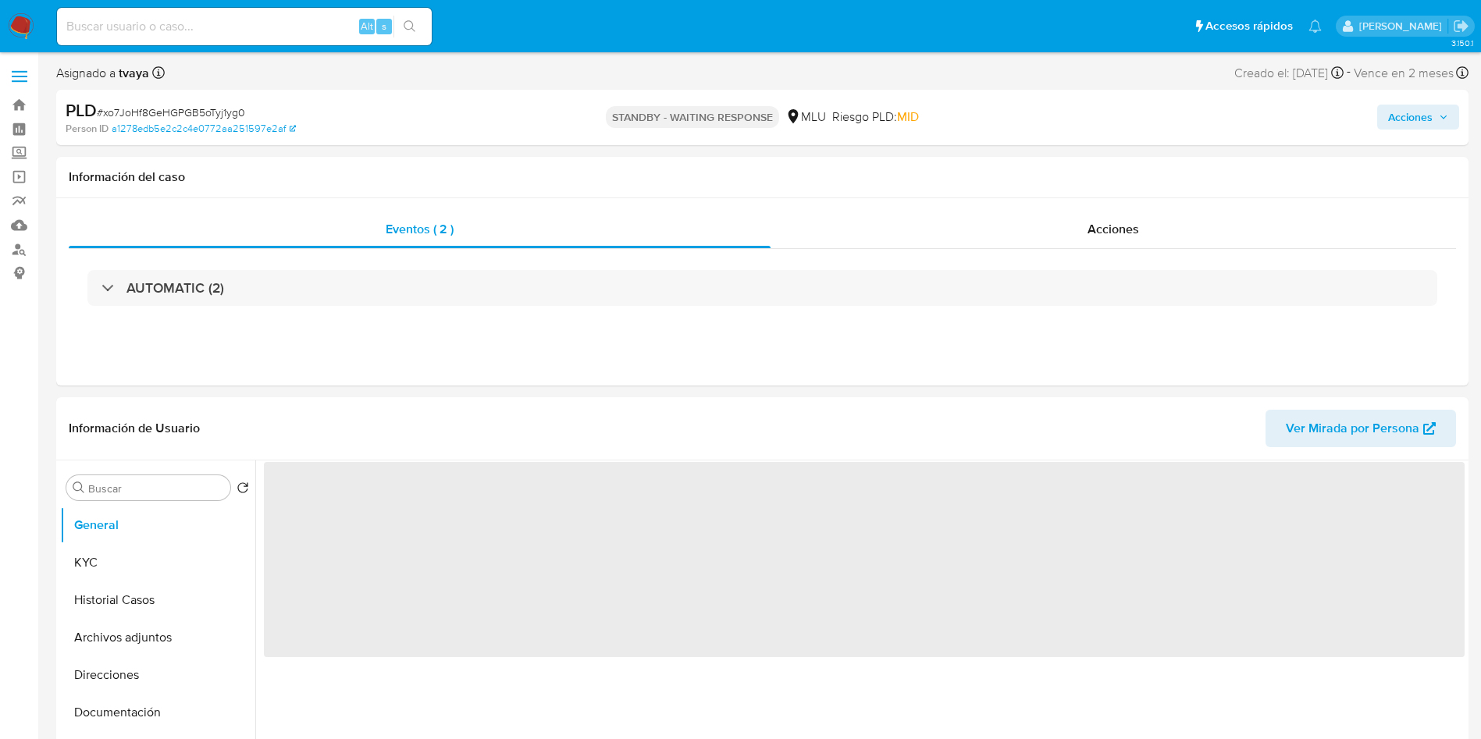
select select "10"
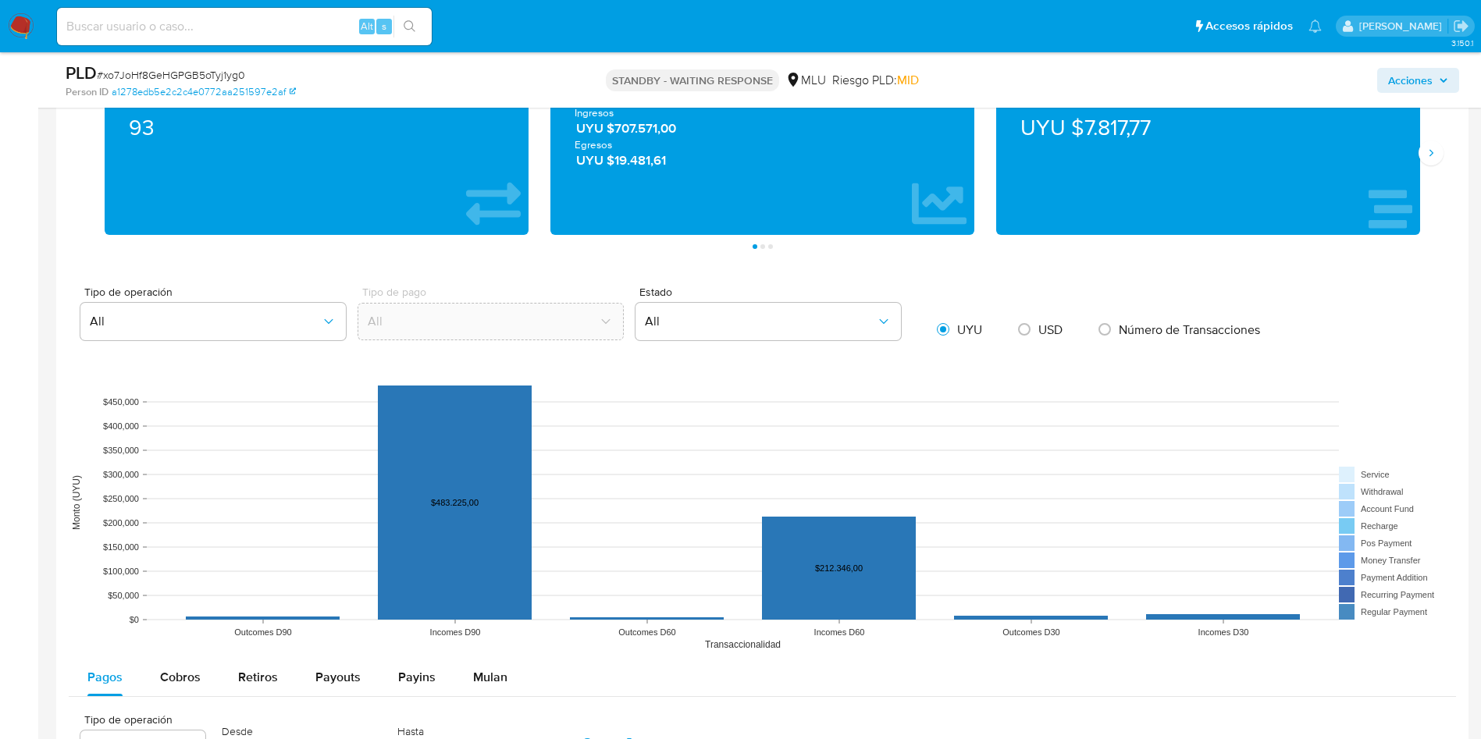
scroll to position [586, 0]
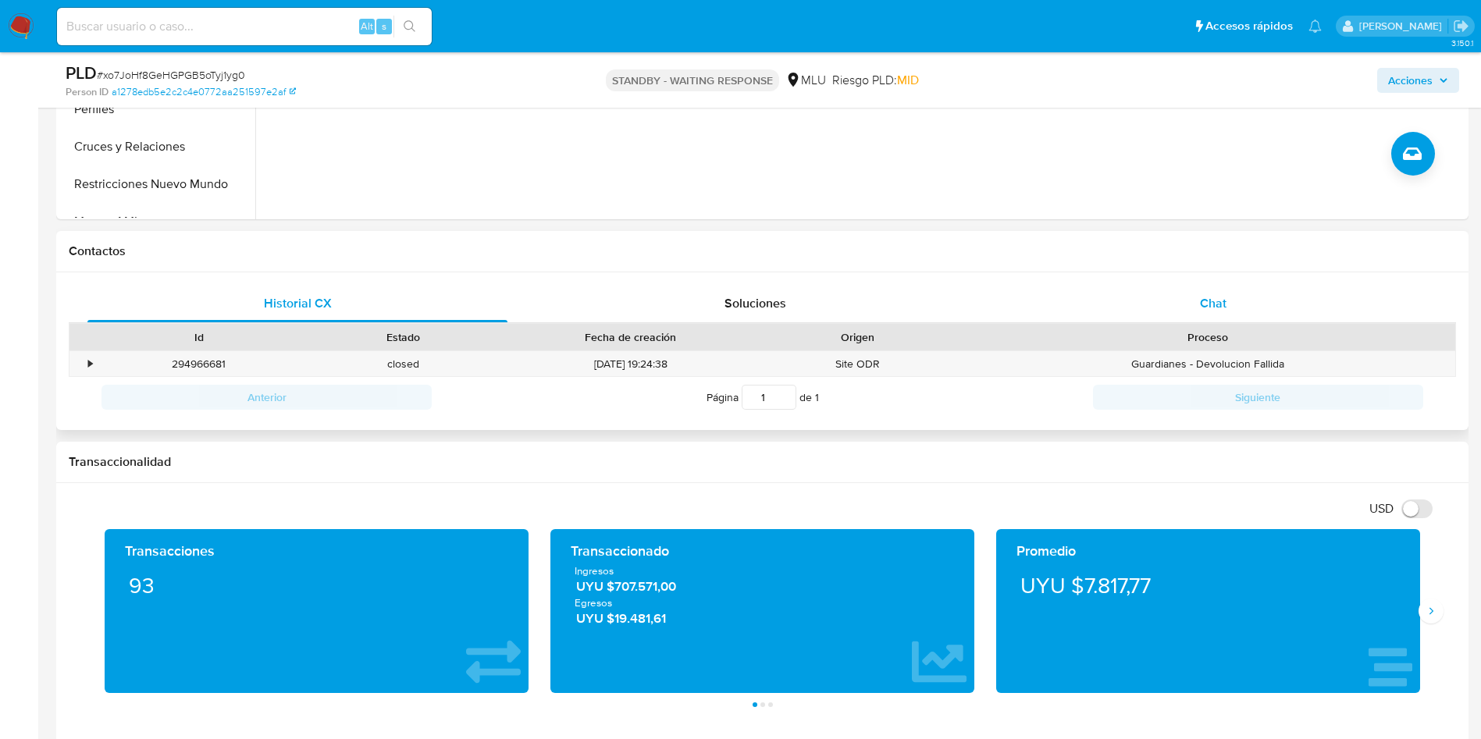
click at [1238, 295] on div "Chat" at bounding box center [1213, 303] width 420 height 37
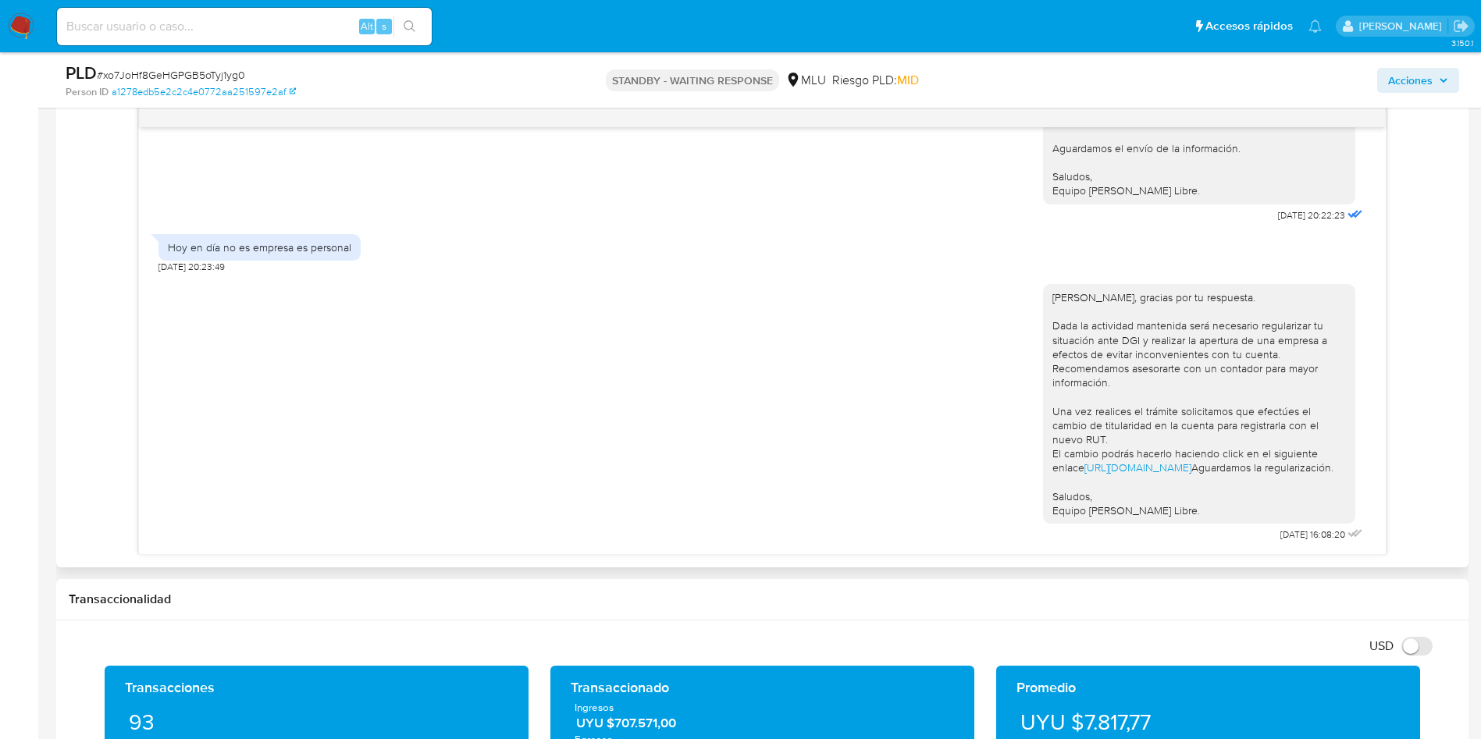
scroll to position [117, 0]
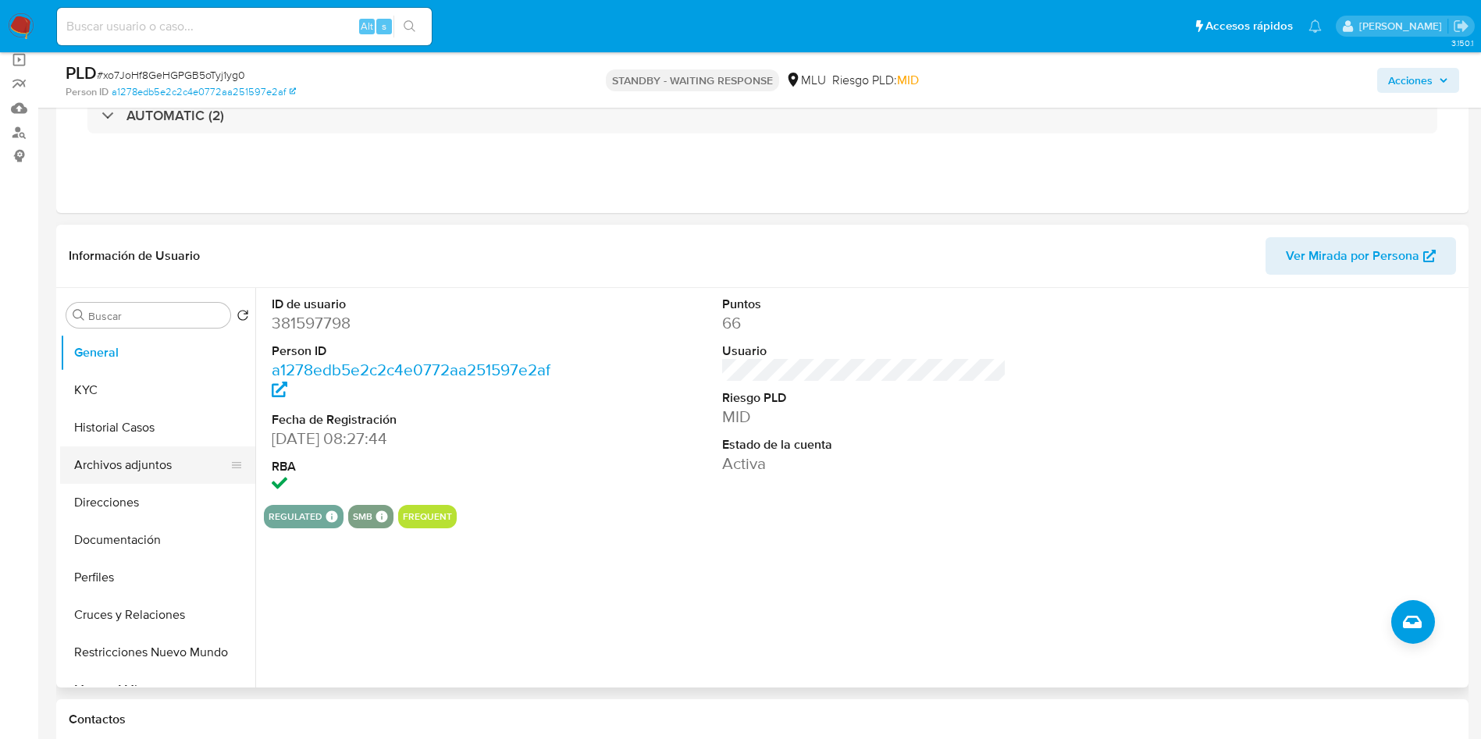
click at [102, 475] on button "Archivos adjuntos" at bounding box center [151, 465] width 183 height 37
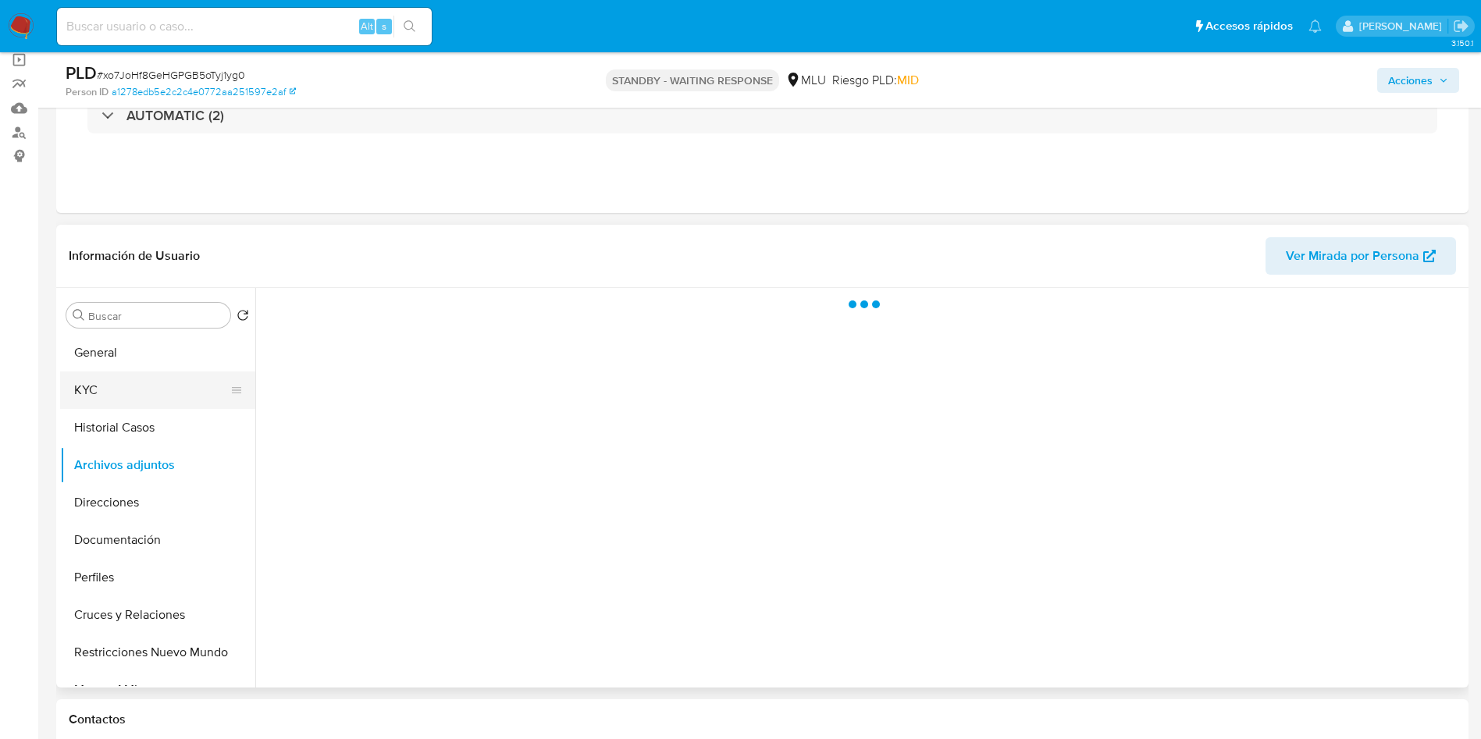
click at [163, 408] on button "KYC" at bounding box center [151, 390] width 183 height 37
click at [149, 427] on button "Historial Casos" at bounding box center [151, 427] width 183 height 37
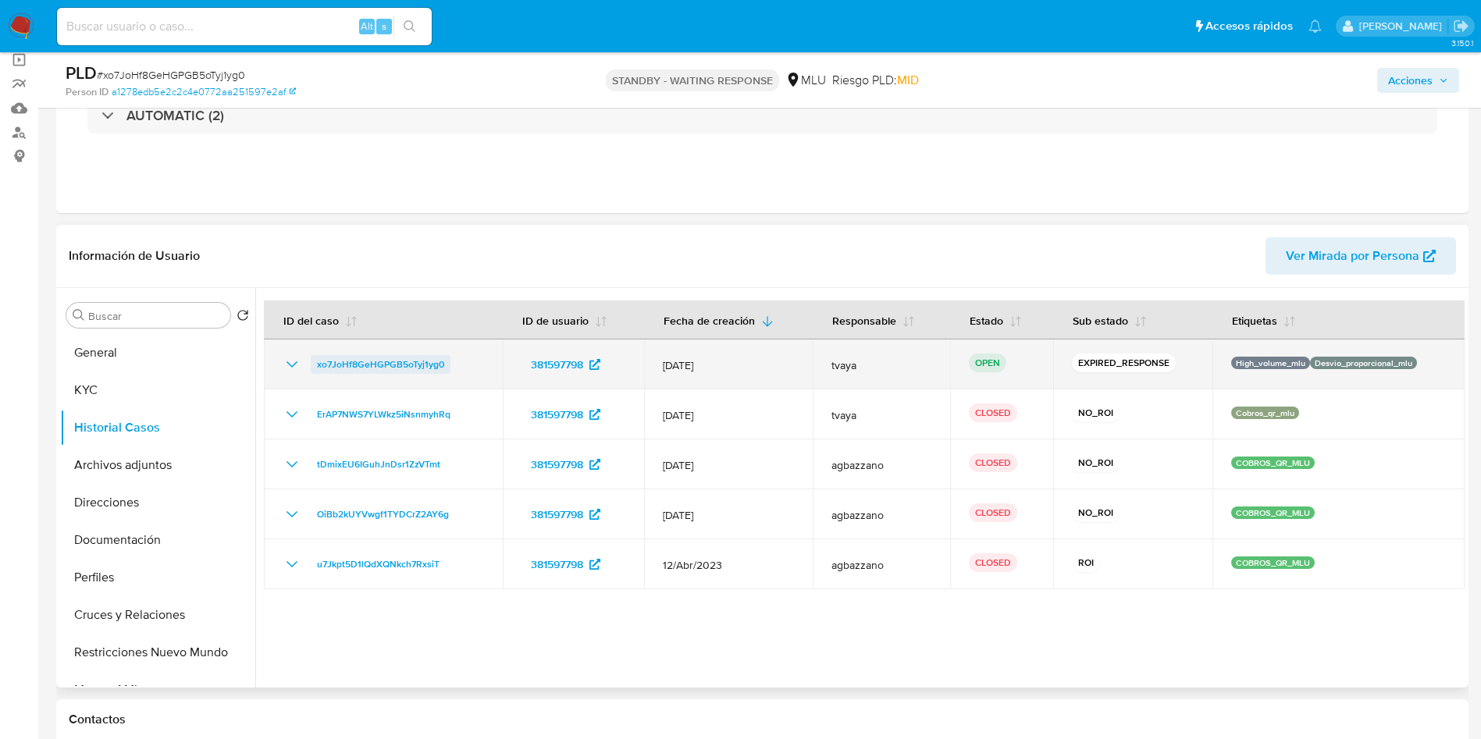
drag, startPoint x: 461, startPoint y: 368, endPoint x: 314, endPoint y: 364, distance: 146.8
click at [314, 364] on div "xo7JoHf8GeHGPGB5oTyj1yg0" at bounding box center [383, 364] width 201 height 19
click at [351, 366] on span "xo7JoHf8GeHGPGB5oTyj1yg0" at bounding box center [380, 364] width 127 height 19
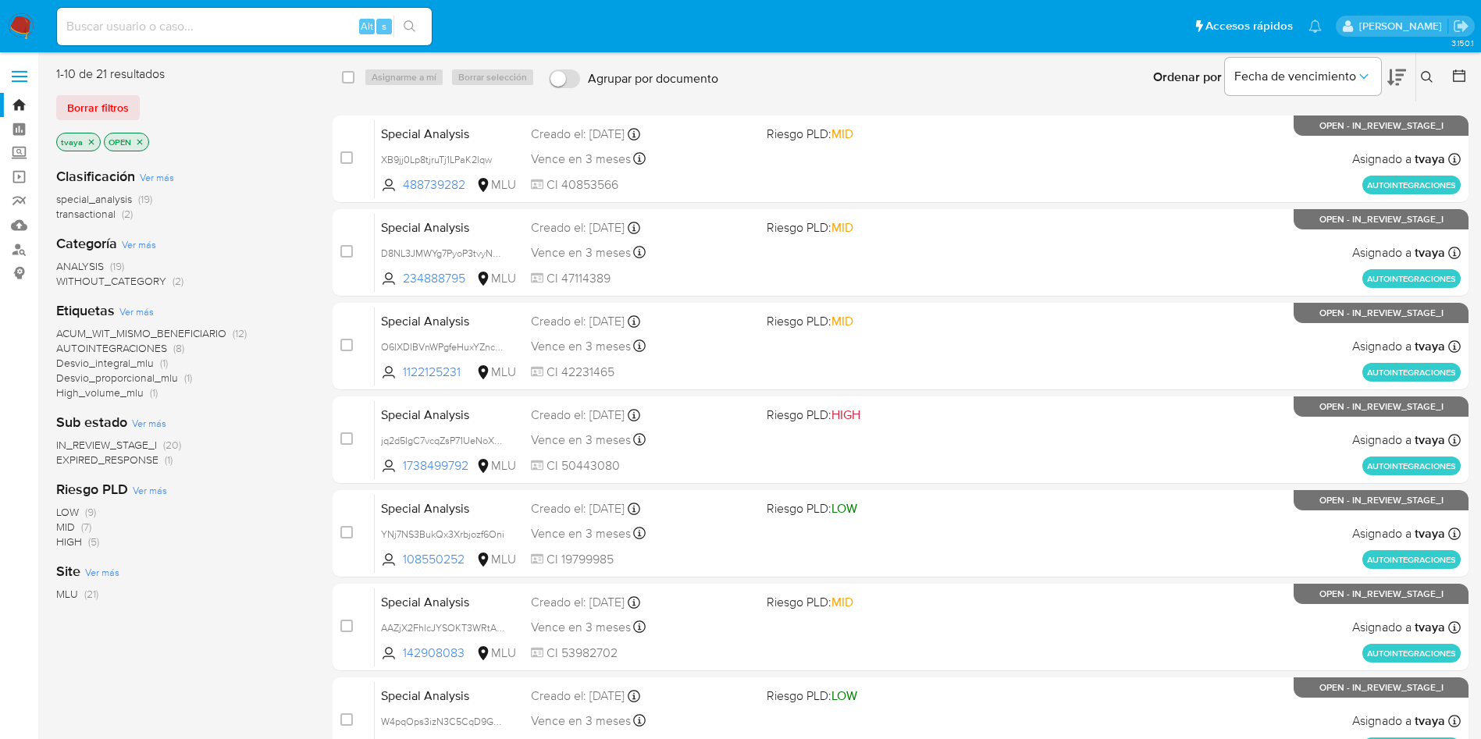
click at [114, 461] on span "EXPIRED_RESPONSE" at bounding box center [107, 460] width 102 height 16
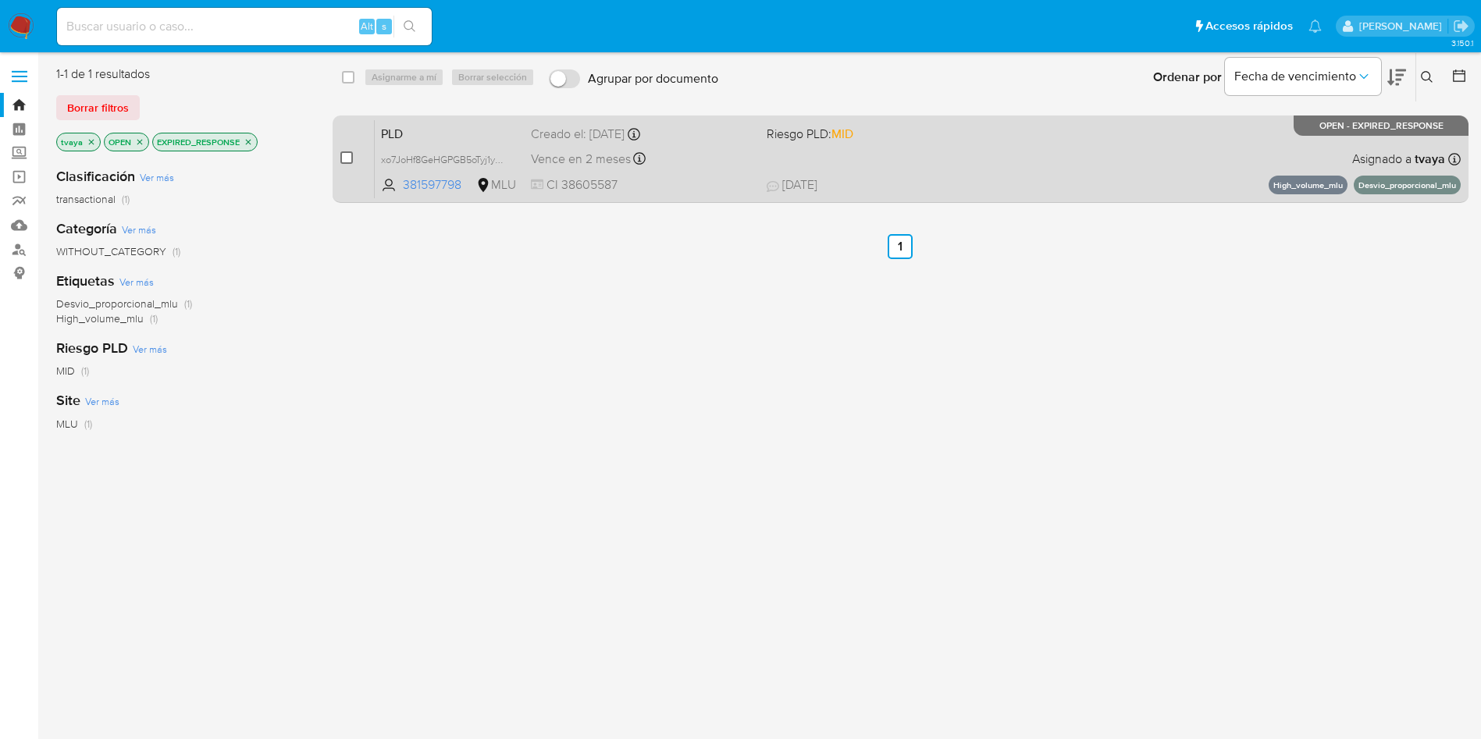
click at [350, 156] on input "checkbox" at bounding box center [346, 157] width 12 height 12
checkbox input "true"
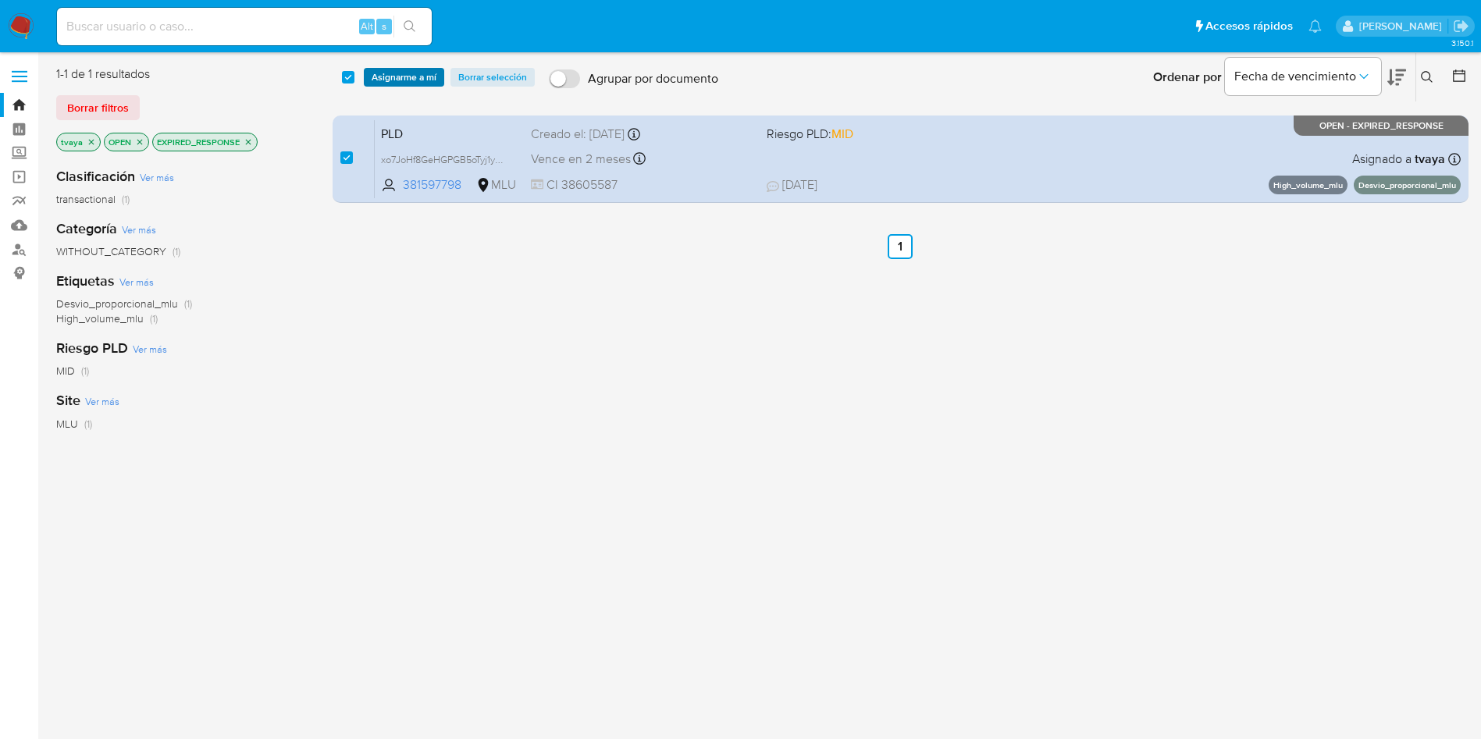
click at [400, 74] on span "Asignarme a mí" at bounding box center [404, 77] width 65 height 16
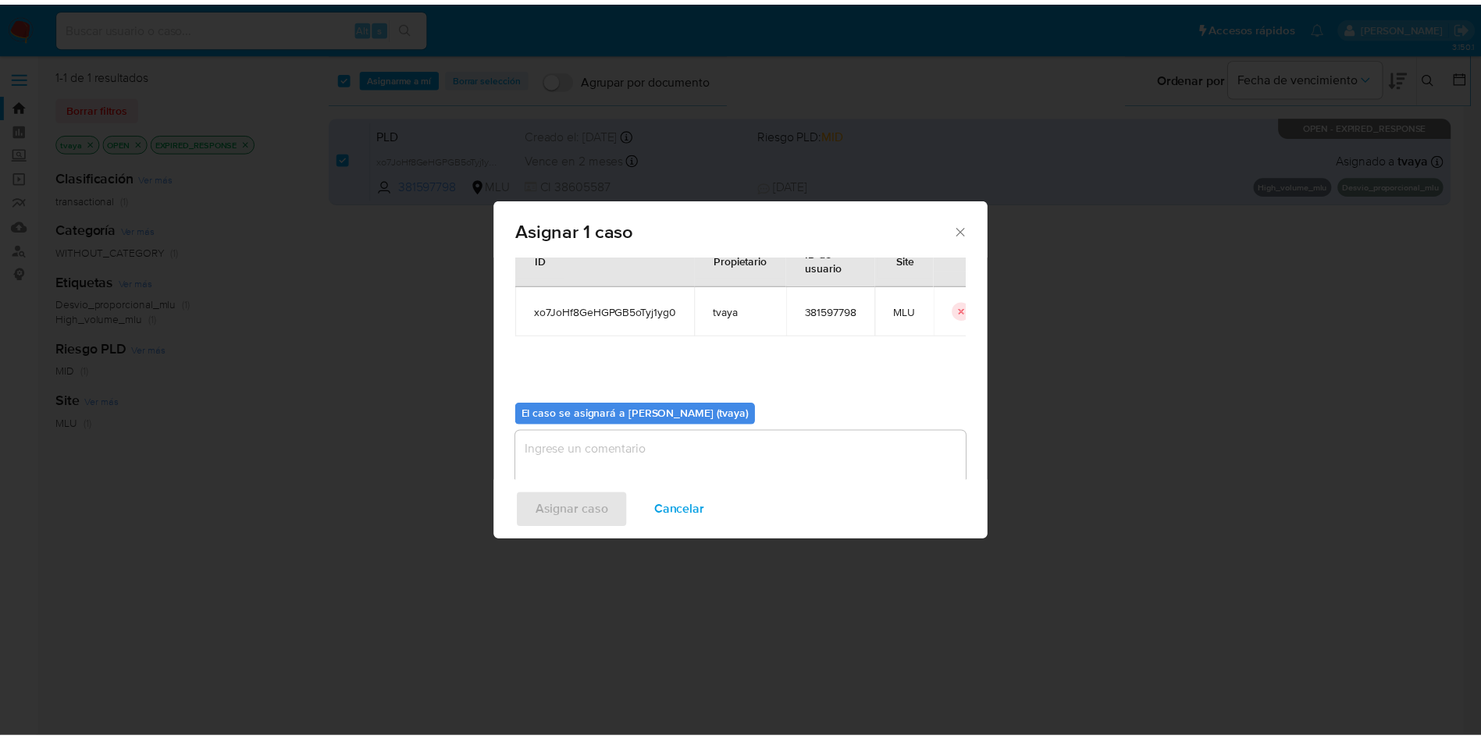
scroll to position [81, 0]
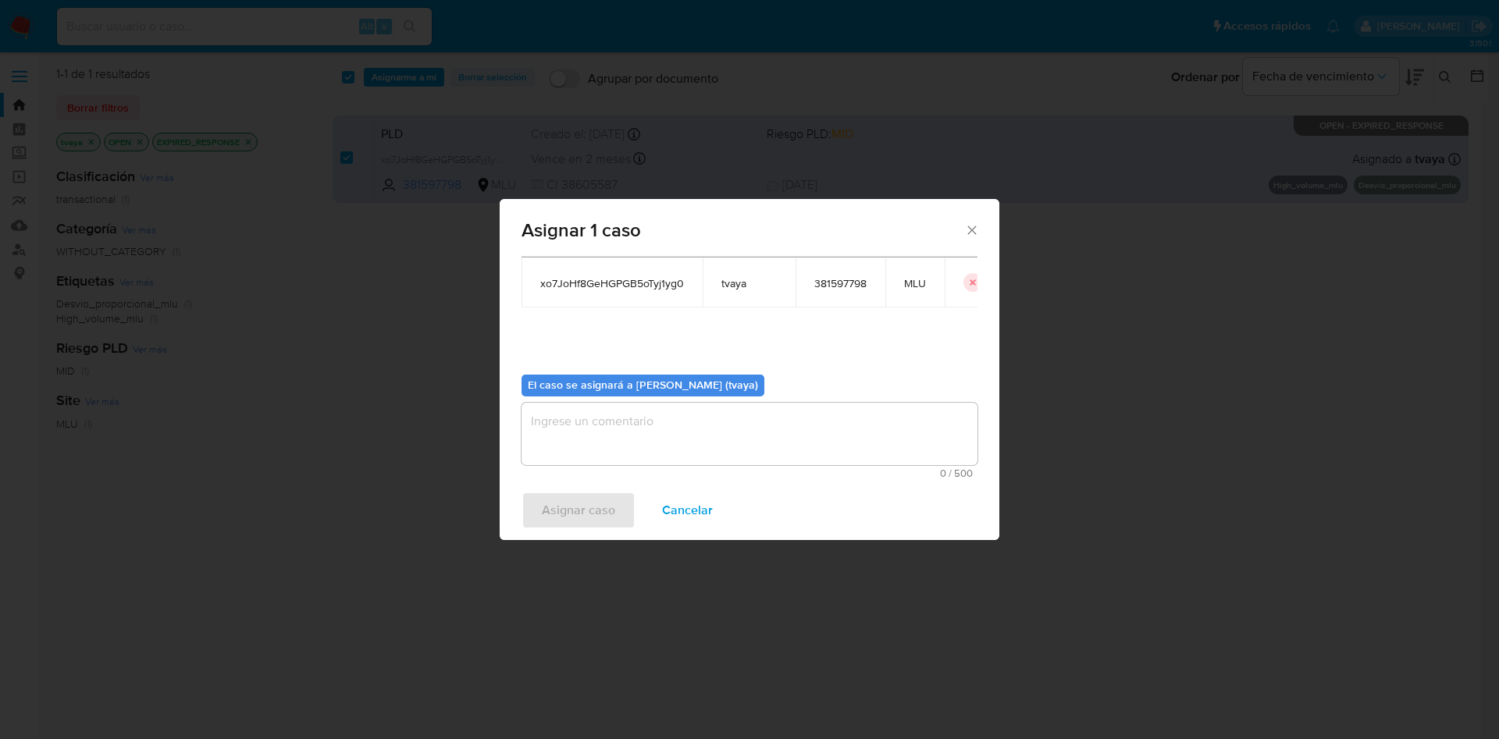
click at [704, 479] on div "Casos a asignar: ID Propietario ID de usuario Site xo7JoHf8GeHGPGB5oTyj1yg0 tva…" at bounding box center [750, 368] width 500 height 225
click at [678, 442] on textarea "assign-modal" at bounding box center [750, 434] width 456 height 62
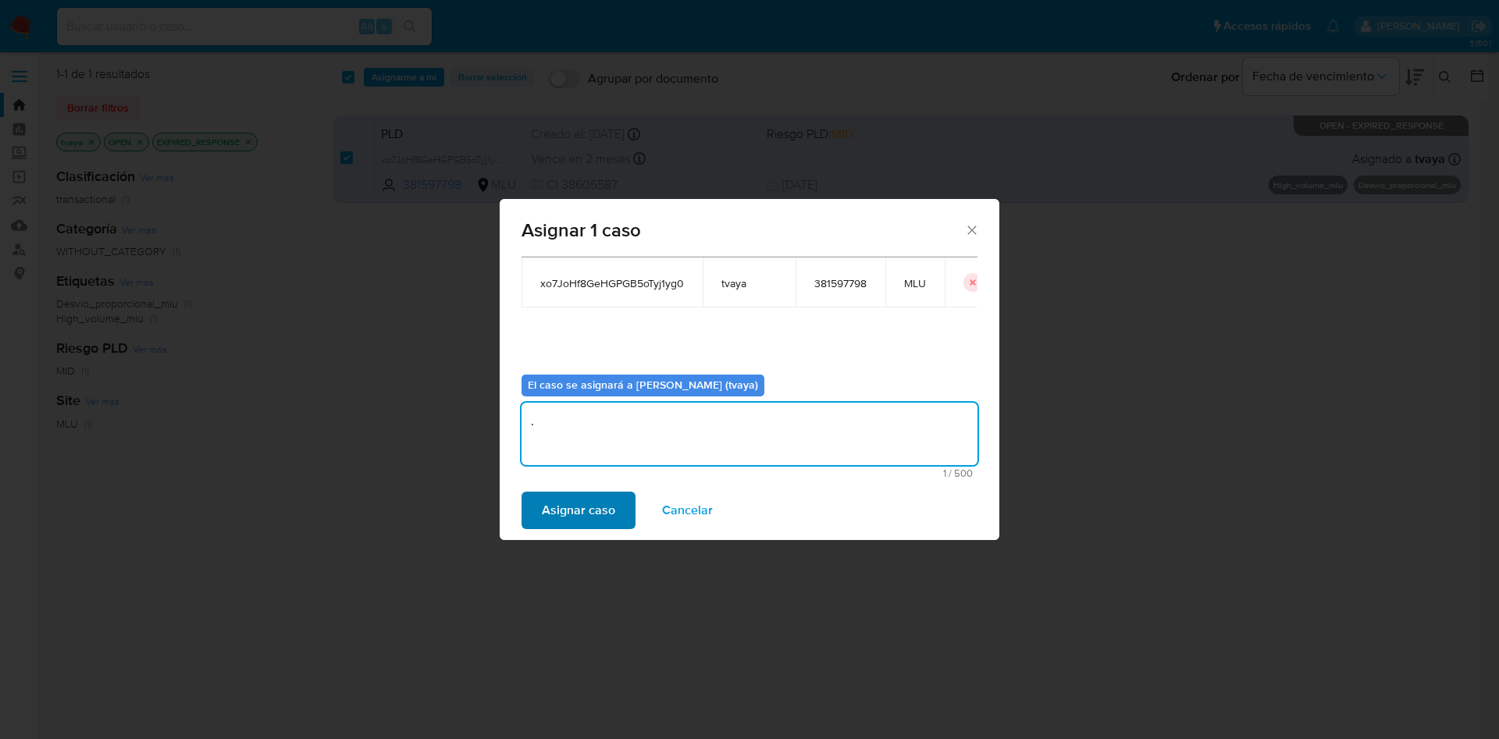
type textarea "."
click at [573, 524] on span "Asignar caso" at bounding box center [578, 510] width 73 height 34
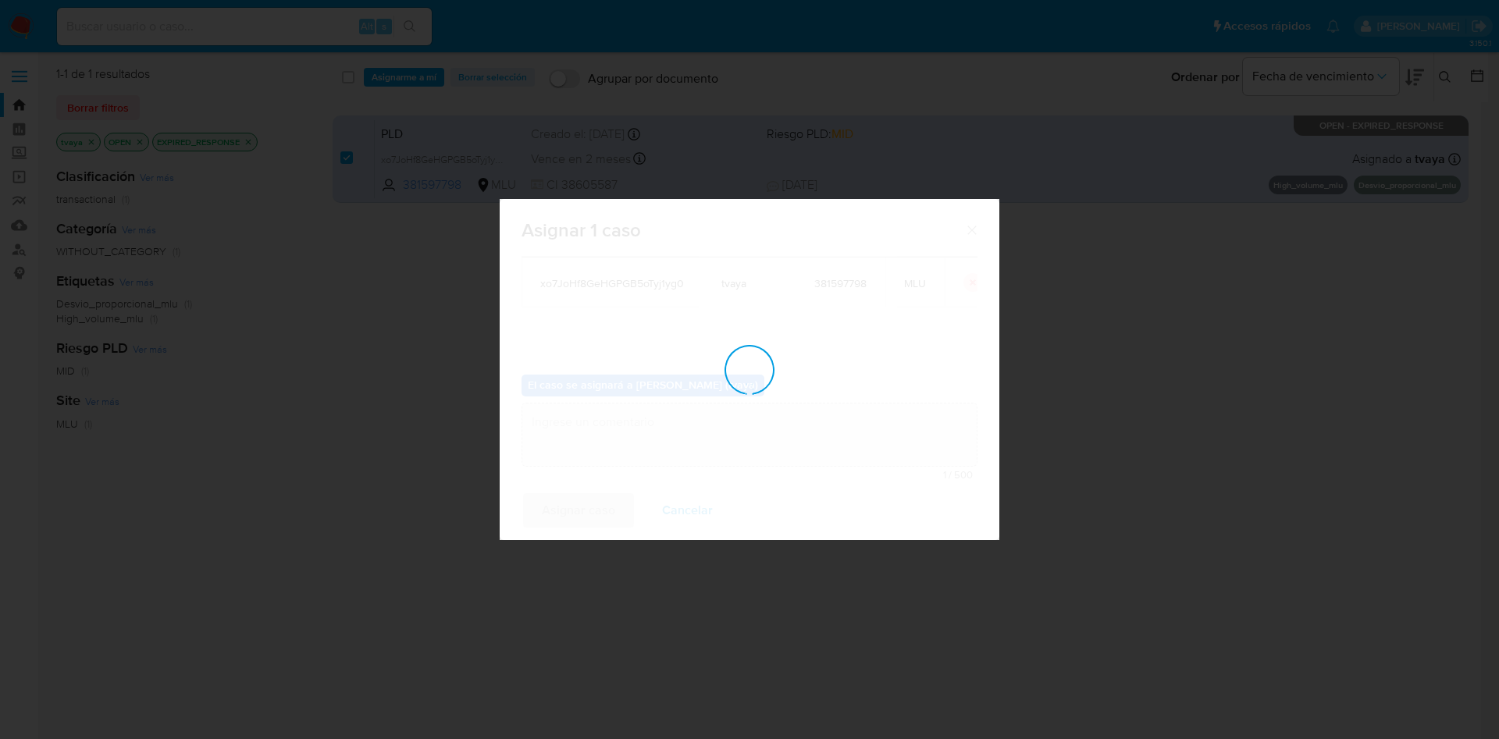
checkbox input "false"
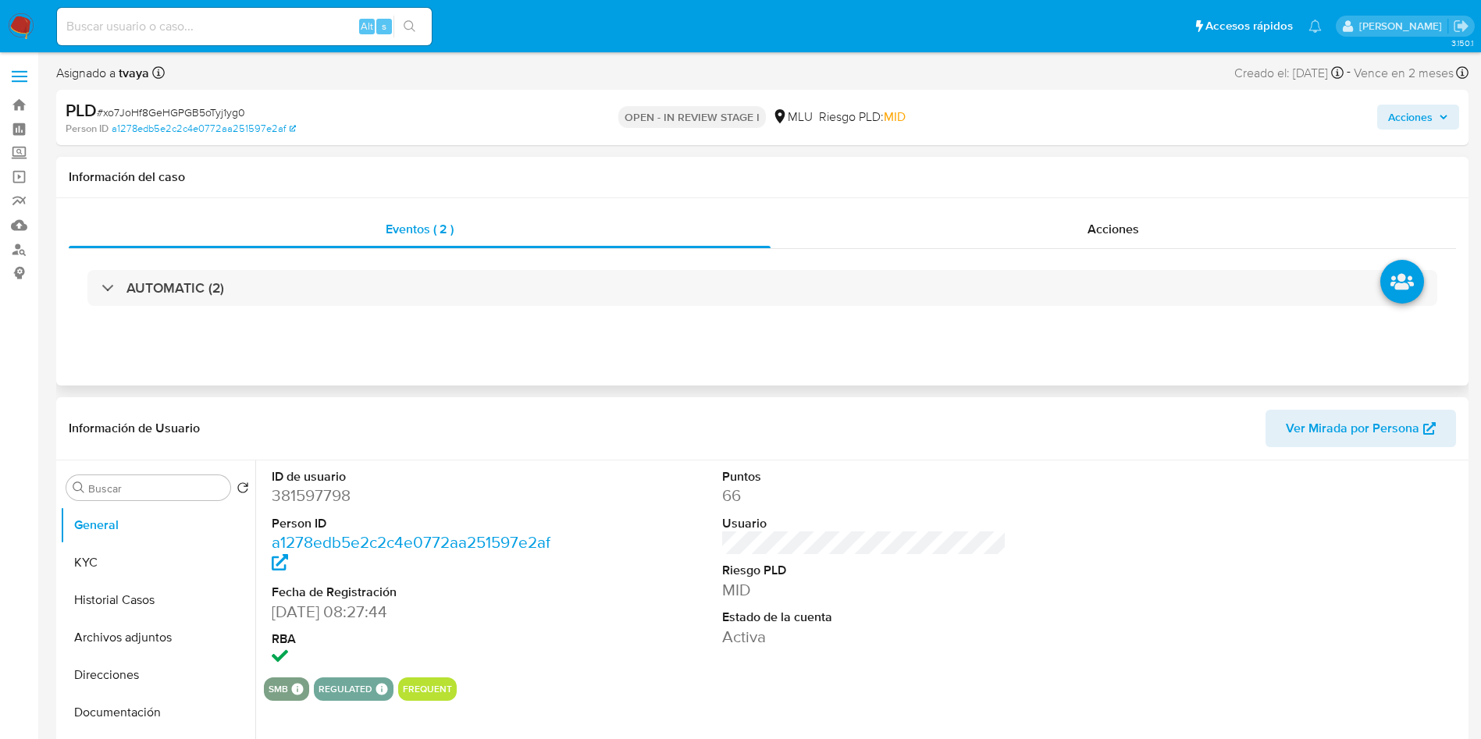
select select "10"
click at [83, 603] on button "Historial Casos" at bounding box center [151, 600] width 183 height 37
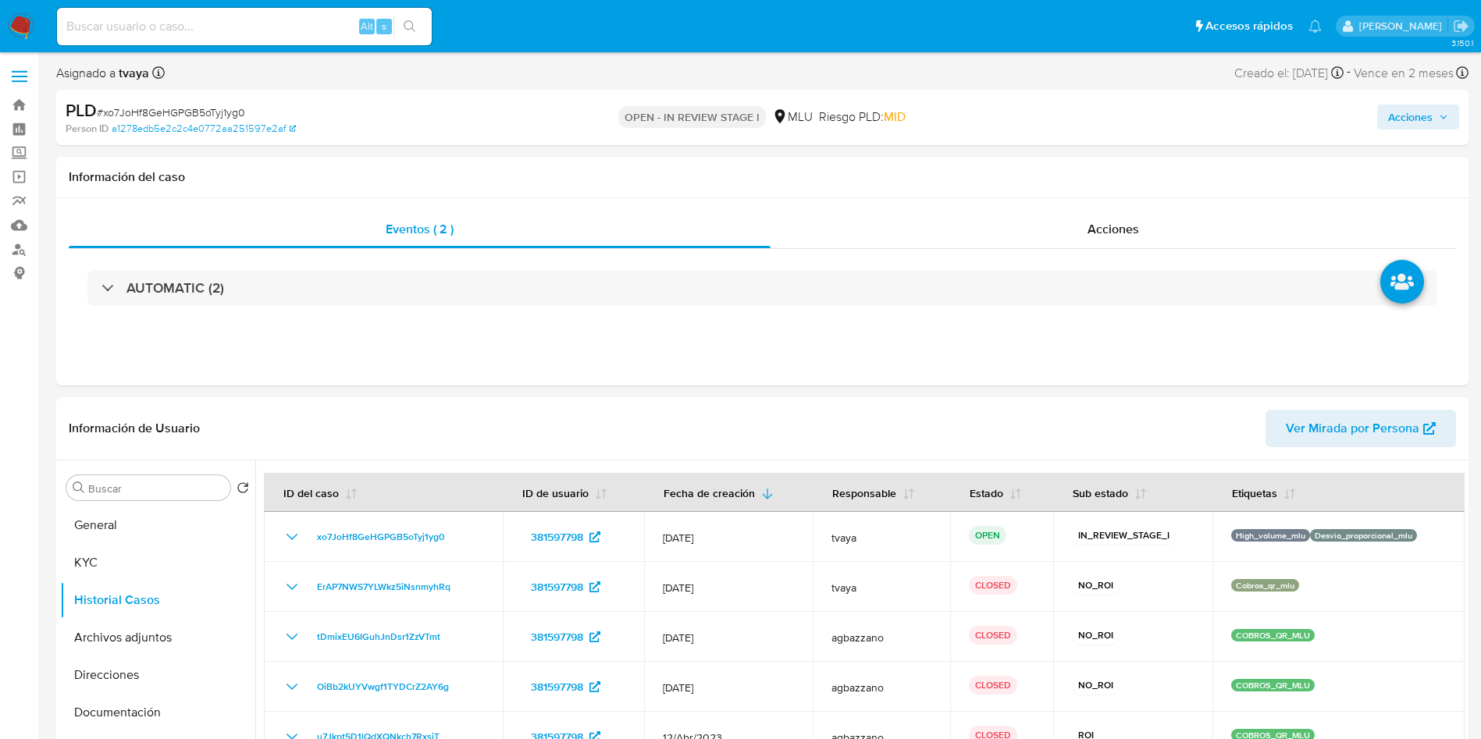
click at [1431, 119] on span "Acciones" at bounding box center [1410, 117] width 45 height 25
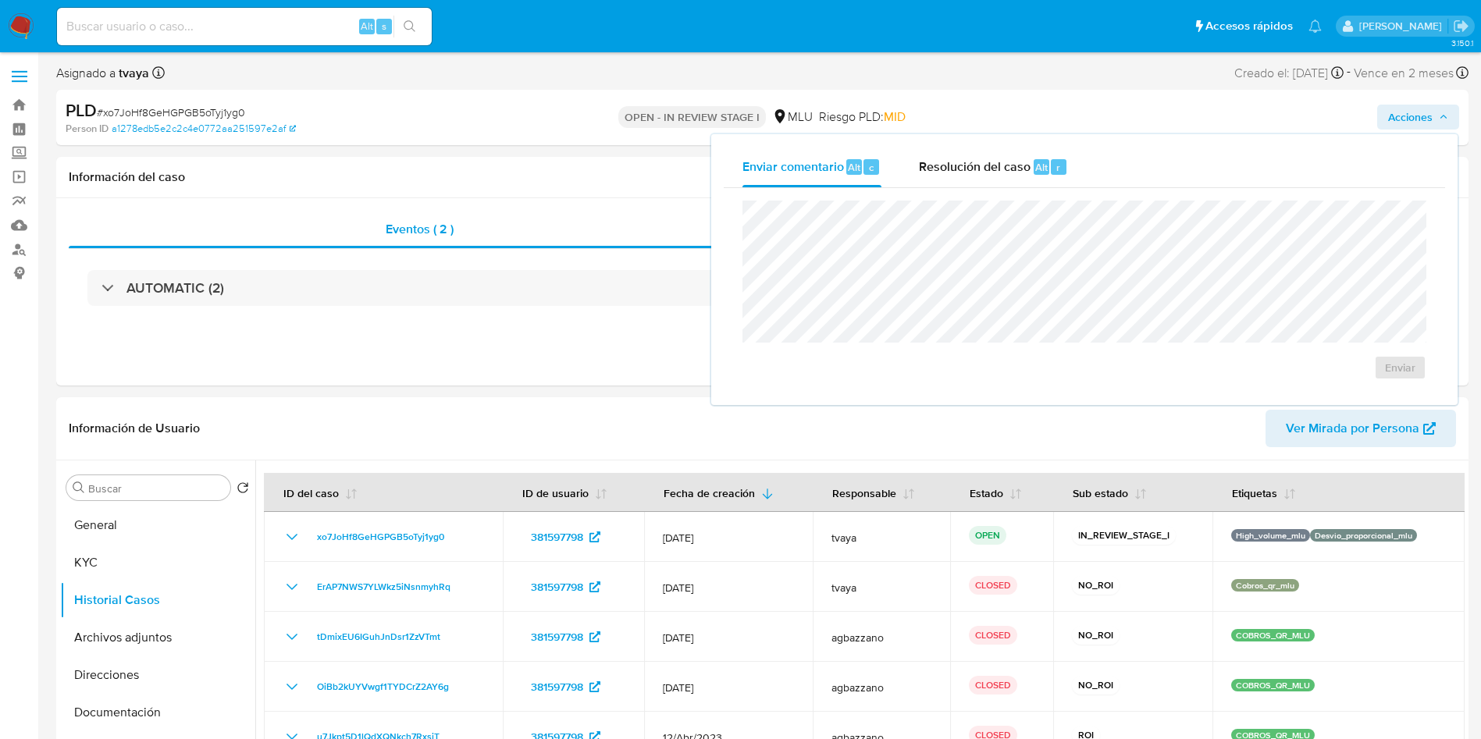
click at [960, 188] on div "Enviar" at bounding box center [1084, 290] width 721 height 205
click at [148, 650] on button "Archivos adjuntos" at bounding box center [151, 637] width 183 height 37
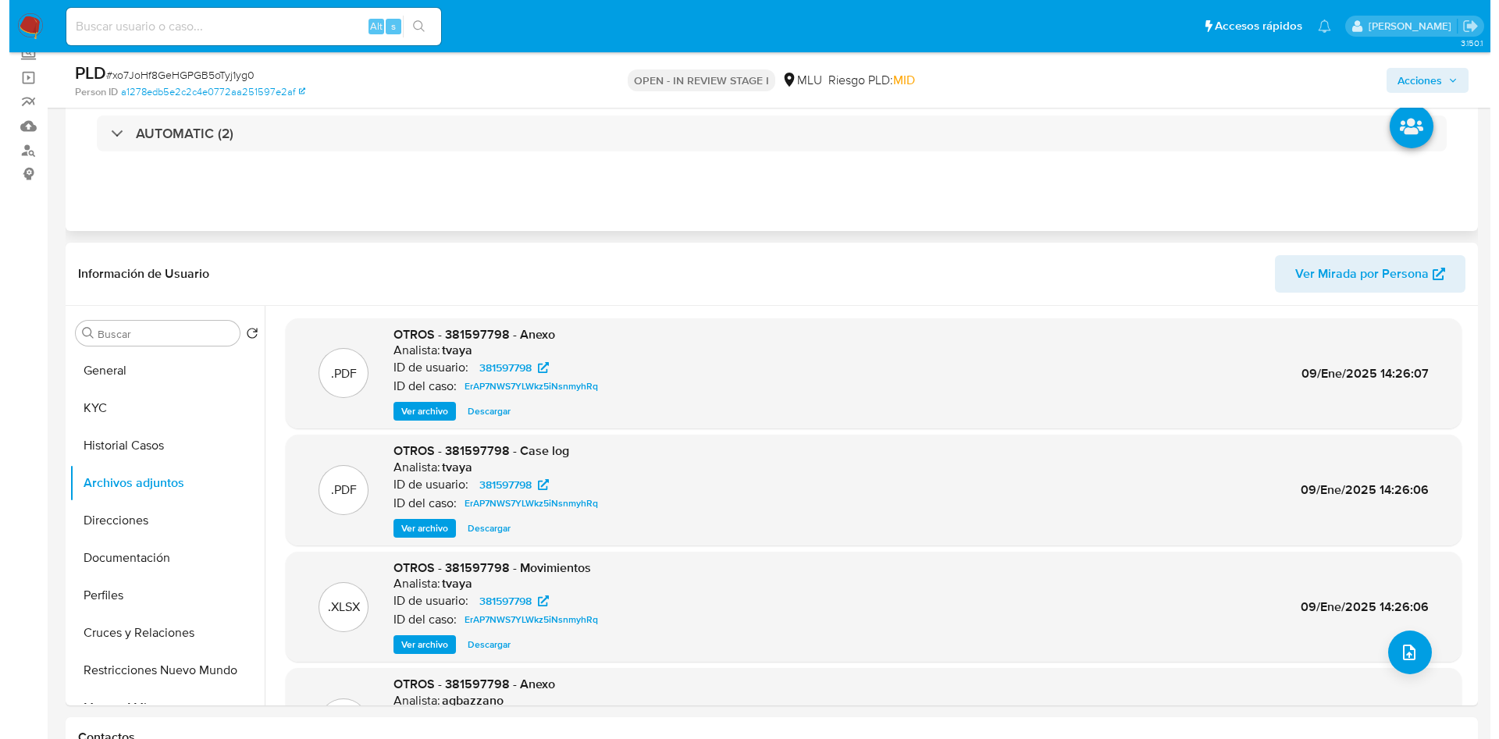
scroll to position [117, 0]
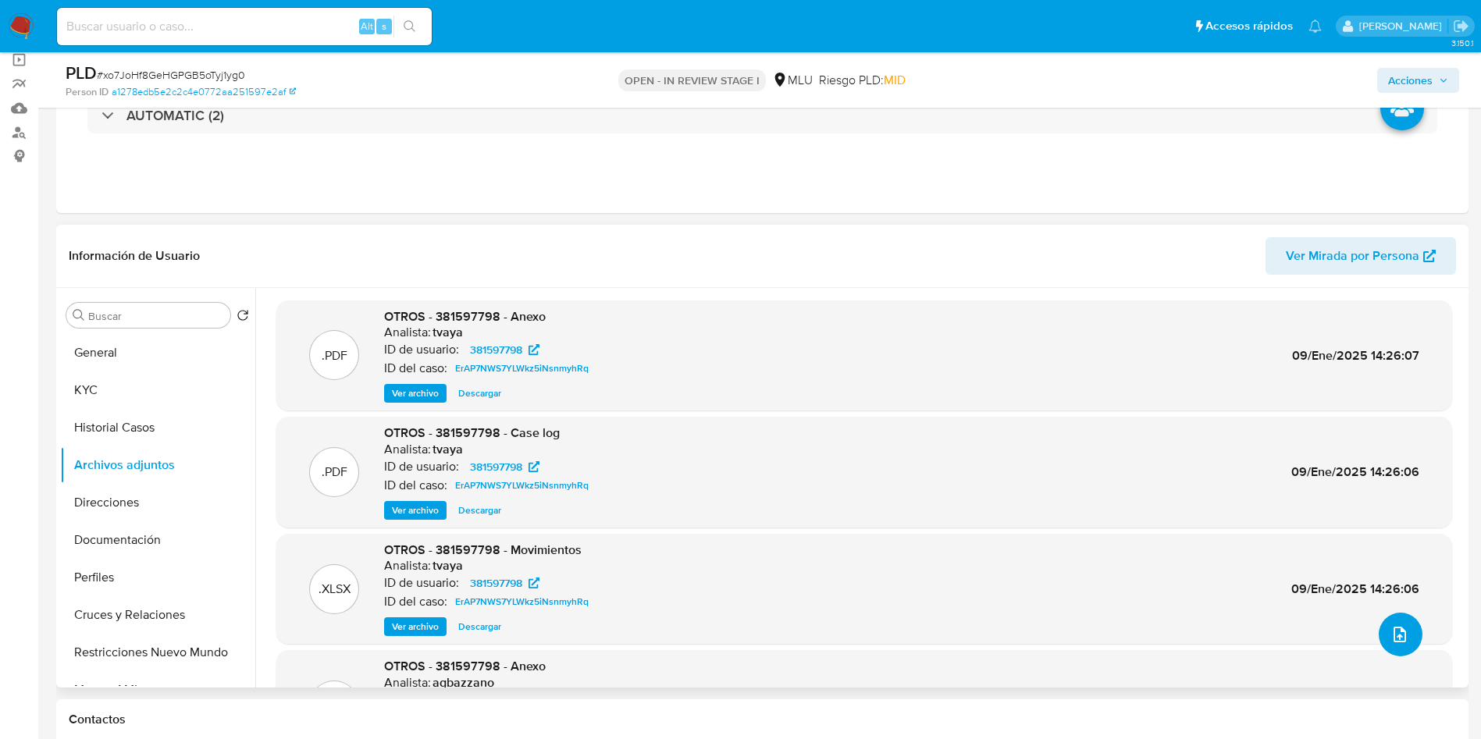
click at [1397, 631] on icon "upload-file" at bounding box center [1399, 634] width 19 height 19
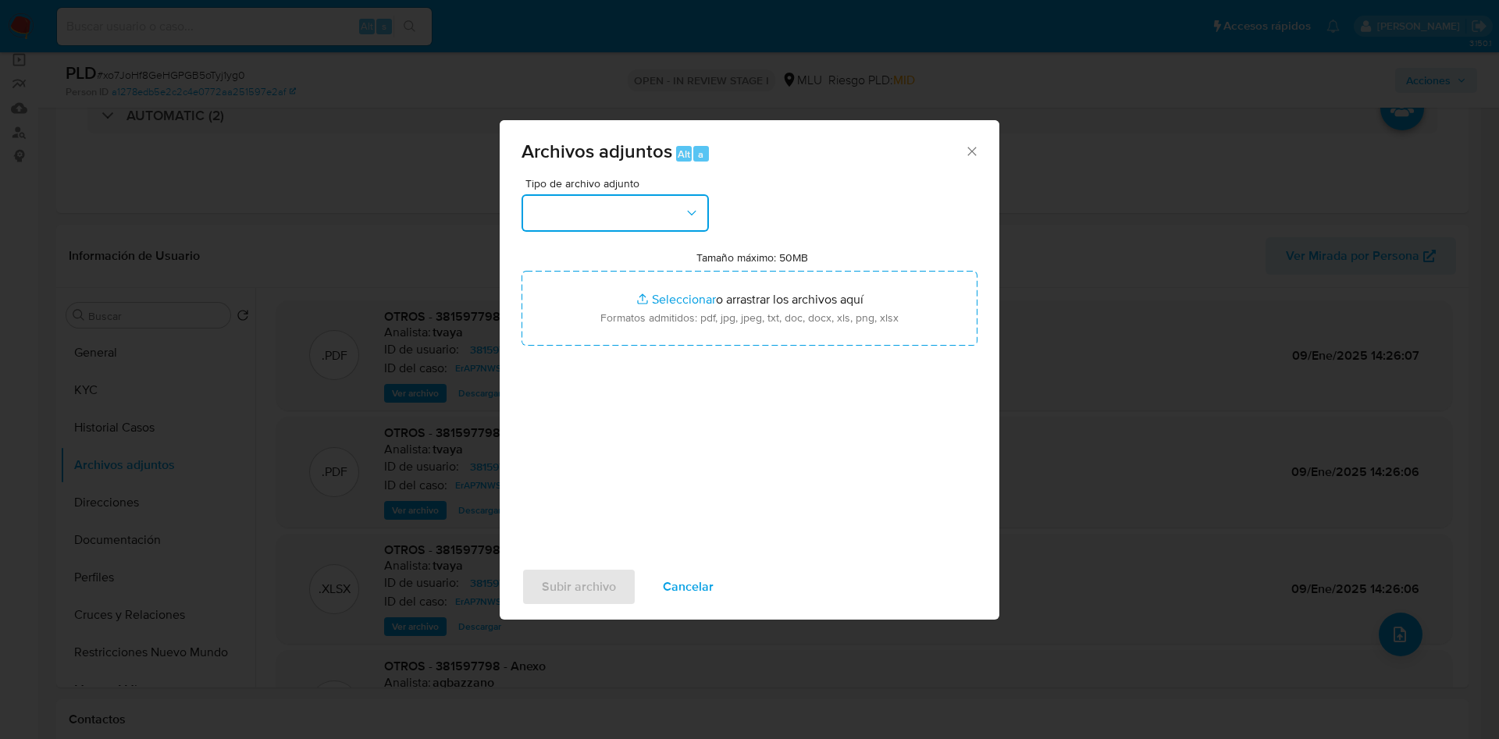
click at [609, 212] on button "button" at bounding box center [615, 212] width 187 height 37
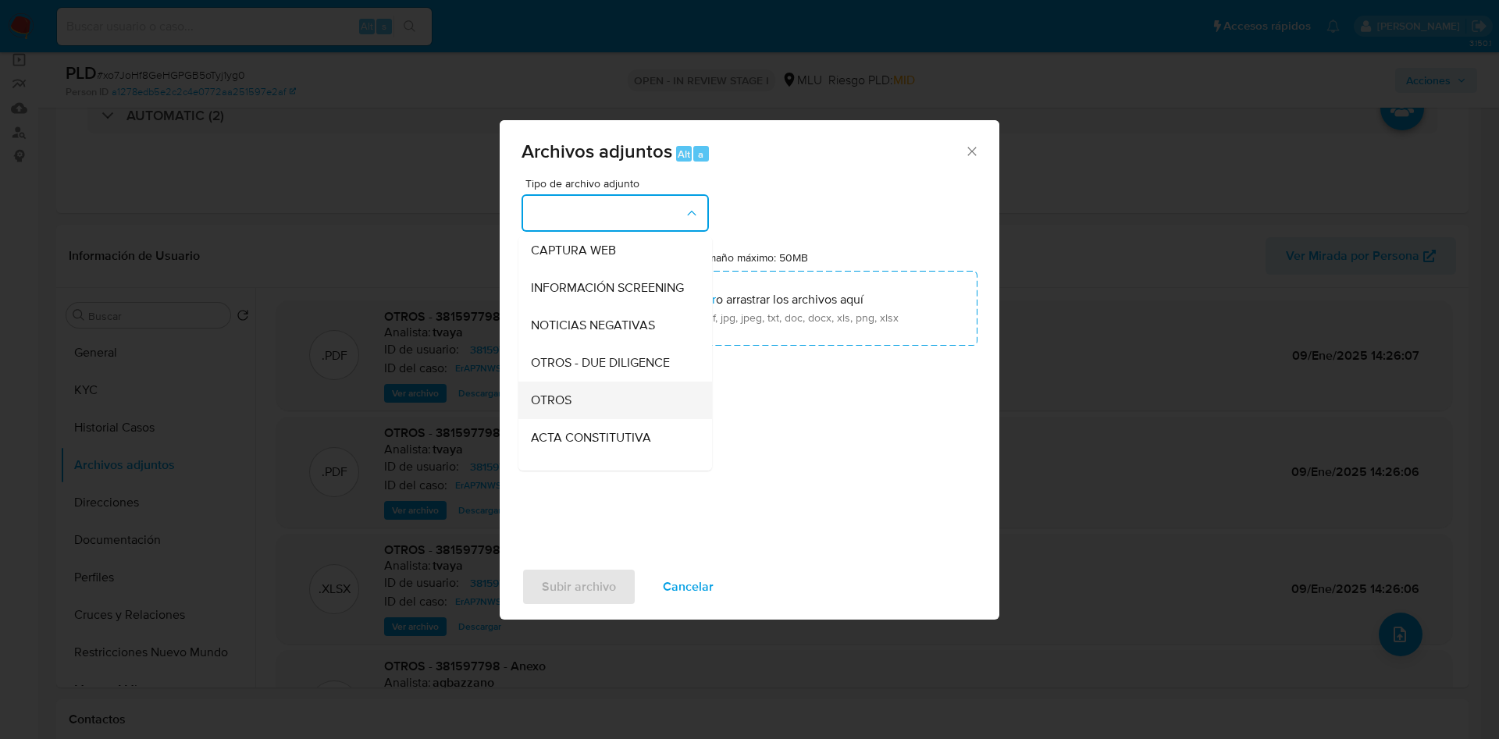
click at [568, 408] on span "OTROS" at bounding box center [551, 401] width 41 height 16
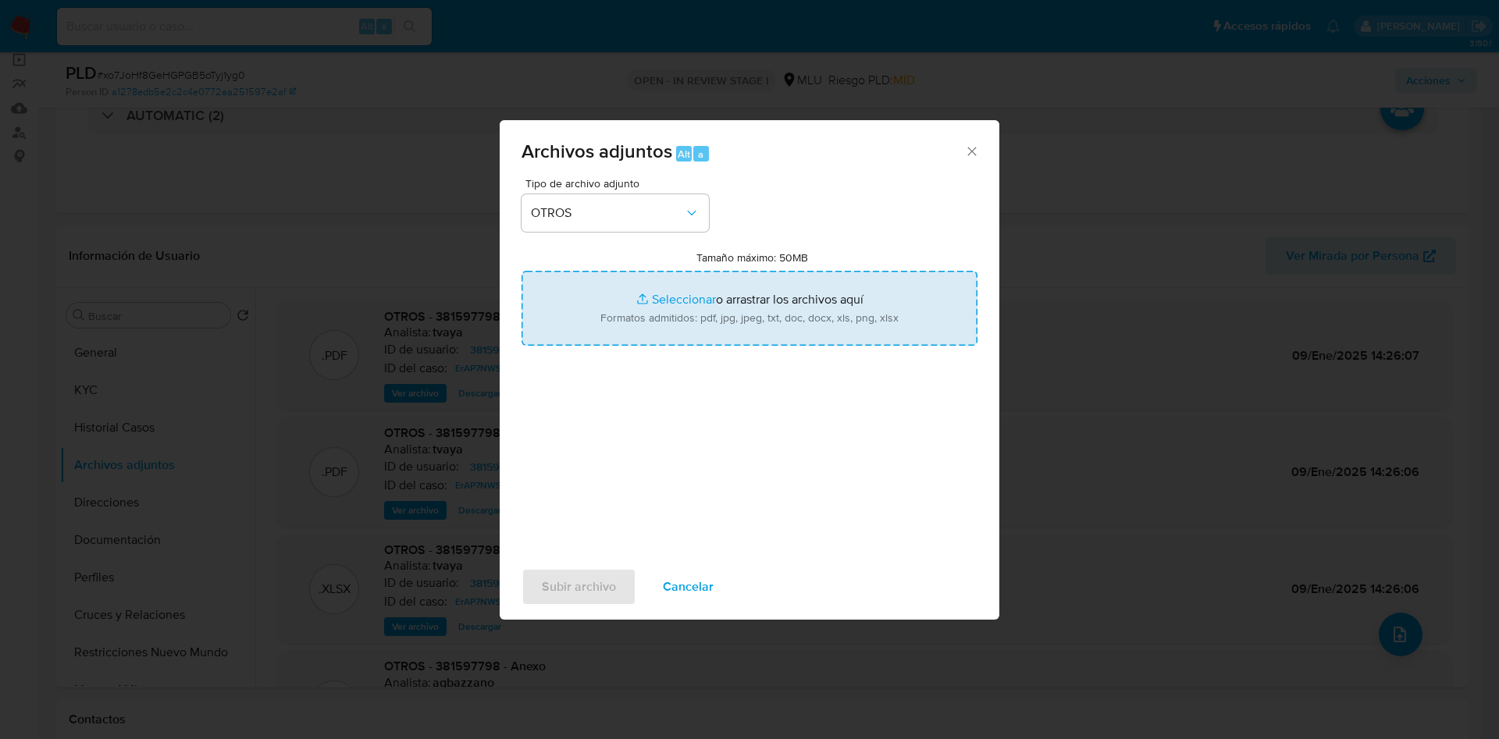
click at [652, 315] on input "Tamaño máximo: 50MB Seleccionar archivos" at bounding box center [750, 308] width 456 height 75
type input "C:\fakepath\381597798 - Movimientos.xlsx"
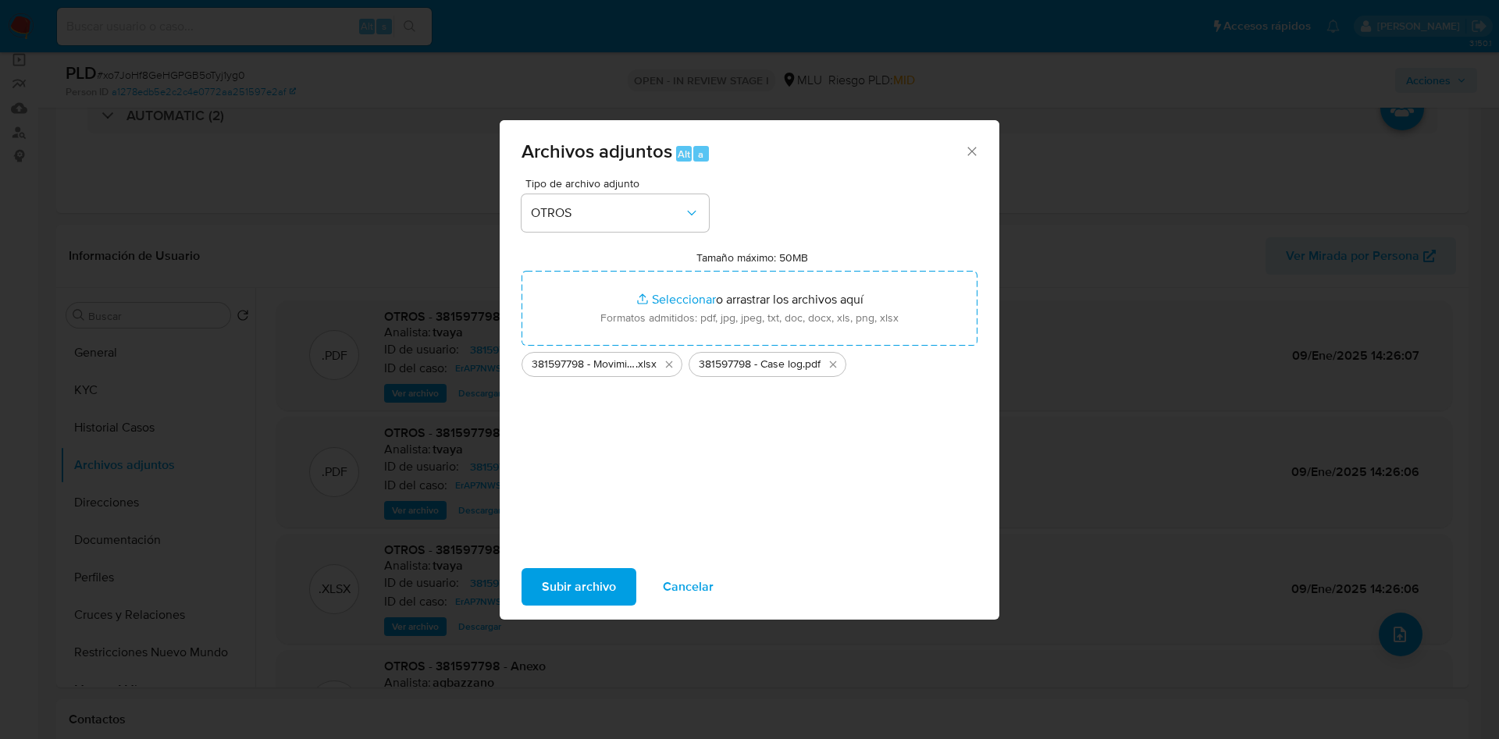
click at [589, 571] on span "Subir archivo" at bounding box center [579, 587] width 74 height 34
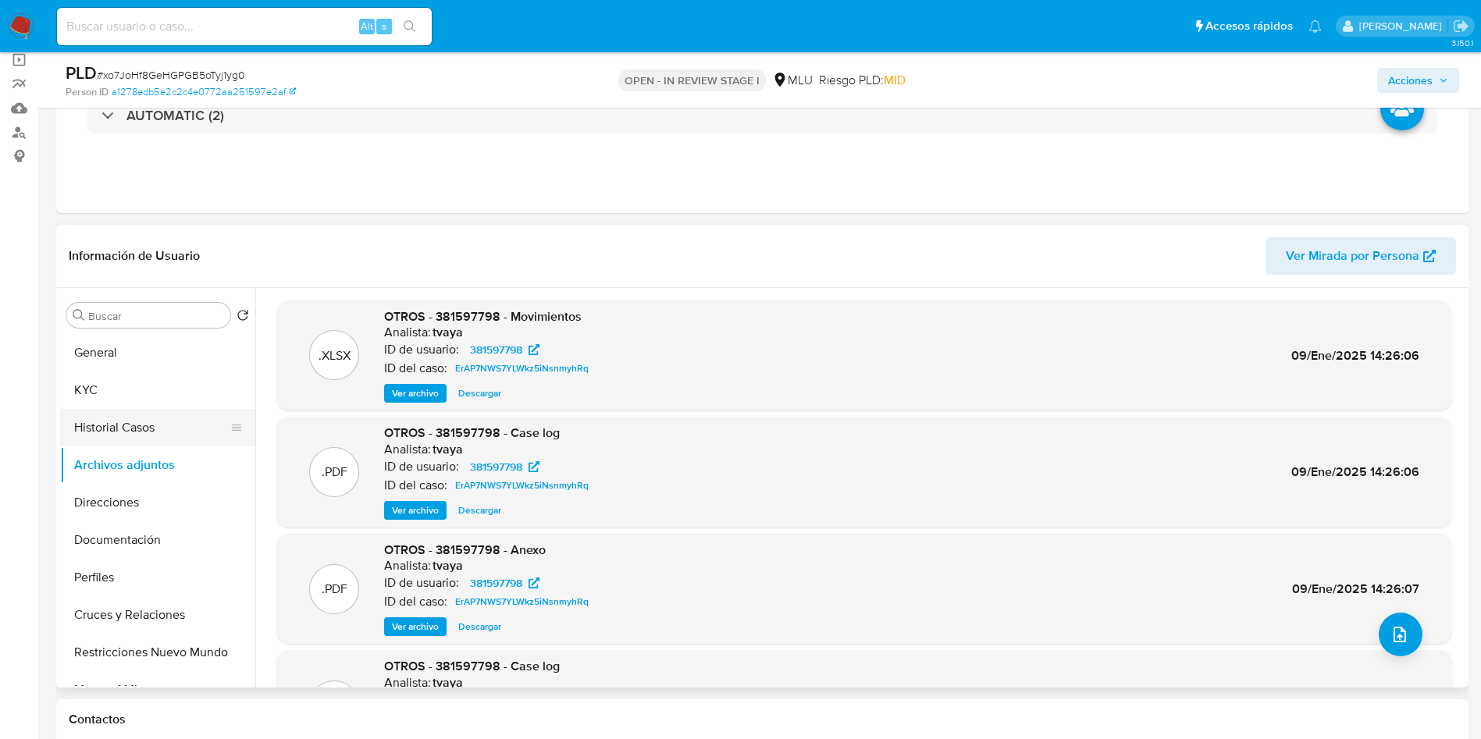
click at [128, 420] on button "Historial Casos" at bounding box center [151, 427] width 183 height 37
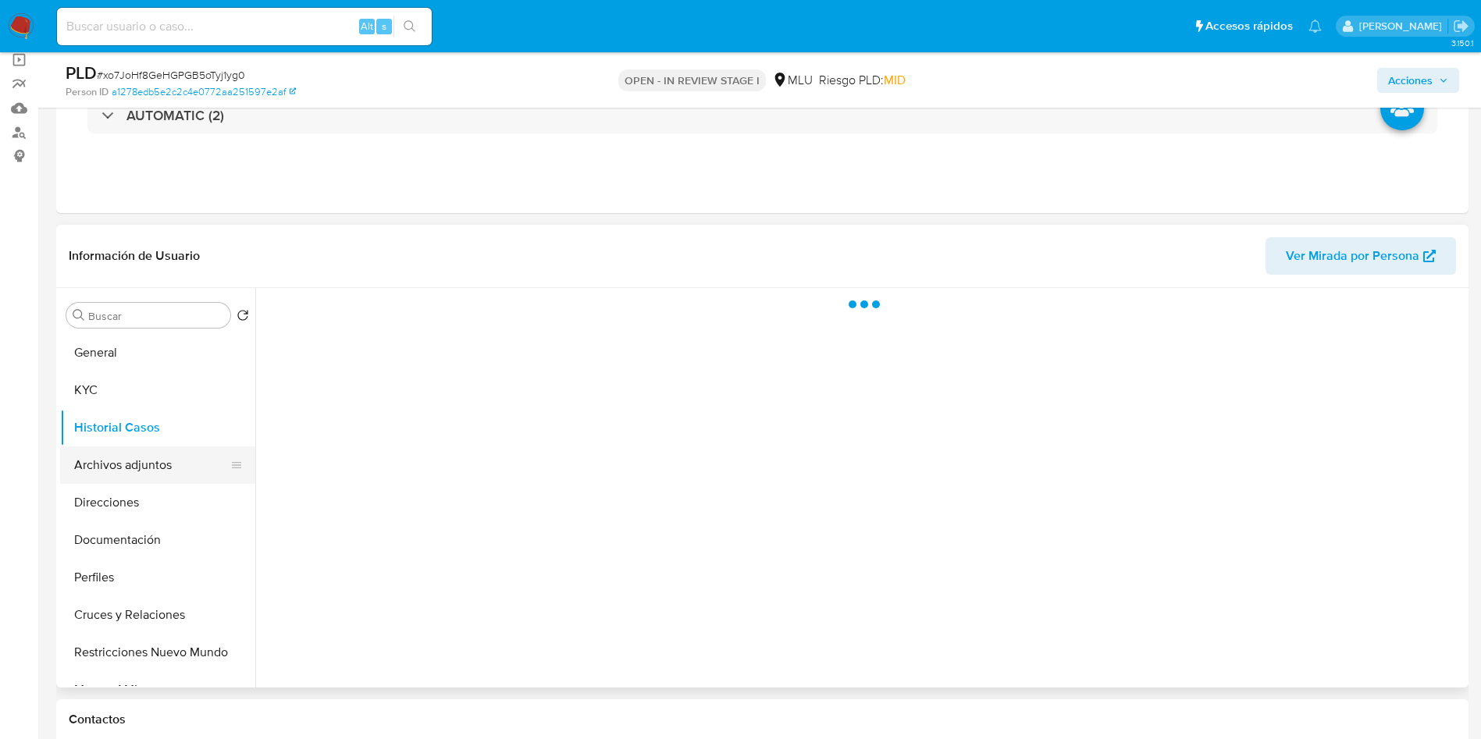
click at [142, 477] on button "Archivos adjuntos" at bounding box center [151, 465] width 183 height 37
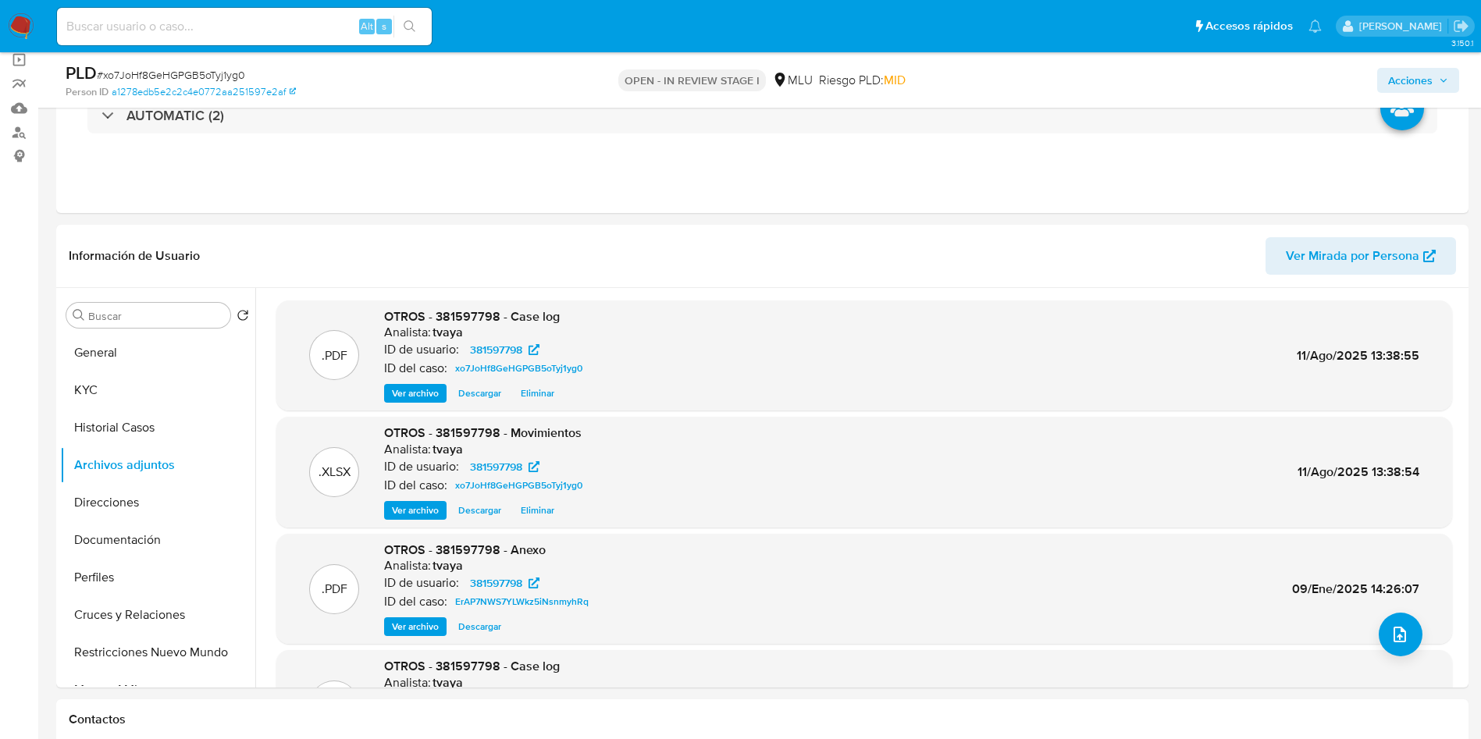
click at [1411, 68] on span "Acciones" at bounding box center [1410, 80] width 45 height 25
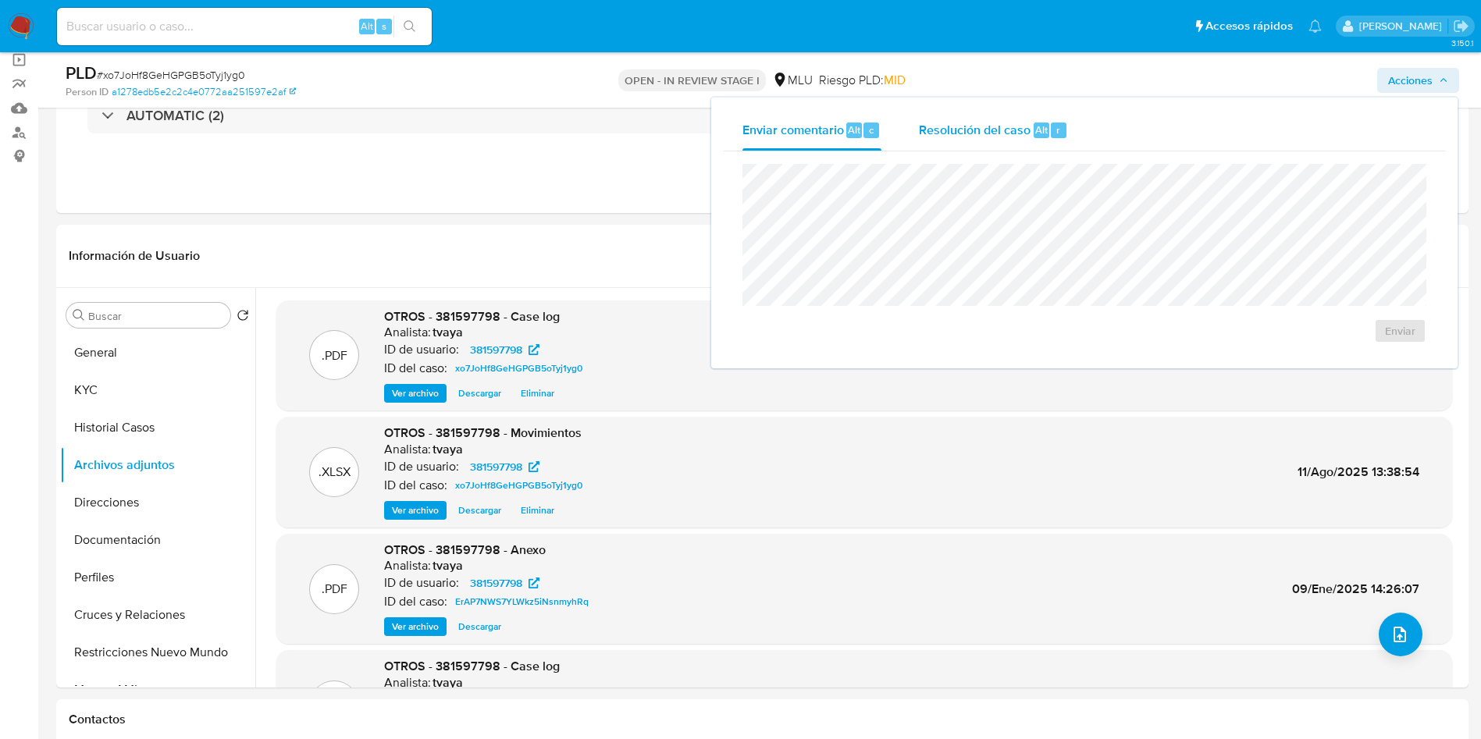
click at [1016, 124] on span "Resolución del caso" at bounding box center [975, 129] width 112 height 18
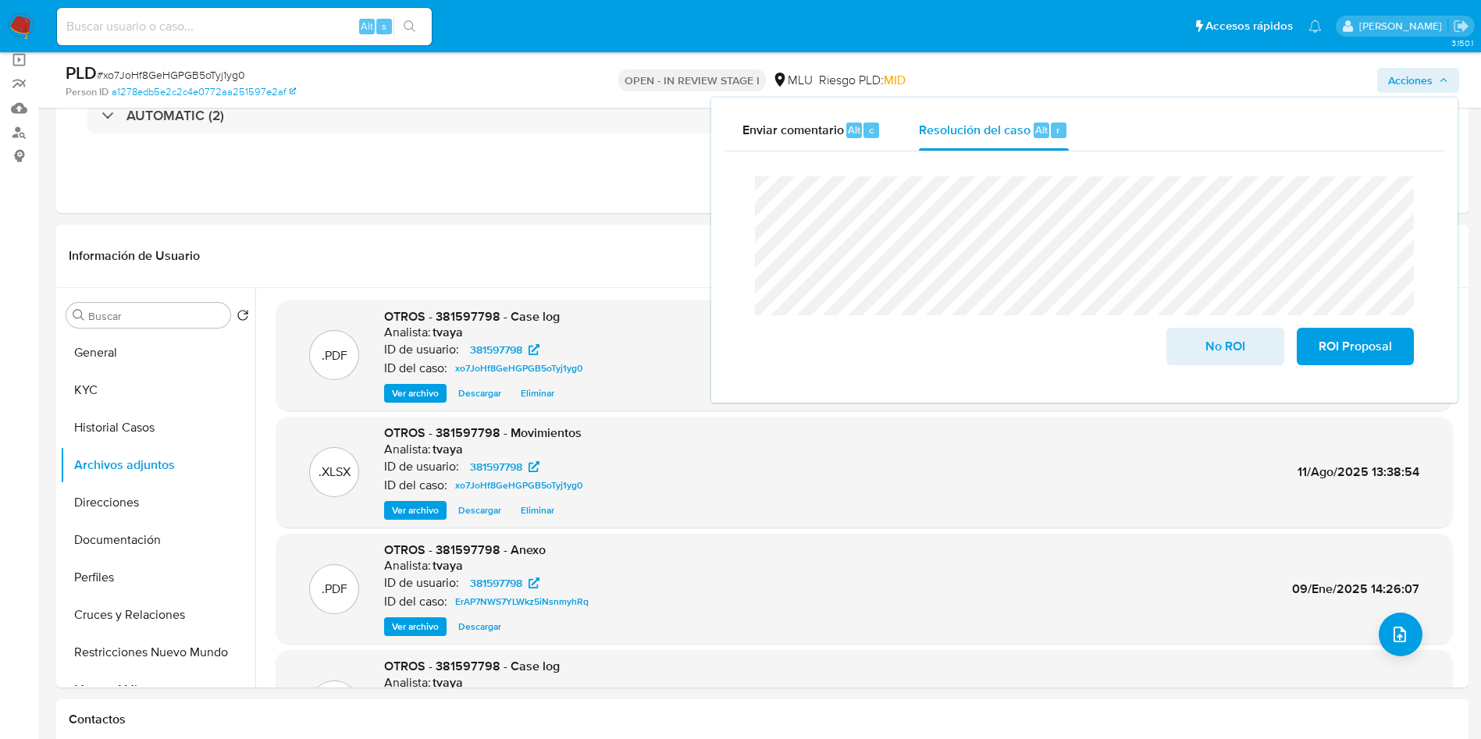
click at [718, 199] on div "Enviar comentario Alt c Resolución del caso Alt r Cierre de caso No ROI ROI Pro…" at bounding box center [1084, 250] width 746 height 305
click at [1353, 350] on span "ROI Proposal" at bounding box center [1355, 346] width 77 height 34
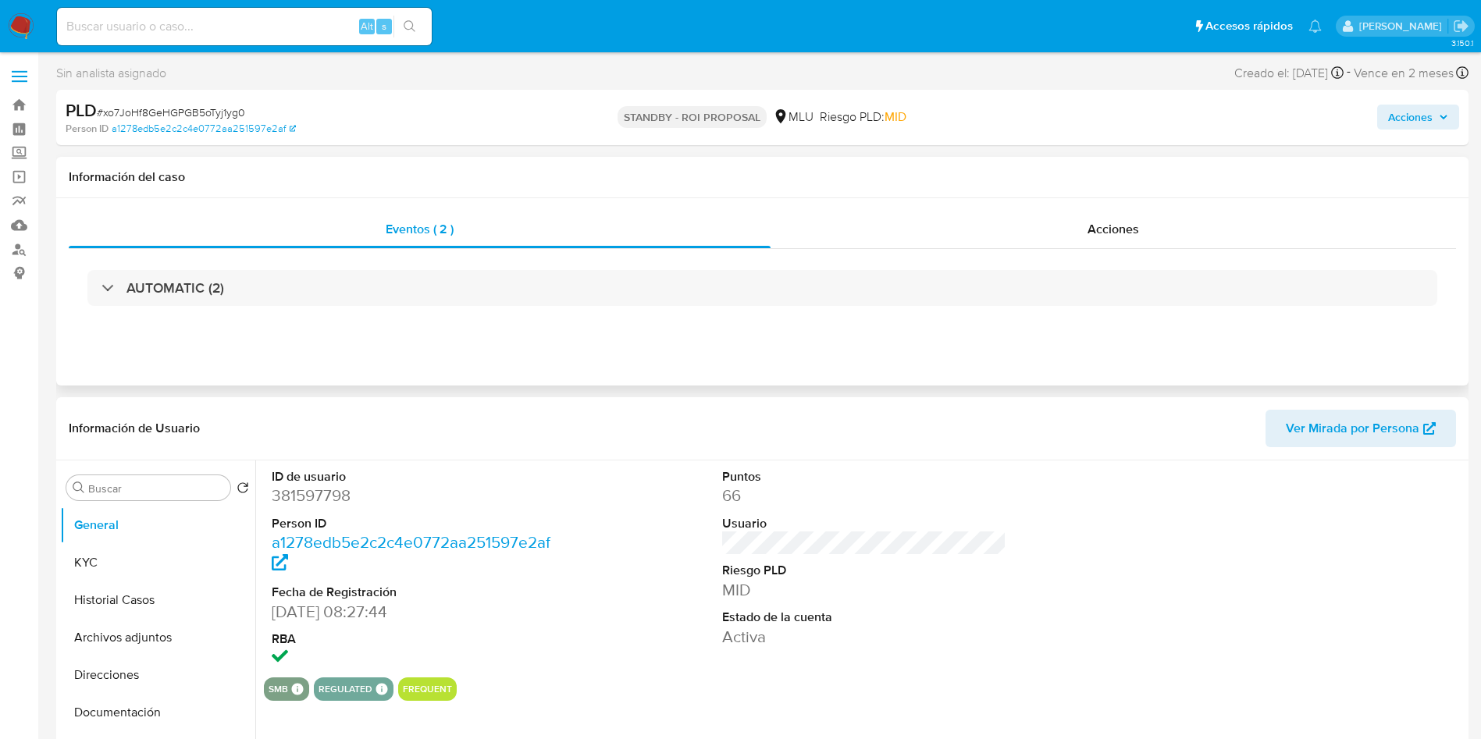
select select "10"
click at [92, 600] on button "Historial Casos" at bounding box center [151, 600] width 183 height 37
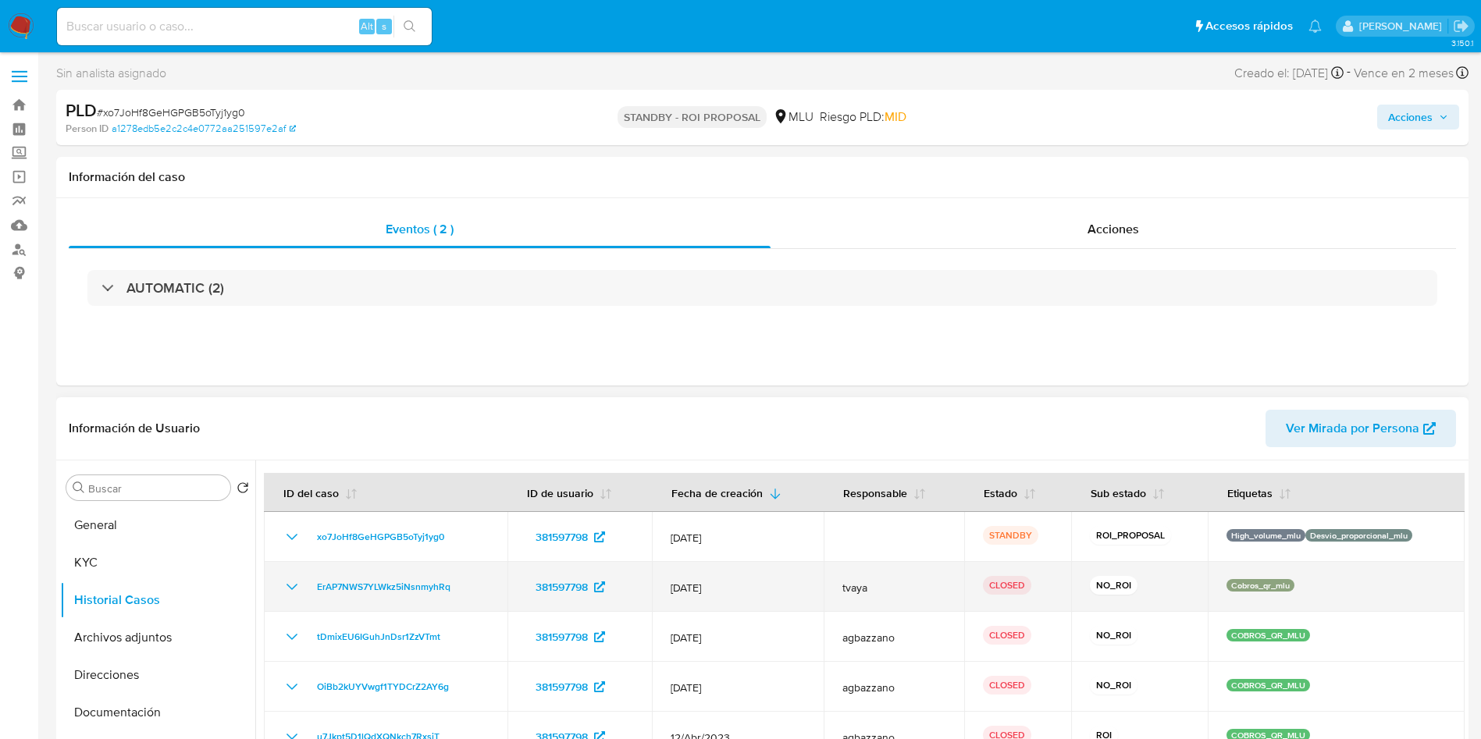
click at [282, 588] on td "ErAP7NWS7YLWkz5iNsnmyhRq" at bounding box center [386, 587] width 244 height 50
click at [285, 588] on icon "Mostrar/Ocultar" at bounding box center [292, 587] width 19 height 19
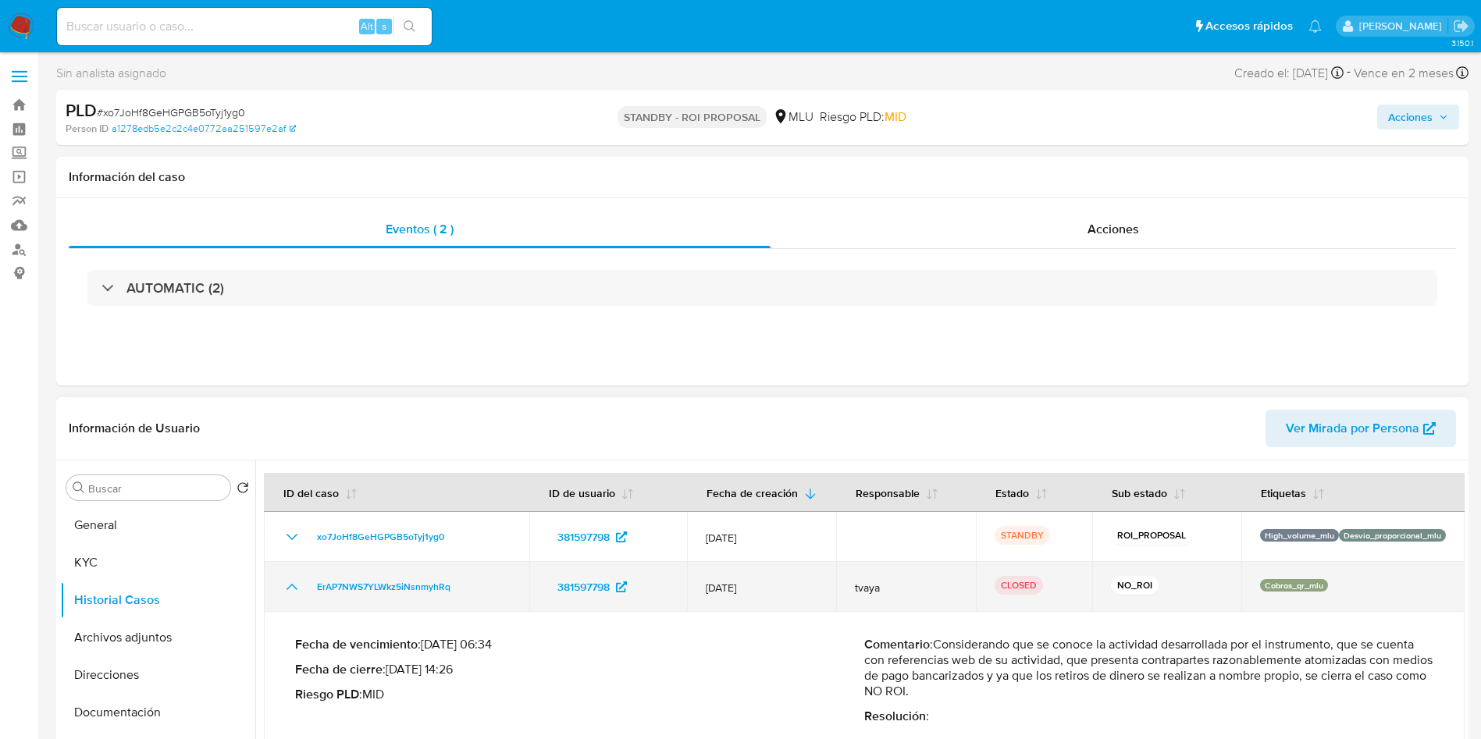
click at [286, 588] on icon "Mostrar/Ocultar" at bounding box center [292, 587] width 19 height 19
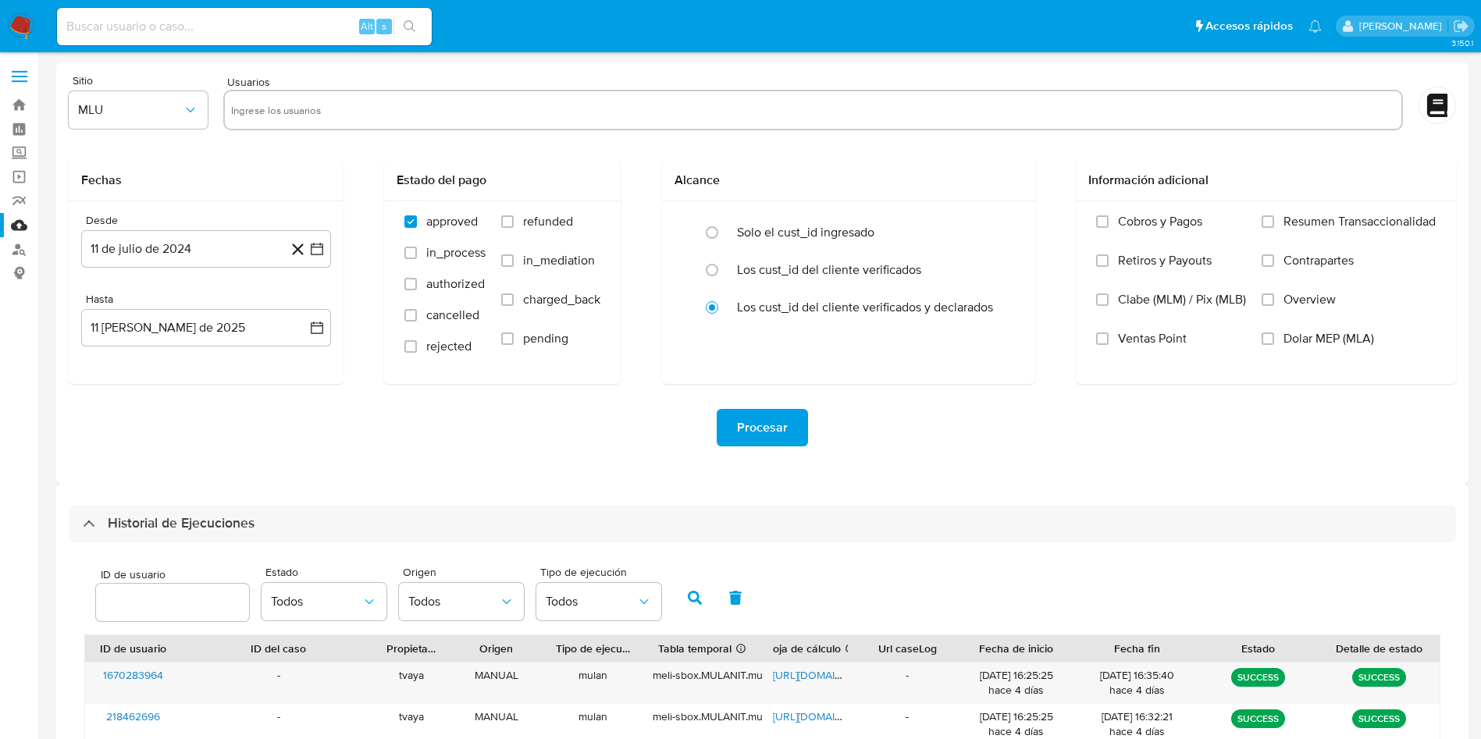
select select "10"
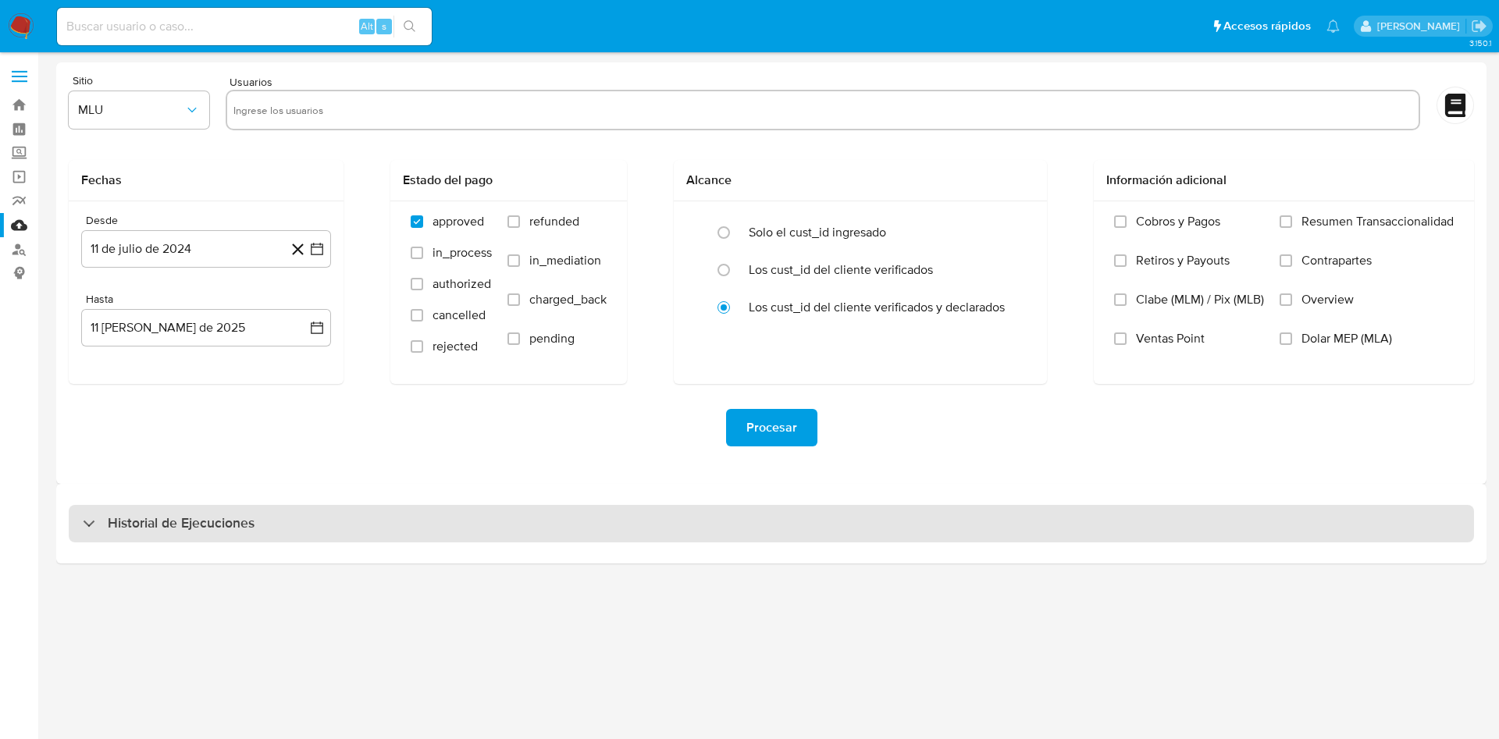
click at [378, 525] on div "Historial de Ejecuciones" at bounding box center [771, 523] width 1405 height 37
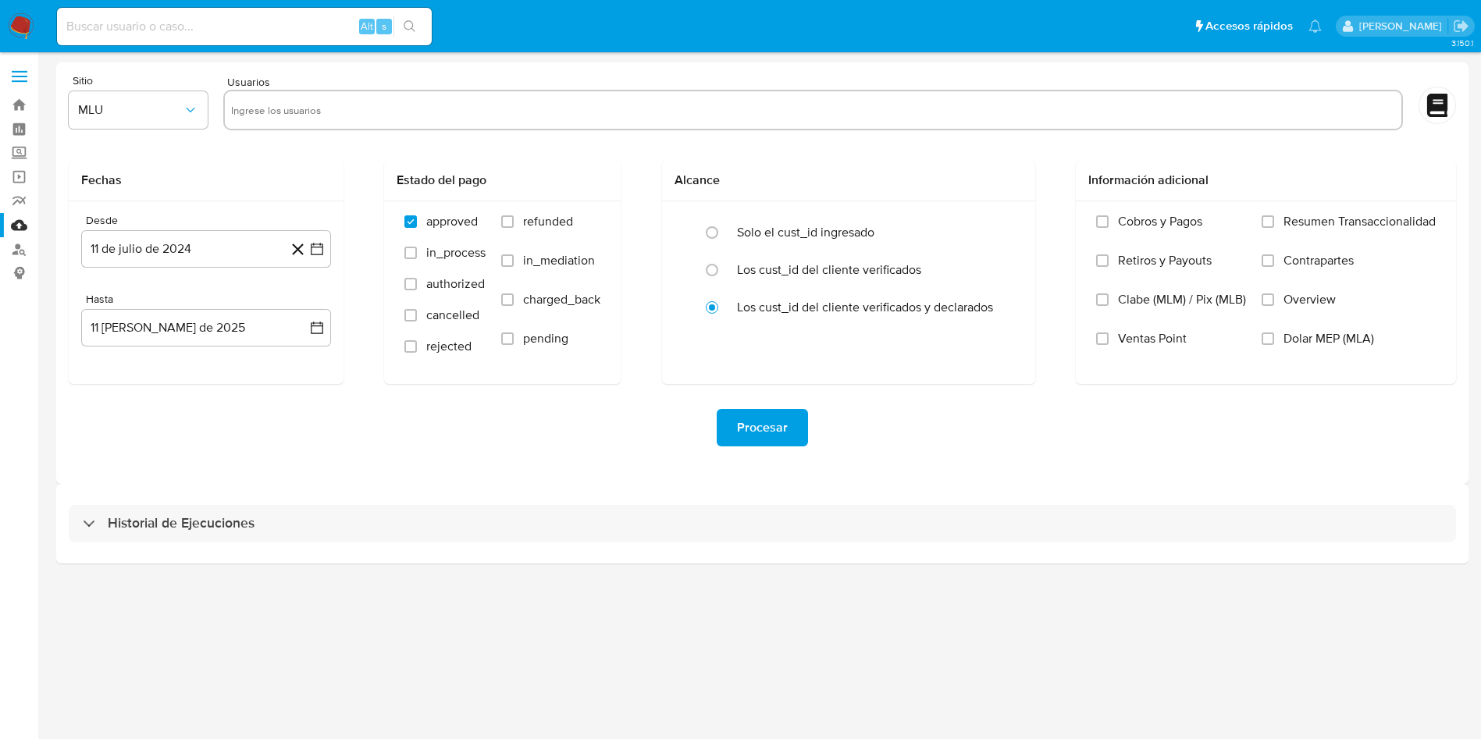
select select "10"
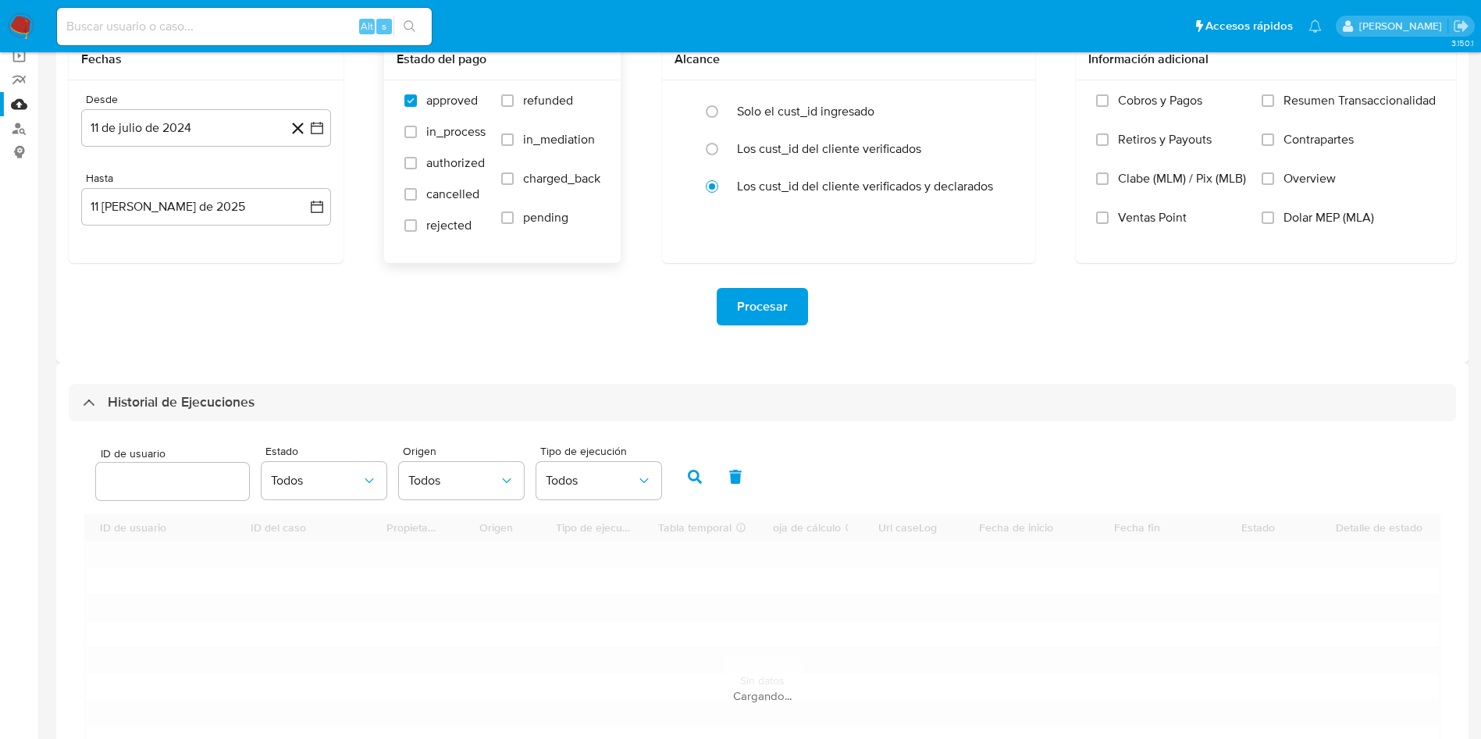
scroll to position [277, 0]
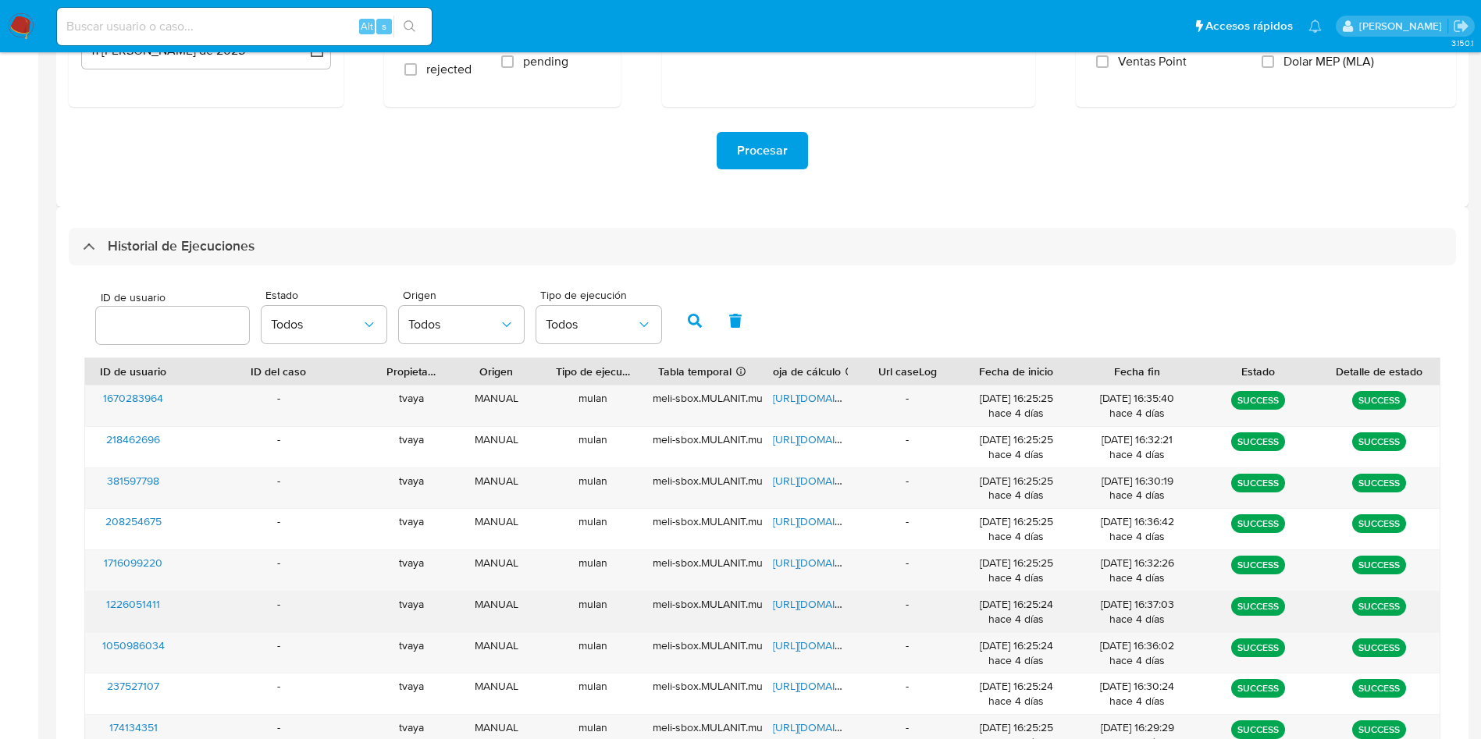
click at [785, 605] on span "[URL][DOMAIN_NAME]" at bounding box center [827, 604] width 108 height 16
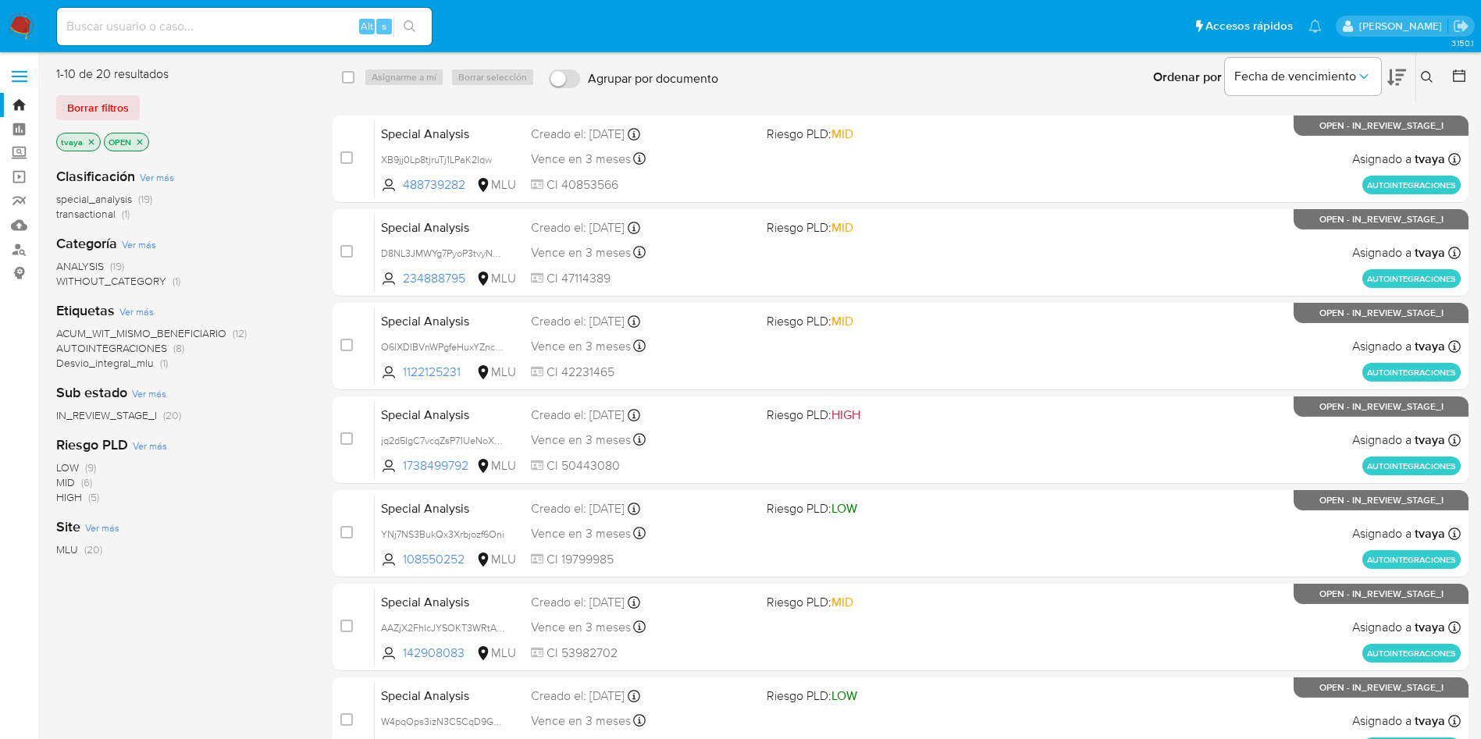
click at [214, 21] on input at bounding box center [244, 26] width 375 height 20
paste input "1226051411"
type input "1226051411"
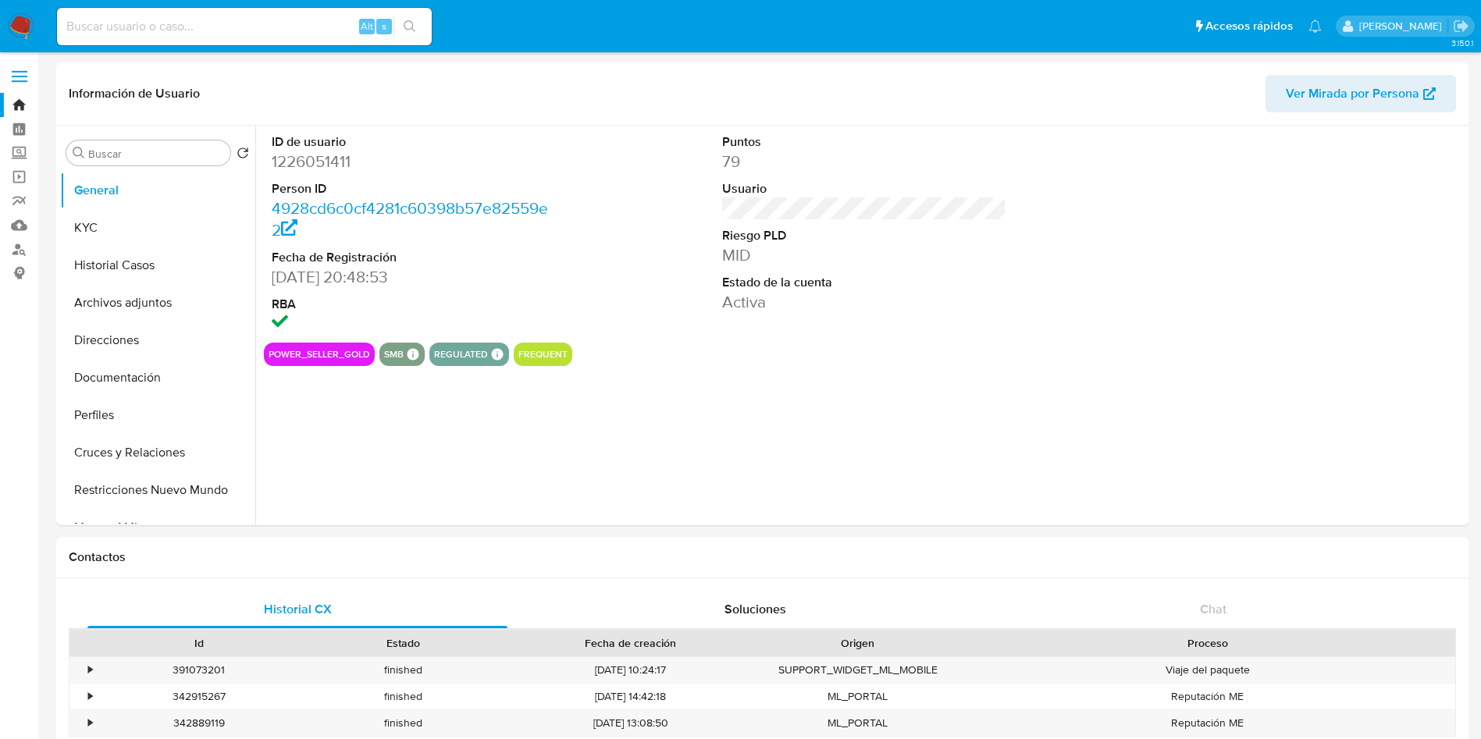
select select "10"
click at [125, 235] on button "KYC" at bounding box center [151, 227] width 183 height 37
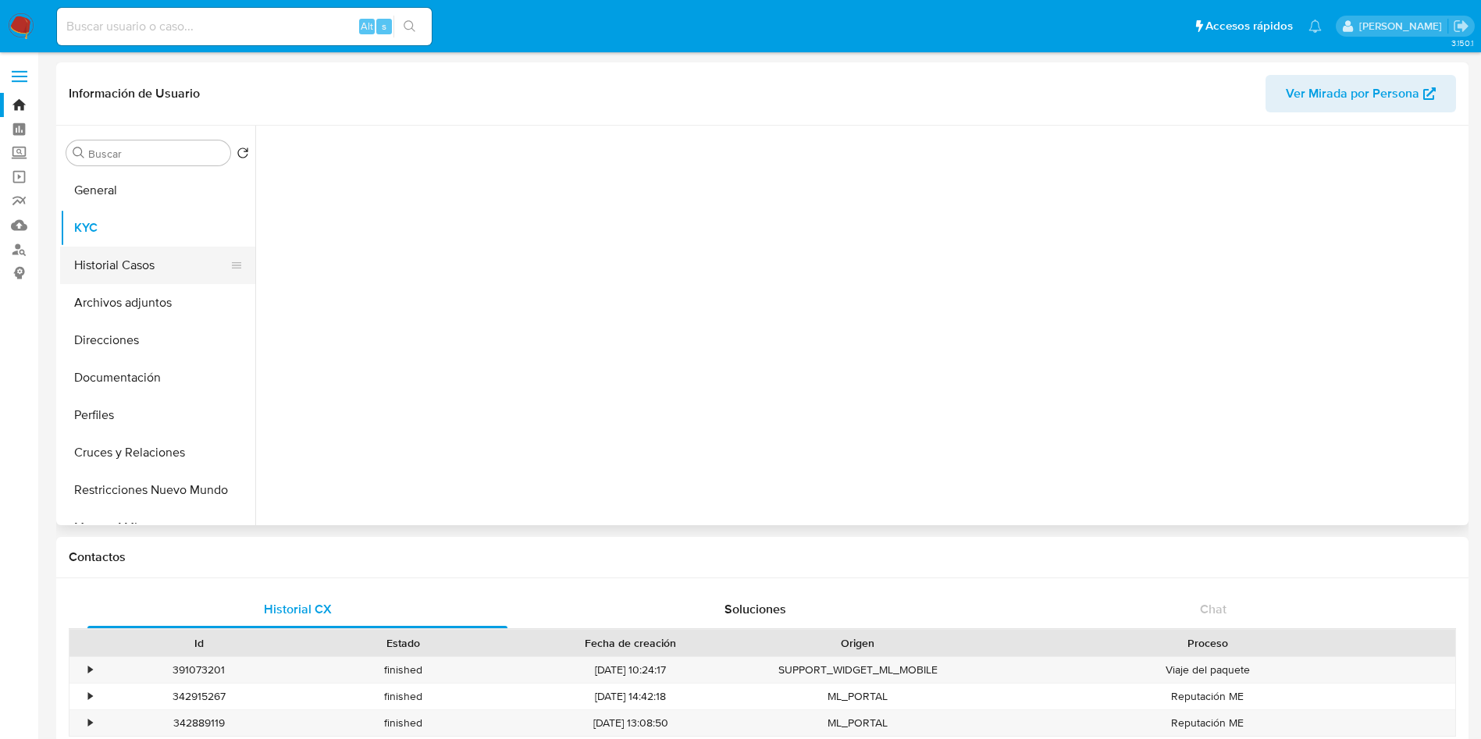
click at [118, 274] on button "Historial Casos" at bounding box center [151, 265] width 183 height 37
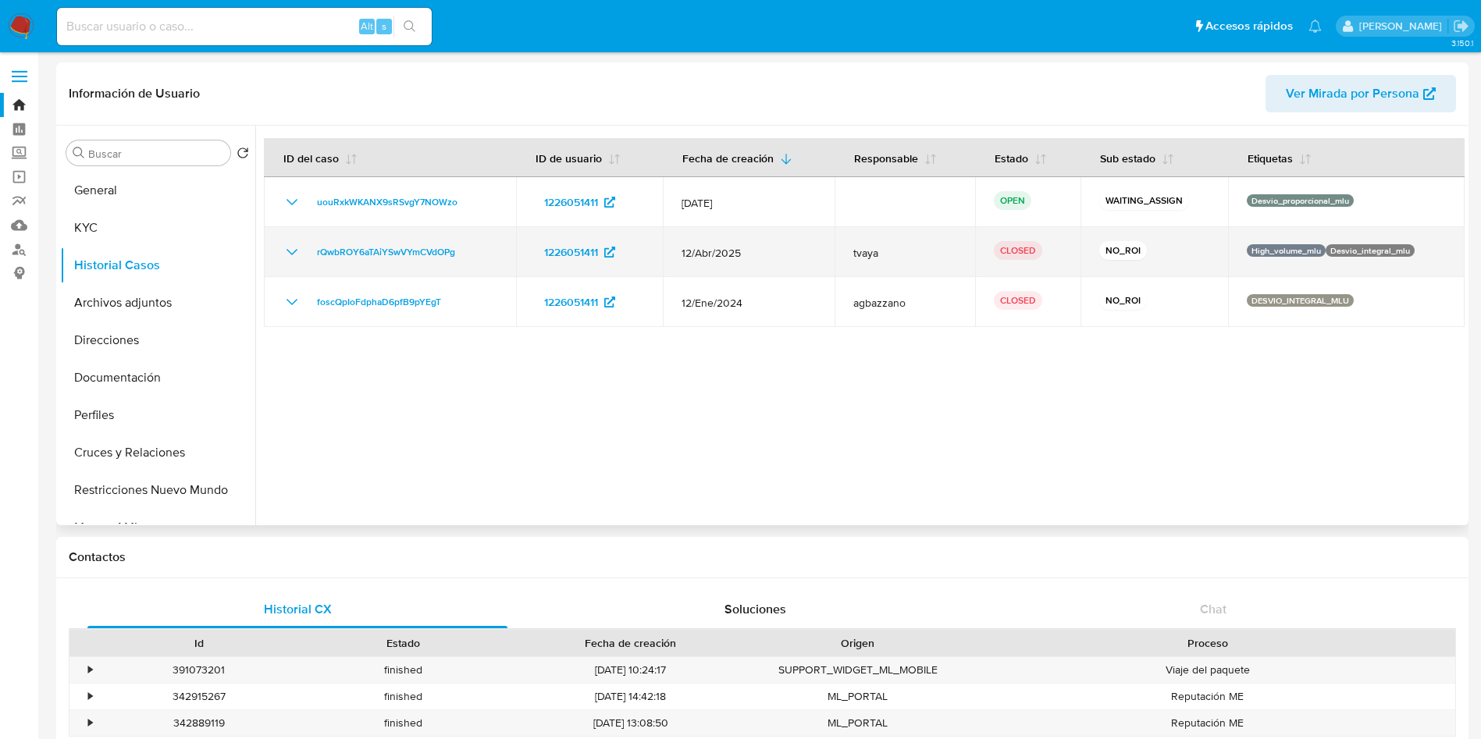
click at [292, 244] on icon "Mostrar/Ocultar" at bounding box center [292, 252] width 19 height 19
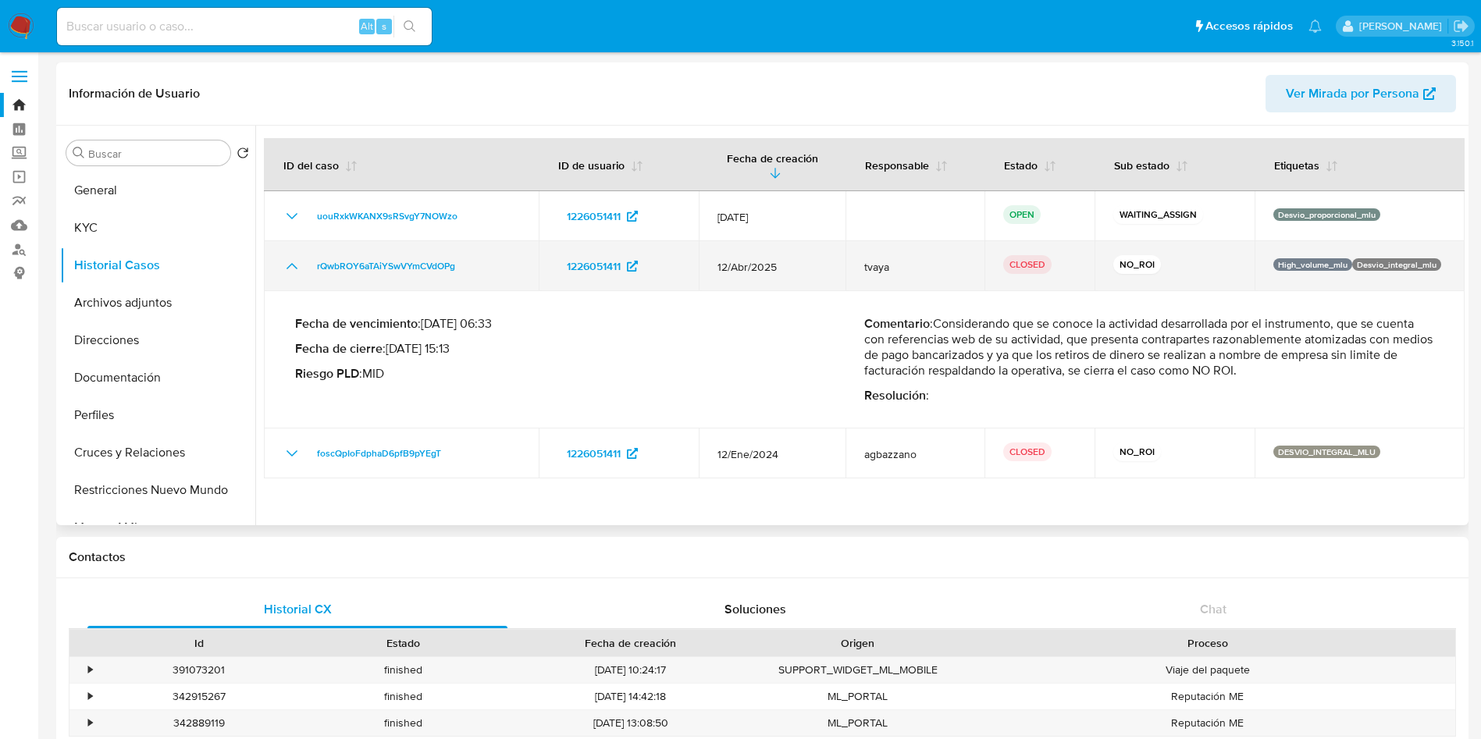
click at [292, 244] on td "rQwbROY6aTAiYSwVYmCVdOPg" at bounding box center [401, 266] width 275 height 50
click at [288, 266] on icon "Mostrar/Ocultar" at bounding box center [292, 266] width 19 height 19
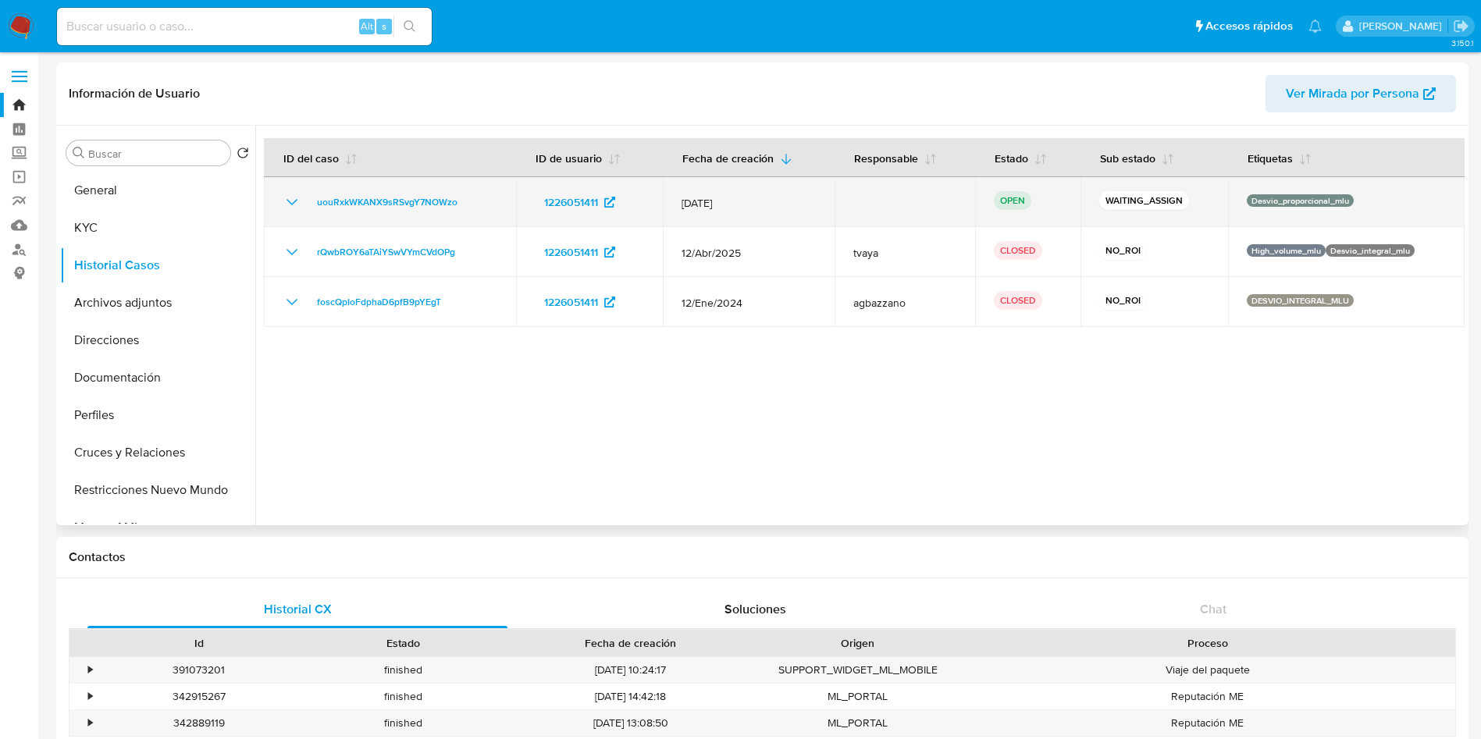
drag, startPoint x: 469, startPoint y: 204, endPoint x: 283, endPoint y: 205, distance: 186.6
click at [283, 205] on div "uouRxkWKANX9sRSvgY7NOWzo" at bounding box center [390, 202] width 215 height 19
click at [431, 203] on span "uouRxkWKANX9sRSvgY7NOWzo" at bounding box center [387, 202] width 141 height 19
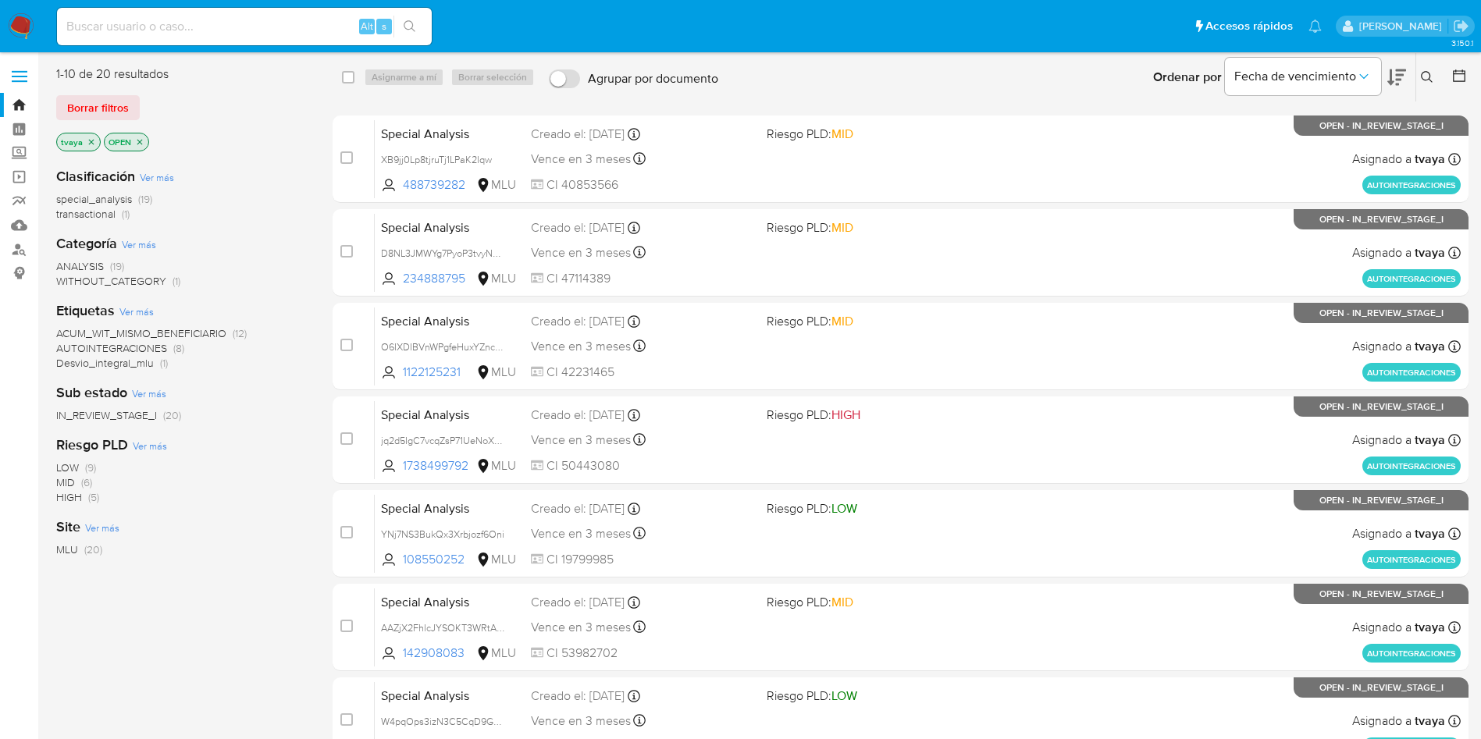
click at [1433, 80] on icon at bounding box center [1427, 77] width 12 height 12
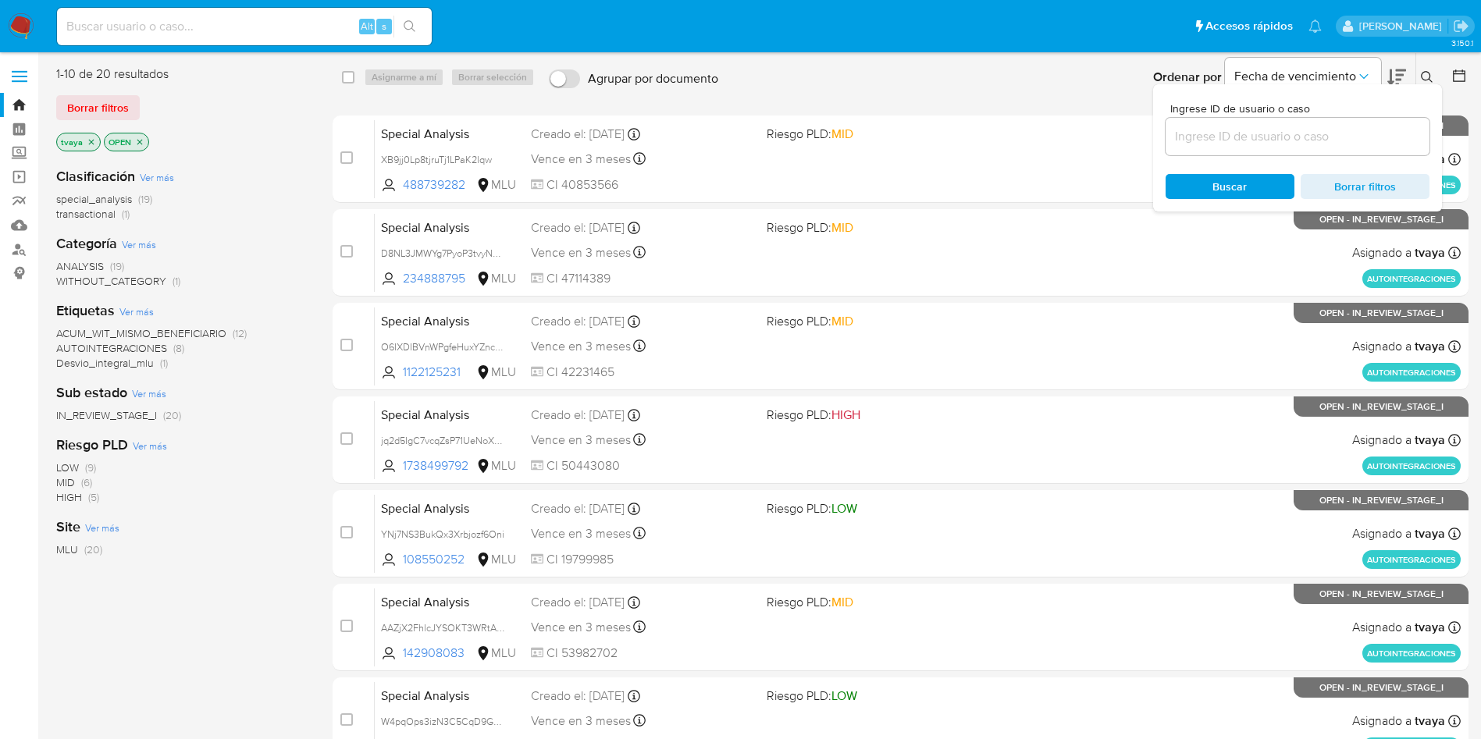
click at [1237, 131] on input at bounding box center [1298, 136] width 264 height 20
type input "uouRxkWKANX9sRSvgY7NOWzo"
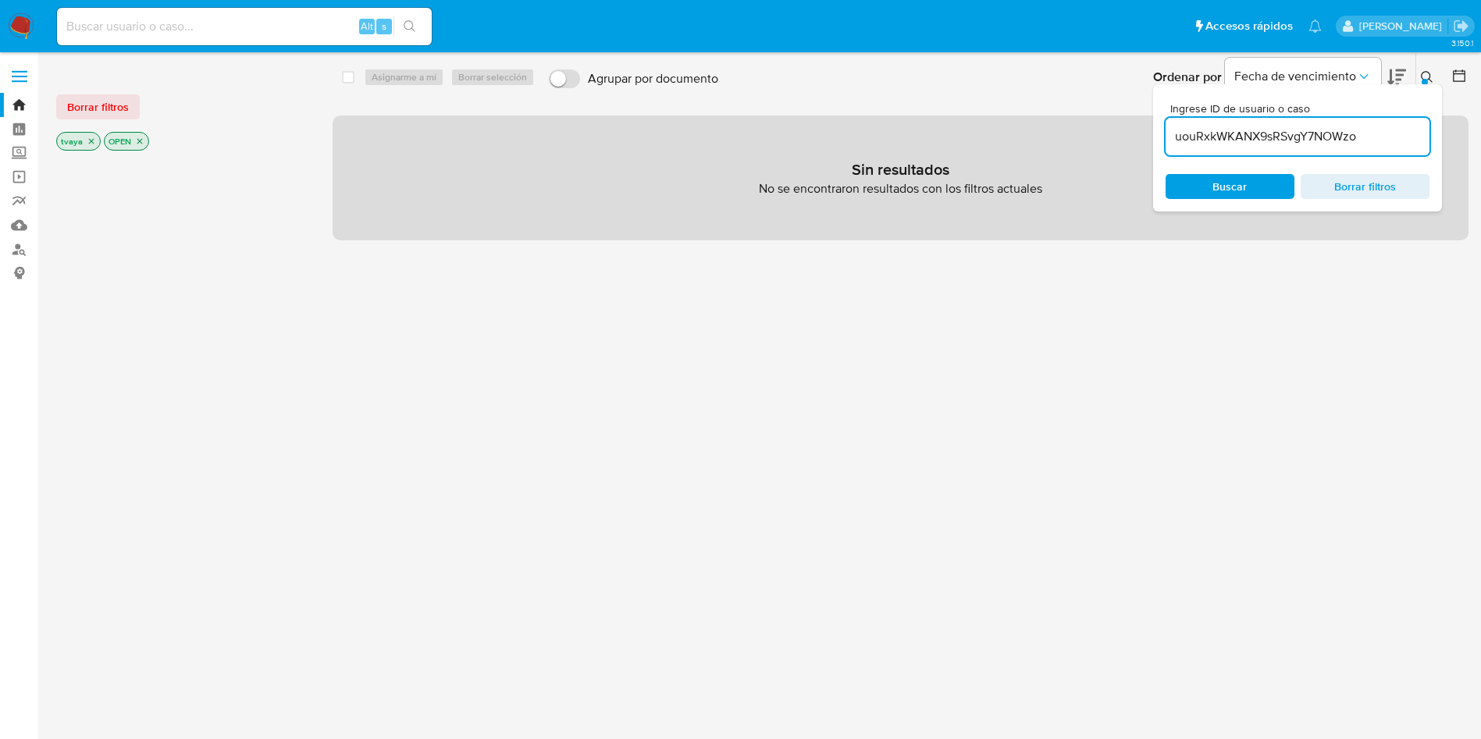
click at [87, 141] on icon "close-filter" at bounding box center [91, 141] width 9 height 9
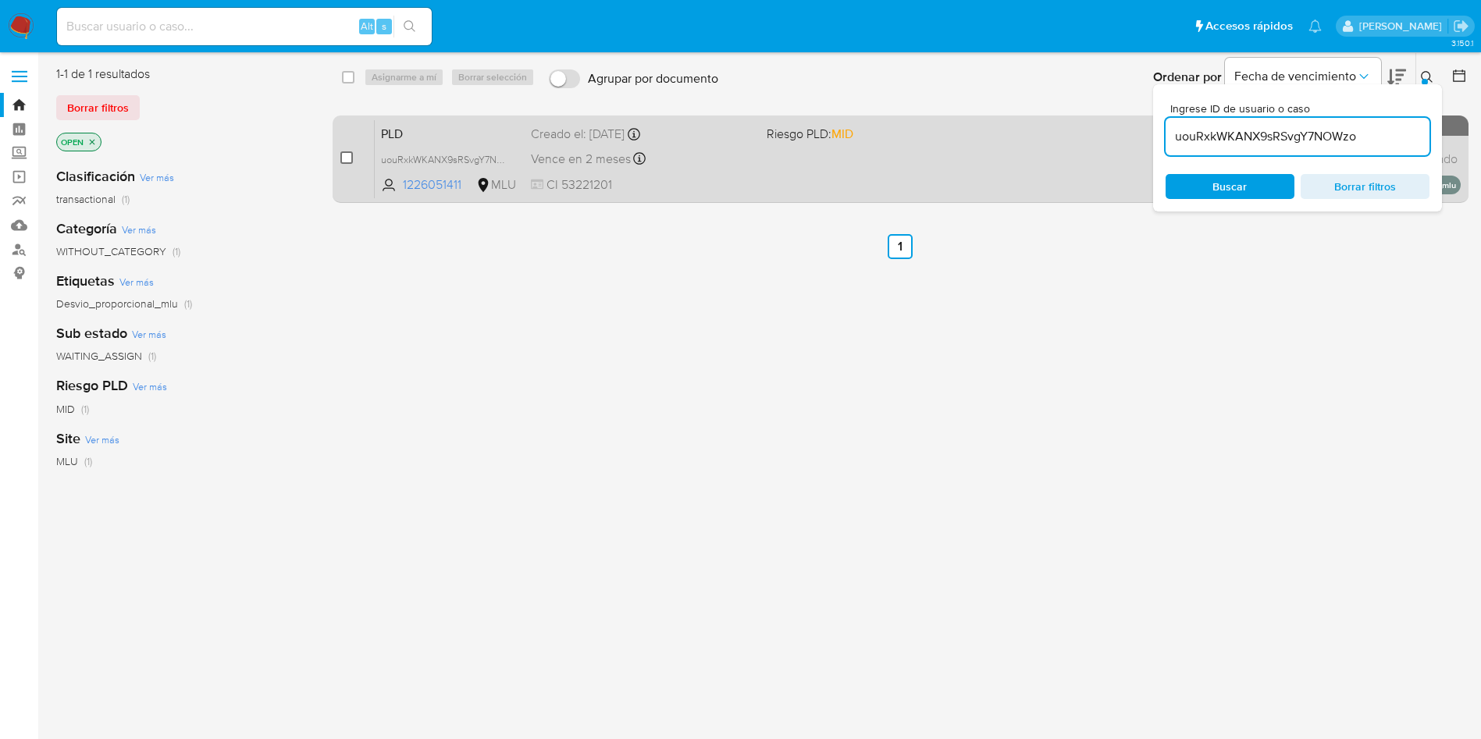
click at [343, 155] on input "checkbox" at bounding box center [346, 157] width 12 height 12
checkbox input "true"
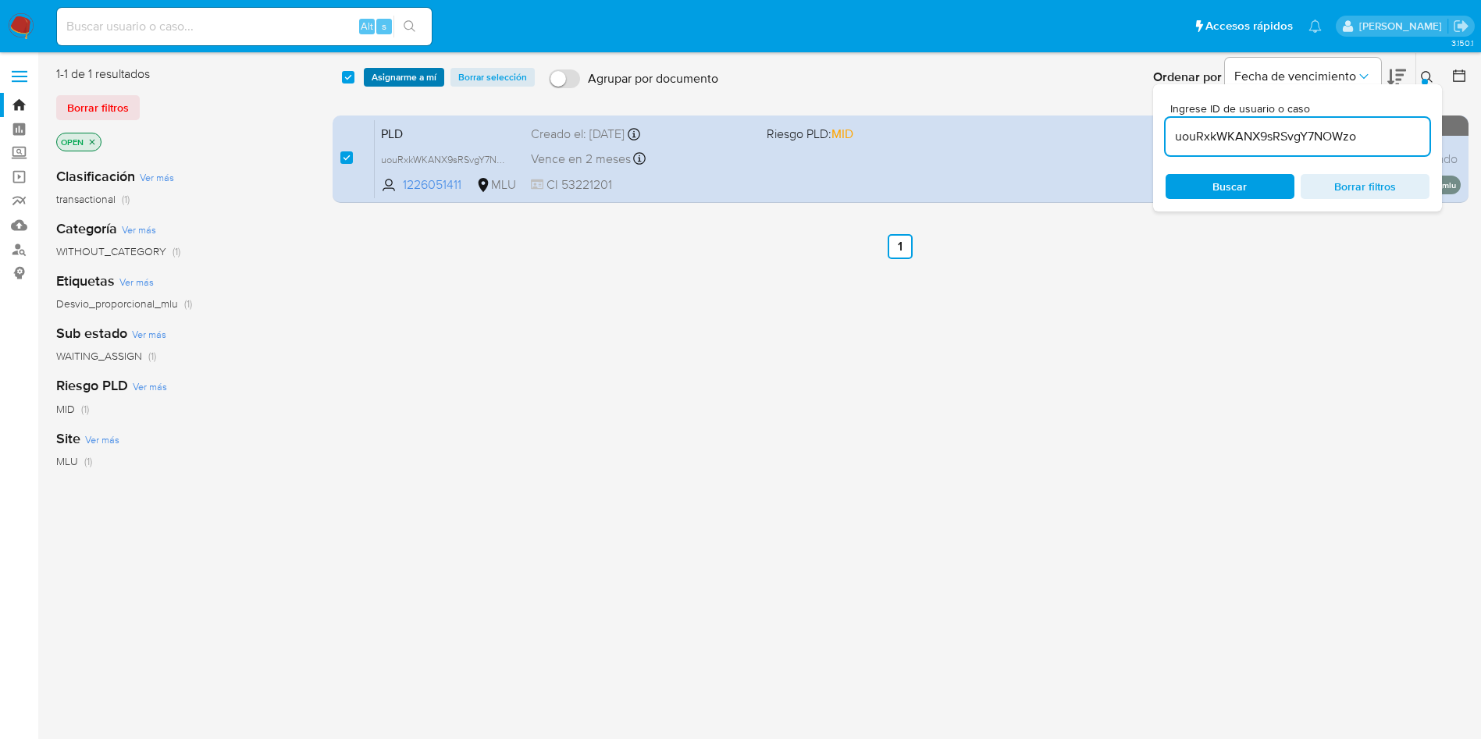
click at [403, 74] on span "Asignarme a mí" at bounding box center [404, 77] width 65 height 16
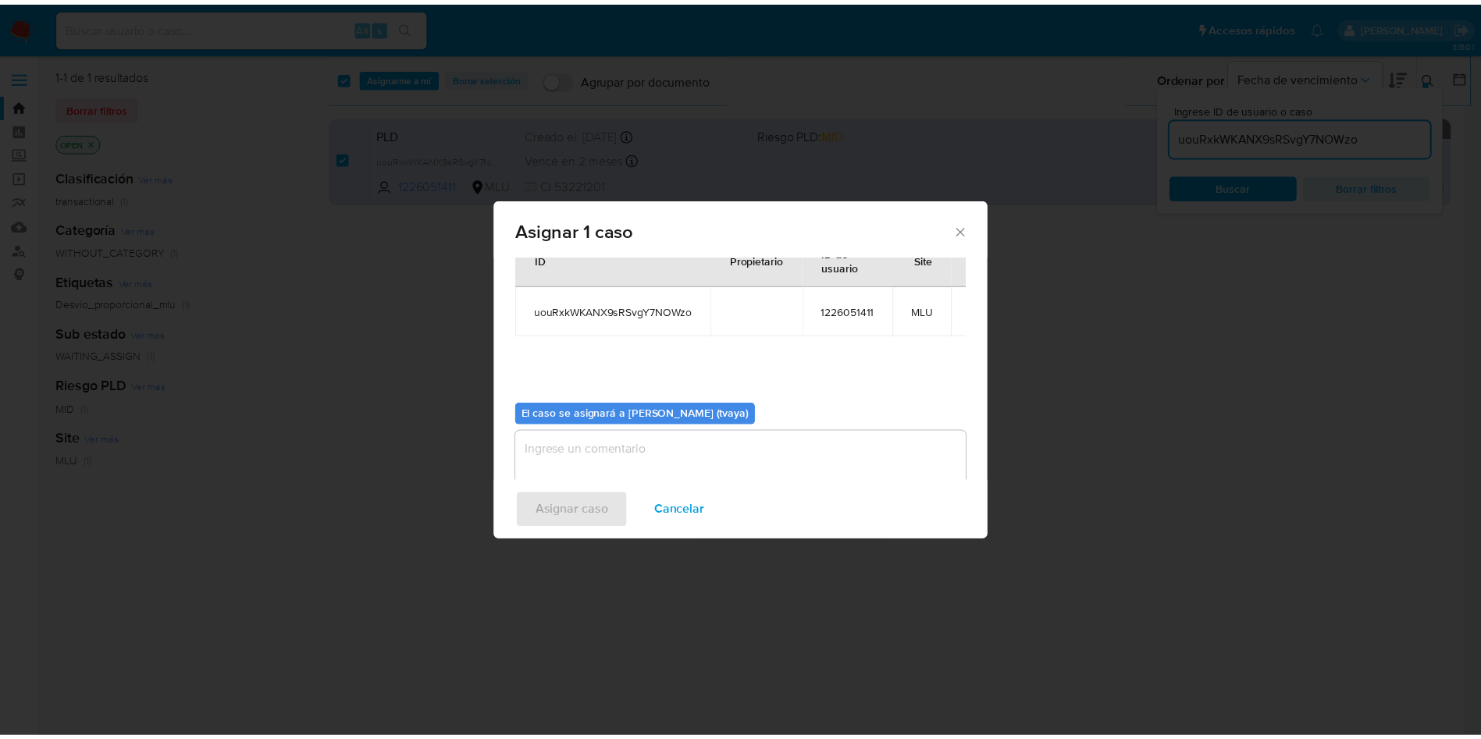
scroll to position [81, 0]
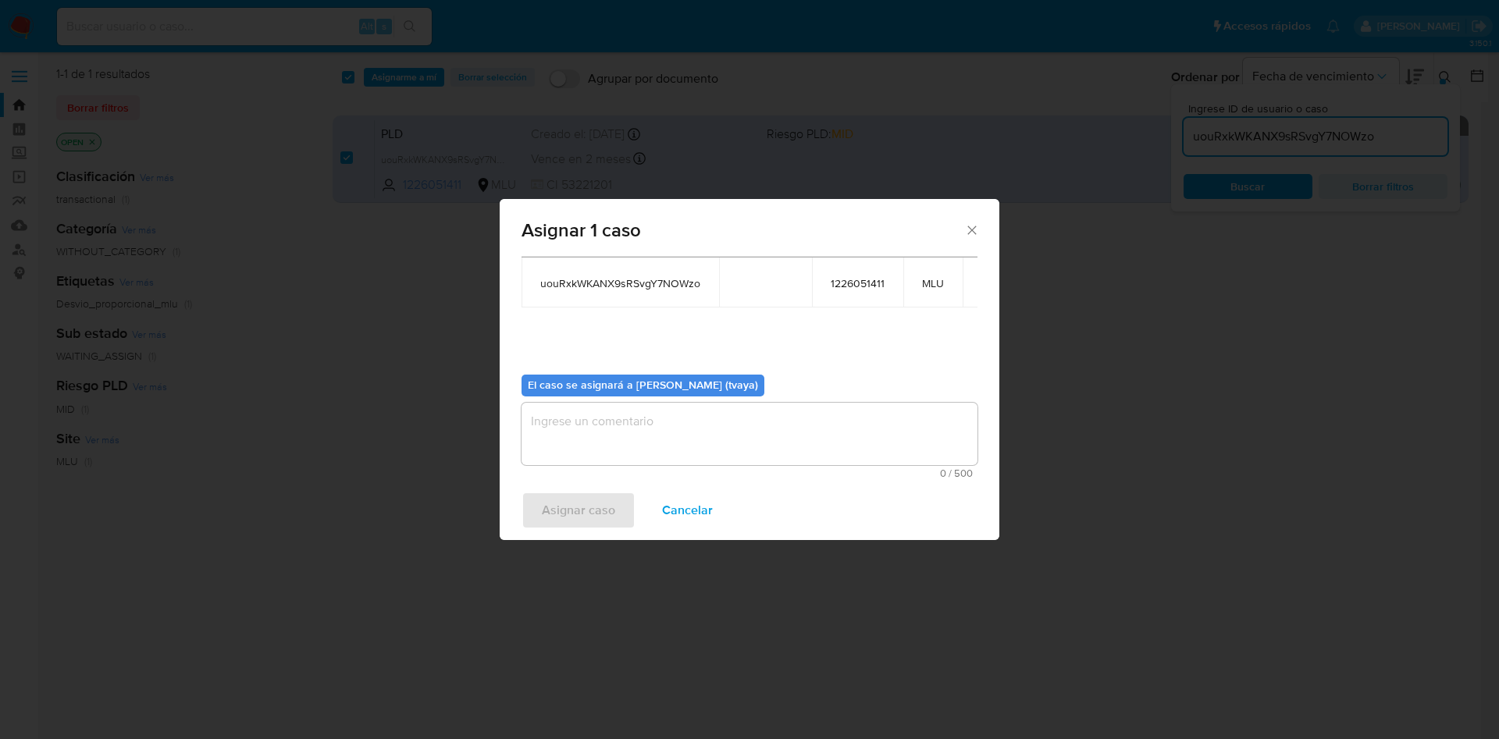
click at [669, 416] on textarea "assign-modal" at bounding box center [750, 434] width 456 height 62
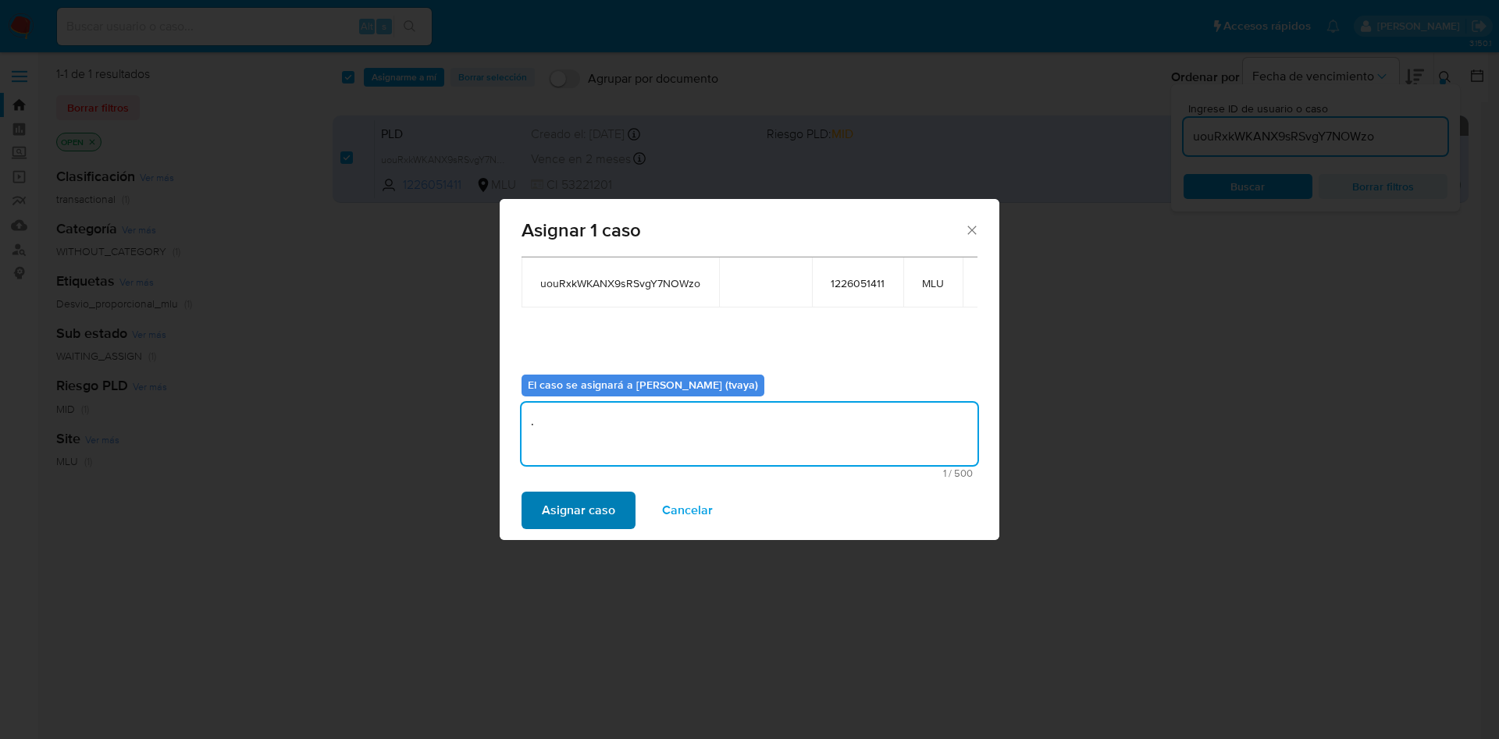
type textarea "."
click at [622, 499] on button "Asignar caso" at bounding box center [579, 510] width 114 height 37
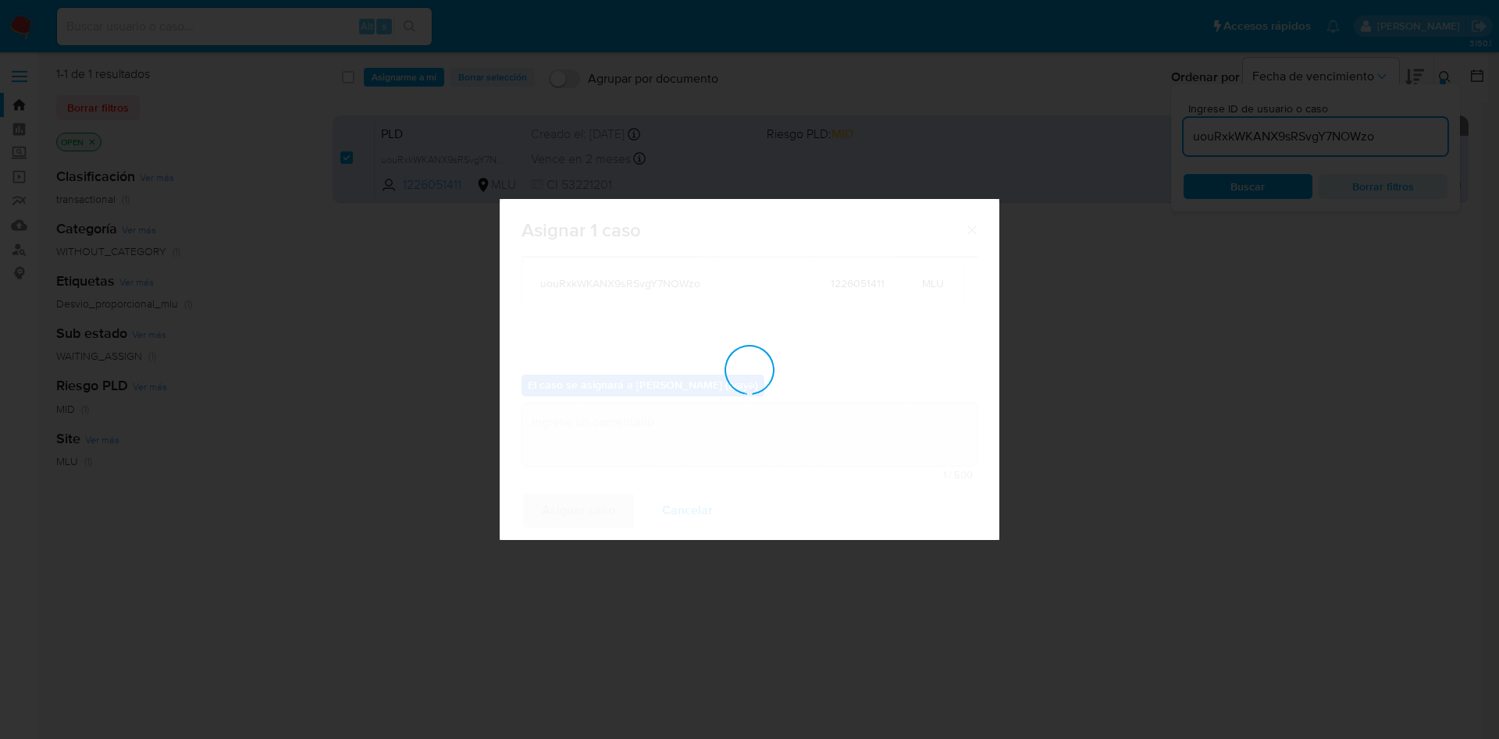
checkbox input "false"
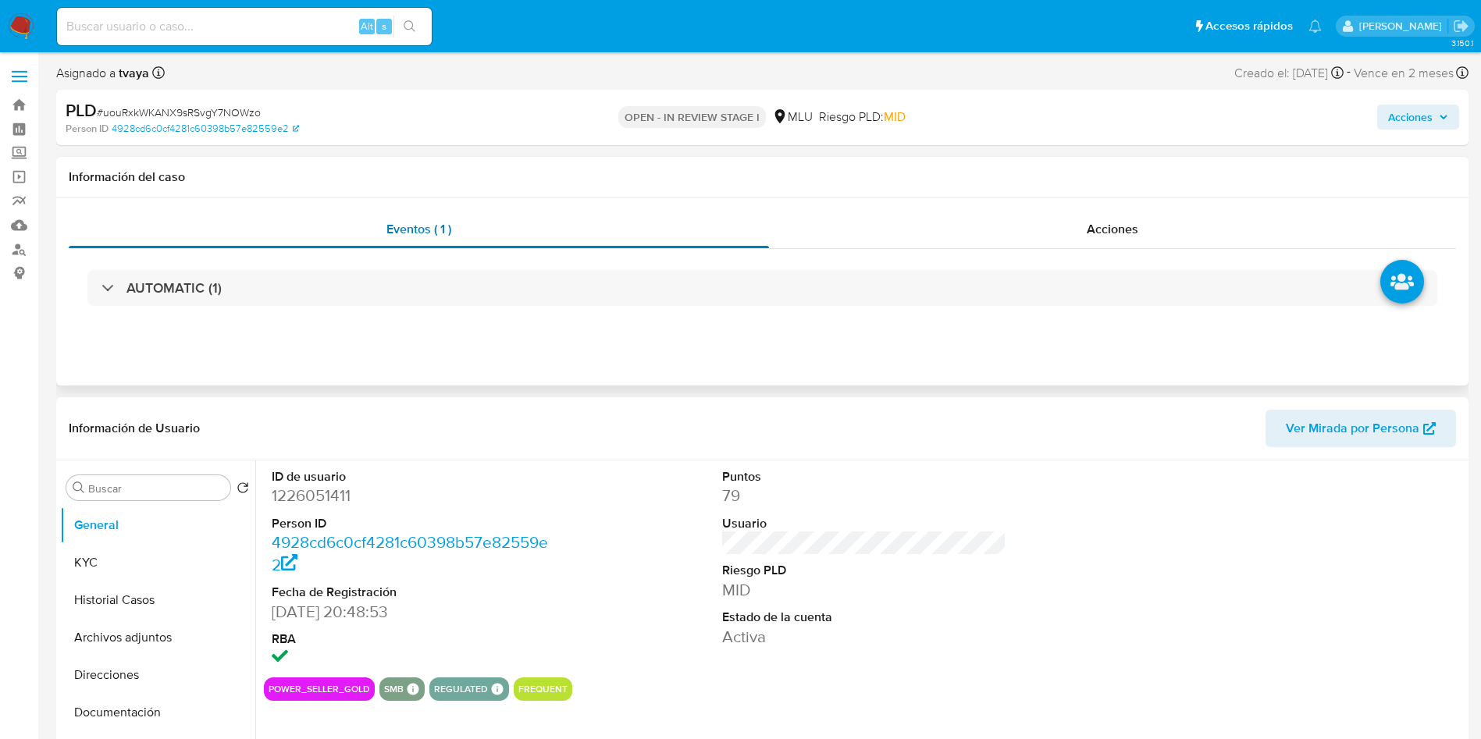
select select "10"
click at [339, 491] on dd "1226051411" at bounding box center [414, 496] width 285 height 22
copy dd "1226051411"
